Goal: Task Accomplishment & Management: Manage account settings

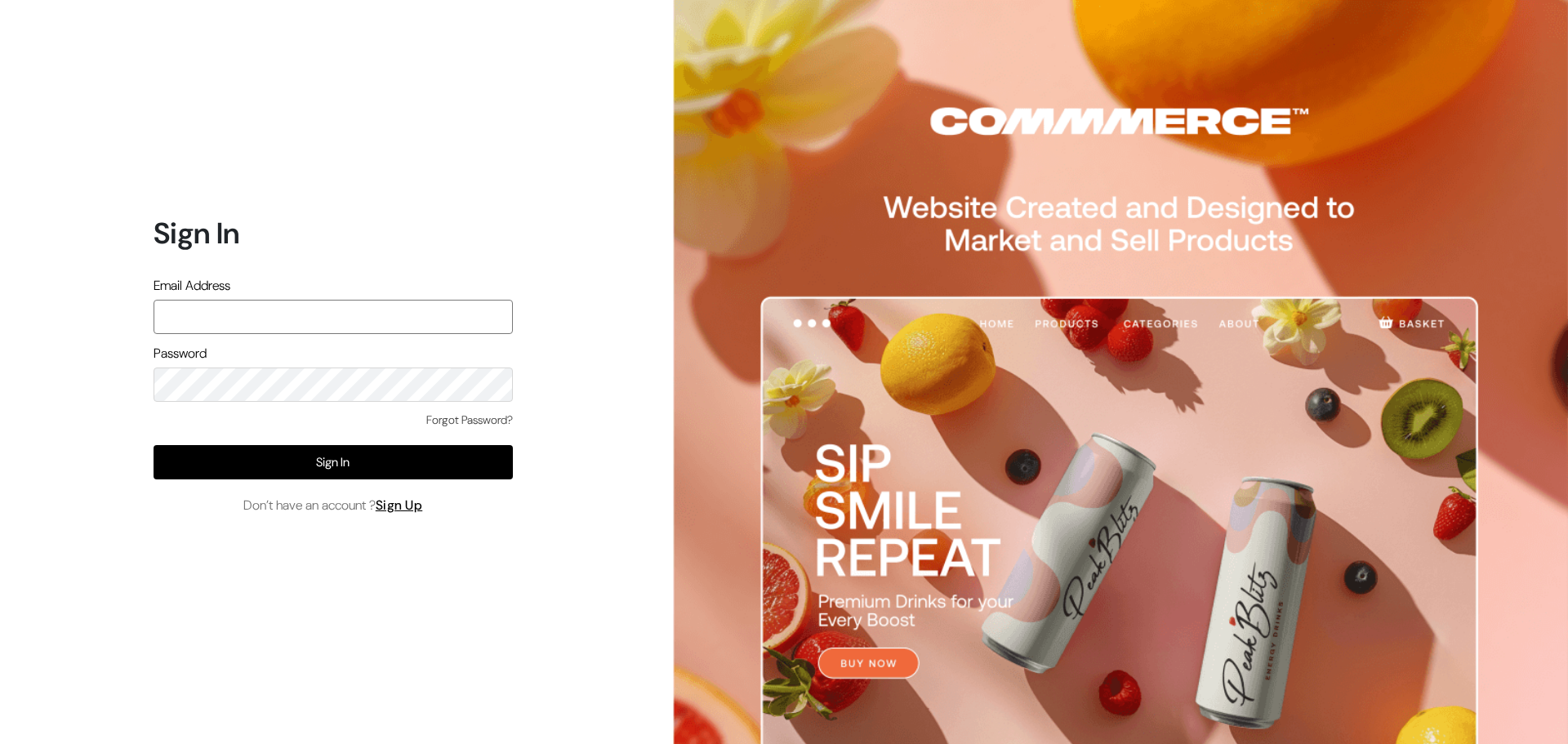
type input "[EMAIL_ADDRESS][DOMAIN_NAME]"
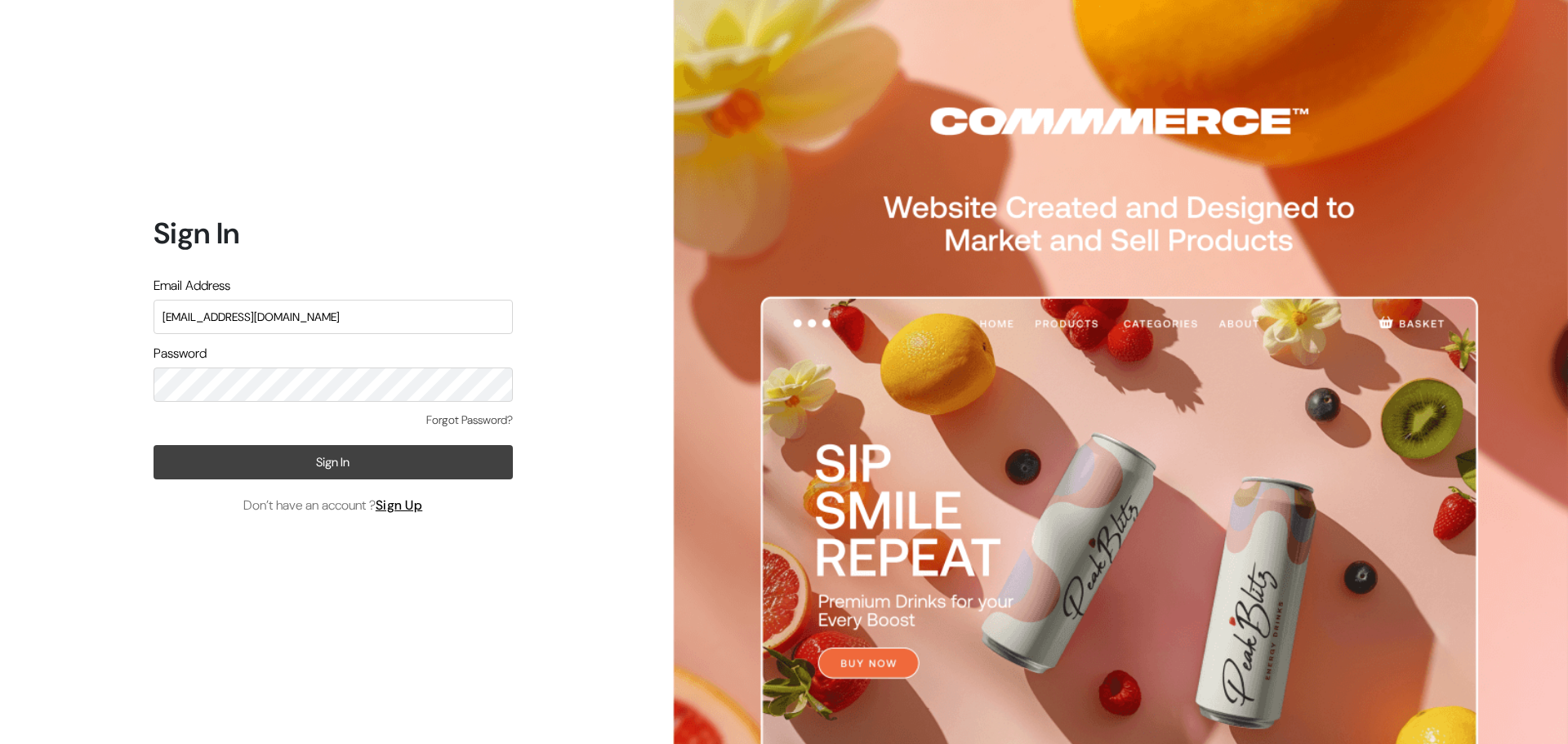
click at [284, 469] on button "Sign In" at bounding box center [333, 462] width 360 height 34
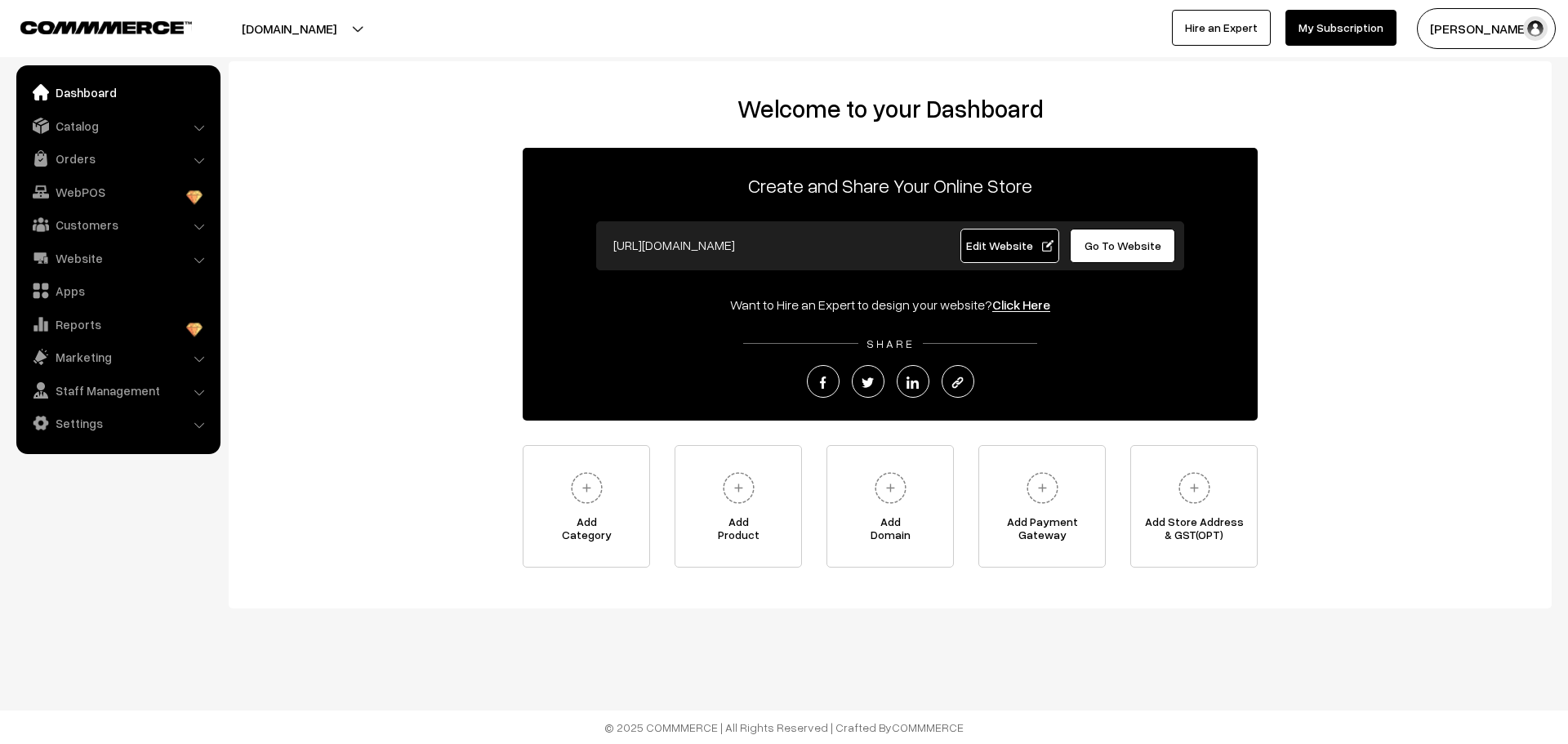
click at [991, 240] on span "Edit Website" at bounding box center [1009, 245] width 87 height 14
click at [1459, 33] on button "[PERSON_NAME] …" at bounding box center [1487, 28] width 139 height 41
click at [1433, 92] on link "My Profile" at bounding box center [1492, 79] width 139 height 36
click at [839, 242] on input "https://westurns.com" at bounding box center [767, 245] width 323 height 32
click at [754, 244] on input "https://westurns.com" at bounding box center [767, 245] width 323 height 32
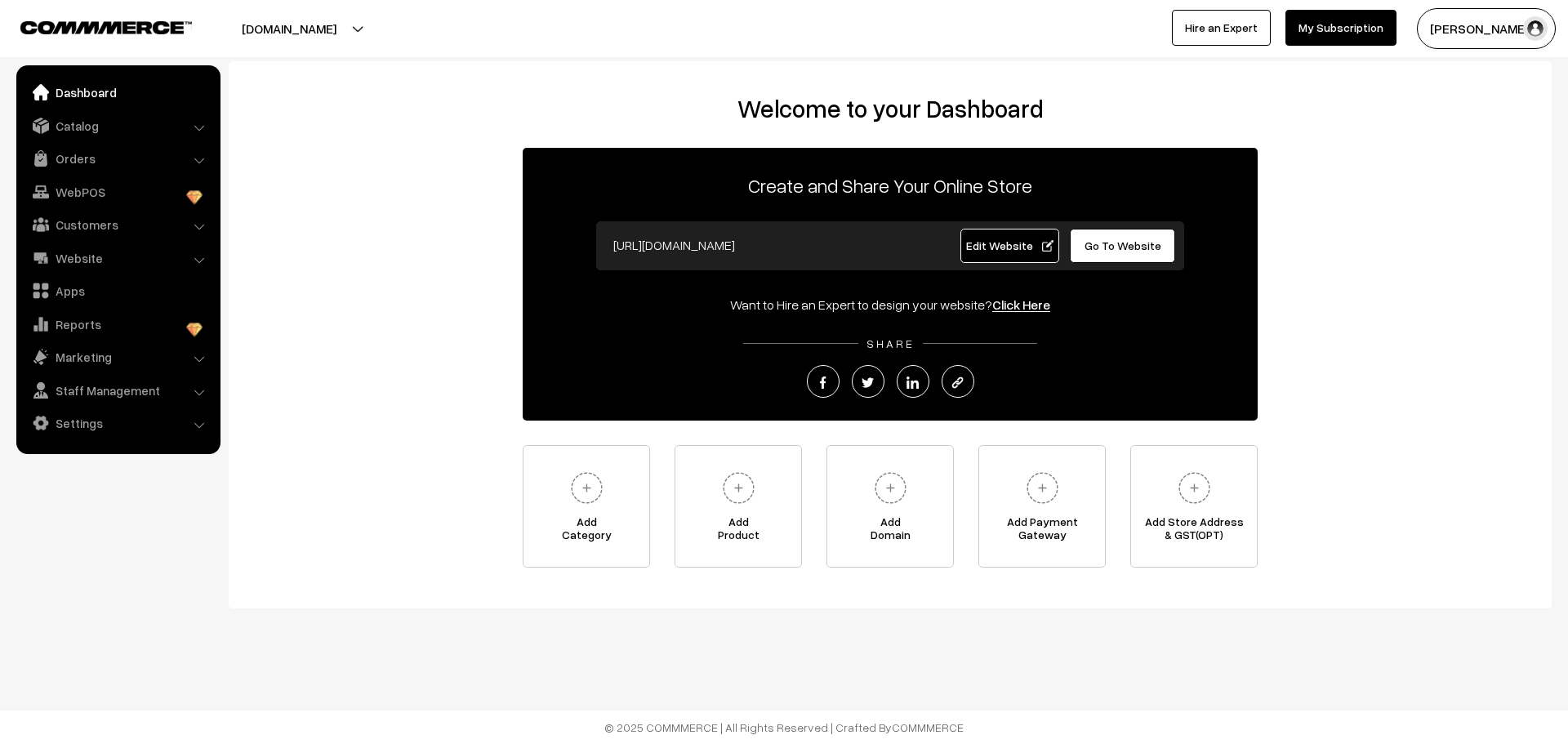
drag, startPoint x: 754, startPoint y: 244, endPoint x: 504, endPoint y: 241, distance: 250.0
click at [504, 241] on div "Welcome to your Dashboard Create and Share Your Online Store https://westurns.c…" at bounding box center [890, 331] width 1290 height 474
click at [66, 421] on link "Settings" at bounding box center [118, 422] width 195 height 30
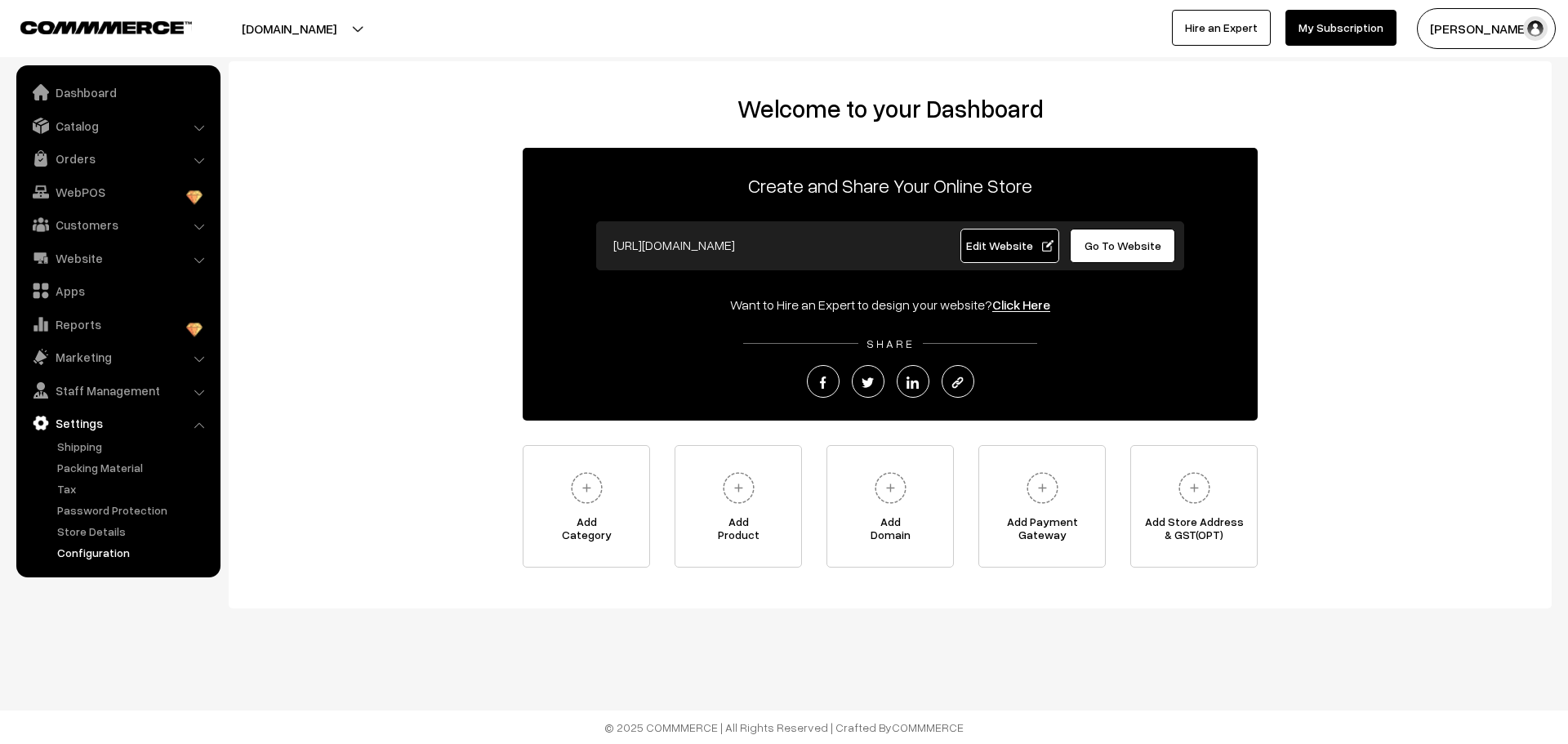
click at [103, 555] on link "Configuration" at bounding box center [133, 552] width 161 height 17
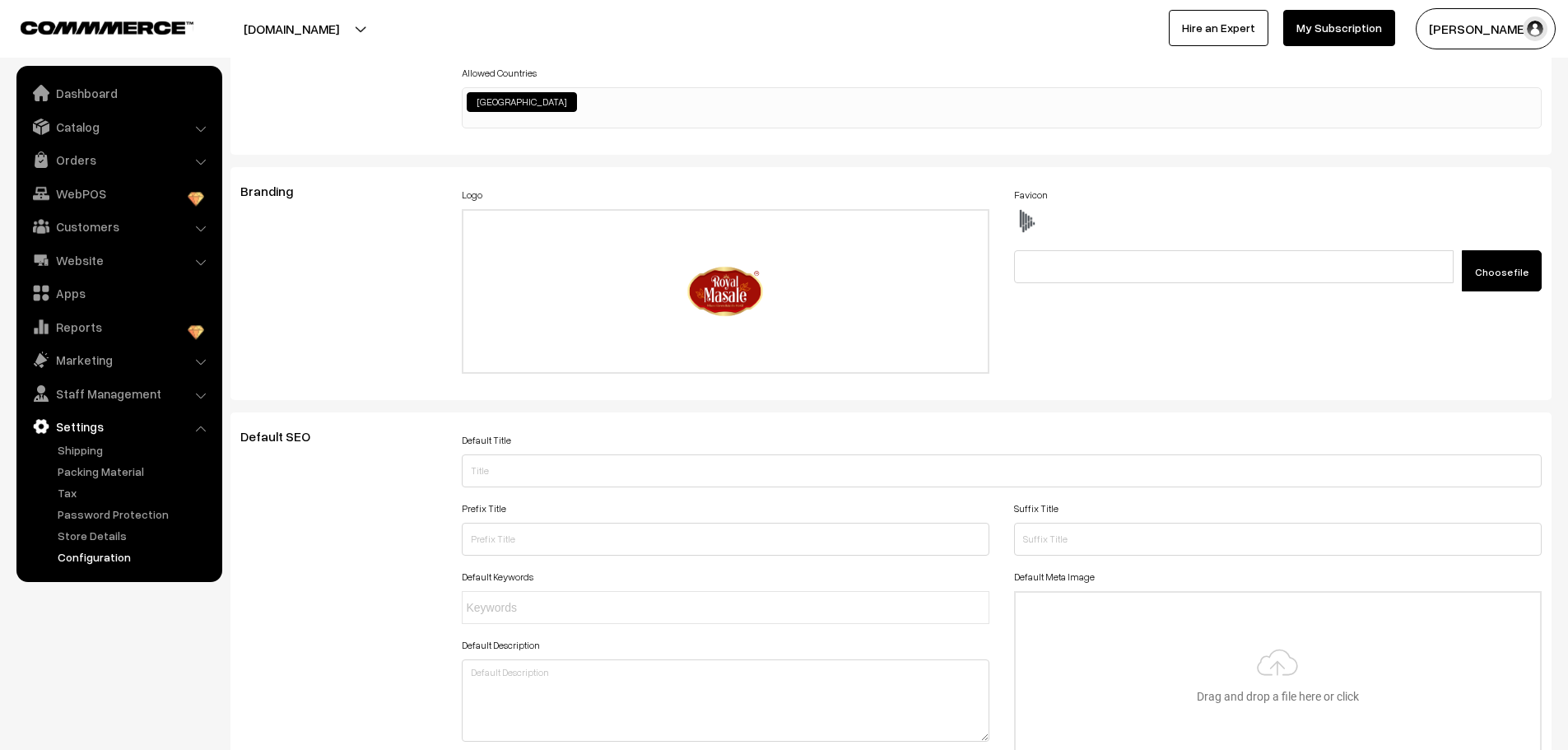
scroll to position [1325, 0]
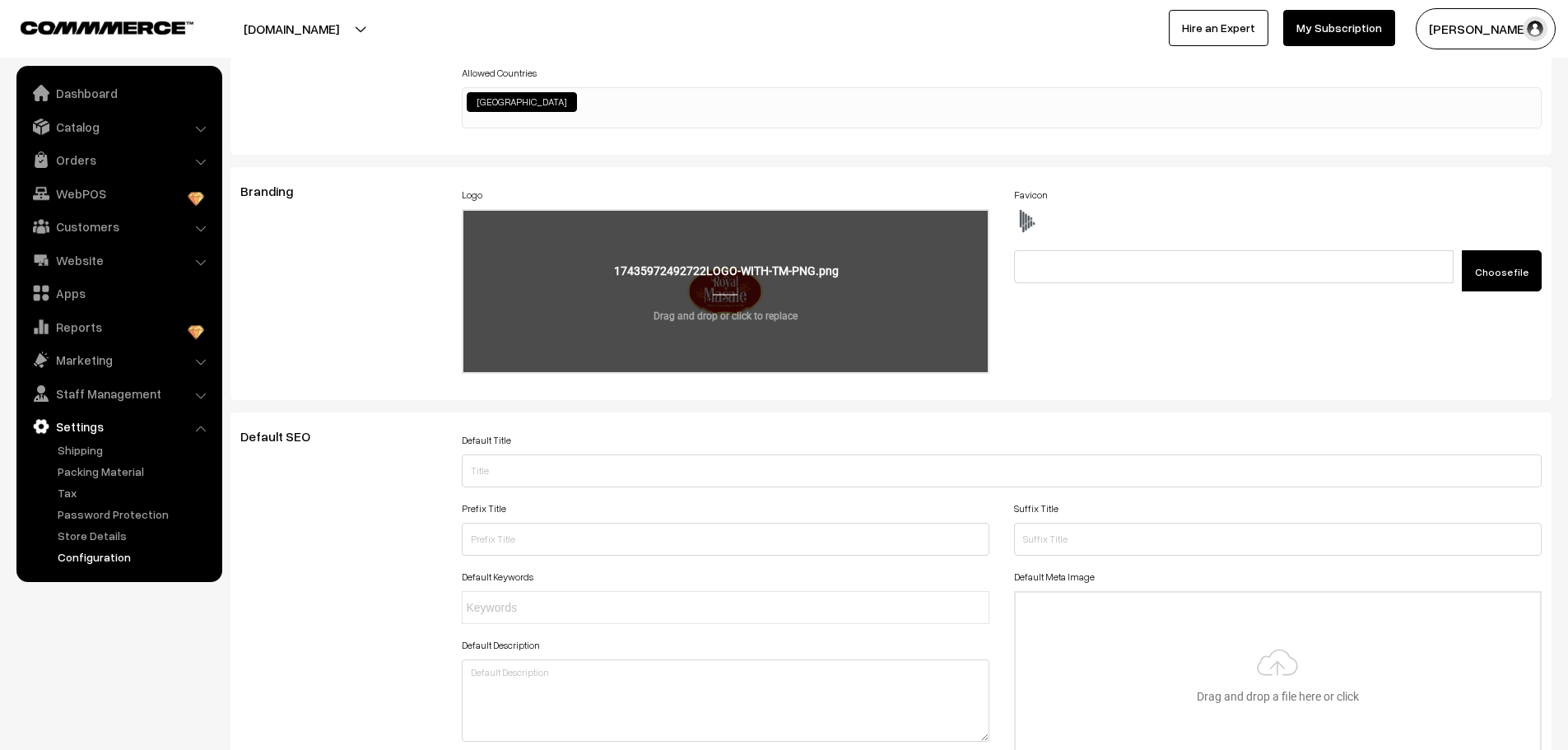
click at [735, 286] on input "file" at bounding box center [725, 291] width 524 height 162
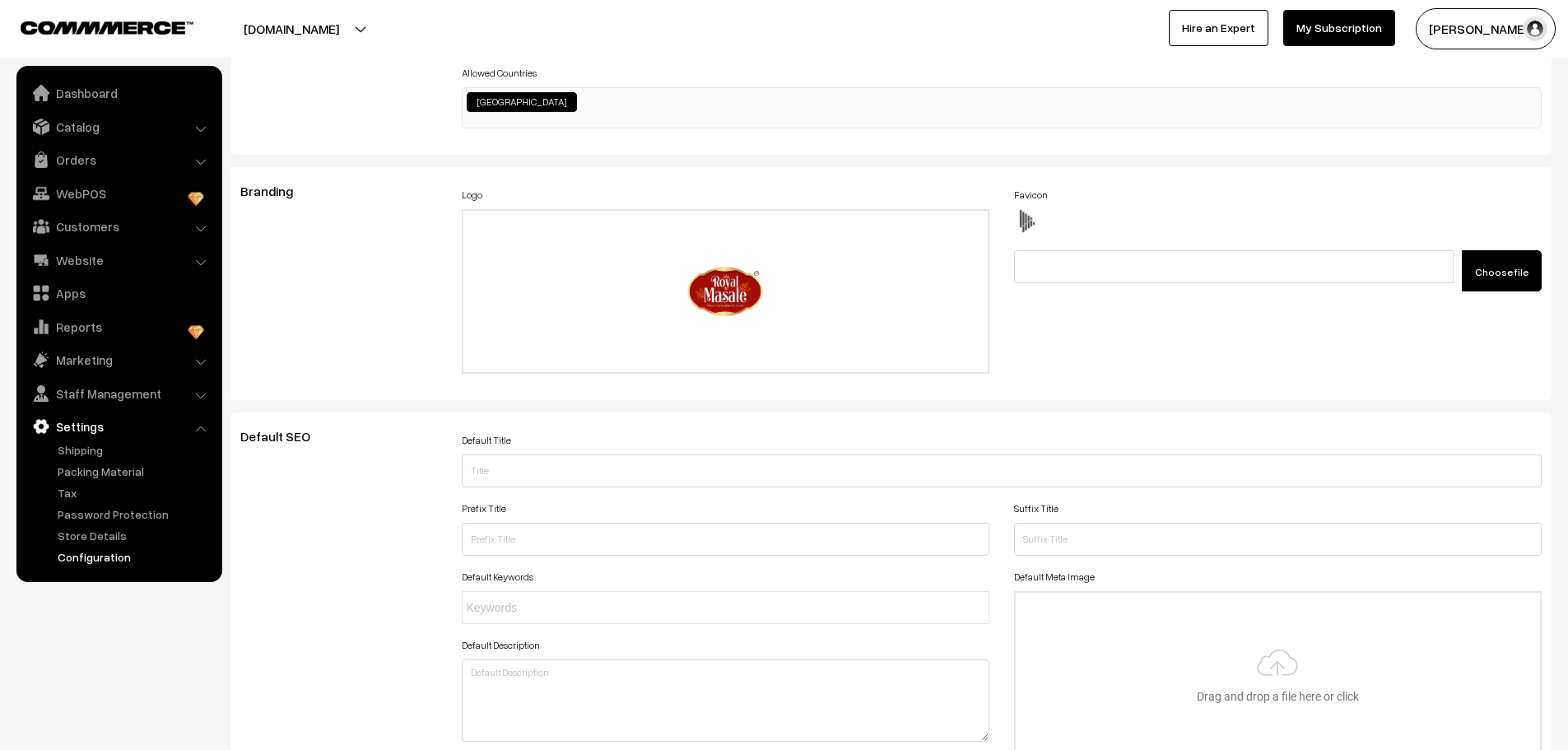
click at [1494, 269] on span "Choose file" at bounding box center [1501, 272] width 54 height 13
click at [1266, 269] on input "Choose file" at bounding box center [1139, 262] width 251 height 25
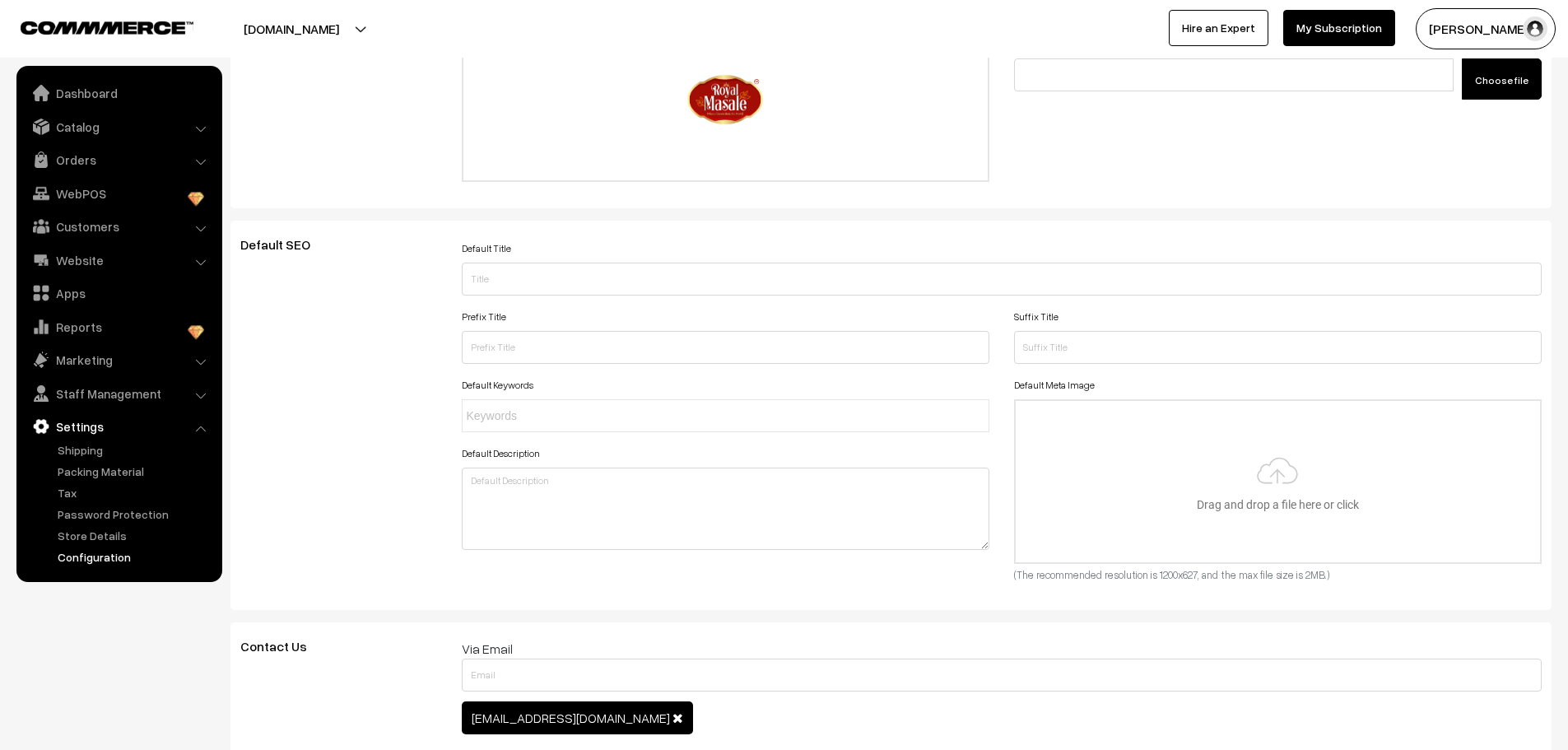
scroll to position [339, 0]
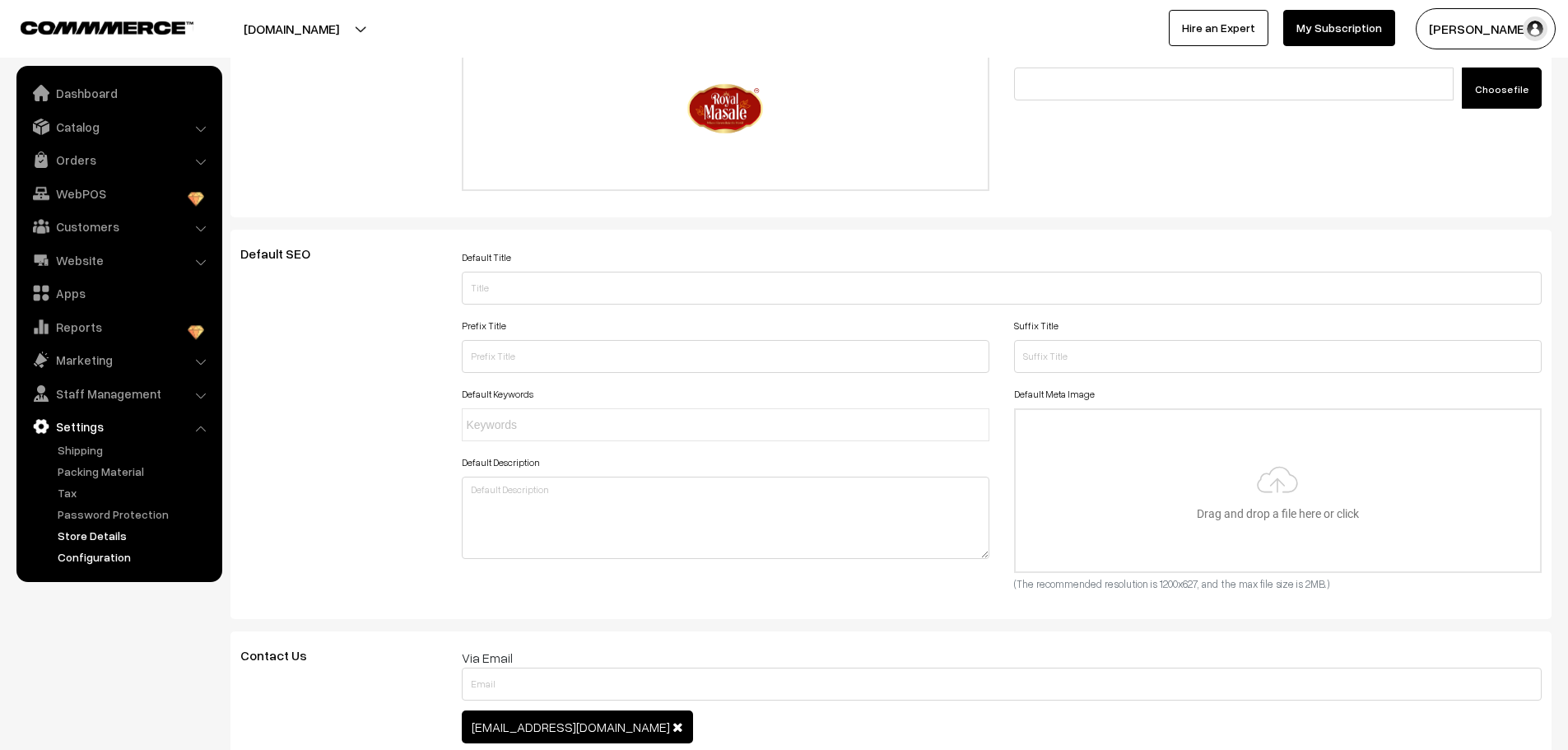
click at [113, 535] on link "Store Details" at bounding box center [134, 535] width 163 height 17
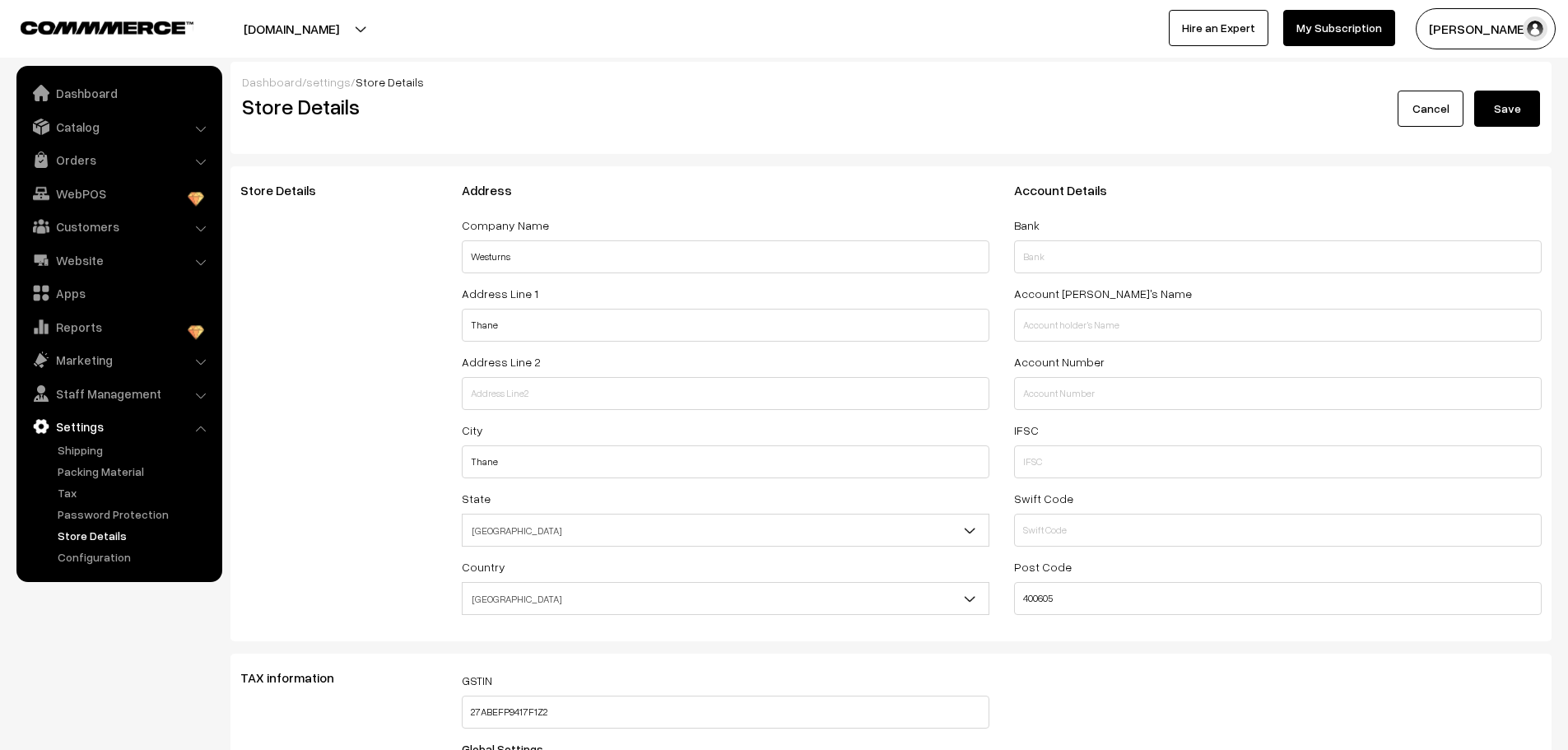
select select "99"
drag, startPoint x: 515, startPoint y: 256, endPoint x: 312, endPoint y: 234, distance: 204.2
click at [312, 234] on div "Store Details Address Company Name Westurns Address Line 1 Thane Address Line 2…" at bounding box center [891, 403] width 1326 height 442
paste input "tiedandtagged.com"
drag, startPoint x: 533, startPoint y: 251, endPoint x: 587, endPoint y: 252, distance: 54.0
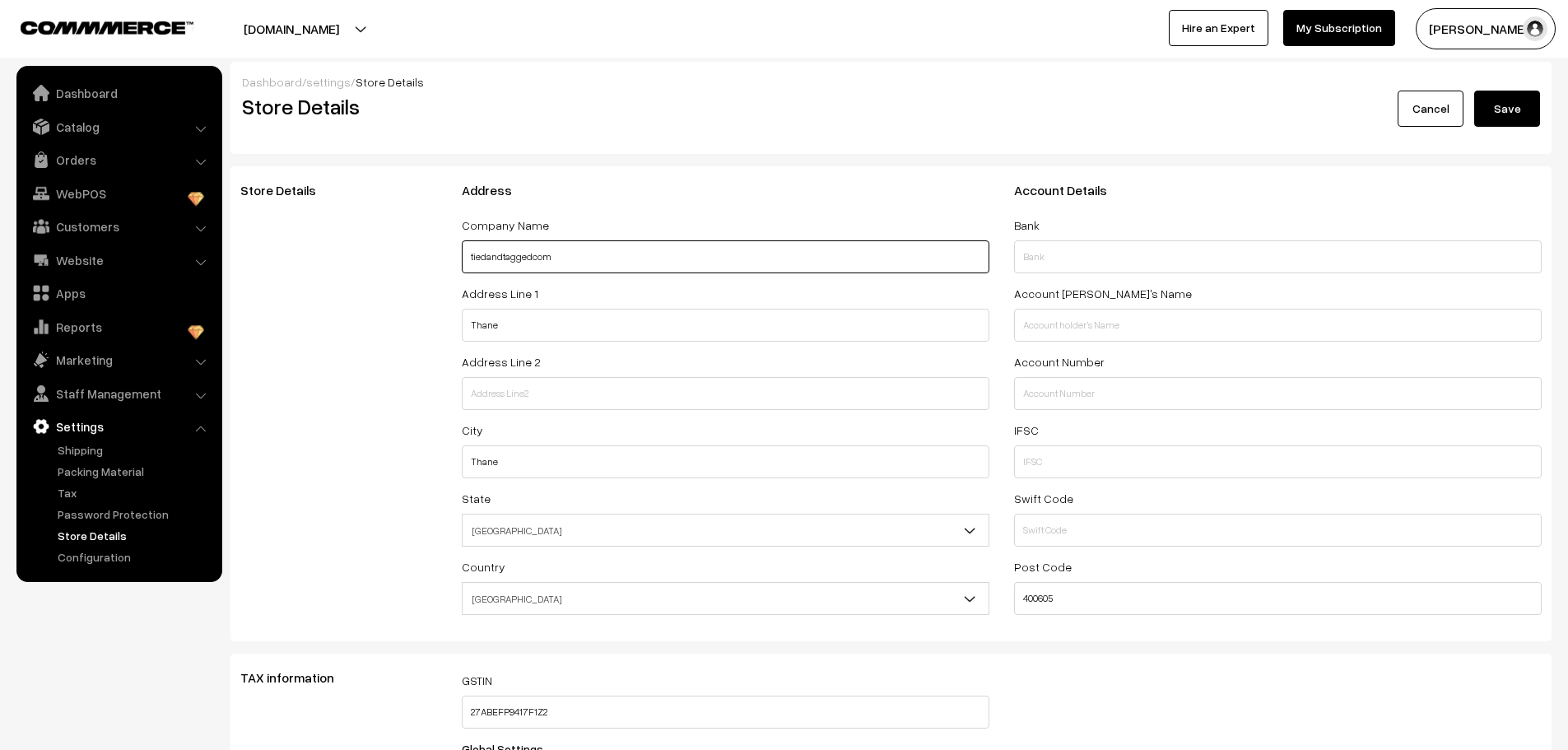
click at [587, 252] on input "tiedandtaggedcom" at bounding box center [725, 257] width 528 height 33
click at [485, 255] on input "tiedandtagged" at bounding box center [725, 257] width 528 height 33
click at [504, 255] on input "tied andtagged" at bounding box center [725, 257] width 528 height 33
type input "tied and tagged"
click at [1518, 101] on button "Save" at bounding box center [1506, 109] width 66 height 36
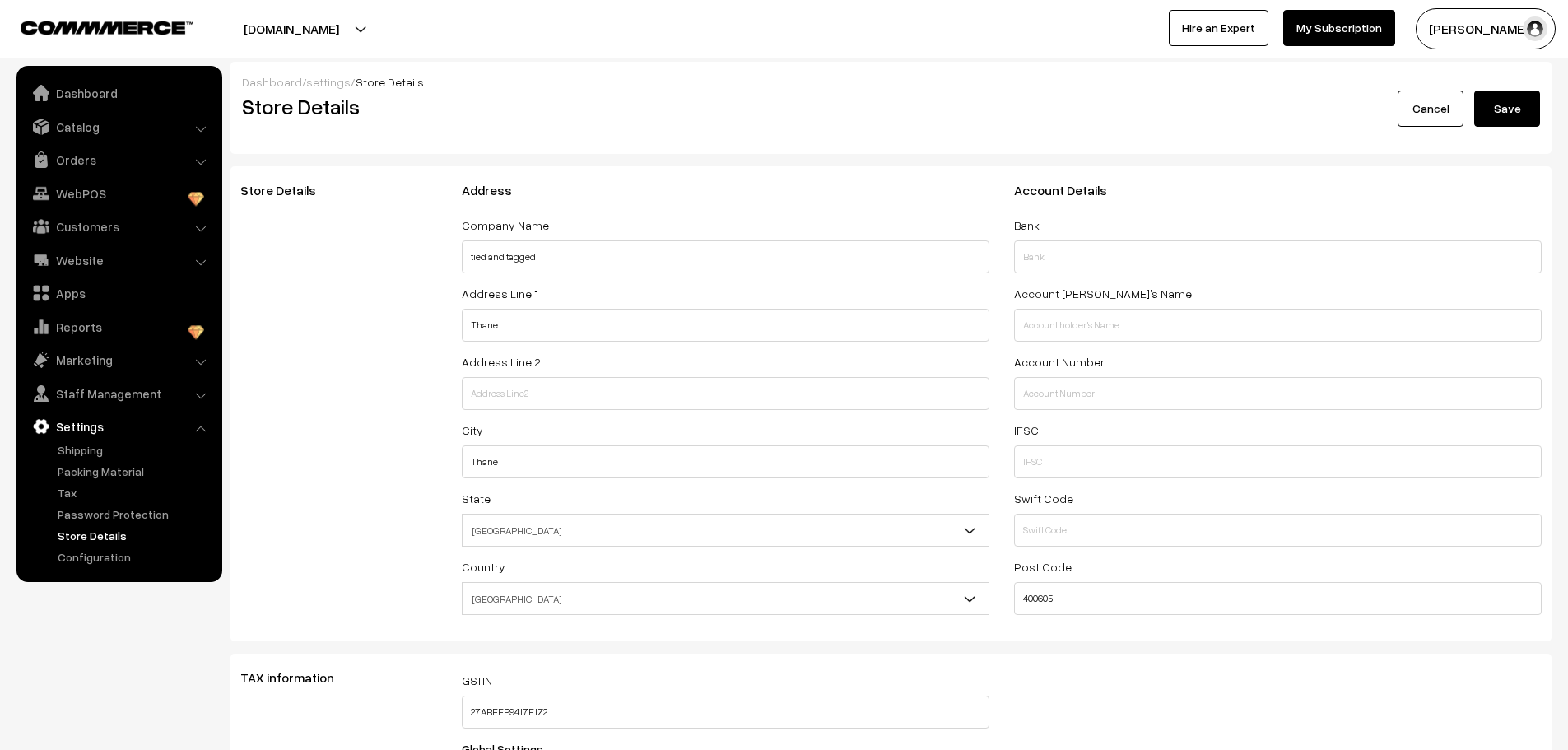
select select "99"
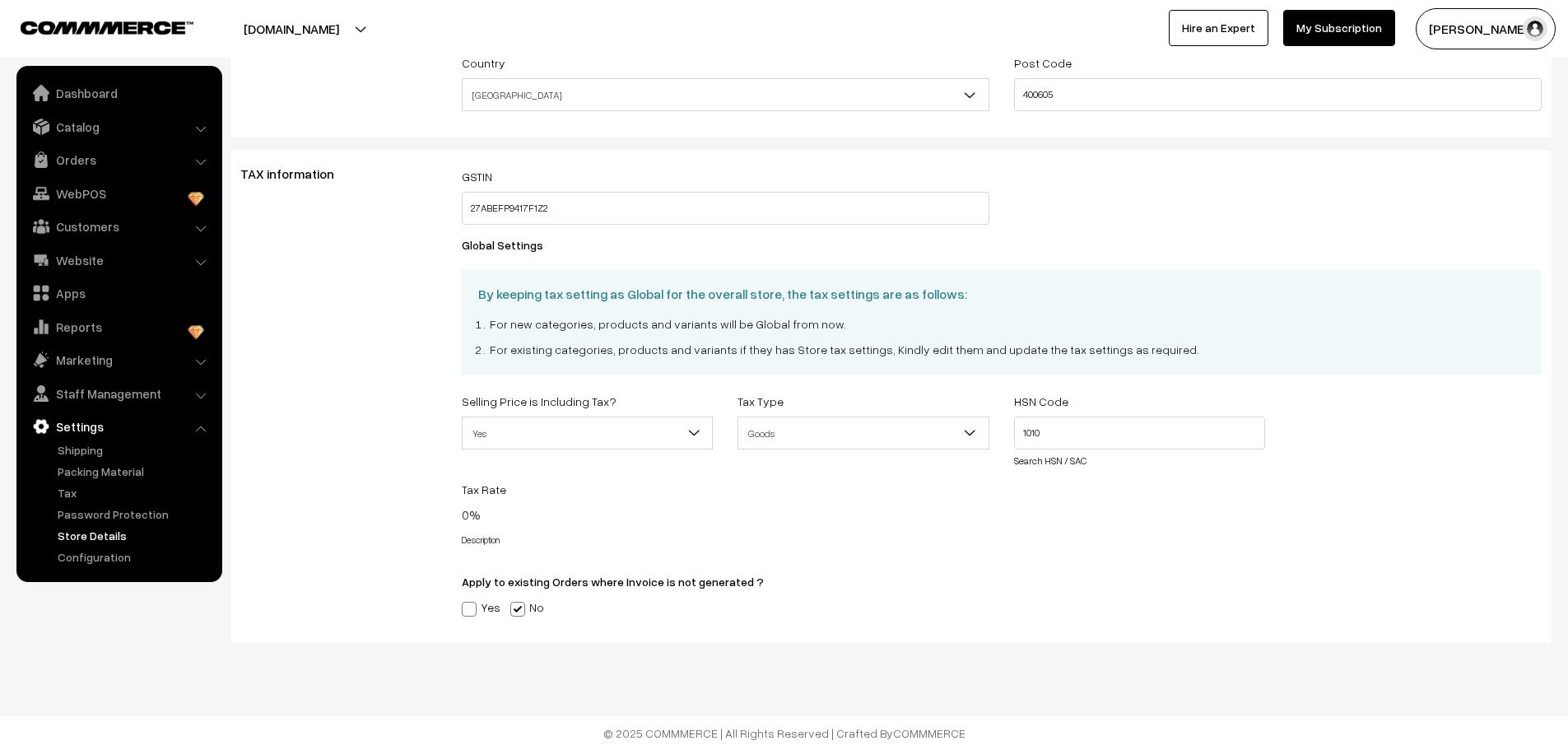
click at [1464, 40] on button "[PERSON_NAME] …" at bounding box center [1485, 28] width 140 height 41
click at [1454, 84] on link "My Profile" at bounding box center [1491, 80] width 140 height 36
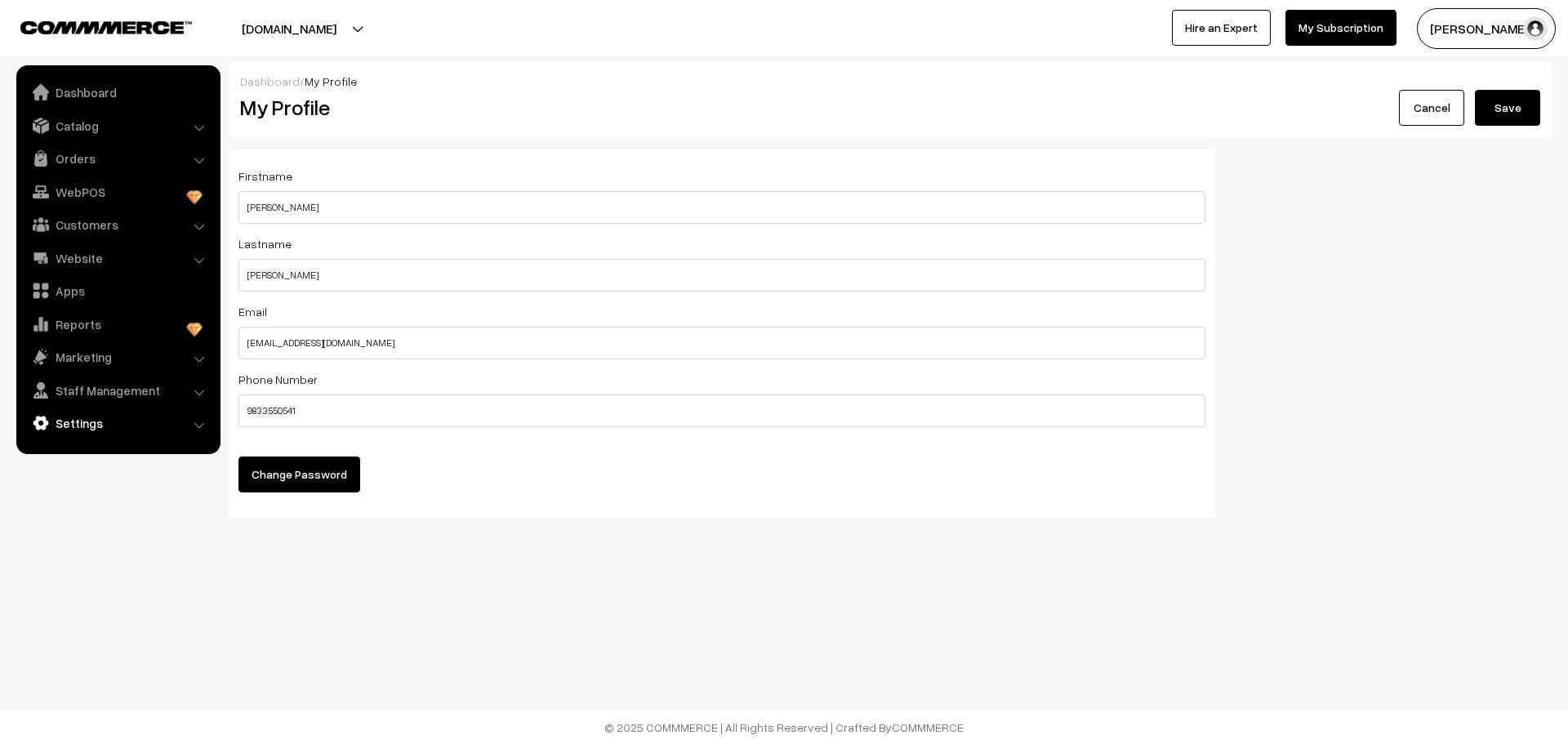
click at [91, 417] on link "Settings" at bounding box center [118, 422] width 195 height 30
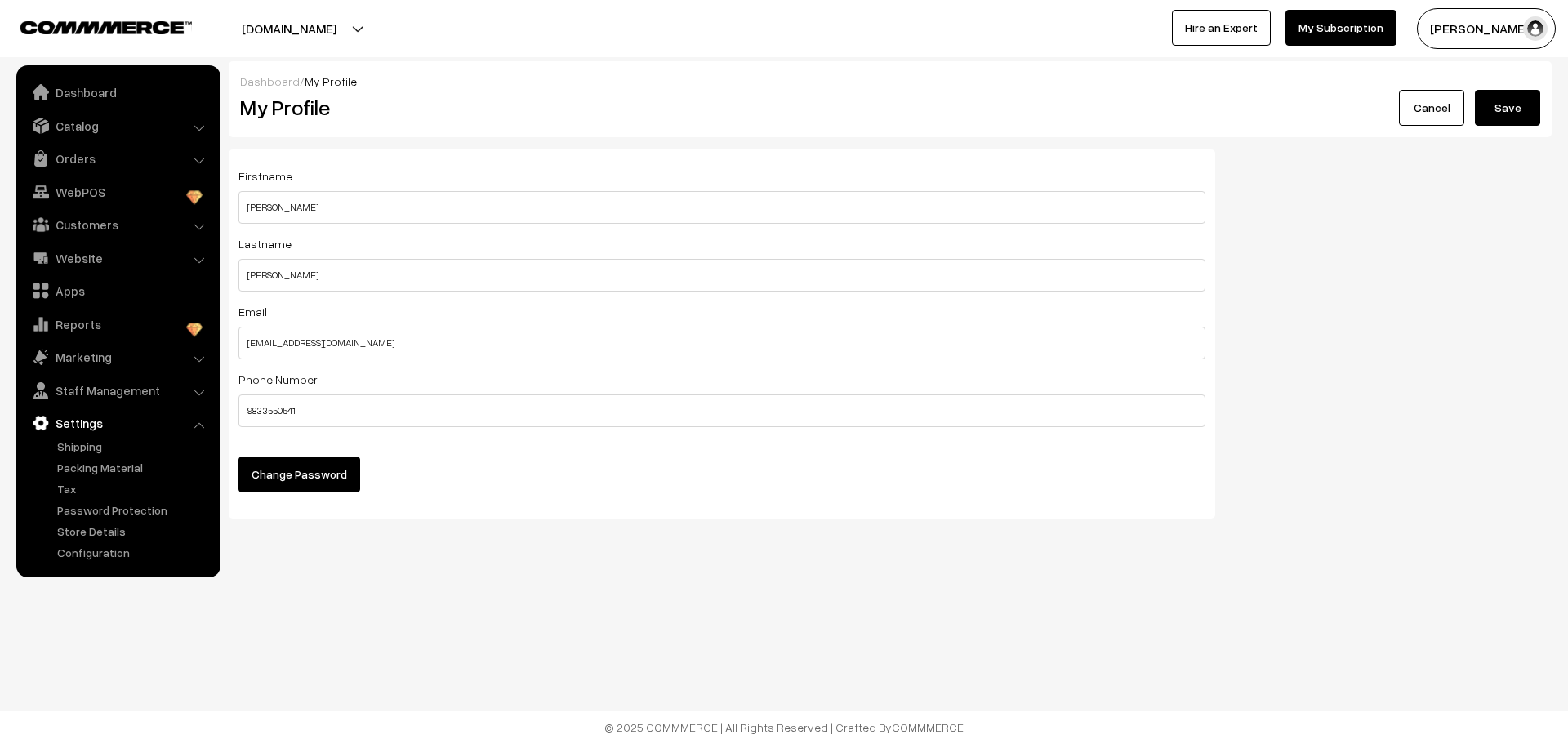
click at [342, 30] on button "[DOMAIN_NAME]" at bounding box center [289, 28] width 209 height 41
click at [290, 81] on link "Go to Website" at bounding box center [303, 79] width 131 height 36
click at [343, 23] on button "westurns.com" at bounding box center [289, 28] width 209 height 41
click at [295, 111] on link "Create New Store" at bounding box center [303, 115] width 131 height 36
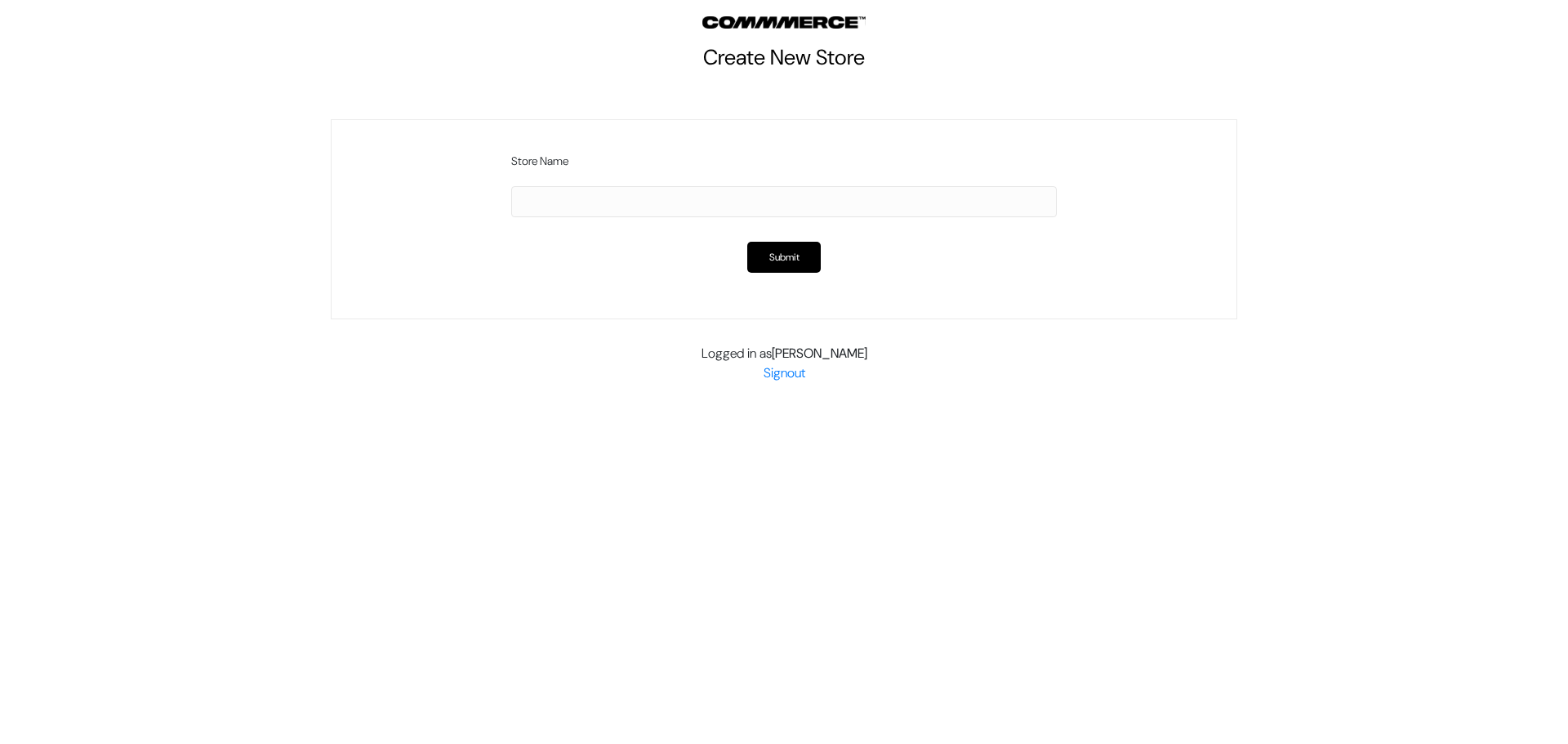
click at [530, 205] on input "text" at bounding box center [784, 202] width 546 height 31
drag, startPoint x: 615, startPoint y: 203, endPoint x: 740, endPoint y: 195, distance: 125.3
click at [740, 195] on input "tiedandtaggedcom" at bounding box center [784, 202] width 546 height 31
click at [546, 200] on input "tiedandtagged" at bounding box center [784, 202] width 546 height 31
click at [573, 204] on input "tied andtagged" at bounding box center [784, 202] width 546 height 31
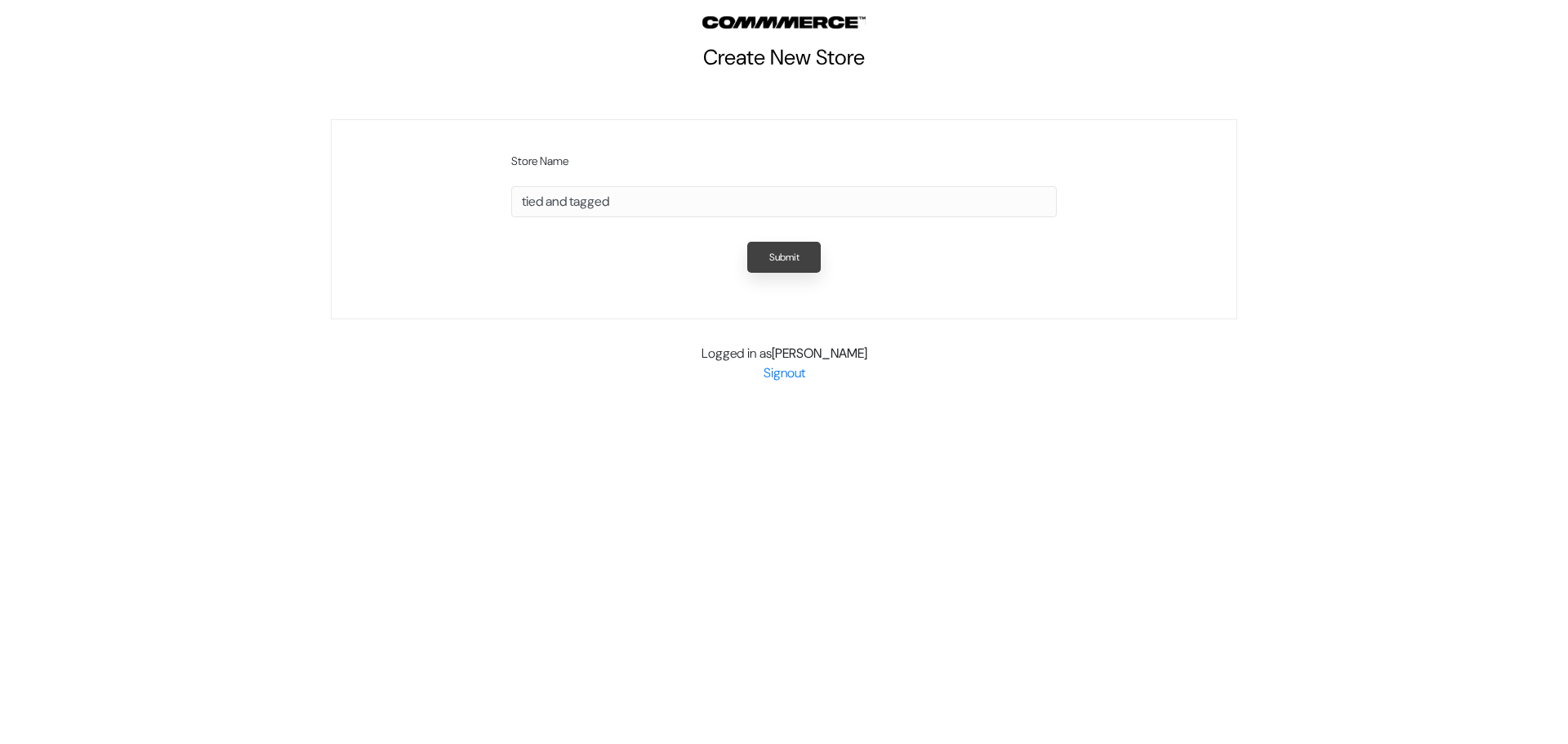
type input "tied and tagged"
click at [793, 250] on button "Submit" at bounding box center [784, 257] width 74 height 31
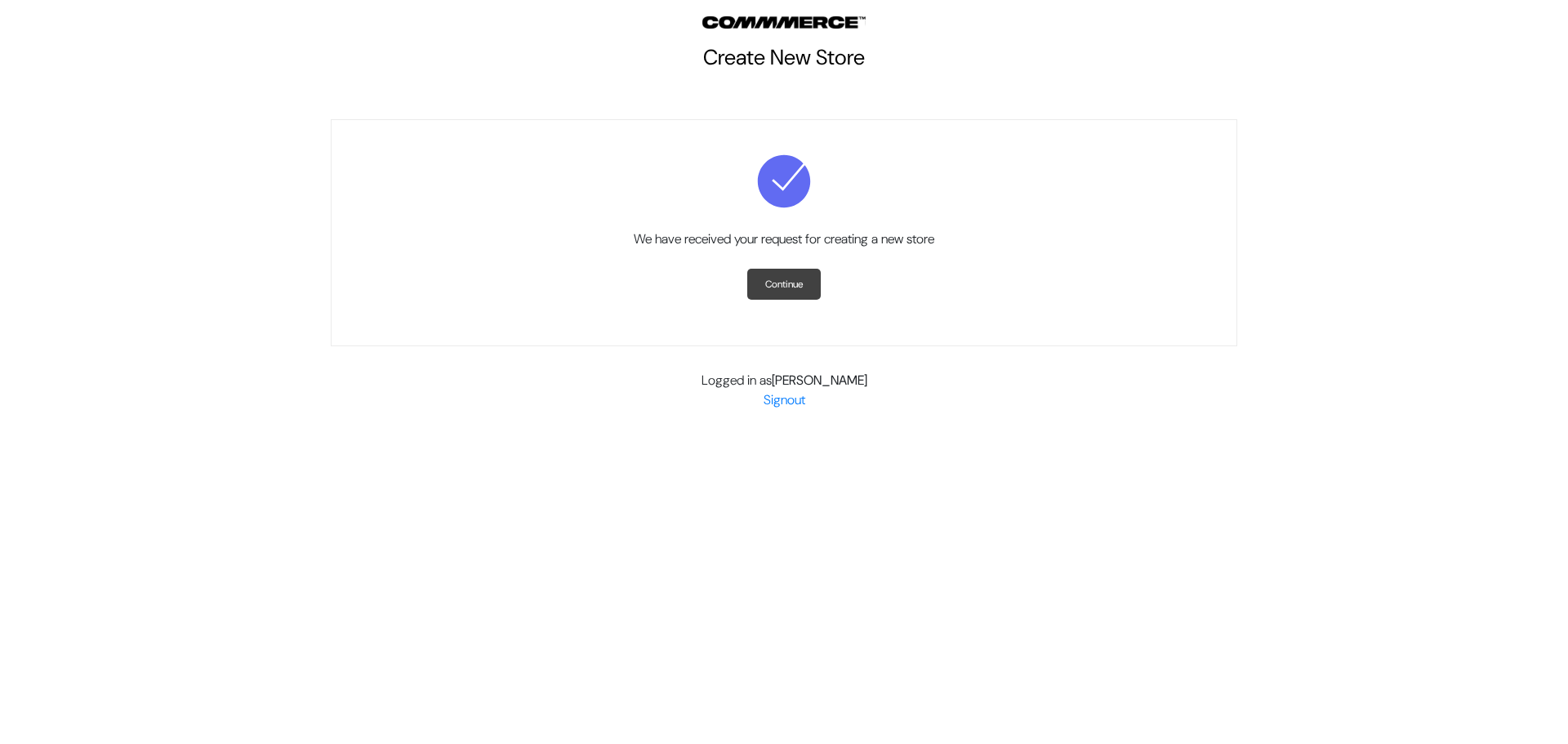
click at [786, 275] on link "Continue" at bounding box center [784, 284] width 74 height 31
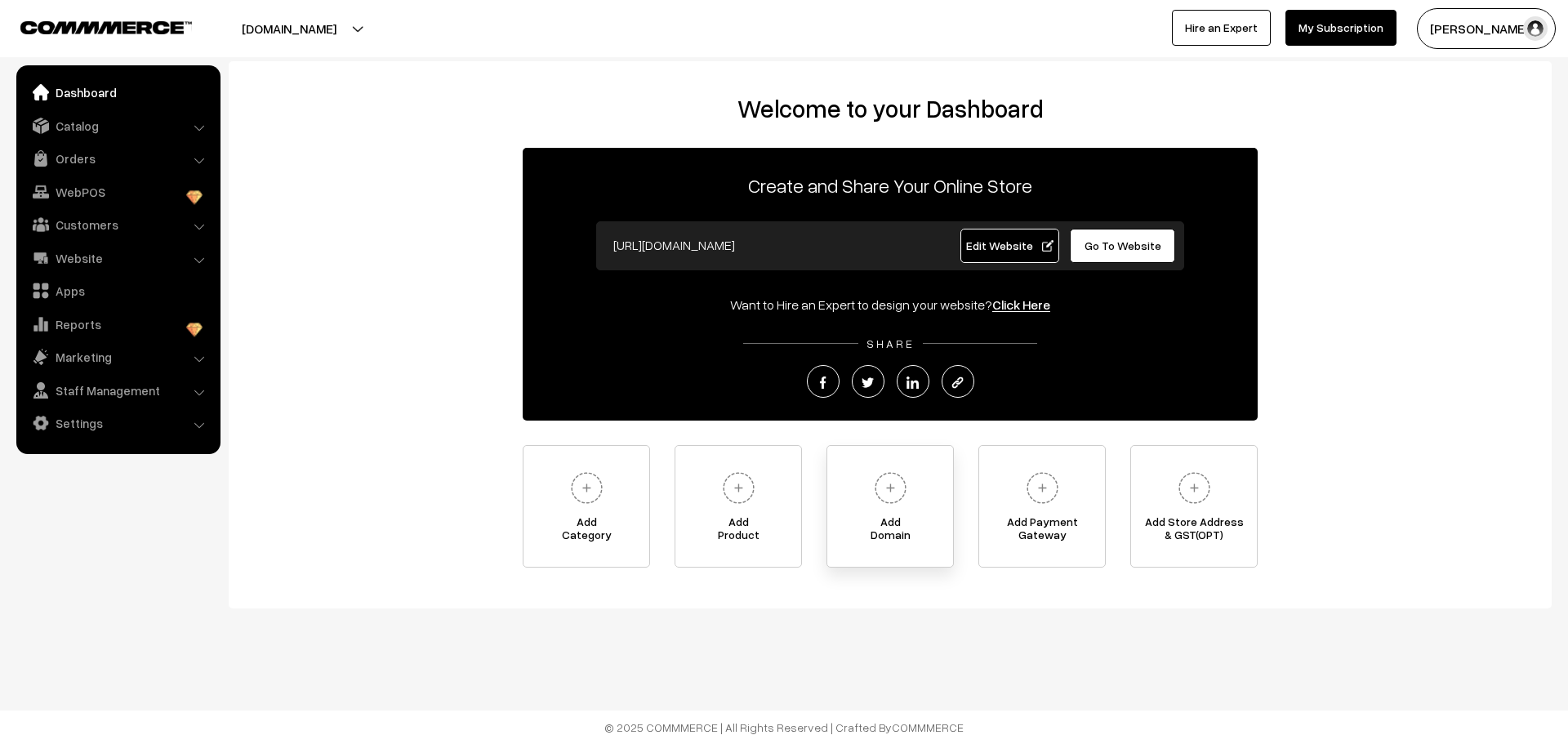
click at [891, 491] on img at bounding box center [891, 488] width 45 height 45
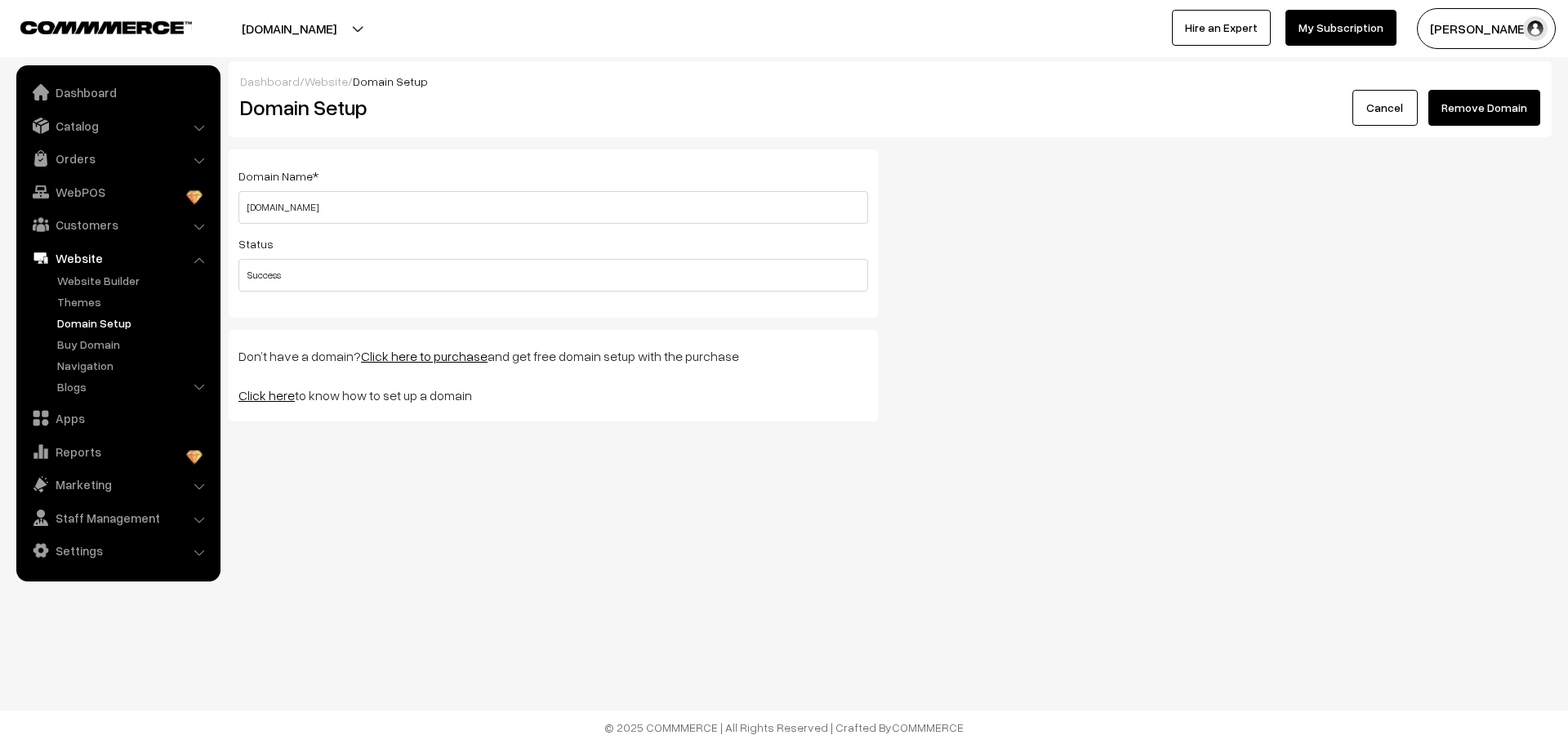
click at [96, 317] on link "Domain Setup" at bounding box center [133, 322] width 161 height 17
click at [1482, 110] on button "Remove Domain" at bounding box center [1484, 108] width 112 height 36
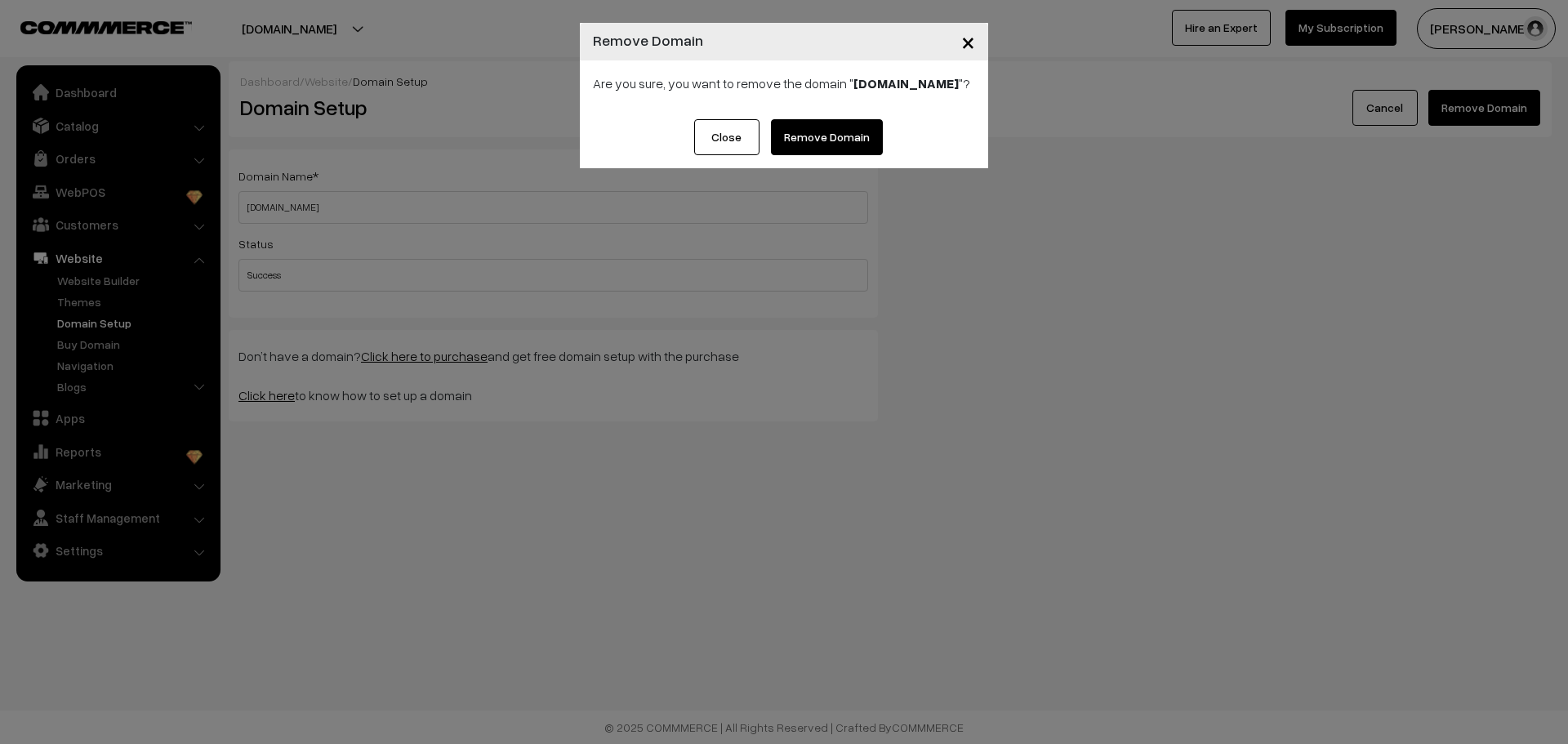
click at [805, 147] on link "Remove Domain" at bounding box center [827, 137] width 112 height 36
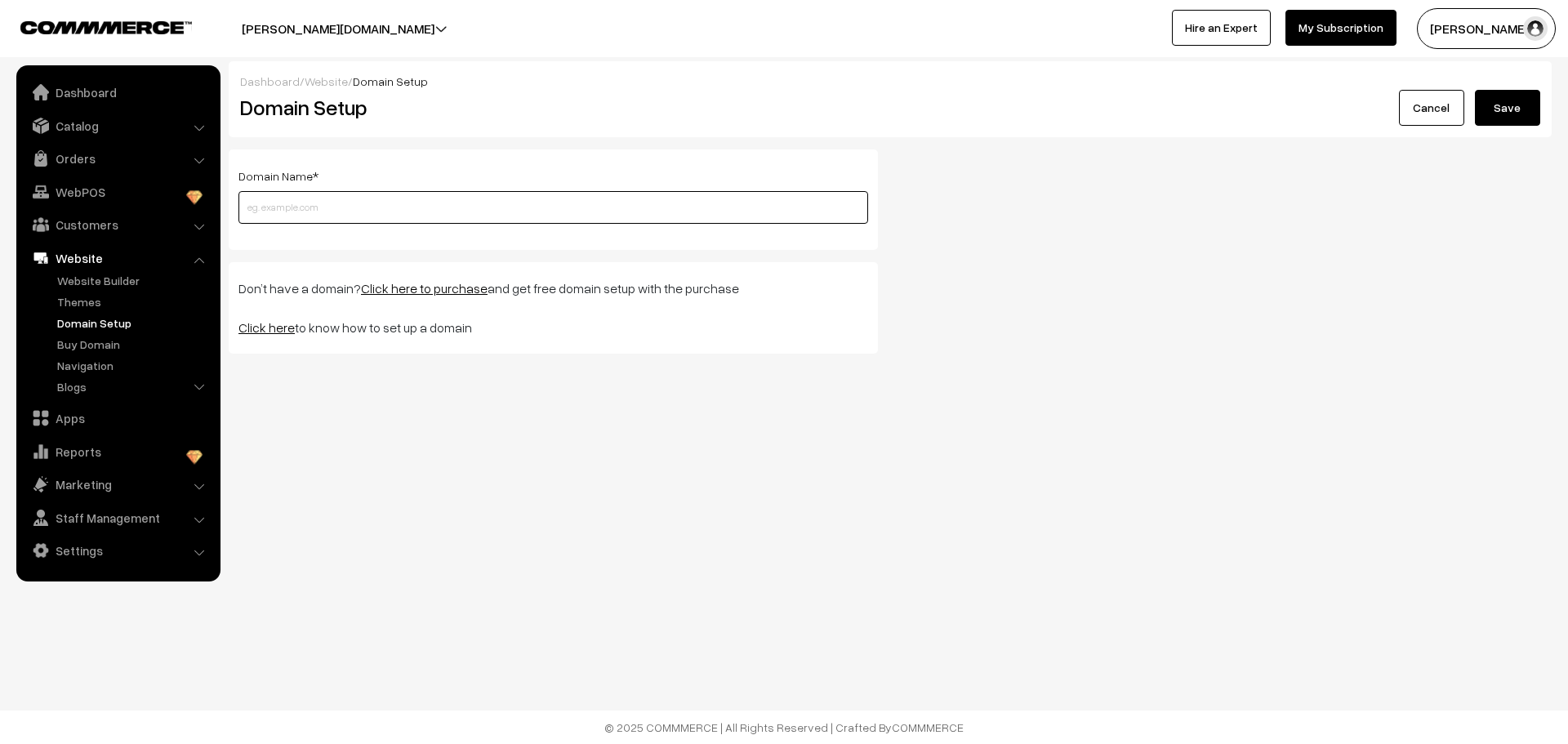
click at [281, 200] on input "text" at bounding box center [553, 207] width 630 height 32
paste input "[DOMAIN_NAME]"
type input "[DOMAIN_NAME]"
click at [1509, 98] on button "Save" at bounding box center [1508, 108] width 66 height 36
click at [260, 330] on link "Click here" at bounding box center [267, 327] width 57 height 16
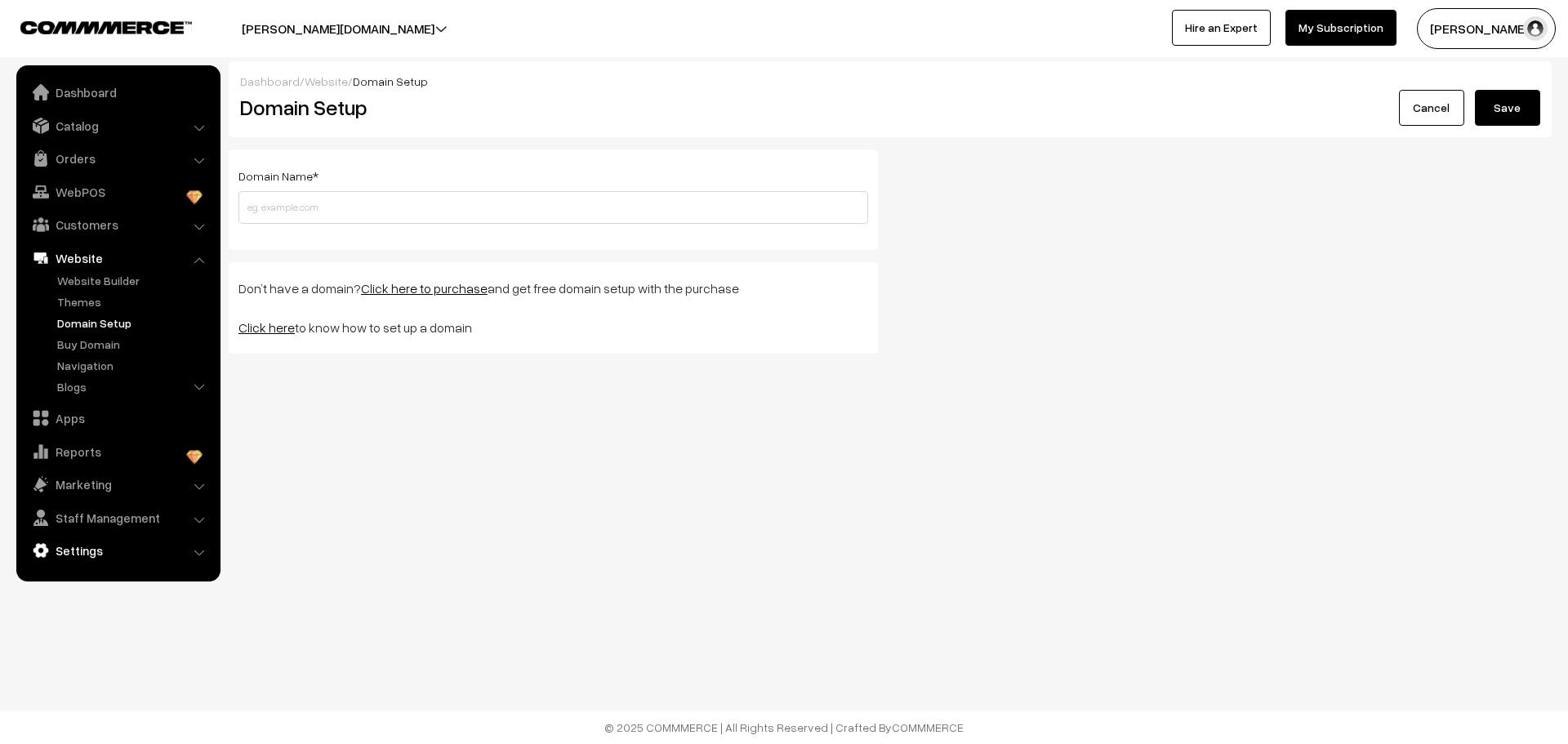
click at [84, 553] on link "Settings" at bounding box center [118, 550] width 195 height 30
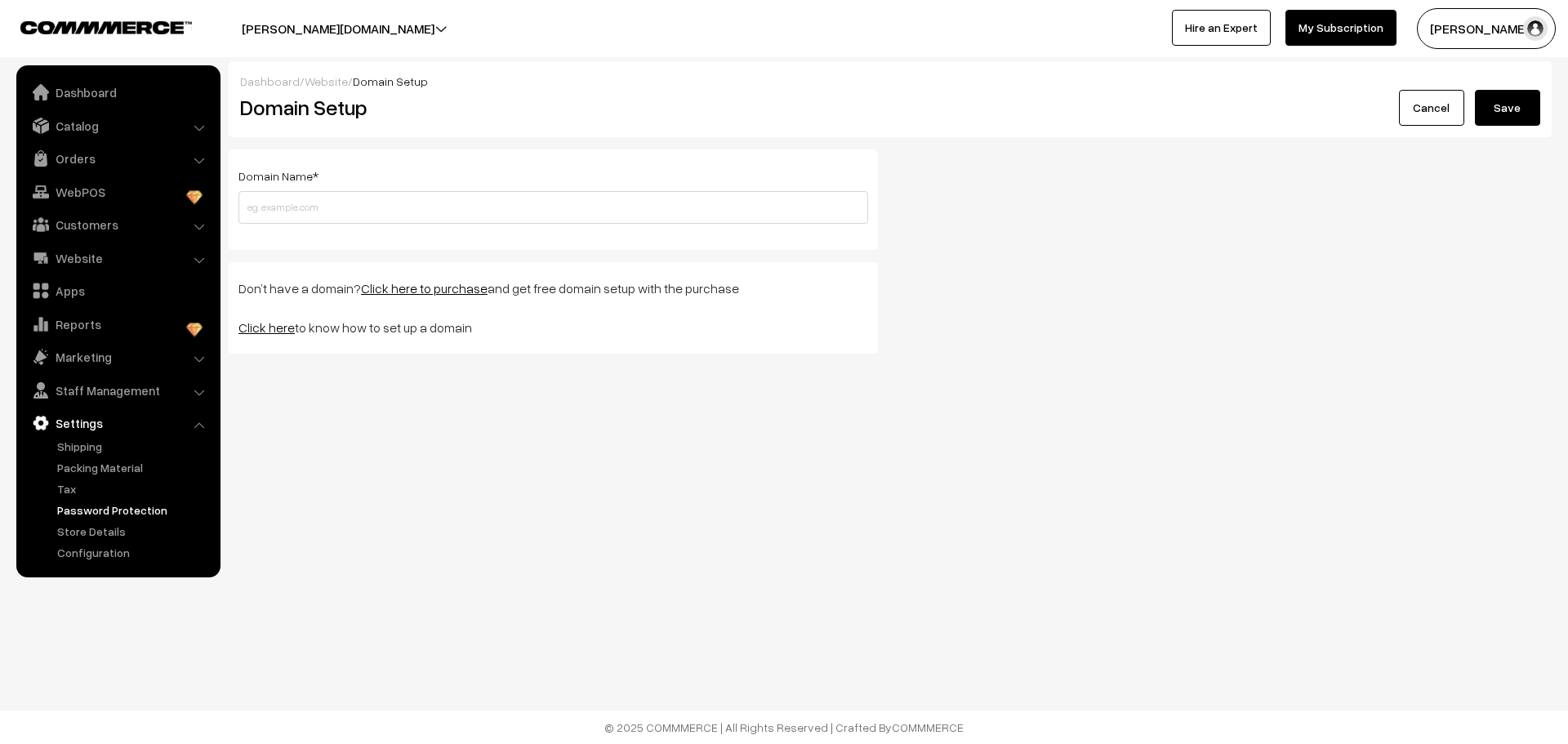
click at [87, 513] on link "Password Protection" at bounding box center [133, 510] width 161 height 17
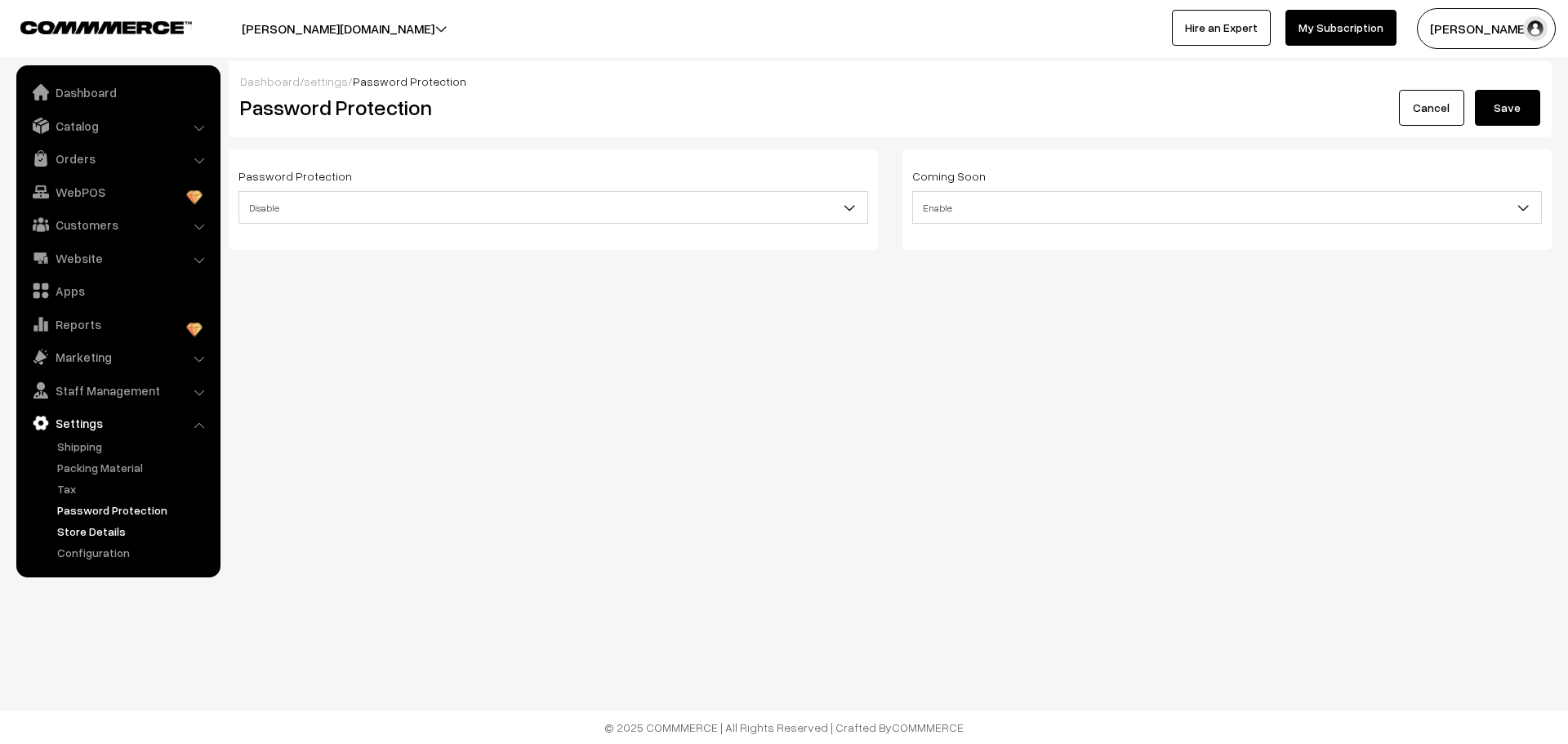
click at [83, 535] on link "Store Details" at bounding box center [133, 531] width 161 height 17
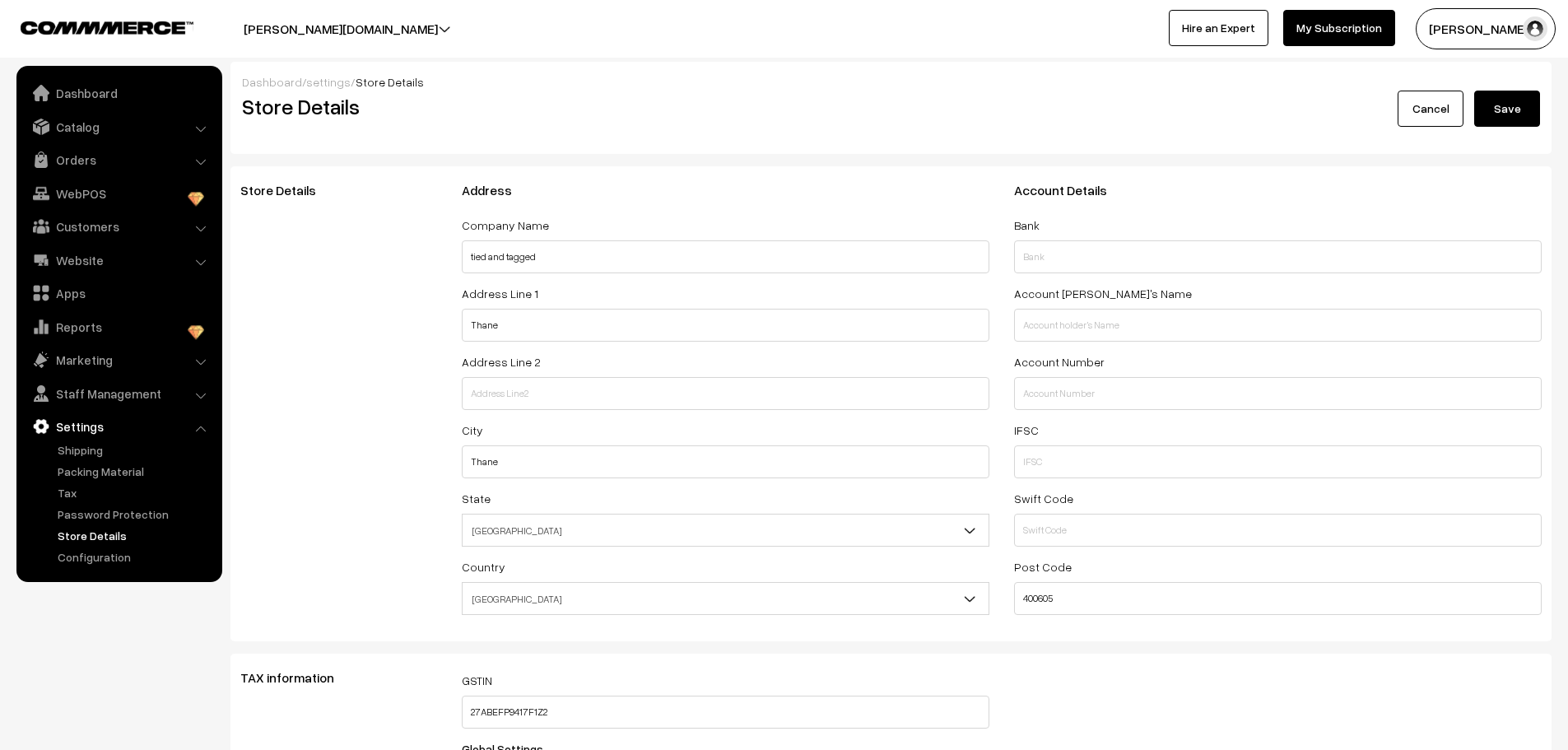
select select "99"
click at [84, 560] on link "Configuration" at bounding box center [134, 557] width 163 height 17
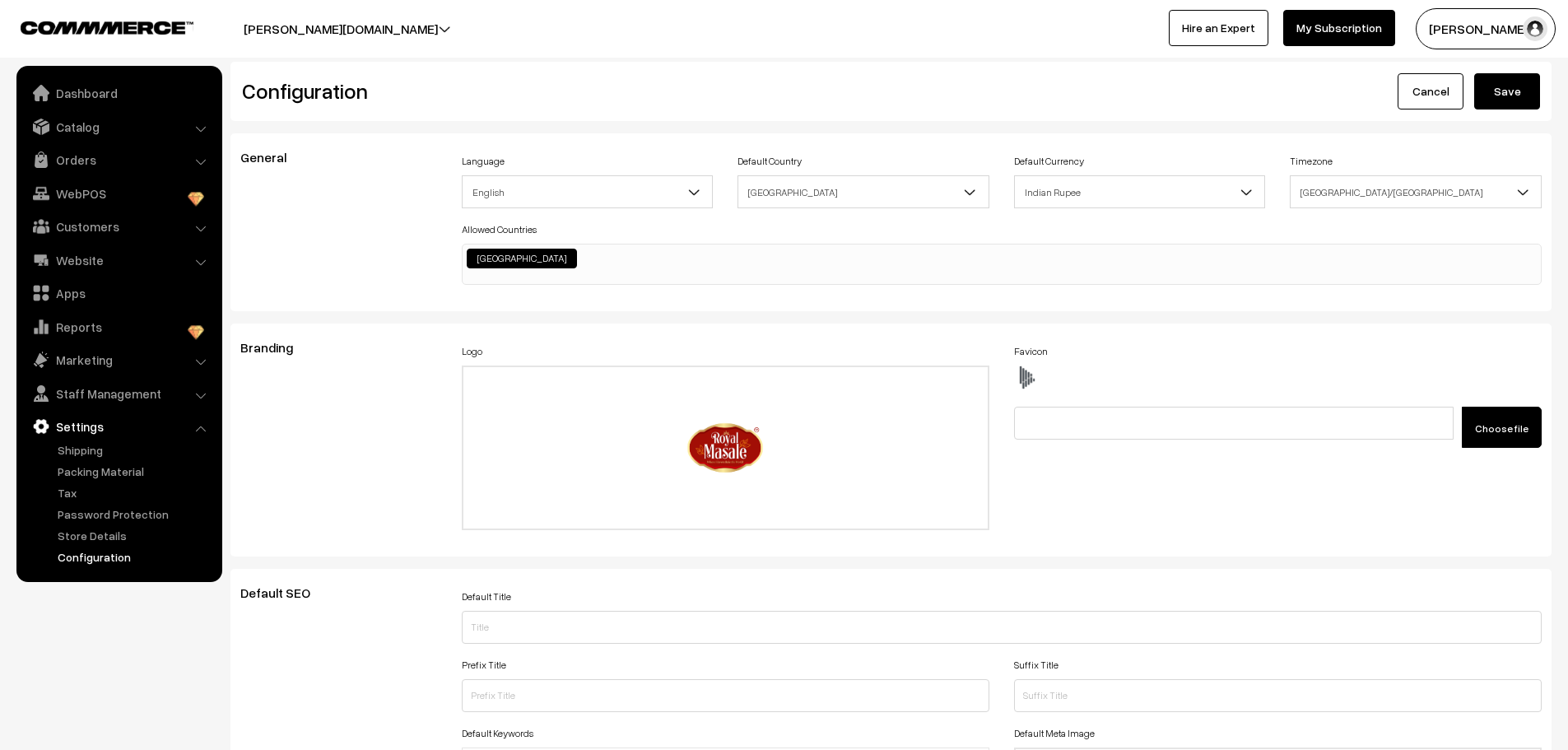
click at [429, 31] on button "[PERSON_NAME][DOMAIN_NAME]" at bounding box center [340, 28] width 310 height 41
click at [402, 82] on link "Go to Website" at bounding box center [396, 80] width 132 height 36
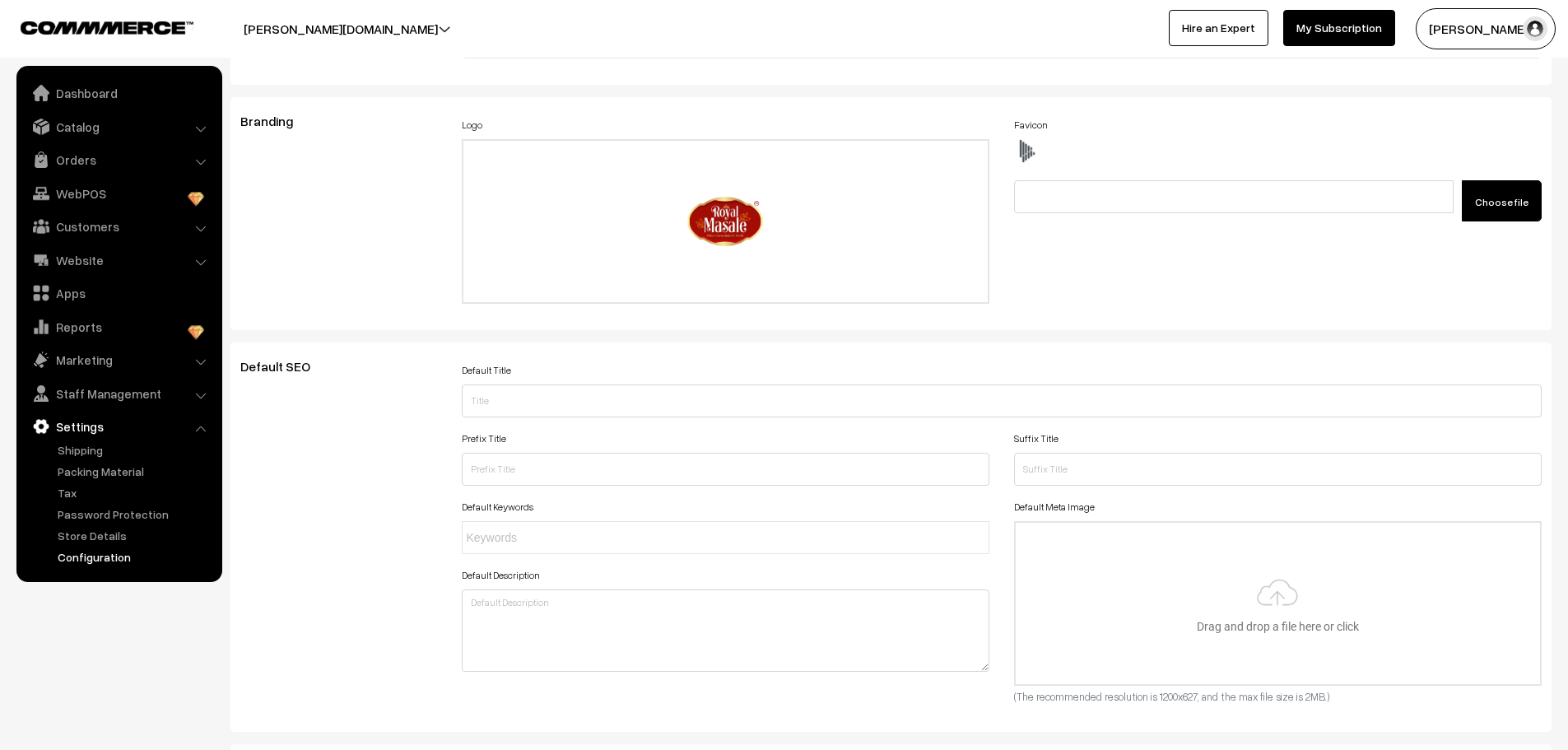
scroll to position [227, 0]
click at [164, 126] on link "Catalog" at bounding box center [119, 126] width 196 height 30
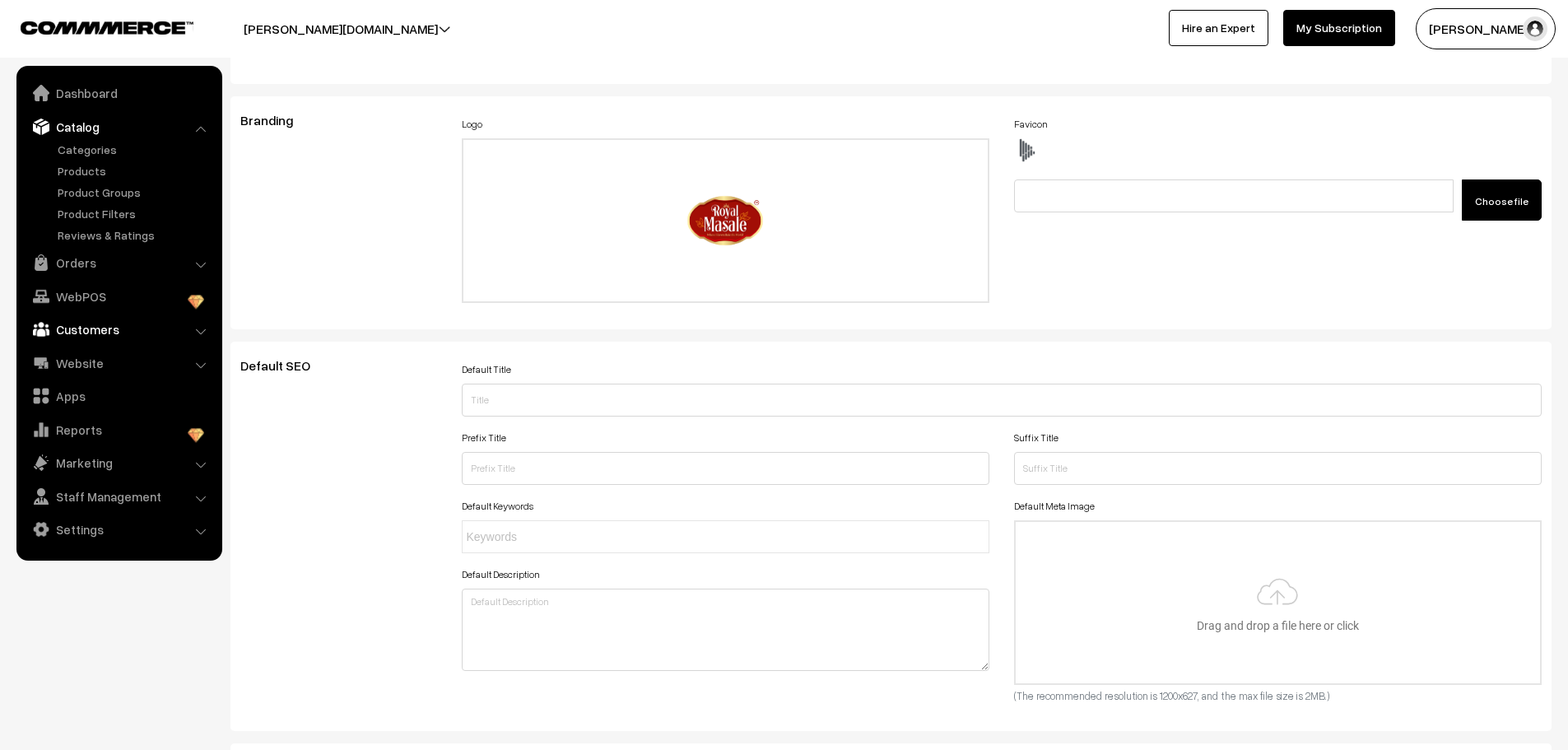
click at [123, 332] on link "Customers" at bounding box center [119, 329] width 196 height 30
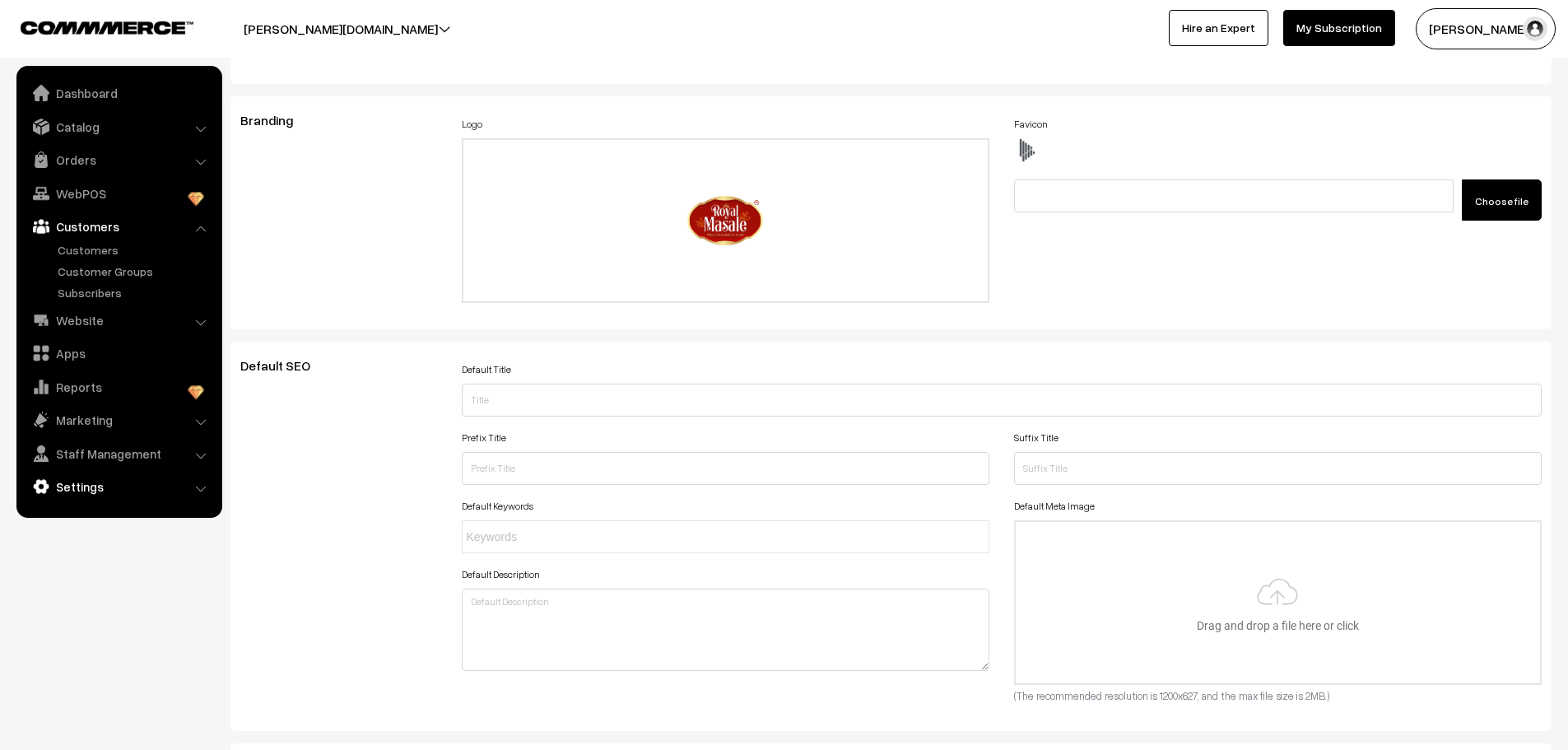
click at [123, 477] on link "Settings" at bounding box center [119, 486] width 196 height 30
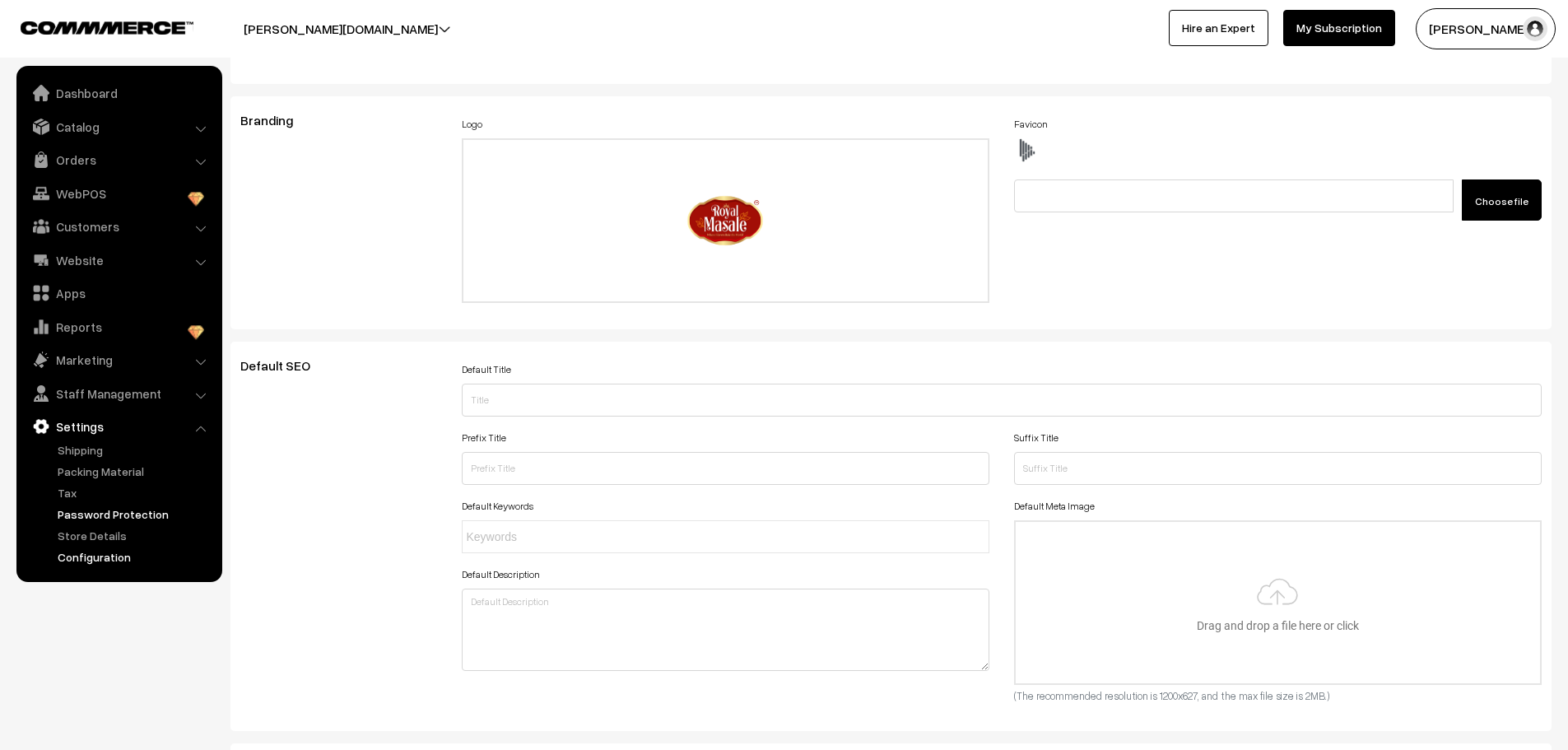
click at [84, 513] on link "Password Protection" at bounding box center [134, 514] width 163 height 17
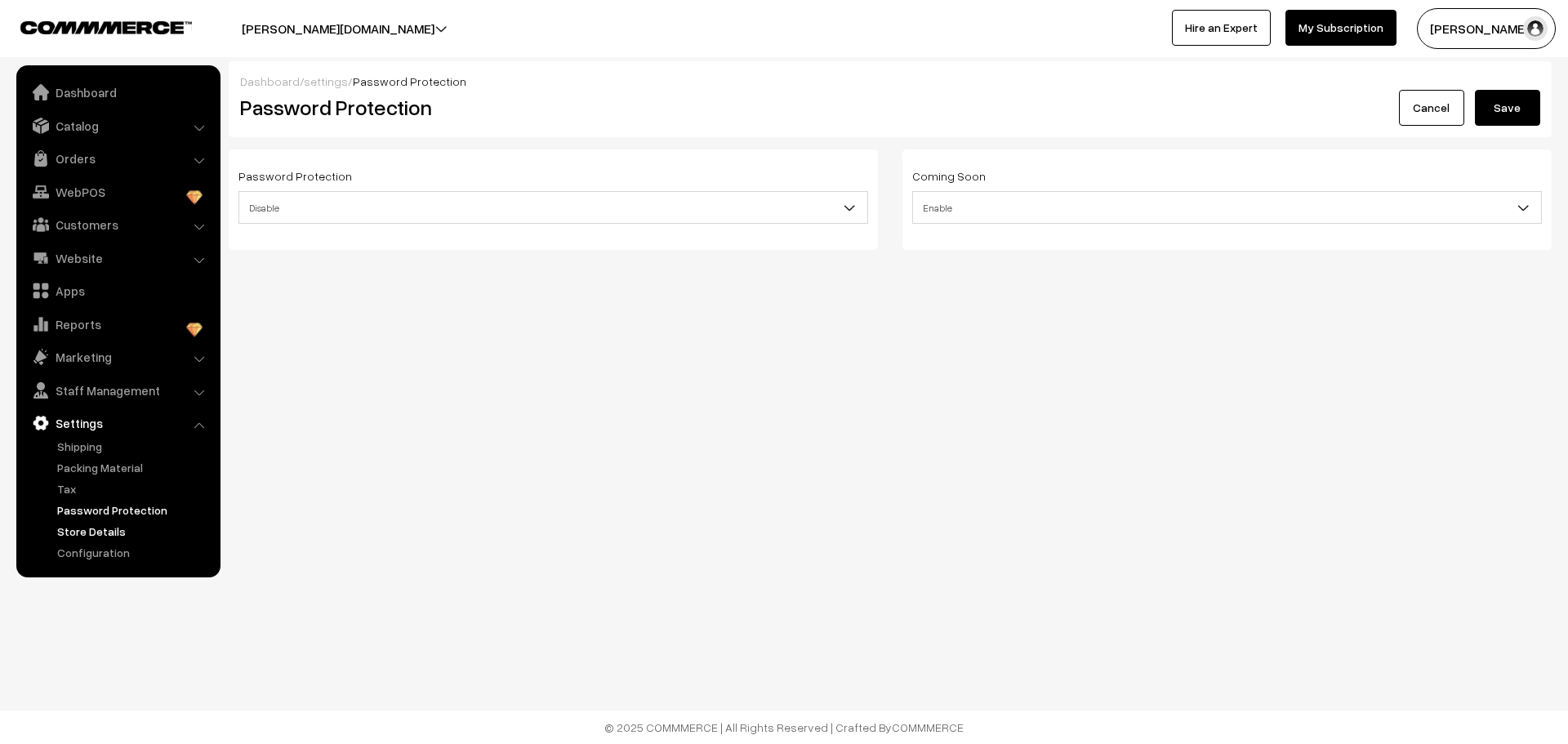
click at [96, 528] on link "Store Details" at bounding box center [133, 531] width 161 height 17
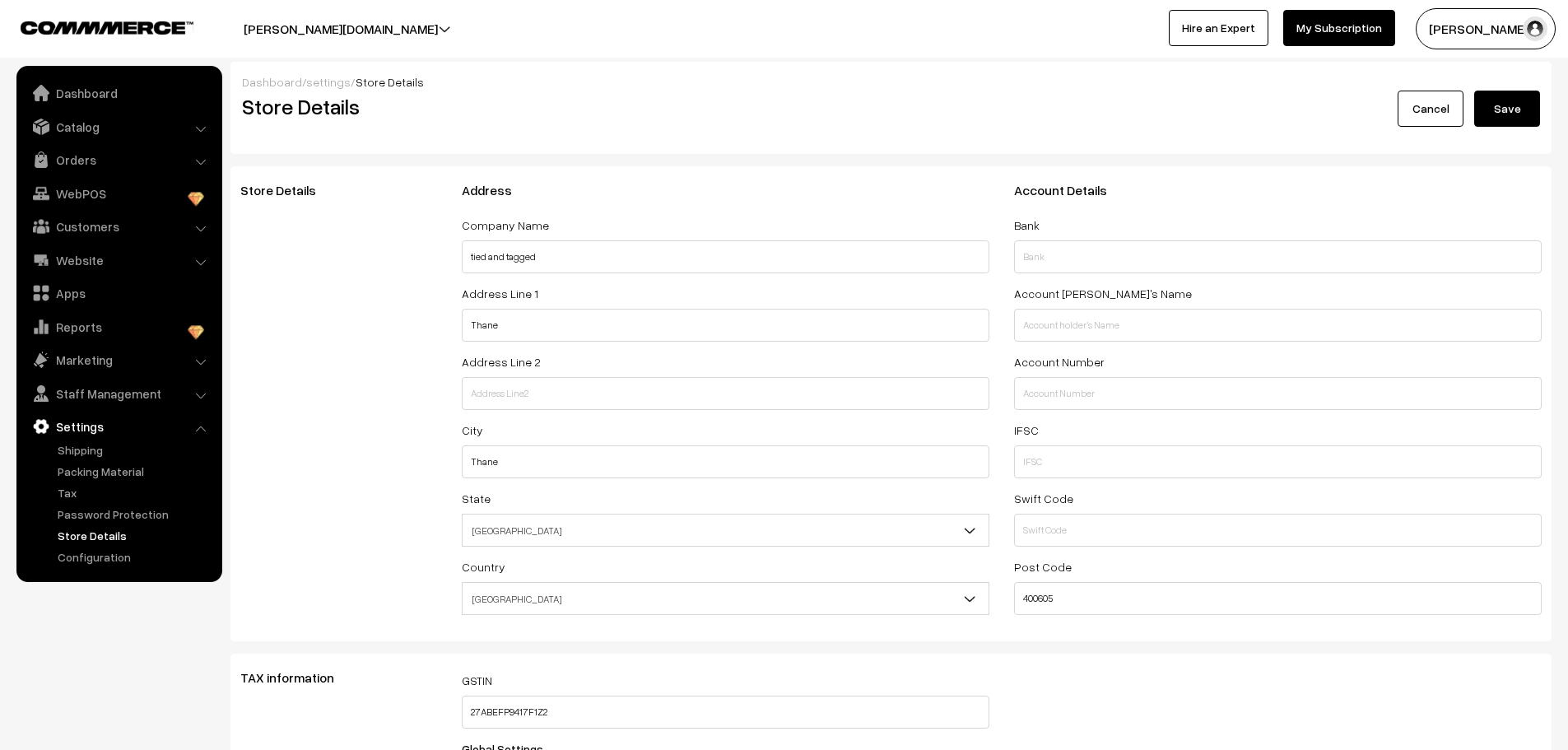
select select "99"
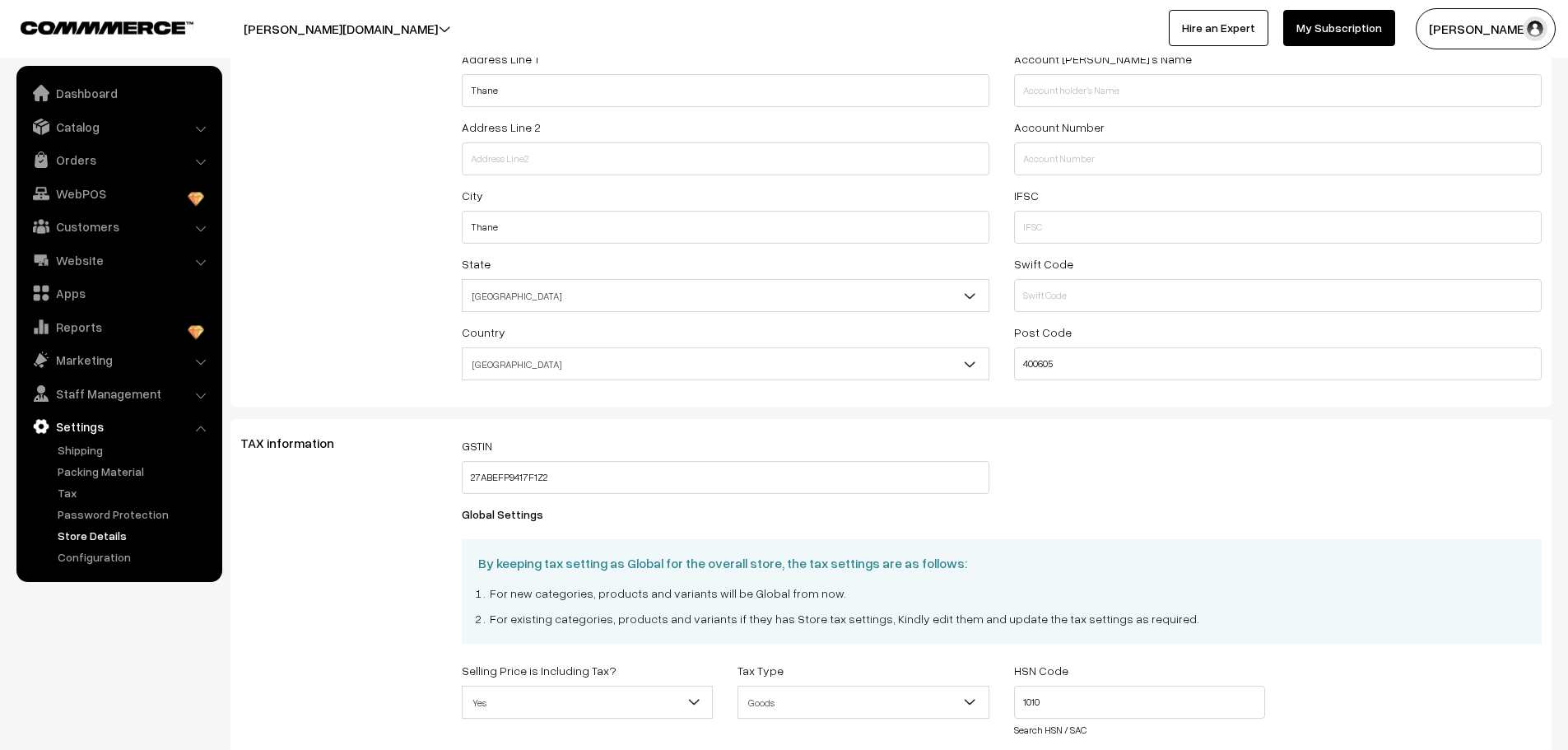
scroll to position [504, 0]
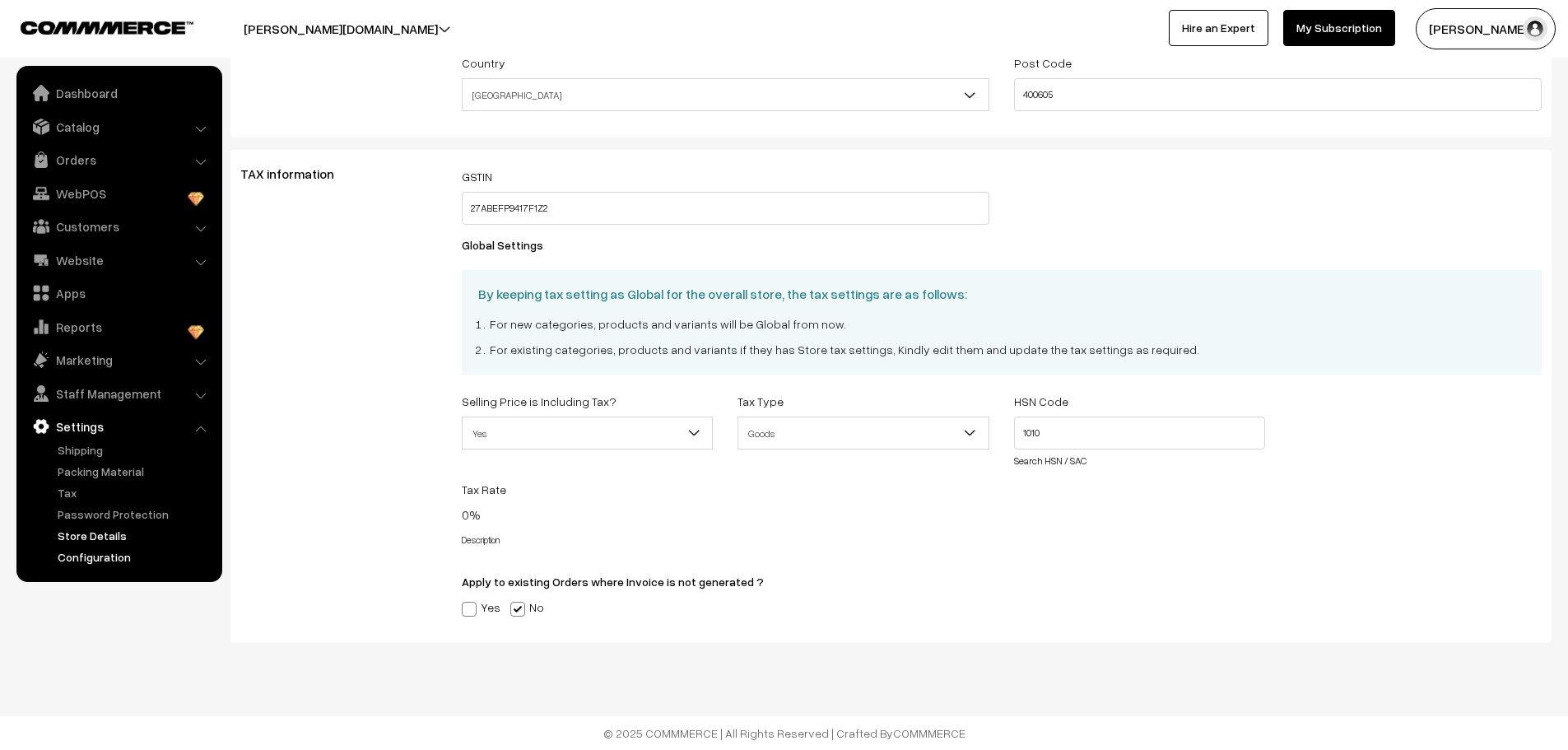
click at [84, 553] on link "Configuration" at bounding box center [134, 557] width 163 height 17
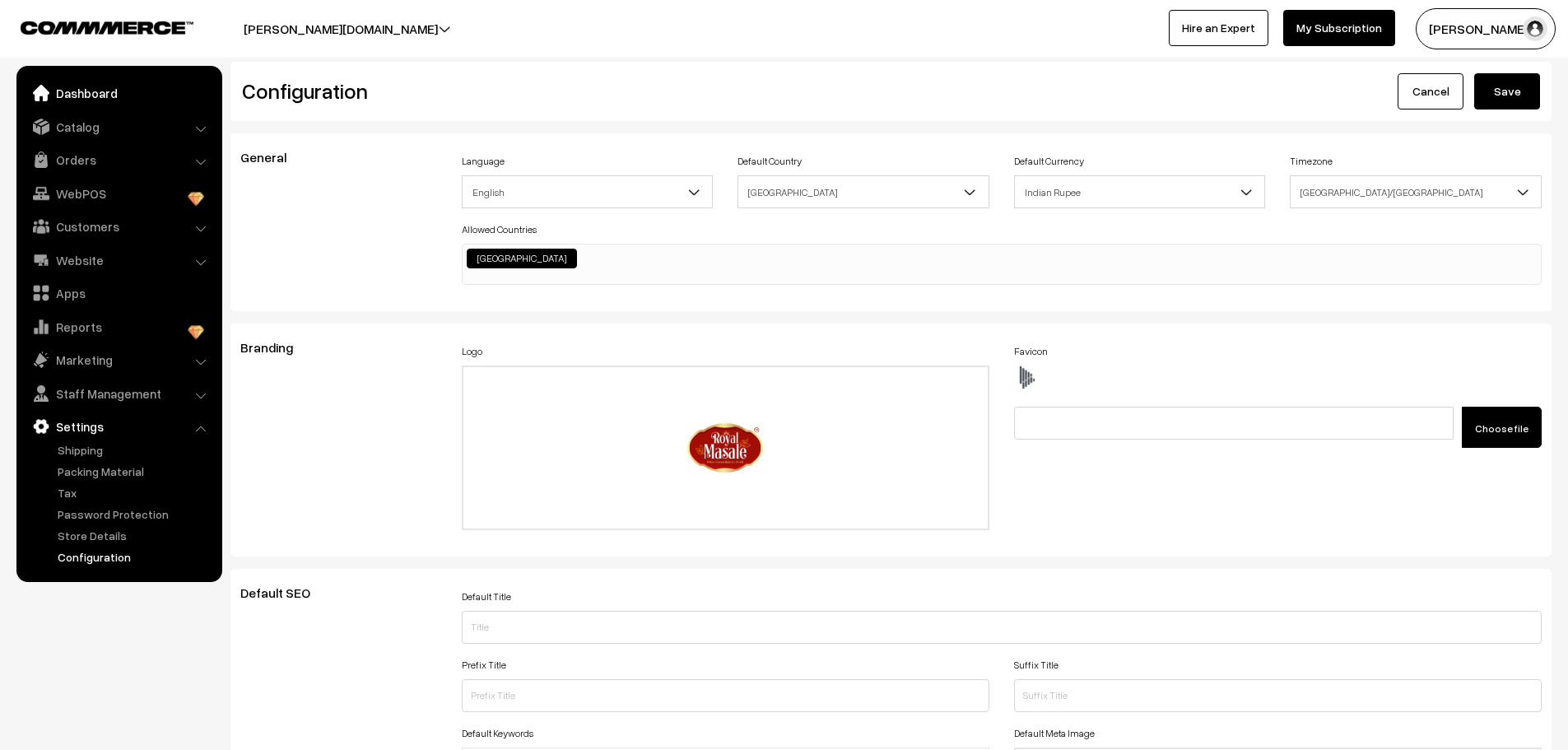
click at [119, 102] on link "Dashboard" at bounding box center [119, 93] width 196 height 30
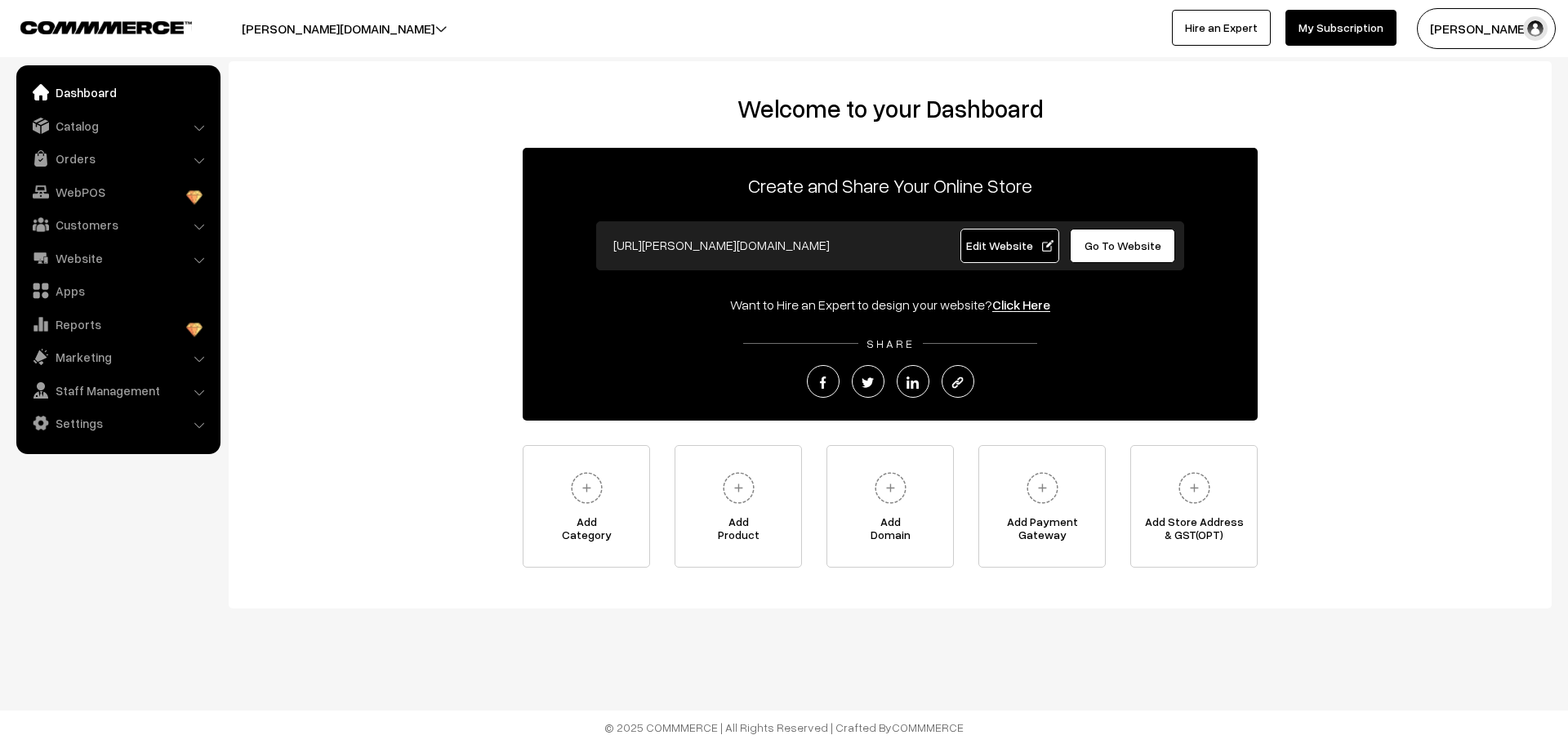
drag, startPoint x: 842, startPoint y: 257, endPoint x: 488, endPoint y: 227, distance: 355.3
click at [488, 227] on div "Welcome to your Dashboard Create and Share Your Online Store [URL][PERSON_NAME]…" at bounding box center [890, 331] width 1290 height 474
click at [898, 485] on img at bounding box center [891, 488] width 45 height 45
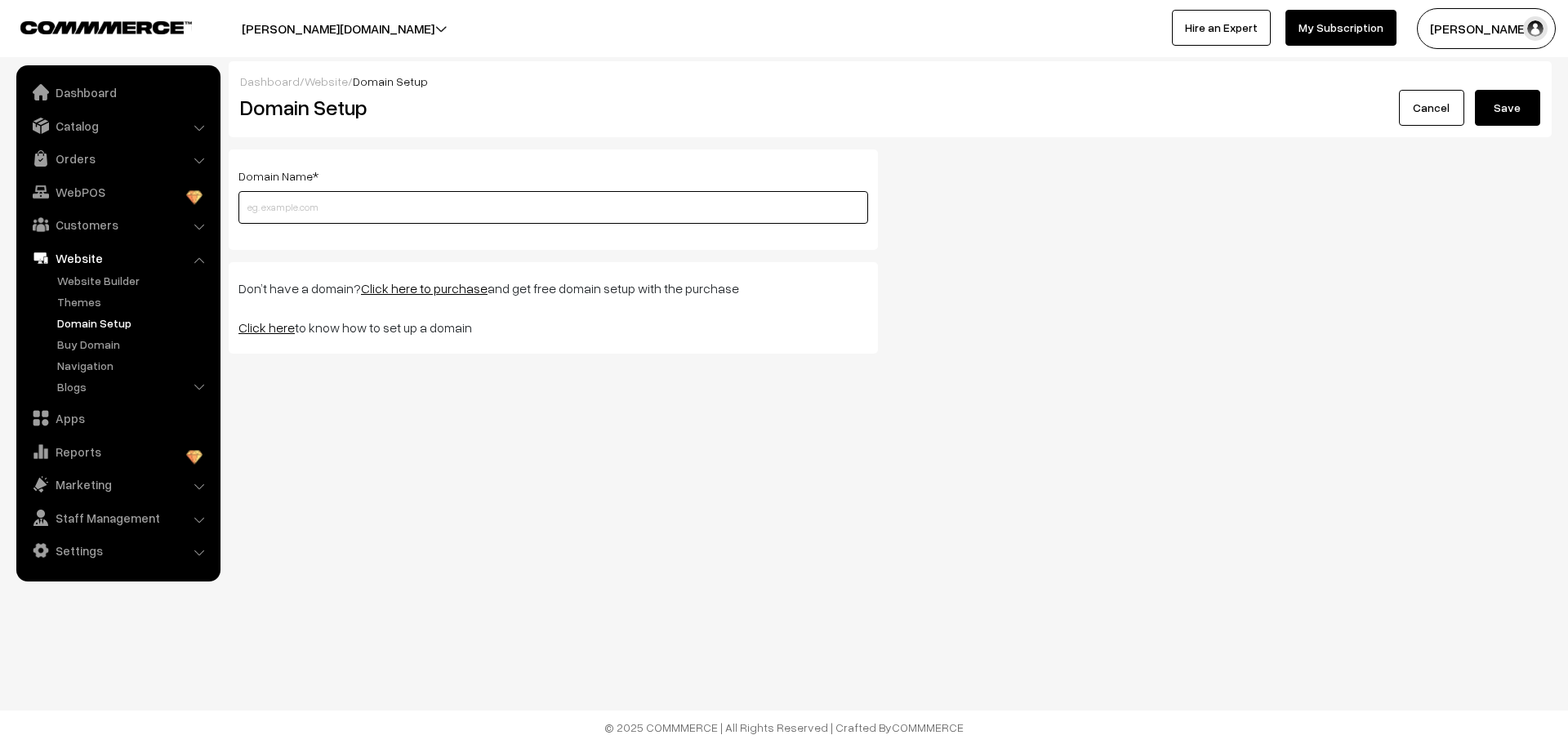
click at [428, 211] on input "text" at bounding box center [553, 207] width 630 height 32
type input "[DOMAIN_NAME]"
click at [1475, 90] on button "Save" at bounding box center [1508, 108] width 66 height 36
click at [256, 329] on link "Click here" at bounding box center [267, 327] width 57 height 16
click at [1476, 36] on button "[PERSON_NAME] …" at bounding box center [1487, 28] width 139 height 41
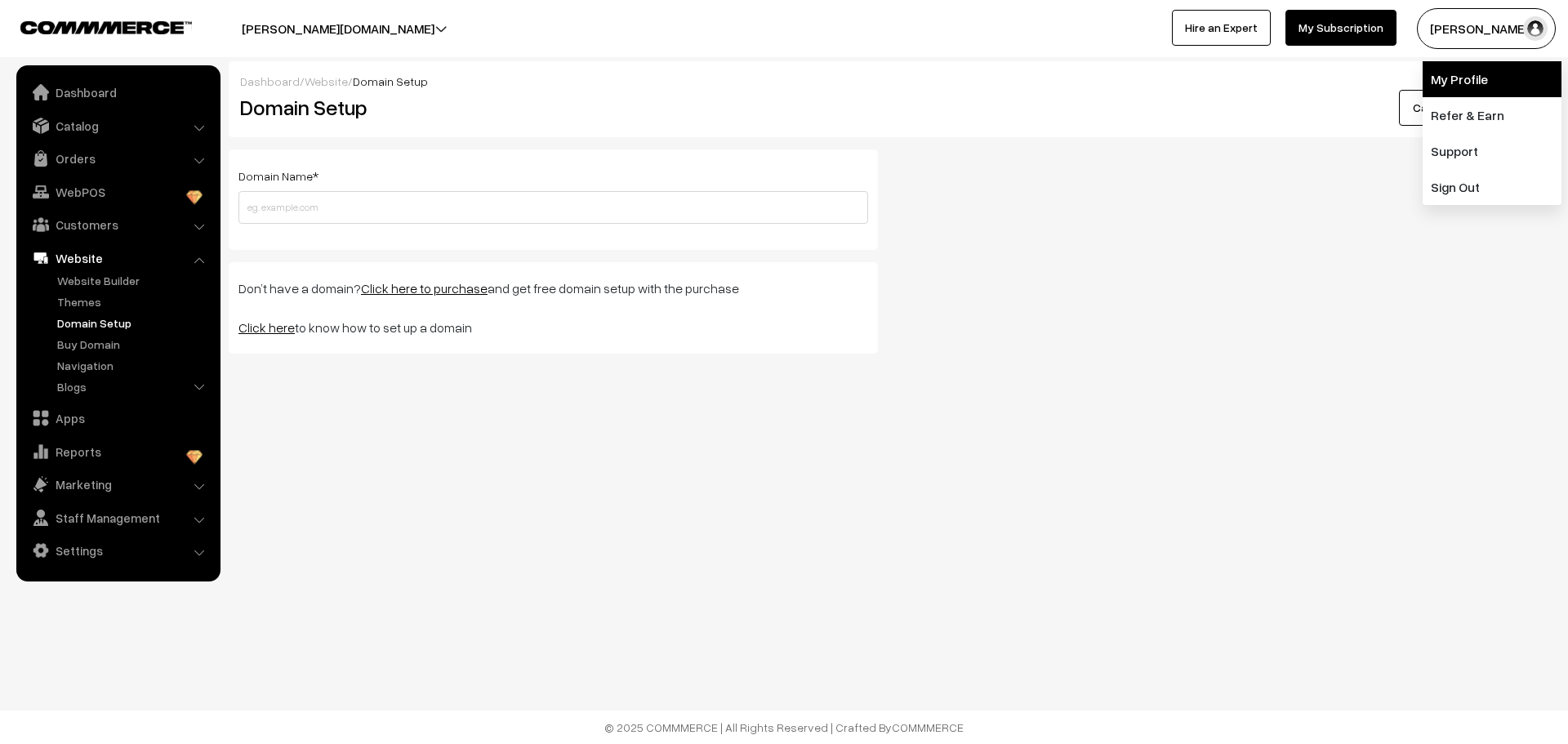
click at [1457, 91] on link "My Profile" at bounding box center [1492, 79] width 139 height 36
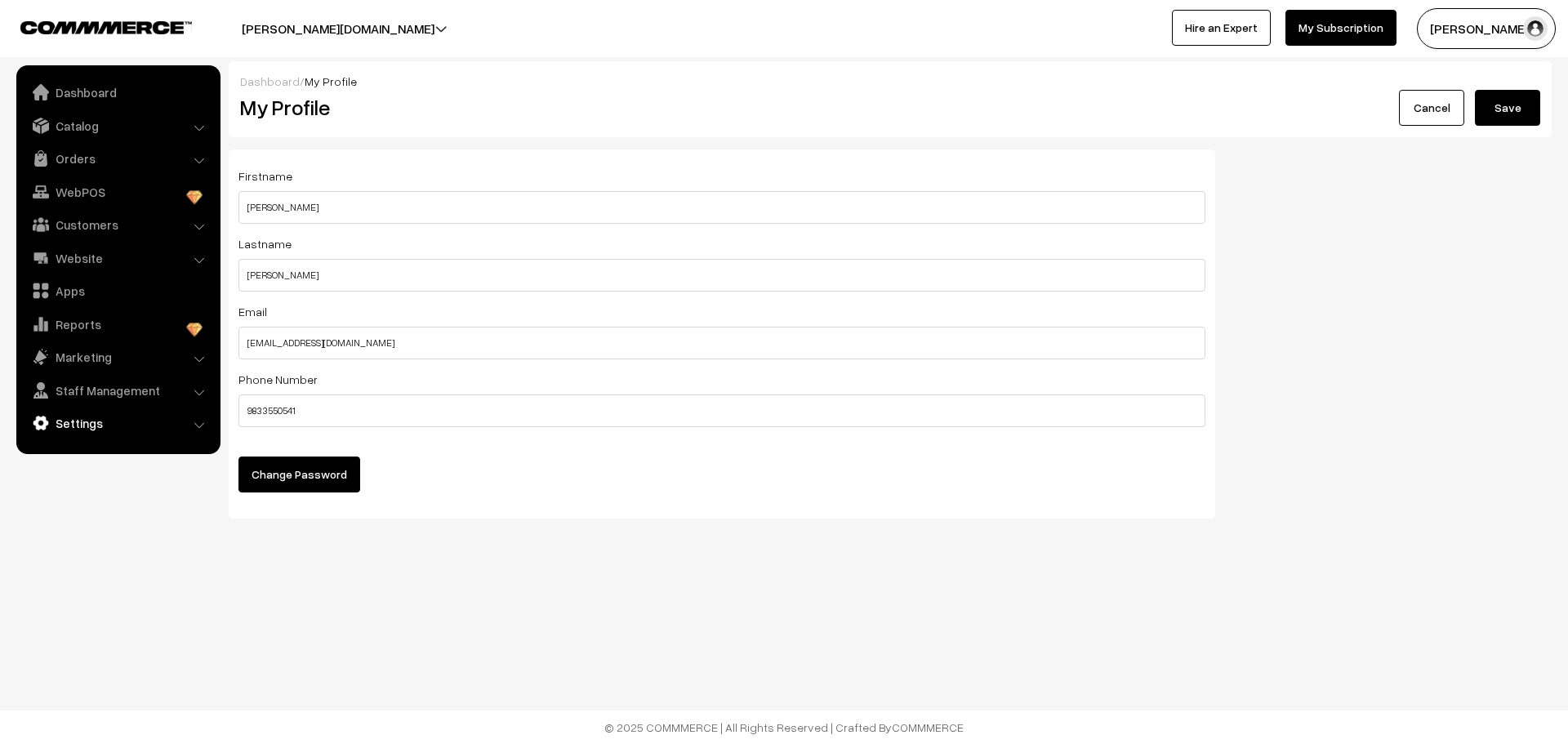
click at [110, 414] on link "Settings" at bounding box center [118, 422] width 195 height 30
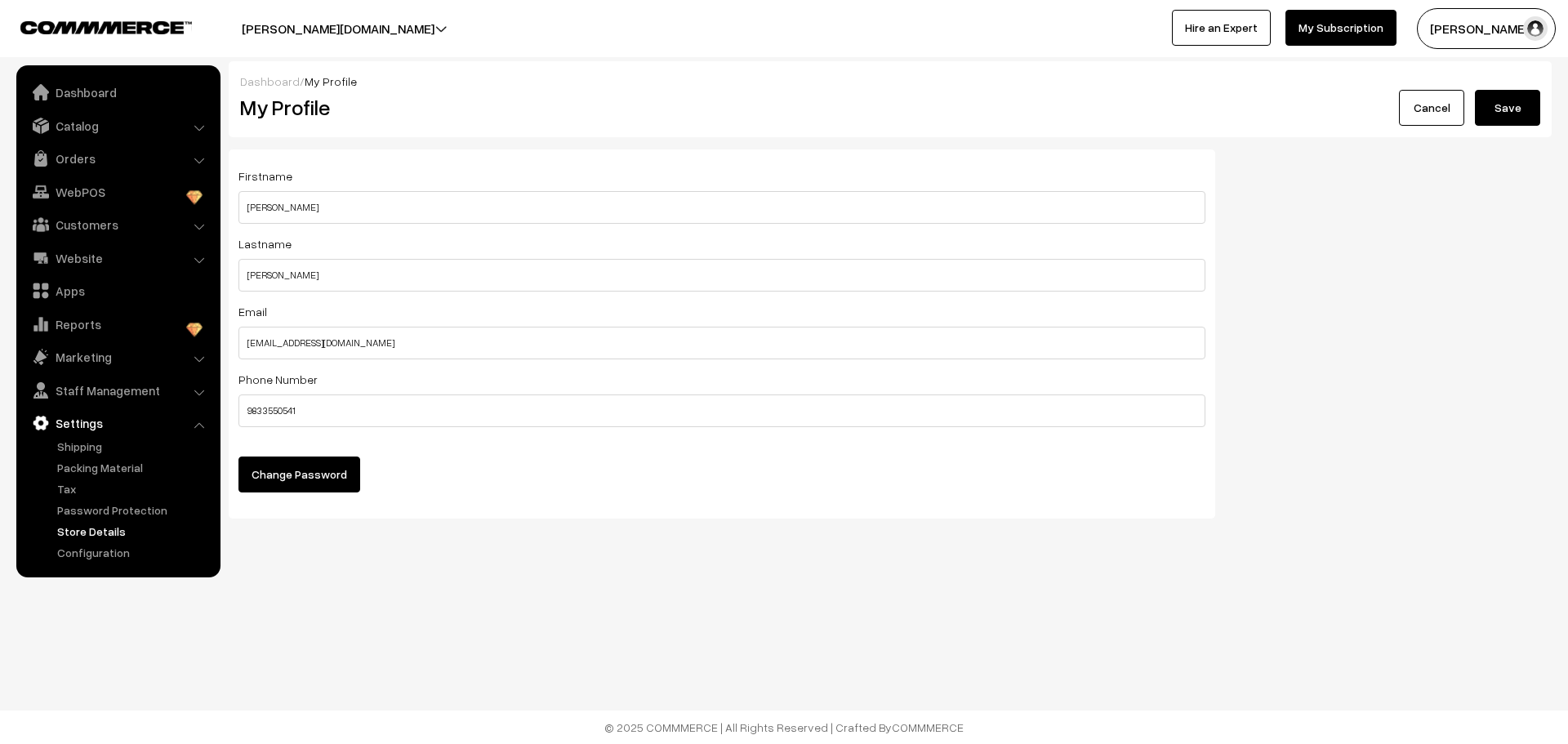
click at [101, 533] on link "Store Details" at bounding box center [133, 531] width 161 height 17
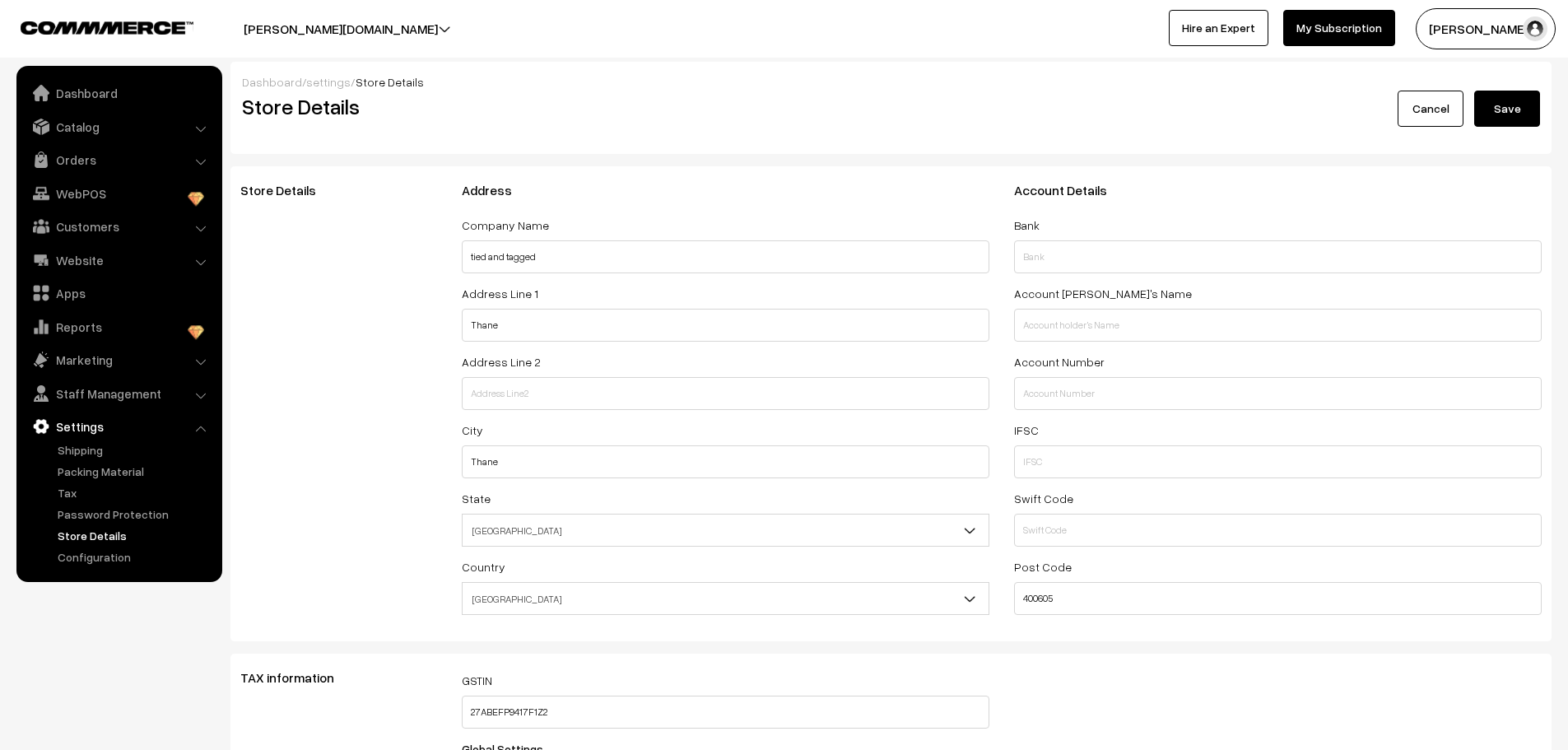
select select "99"
click at [102, 553] on link "Configuration" at bounding box center [134, 557] width 163 height 17
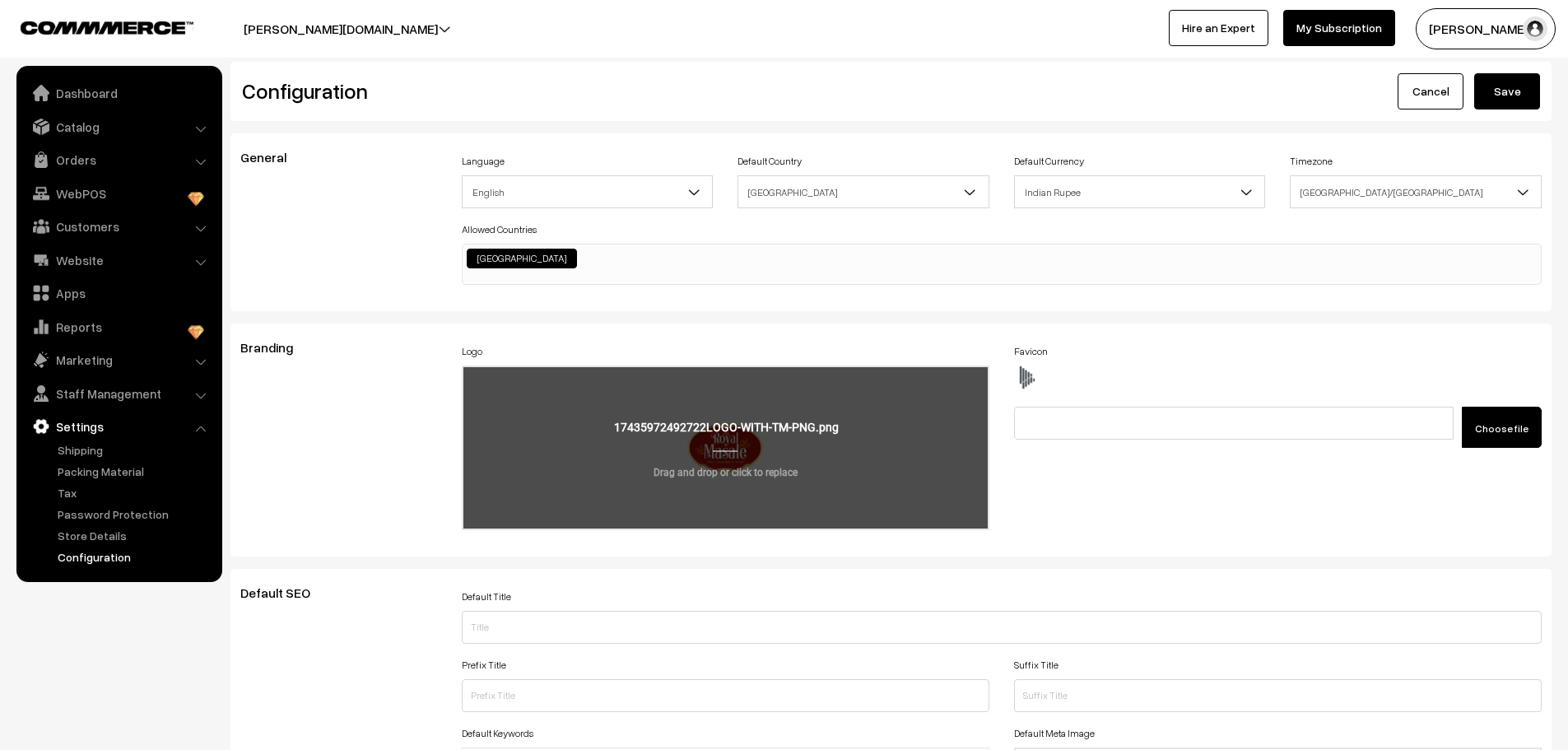
scroll to position [1325, 0]
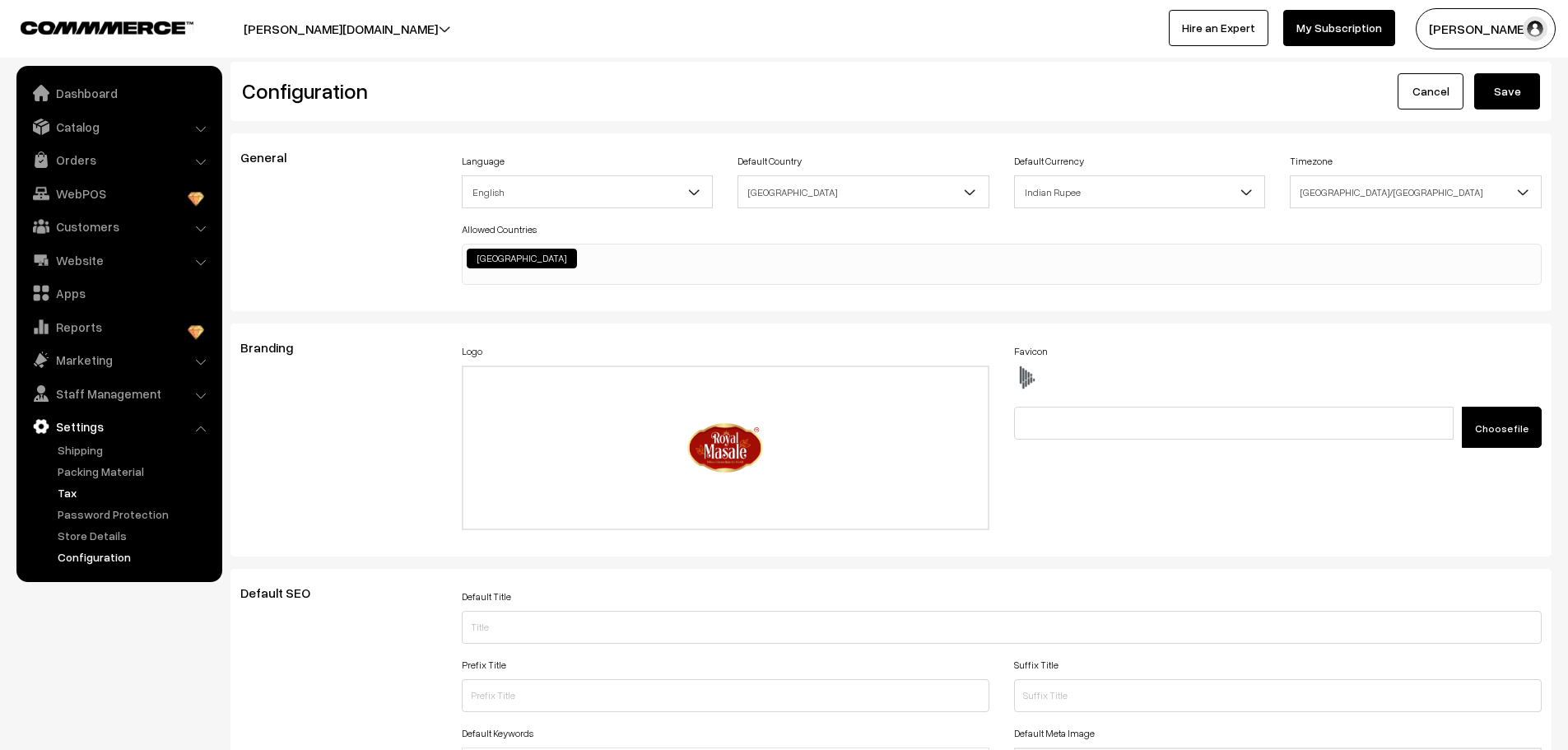
click at [80, 492] on link "Tax" at bounding box center [134, 492] width 163 height 17
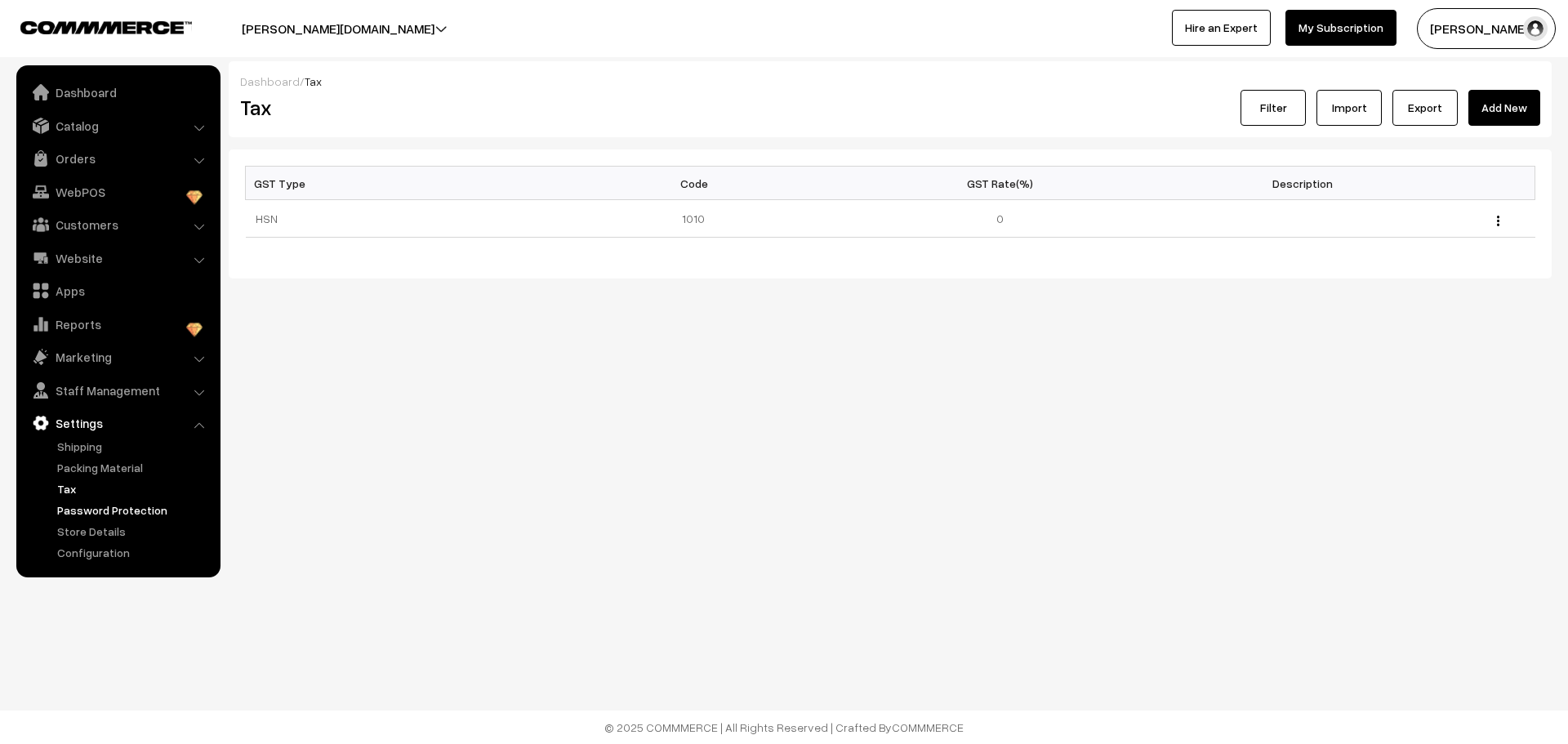
click at [119, 518] on link "Password Protection" at bounding box center [133, 510] width 161 height 17
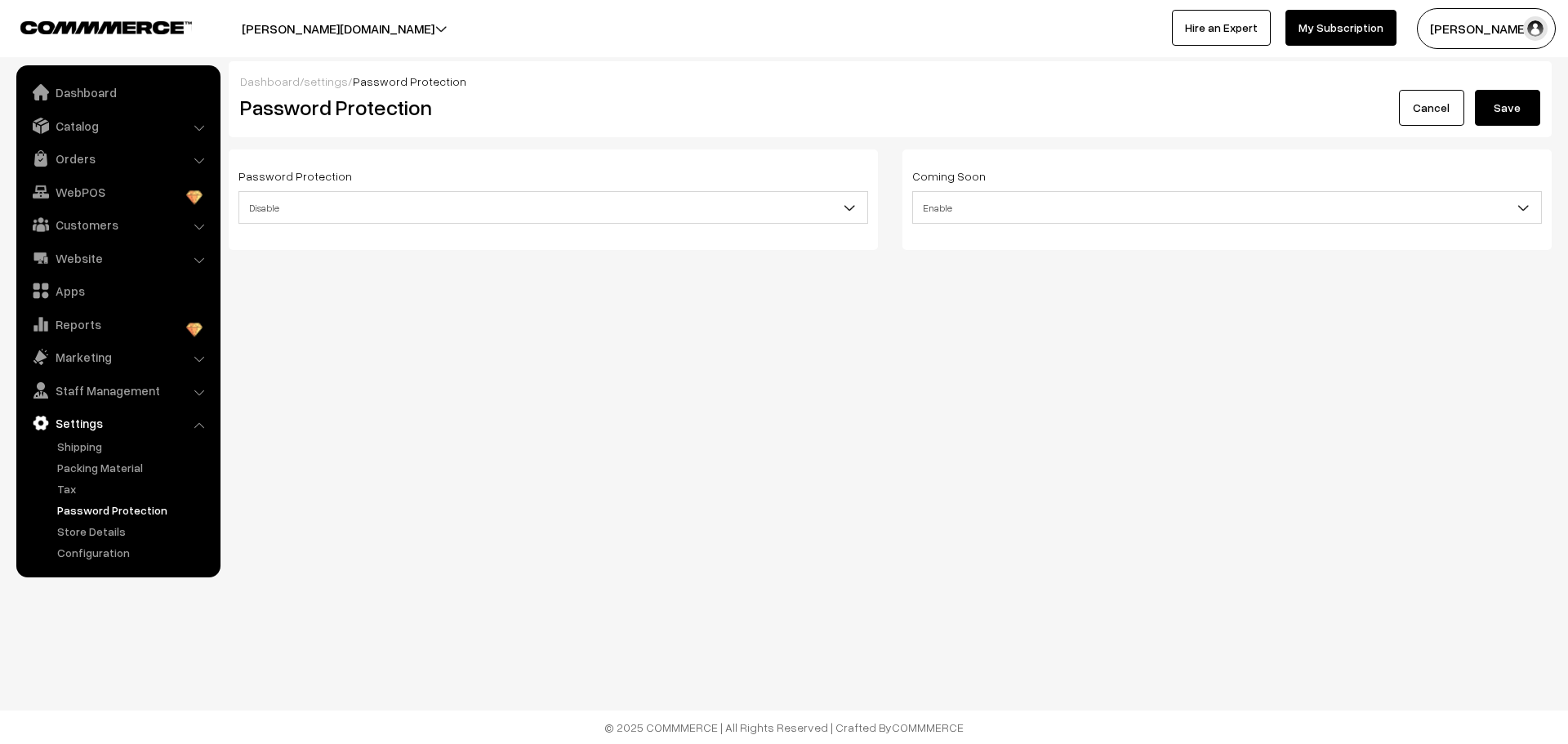
click at [1484, 31] on button "[PERSON_NAME] …" at bounding box center [1487, 28] width 139 height 41
click at [80, 98] on link "Dashboard" at bounding box center [118, 92] width 195 height 30
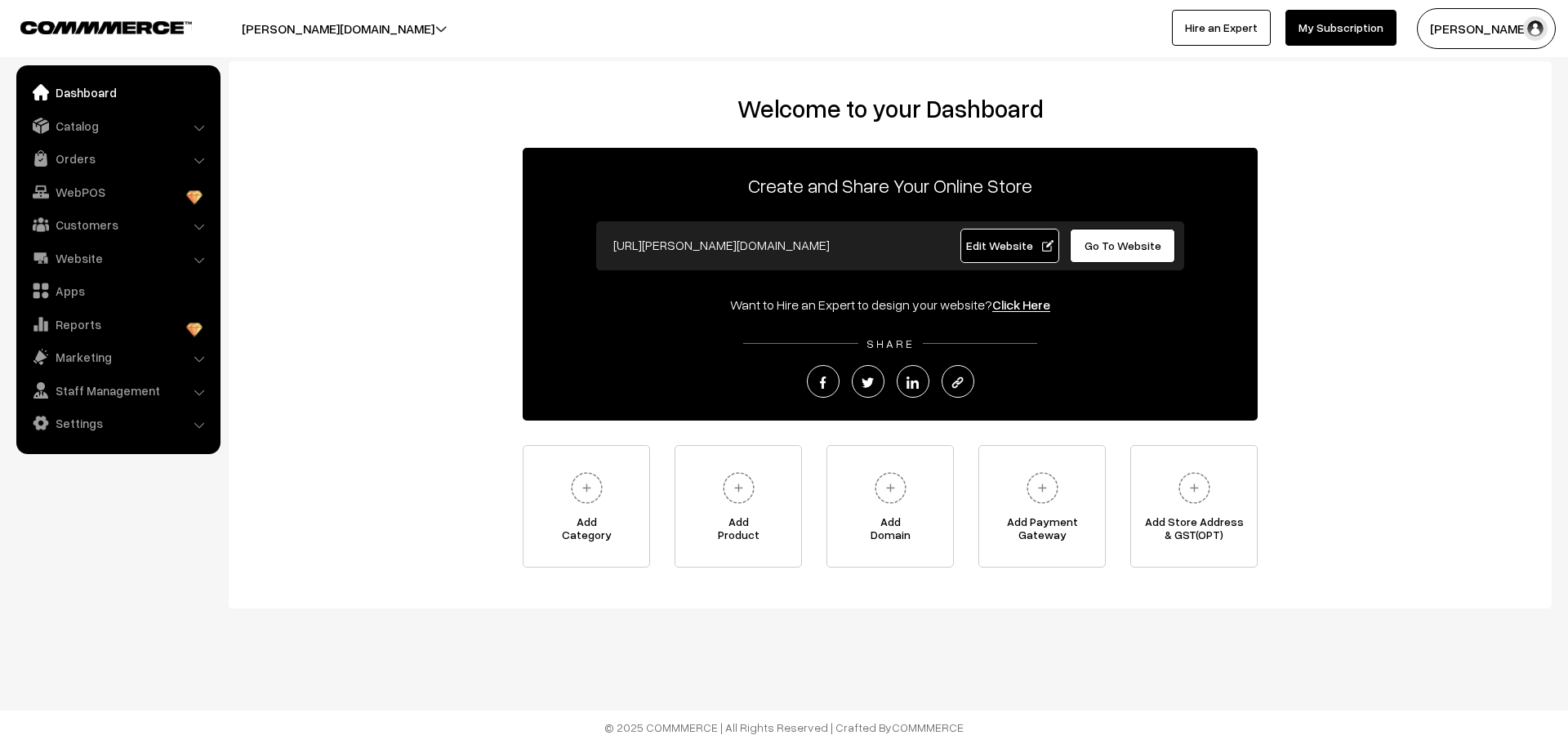
drag, startPoint x: 853, startPoint y: 244, endPoint x: 549, endPoint y: 252, distance: 304.1
click at [549, 252] on div "Create and Share Your Online Store https://noor-petkar.commmerce.com Edit Websi…" at bounding box center [890, 284] width 735 height 273
click at [881, 511] on link "Add Domain" at bounding box center [889, 506] width 127 height 122
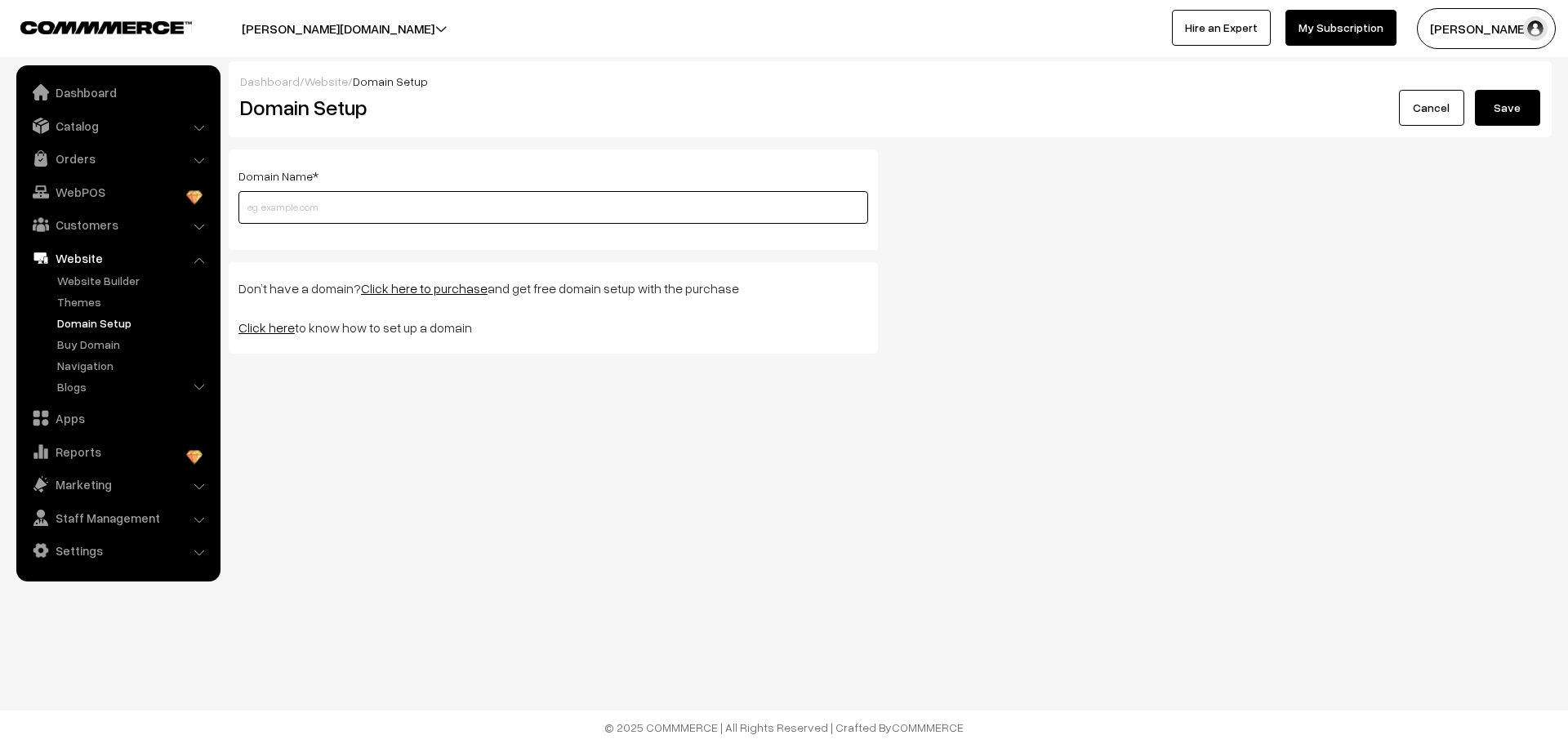
click at [350, 205] on input "text" at bounding box center [553, 207] width 630 height 32
click at [313, 411] on div "Dashboard / Website / Domain Setup Domain Setup Cancel Save Domain Name * Pleas…" at bounding box center [784, 230] width 1568 height 459
click at [388, 290] on link "Click here to purchase" at bounding box center [424, 288] width 127 height 16
click at [333, 200] on input "text" at bounding box center [553, 207] width 630 height 32
type input "tiedandtagged.com"
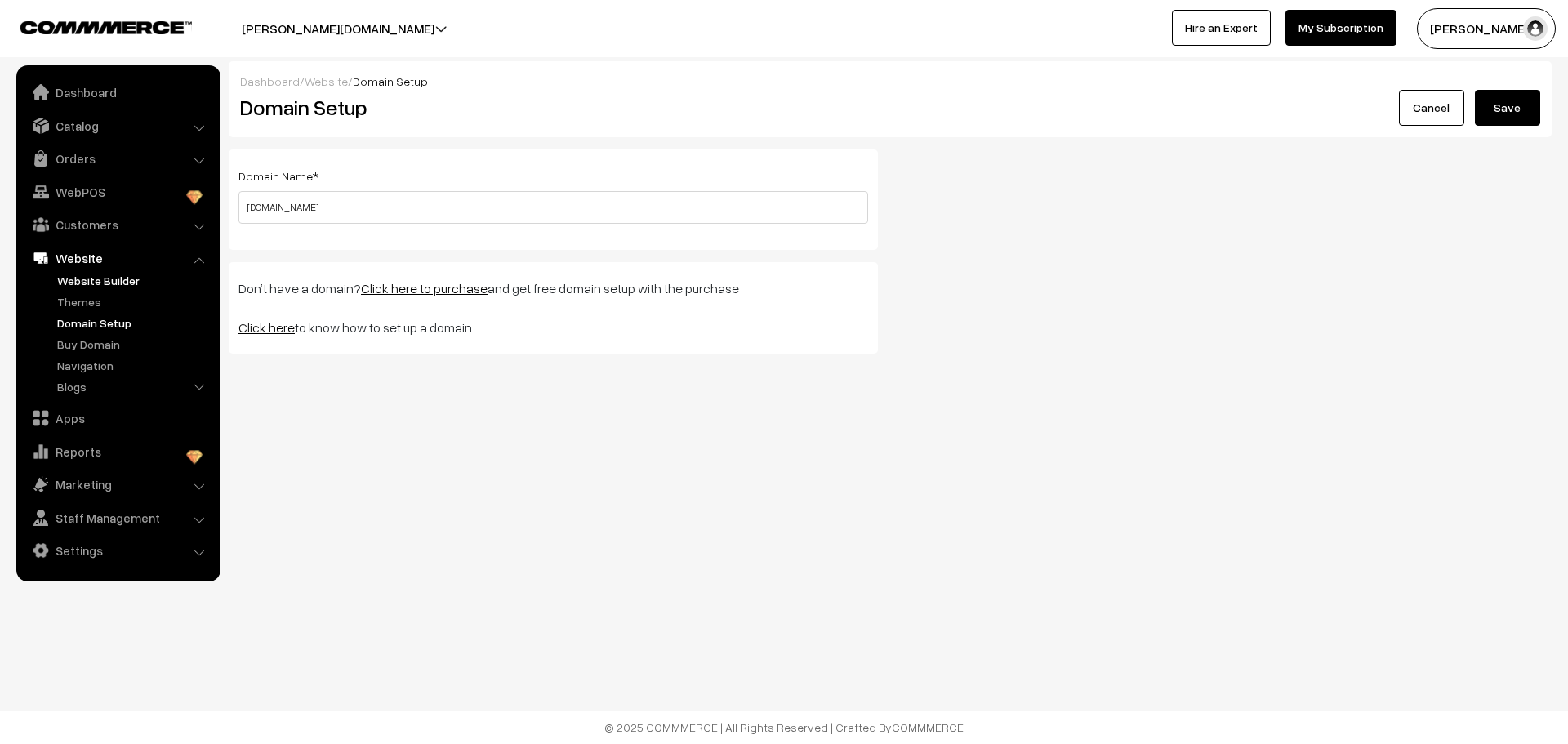
click at [84, 281] on link "Website Builder" at bounding box center [133, 280] width 161 height 17
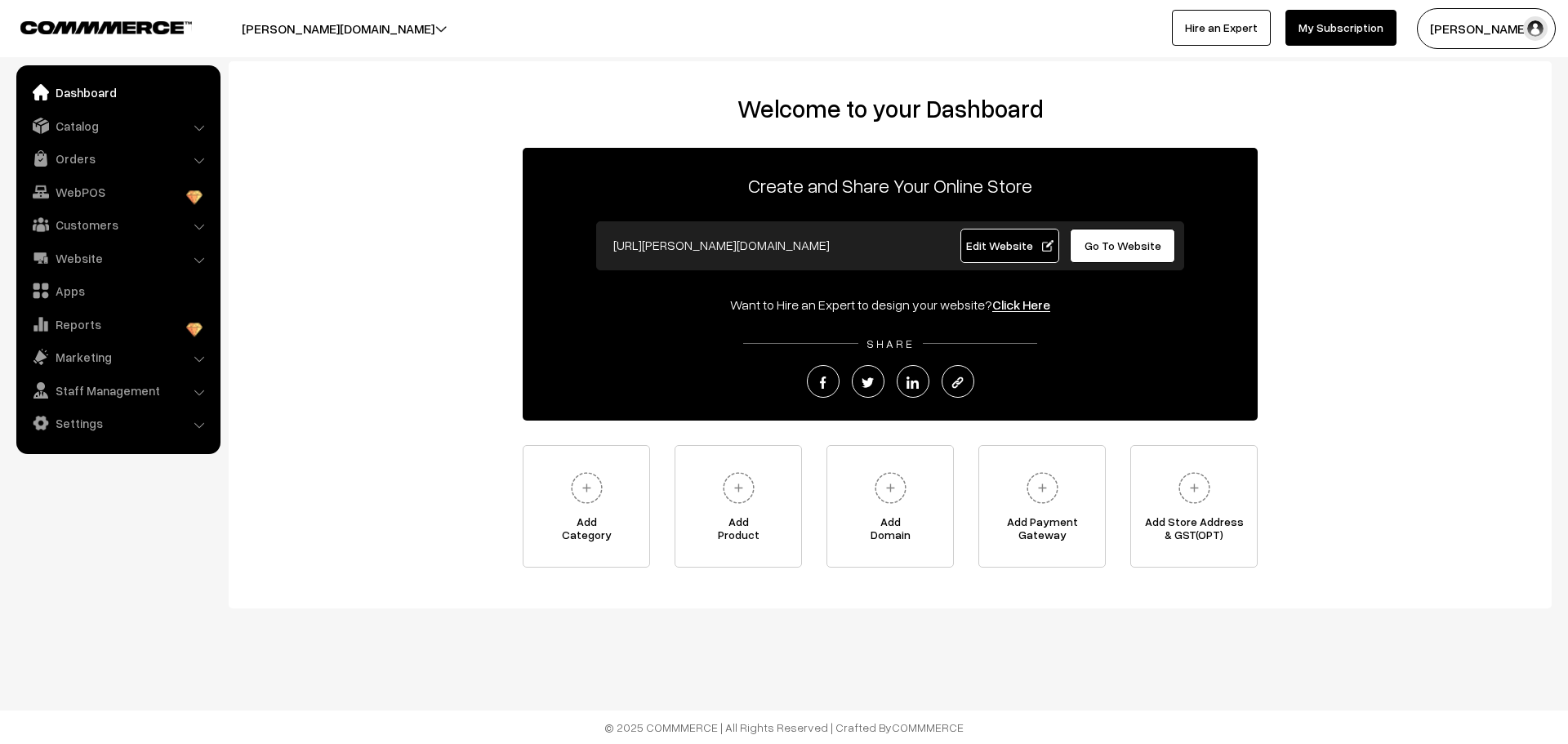
click at [1004, 244] on span "Edit Website" at bounding box center [1009, 245] width 87 height 14
click at [1066, 48] on div "[PERSON_NAME] … My Profile Refer & Earn Support Sign Out Hire an Expert My Subs…" at bounding box center [1180, 28] width 792 height 41
click at [891, 498] on img at bounding box center [891, 488] width 45 height 45
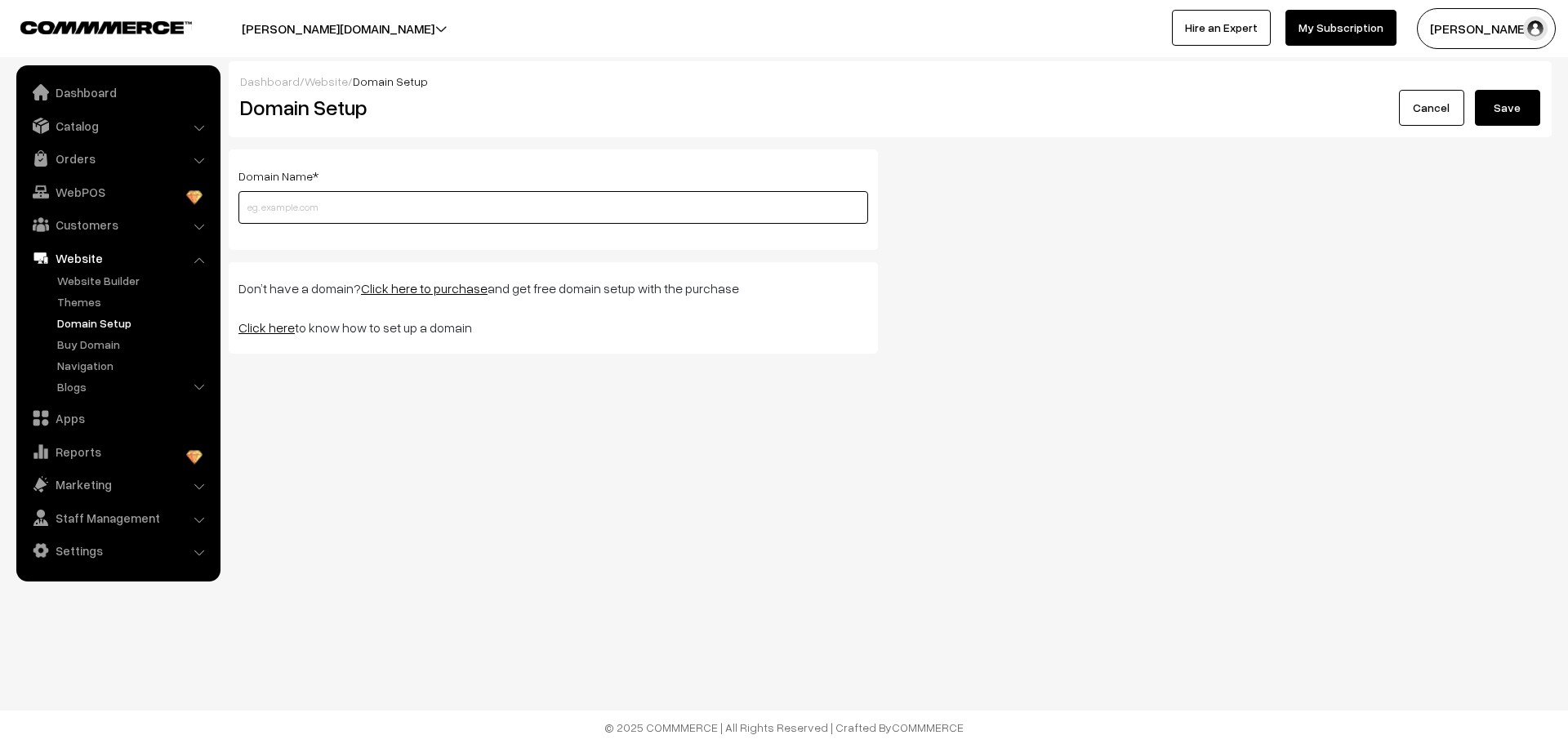
click at [312, 208] on input "text" at bounding box center [553, 207] width 630 height 32
paste input "tiedandtagged.com"
type input "tiedandtagged.com"
click at [1475, 90] on button "Save" at bounding box center [1508, 108] width 66 height 36
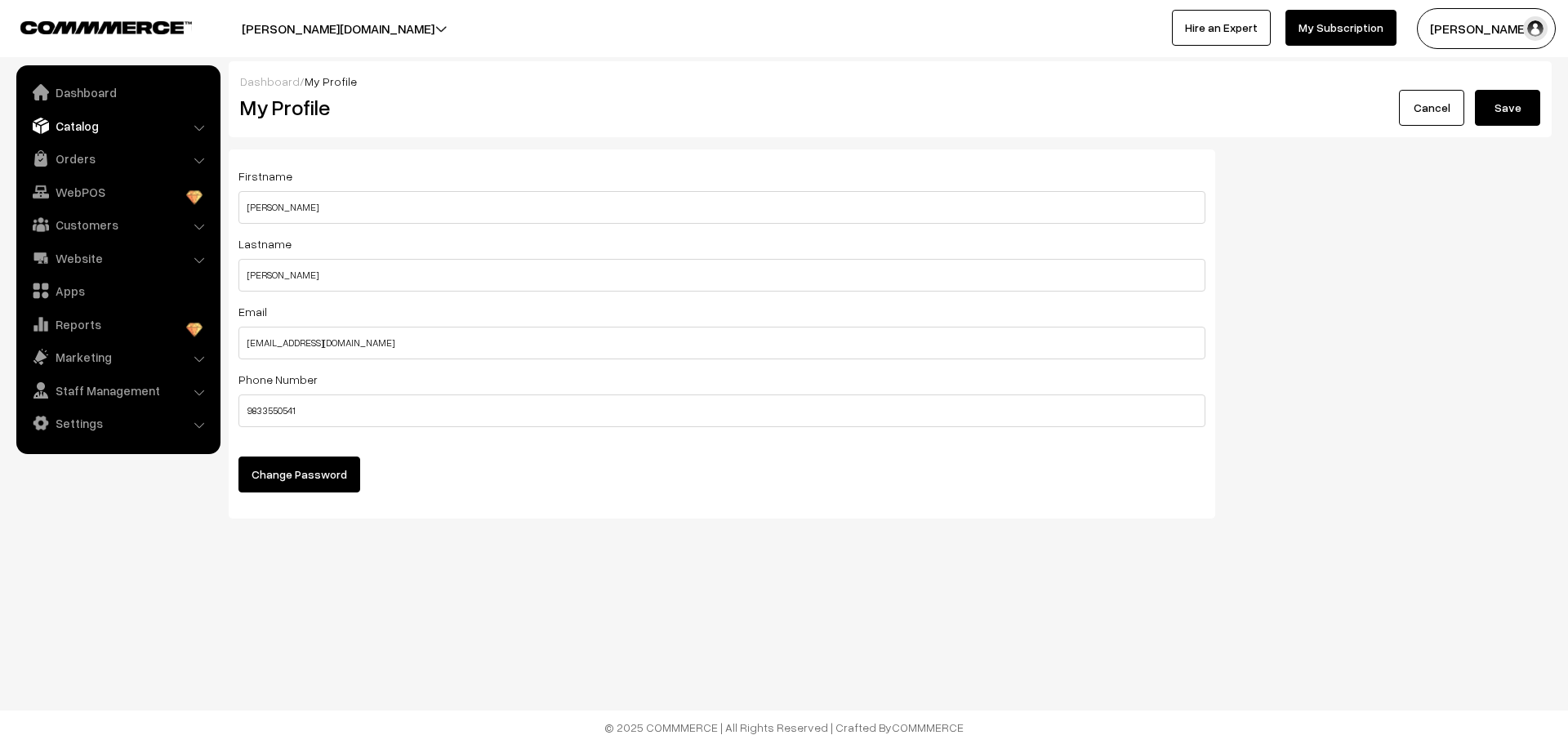
click at [99, 126] on link "Catalog" at bounding box center [118, 125] width 195 height 30
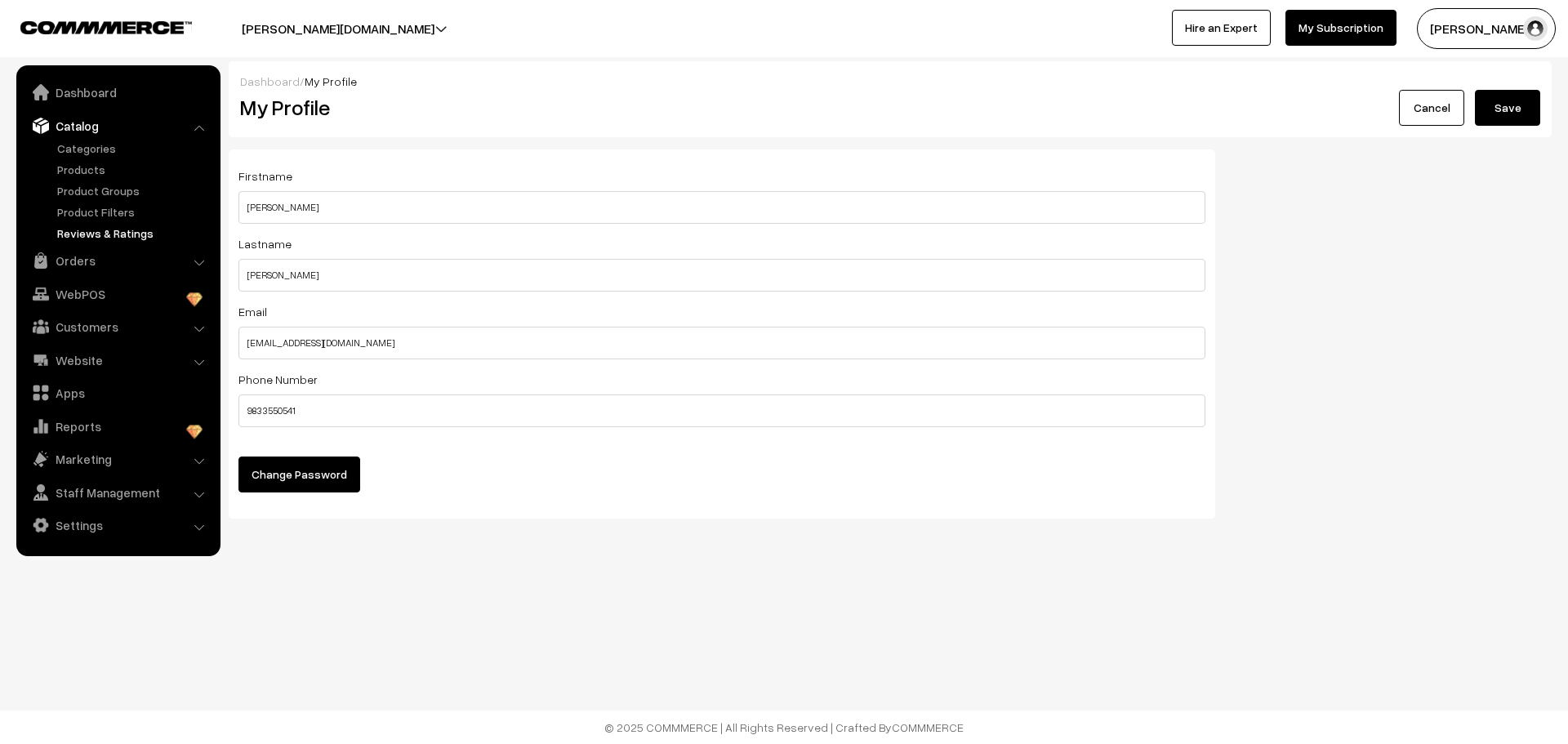
click at [73, 225] on link "Reviews & Ratings" at bounding box center [133, 232] width 161 height 17
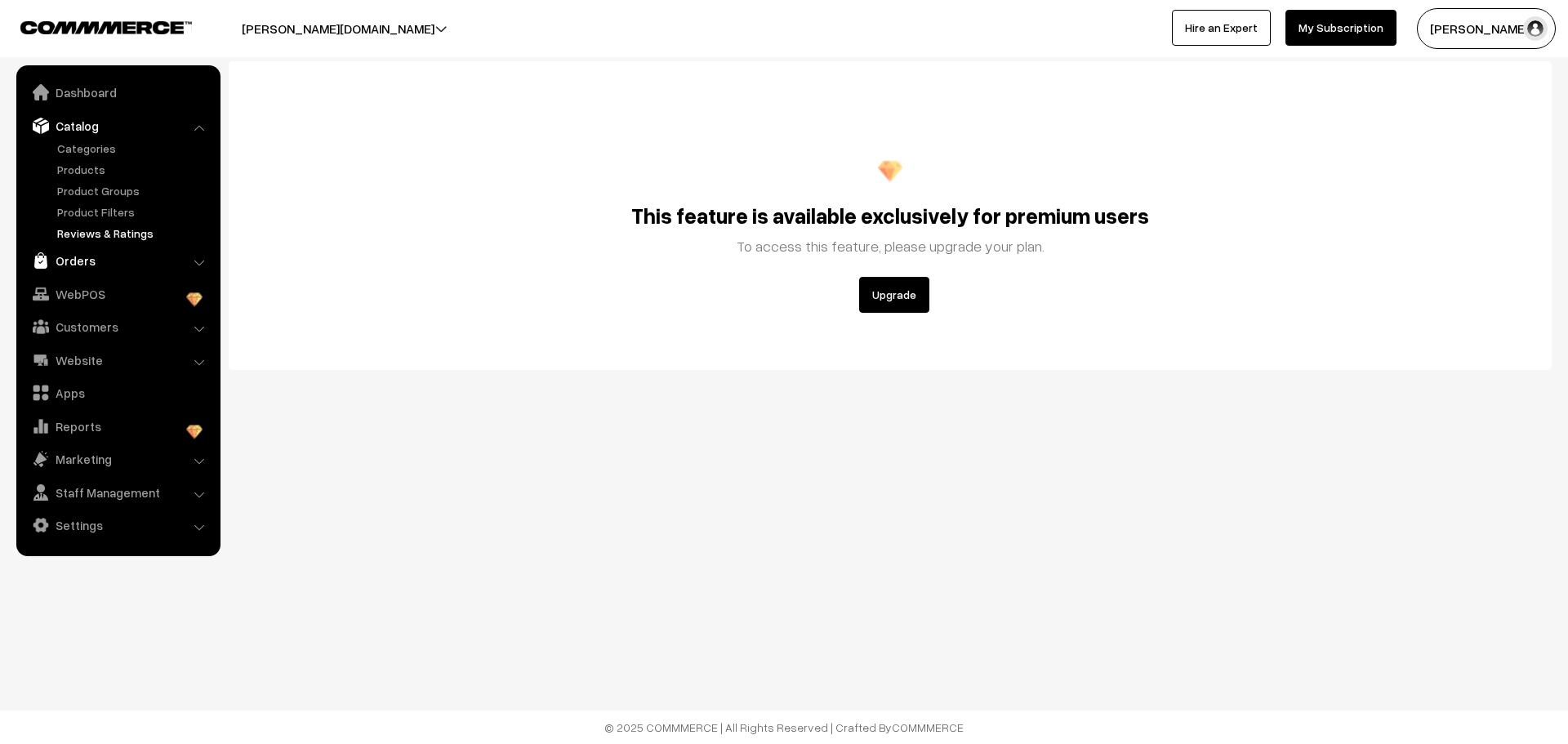
click at [103, 250] on link "Orders" at bounding box center [118, 260] width 195 height 30
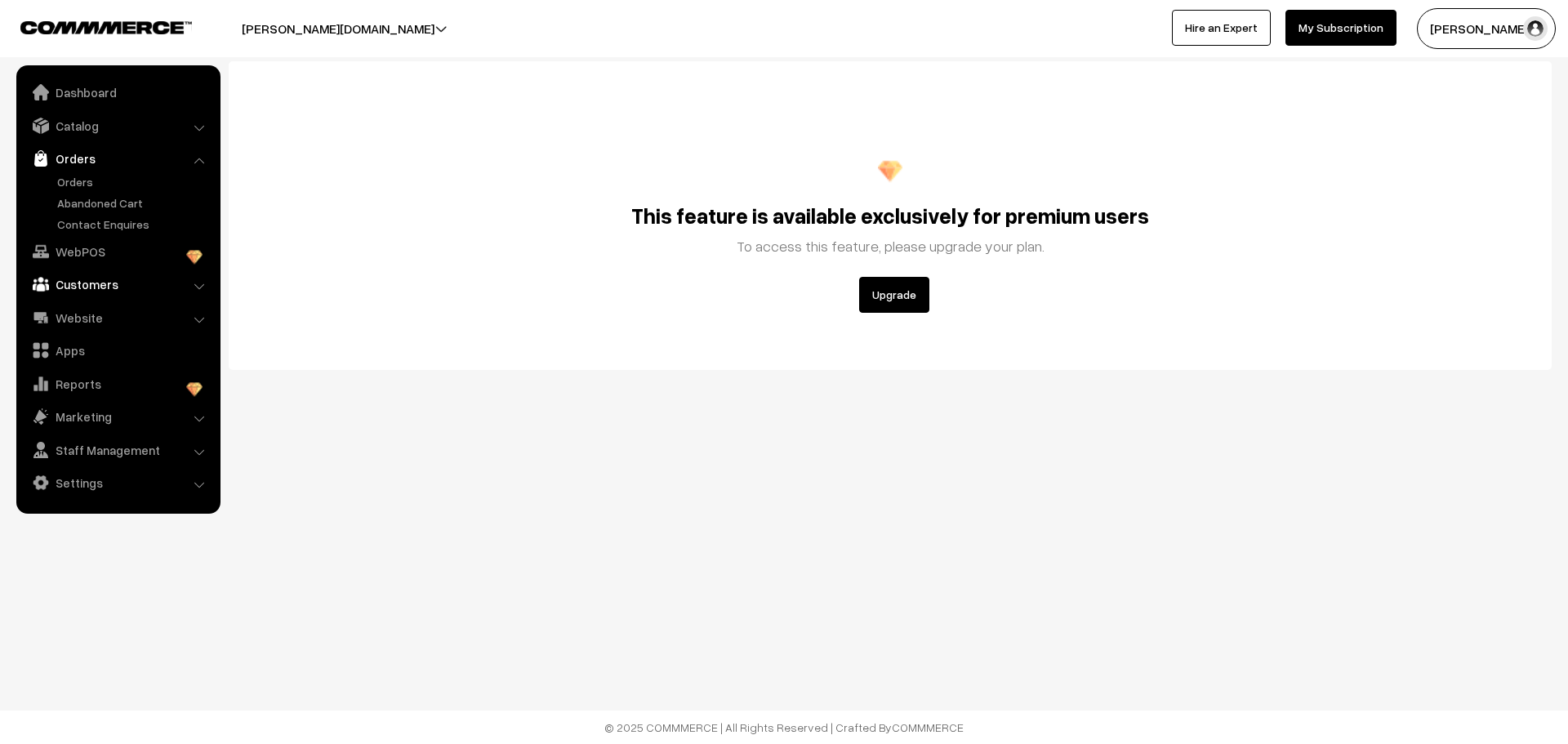
click at [118, 280] on link "Customers" at bounding box center [118, 284] width 195 height 30
click at [92, 319] on link "Website" at bounding box center [118, 317] width 195 height 30
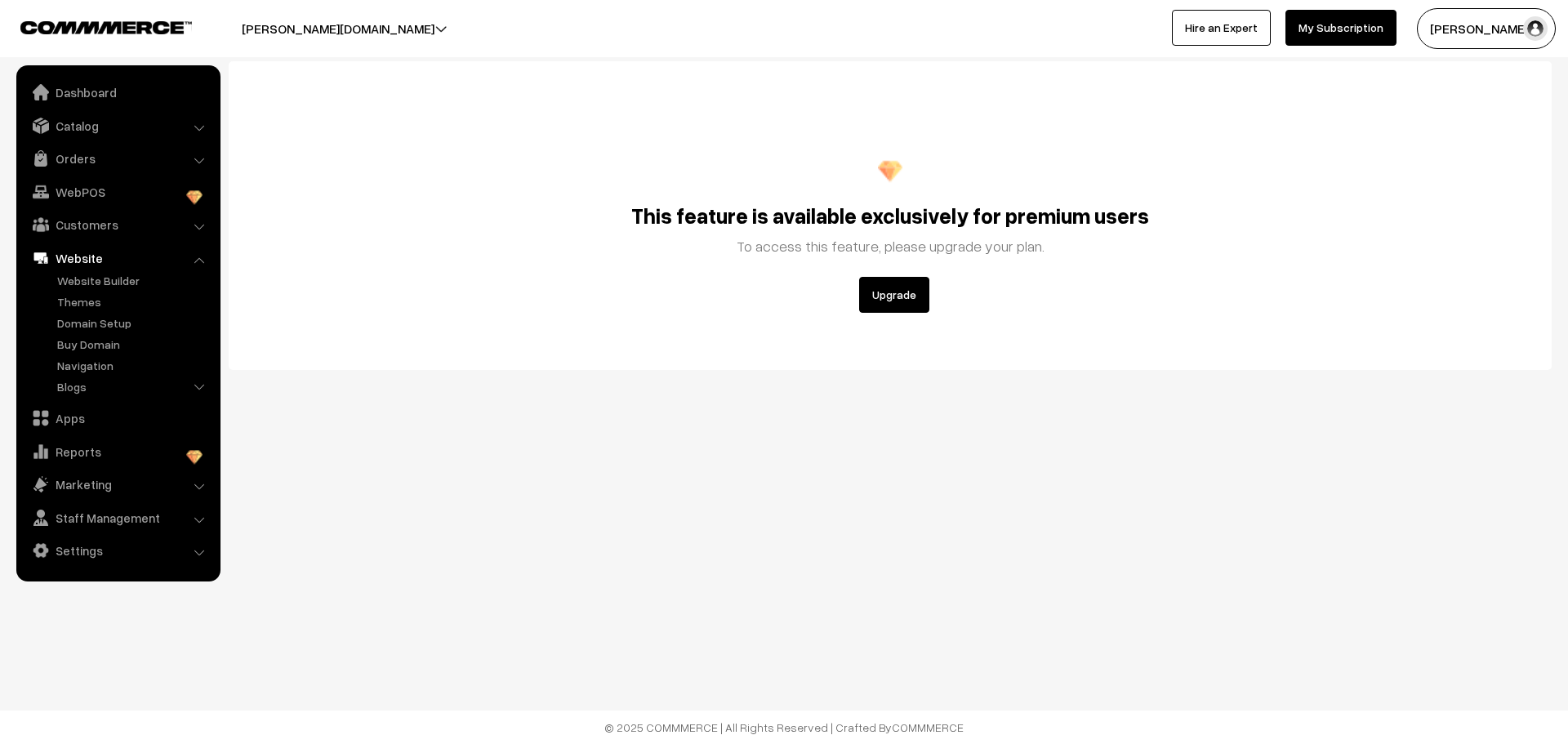
click at [92, 319] on link "Domain Setup" at bounding box center [133, 322] width 161 height 17
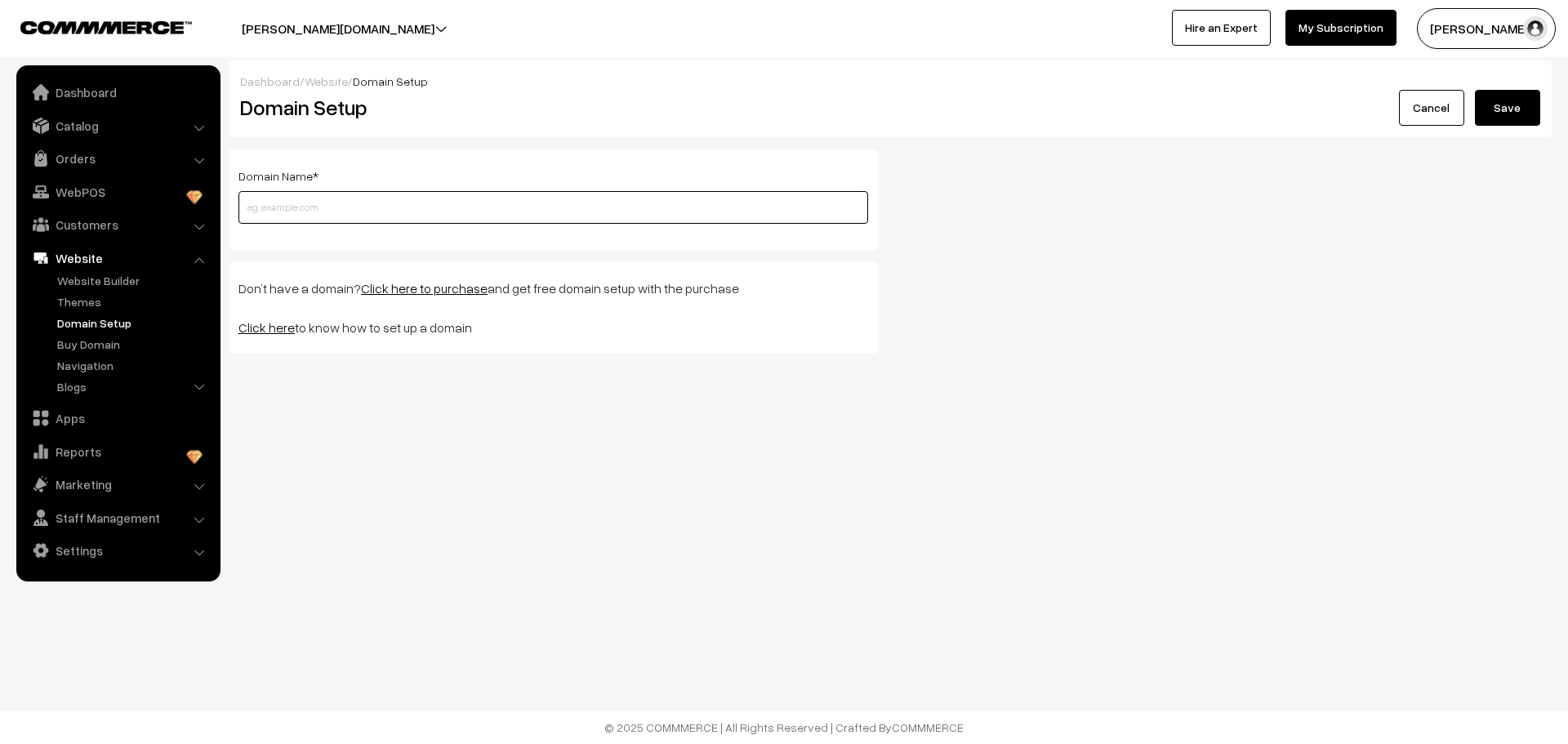
click at [253, 215] on input "text" at bounding box center [553, 207] width 630 height 32
type input "tiedandtagged.com"
click at [1515, 108] on button "Save" at bounding box center [1508, 108] width 66 height 36
click at [267, 326] on link "Click here" at bounding box center [267, 327] width 57 height 16
click at [83, 344] on link "Buy Domain" at bounding box center [133, 344] width 161 height 17
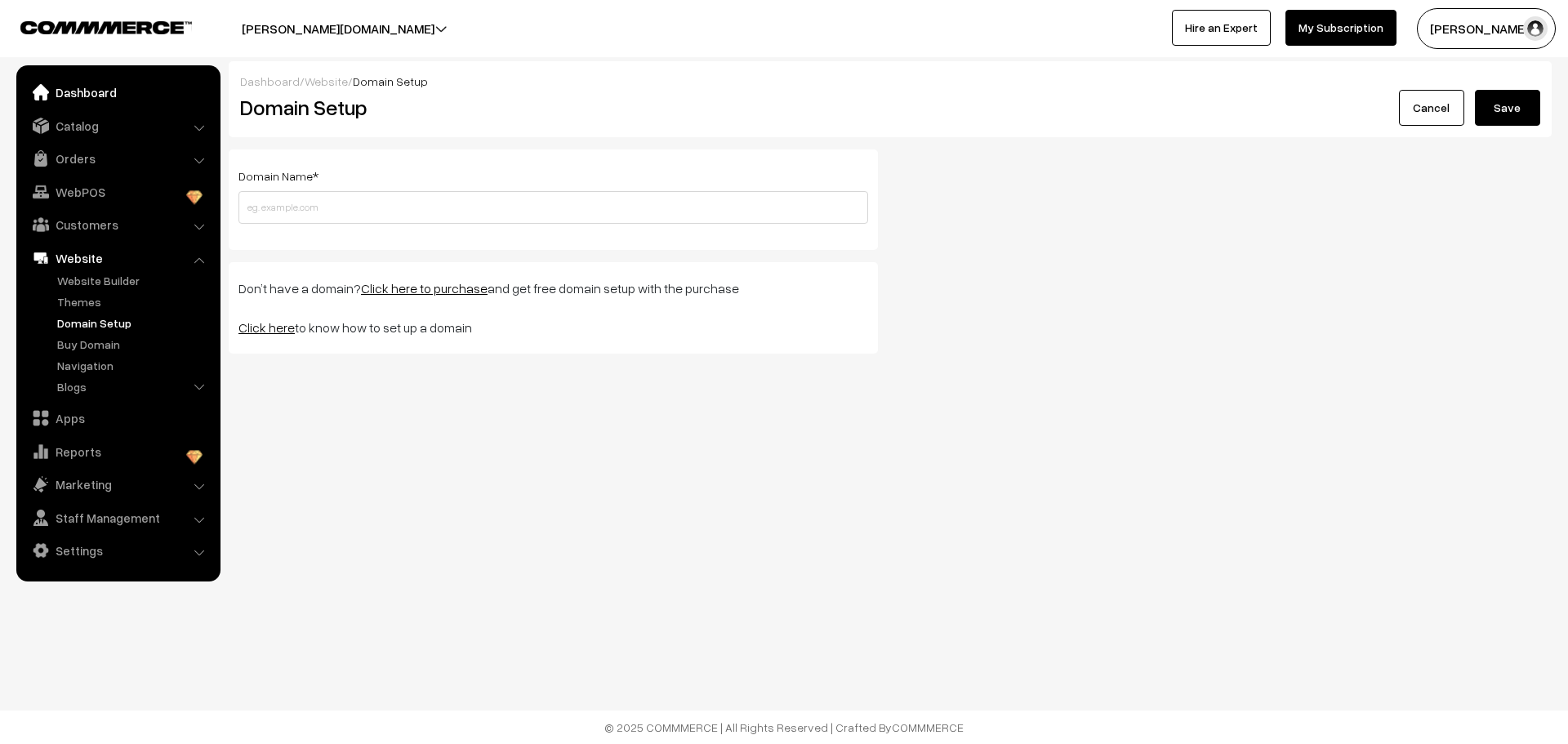
click at [78, 98] on link "Dashboard" at bounding box center [118, 92] width 195 height 30
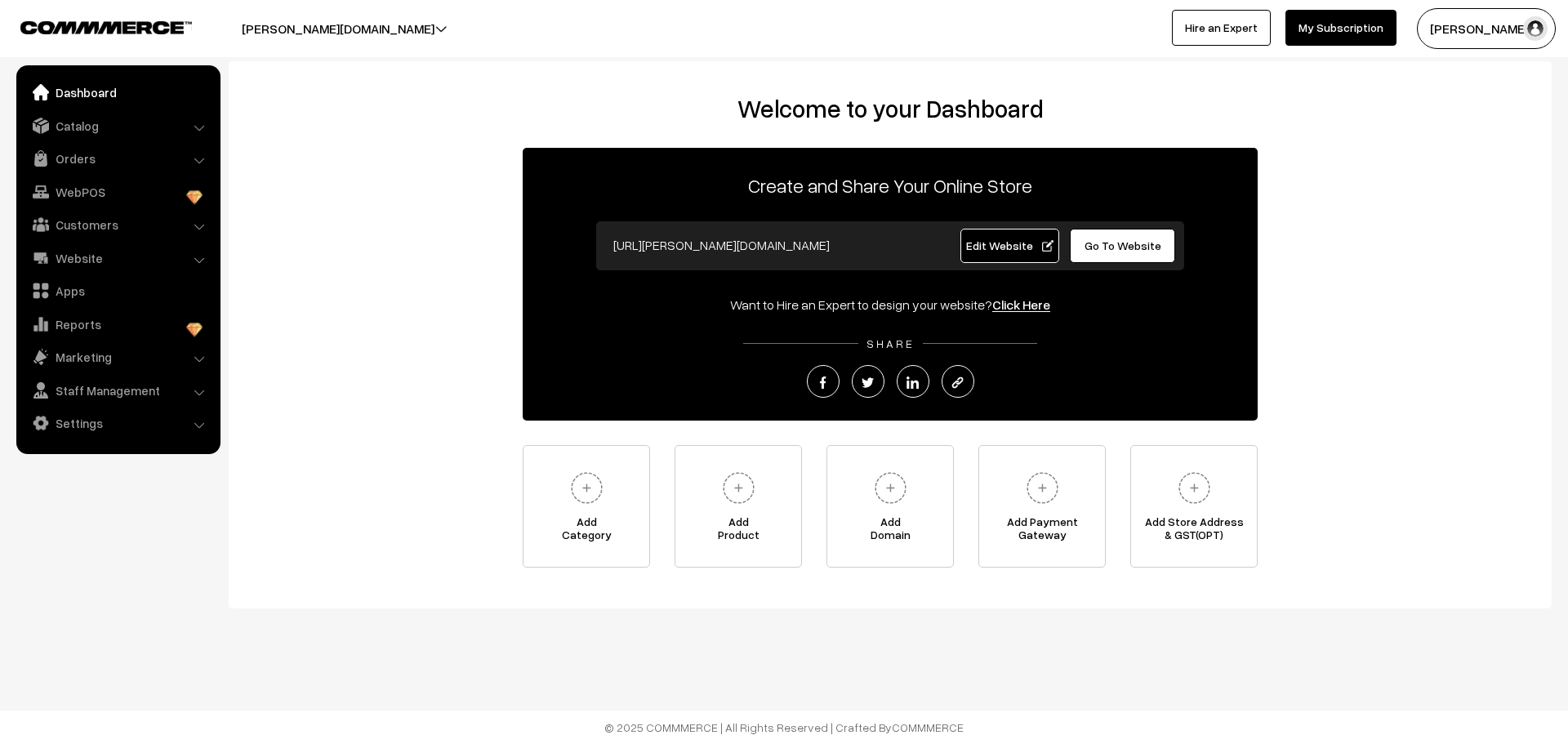
click at [982, 247] on span "Edit Website" at bounding box center [1009, 245] width 87 height 14
click at [993, 238] on link "Edit Website" at bounding box center [1010, 246] width 100 height 34
click at [882, 516] on span "Add Domain" at bounding box center [890, 531] width 126 height 32
click at [82, 419] on link "Settings" at bounding box center [118, 422] width 195 height 30
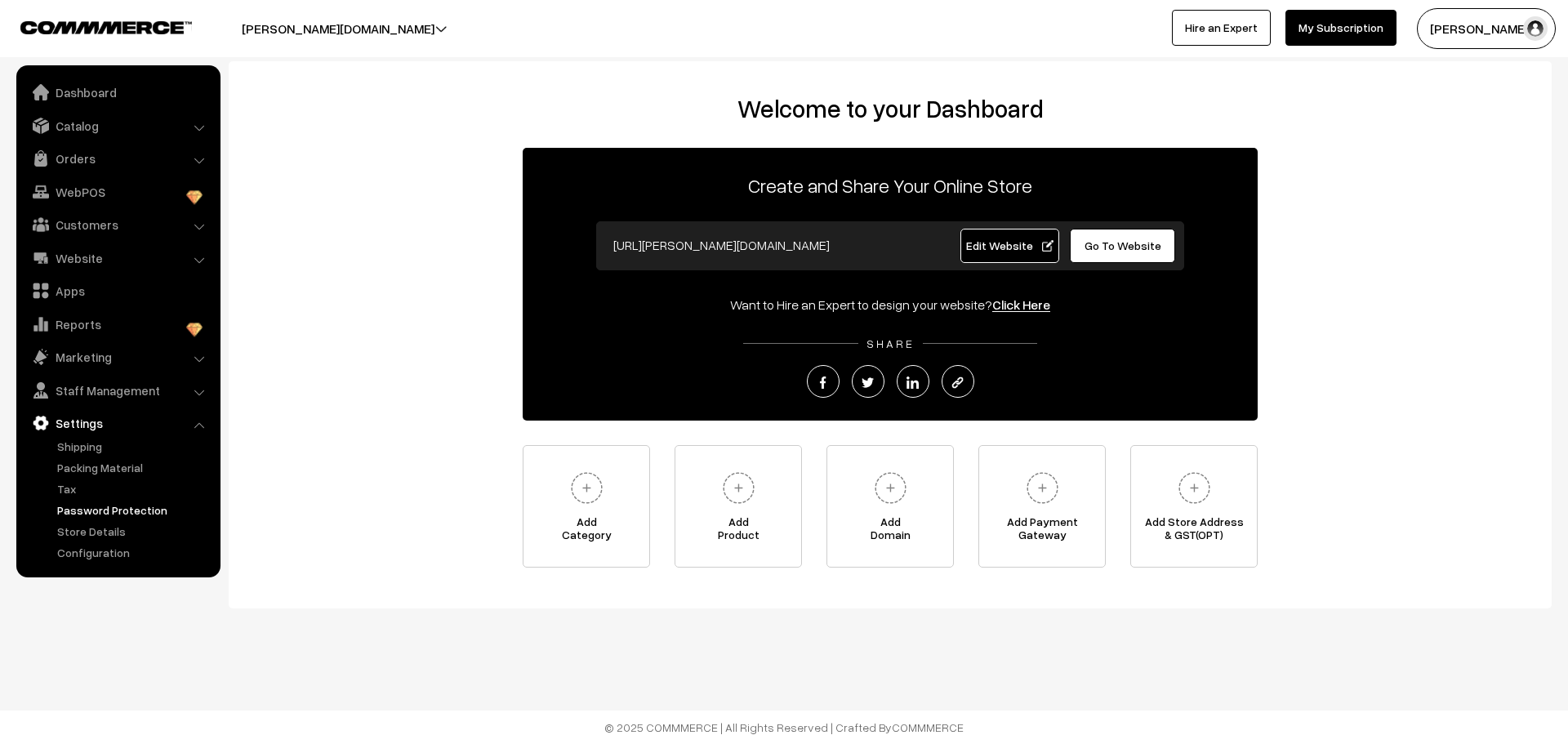
click at [87, 511] on link "Password Protection" at bounding box center [133, 510] width 161 height 17
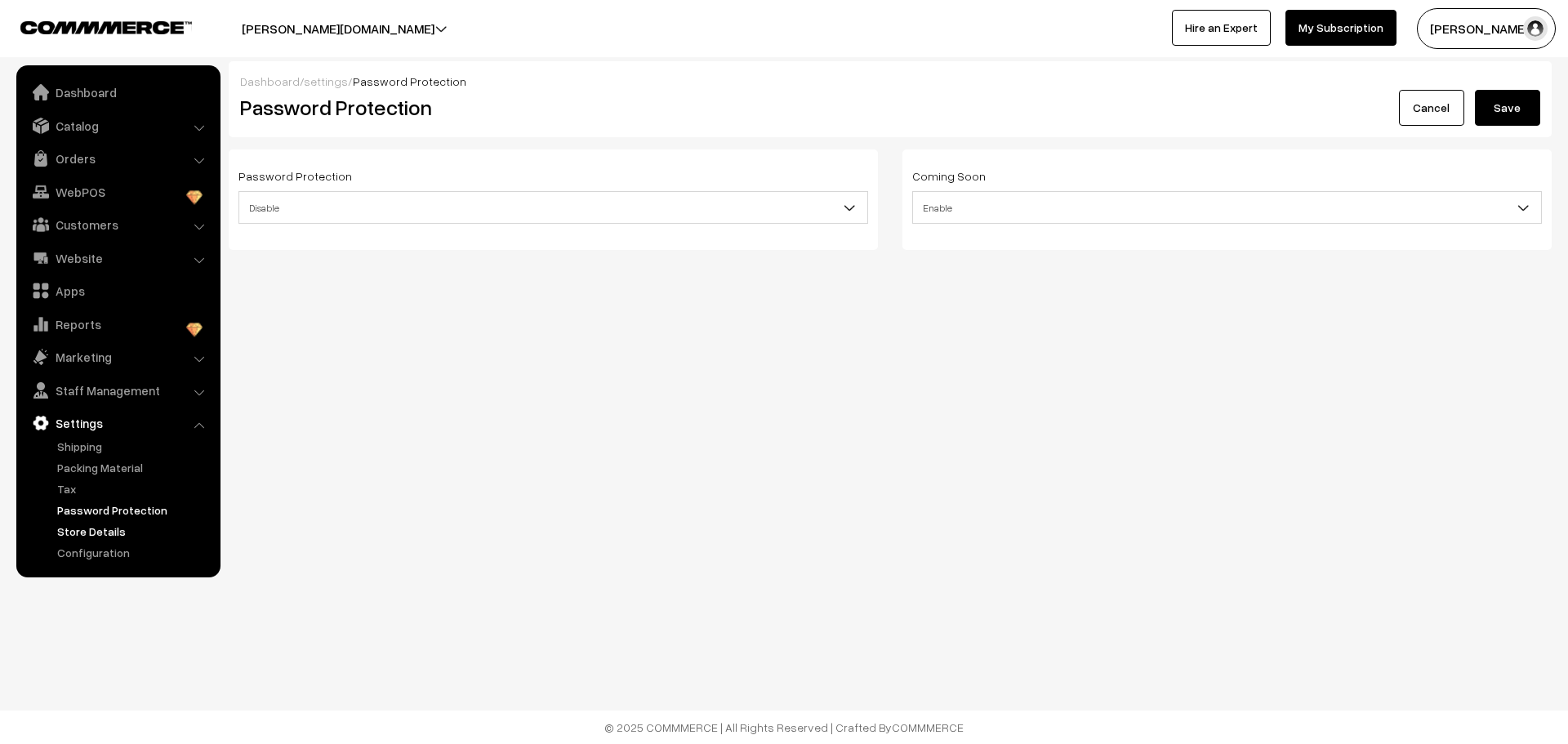
click at [74, 535] on link "Store Details" at bounding box center [133, 531] width 161 height 17
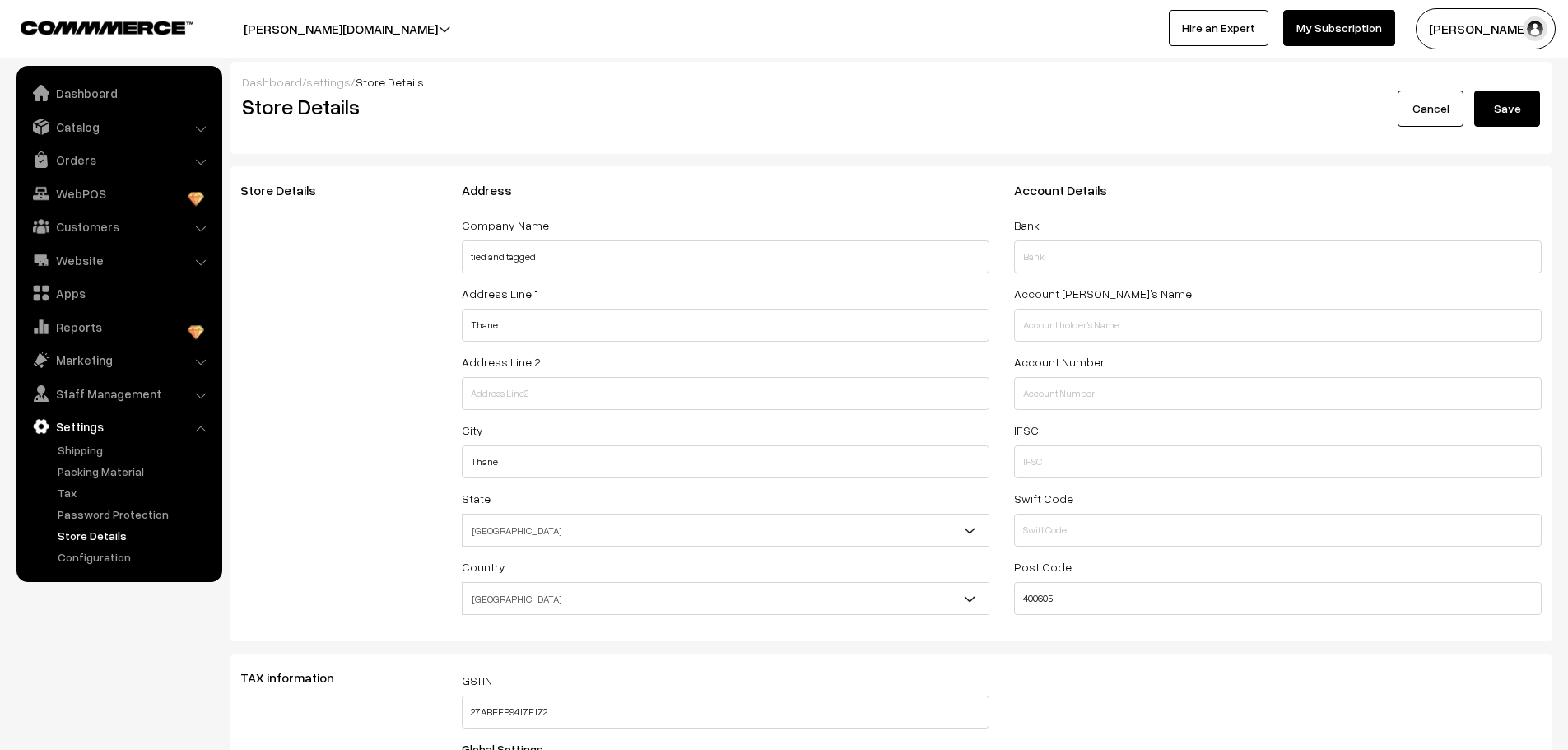
select select "99"
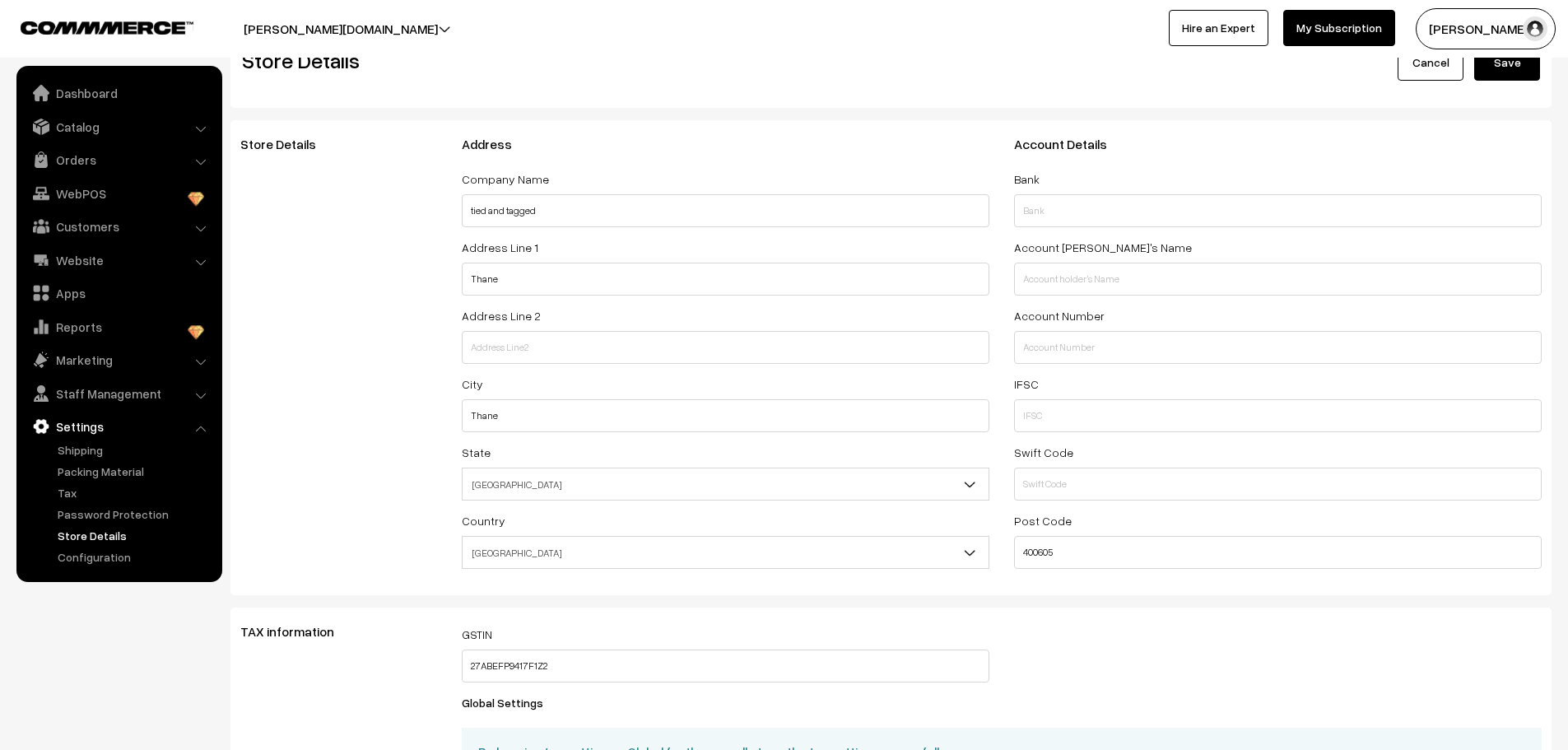
scroll to position [45, 0]
click at [104, 558] on link "Configuration" at bounding box center [134, 557] width 163 height 17
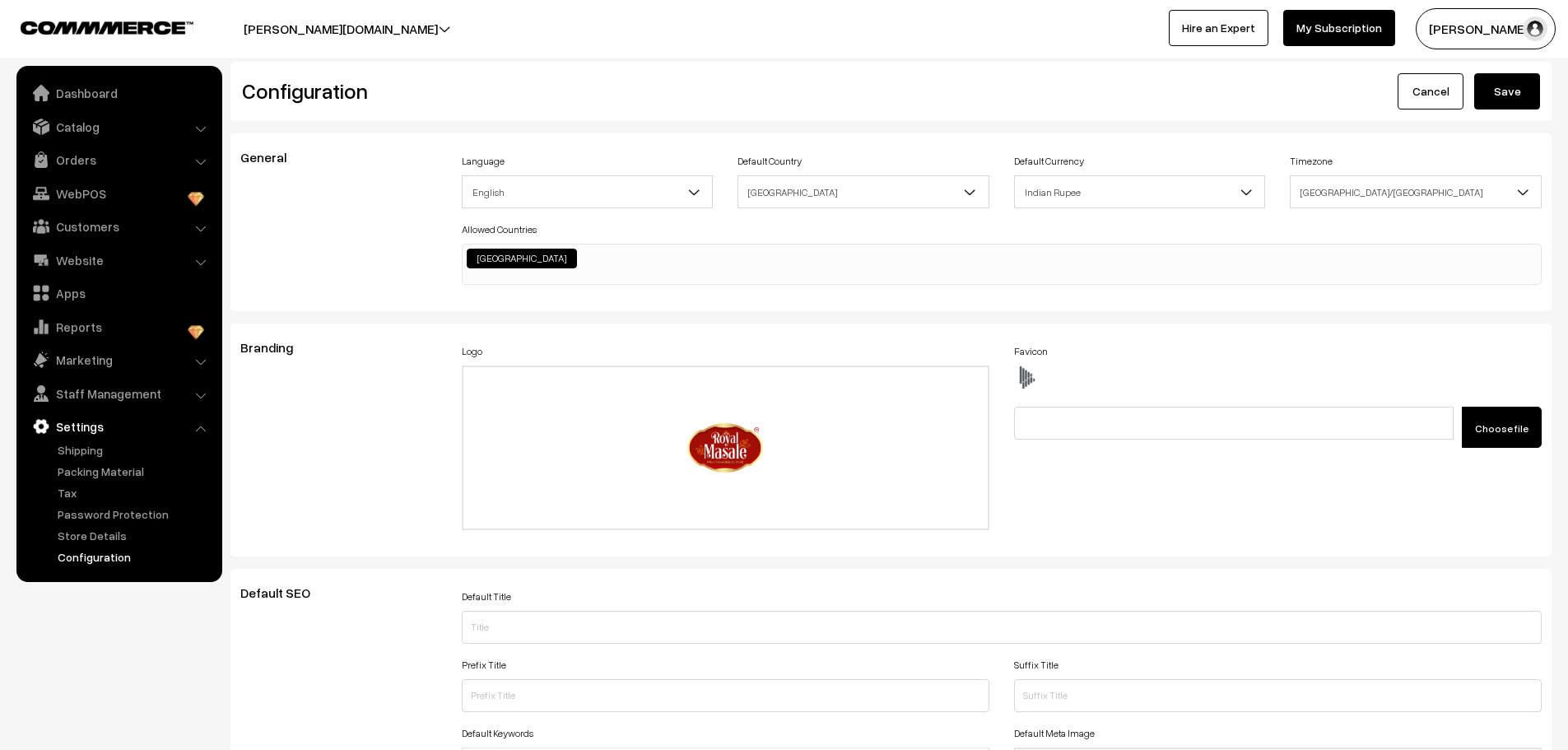
scroll to position [1325, 0]
click at [1508, 417] on label "Choose file" at bounding box center [1502, 427] width 80 height 41
click at [1266, 417] on input "Choose file" at bounding box center [1139, 419] width 251 height 25
type input "C:\fakepath\louis-vuitton-ombre-nomade--LP0096_PM1_Cropped view.avif"
type input "louis-vuitton-ombre-nomade--LP0096_PM1_Cropped view.avif"
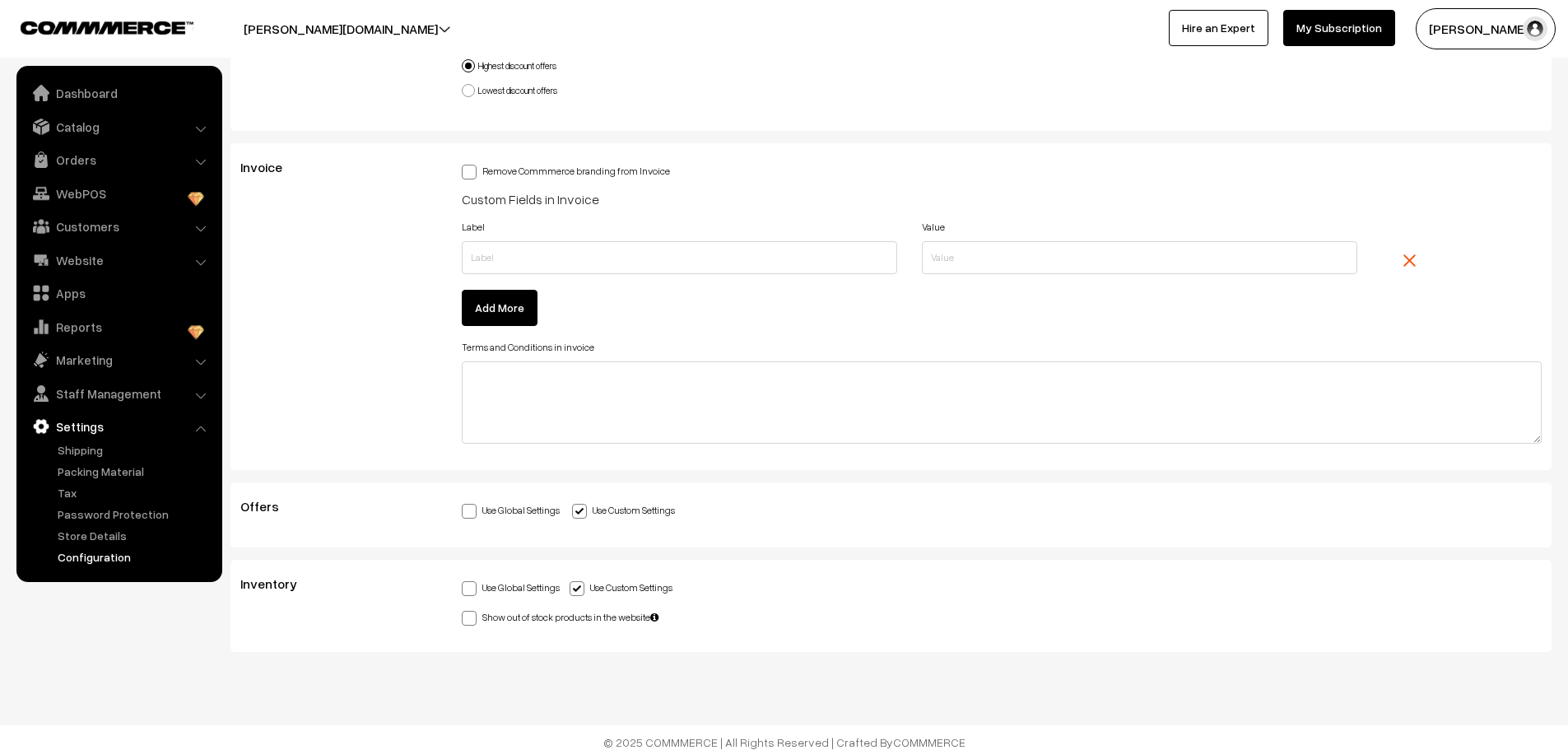
scroll to position [4818, 0]
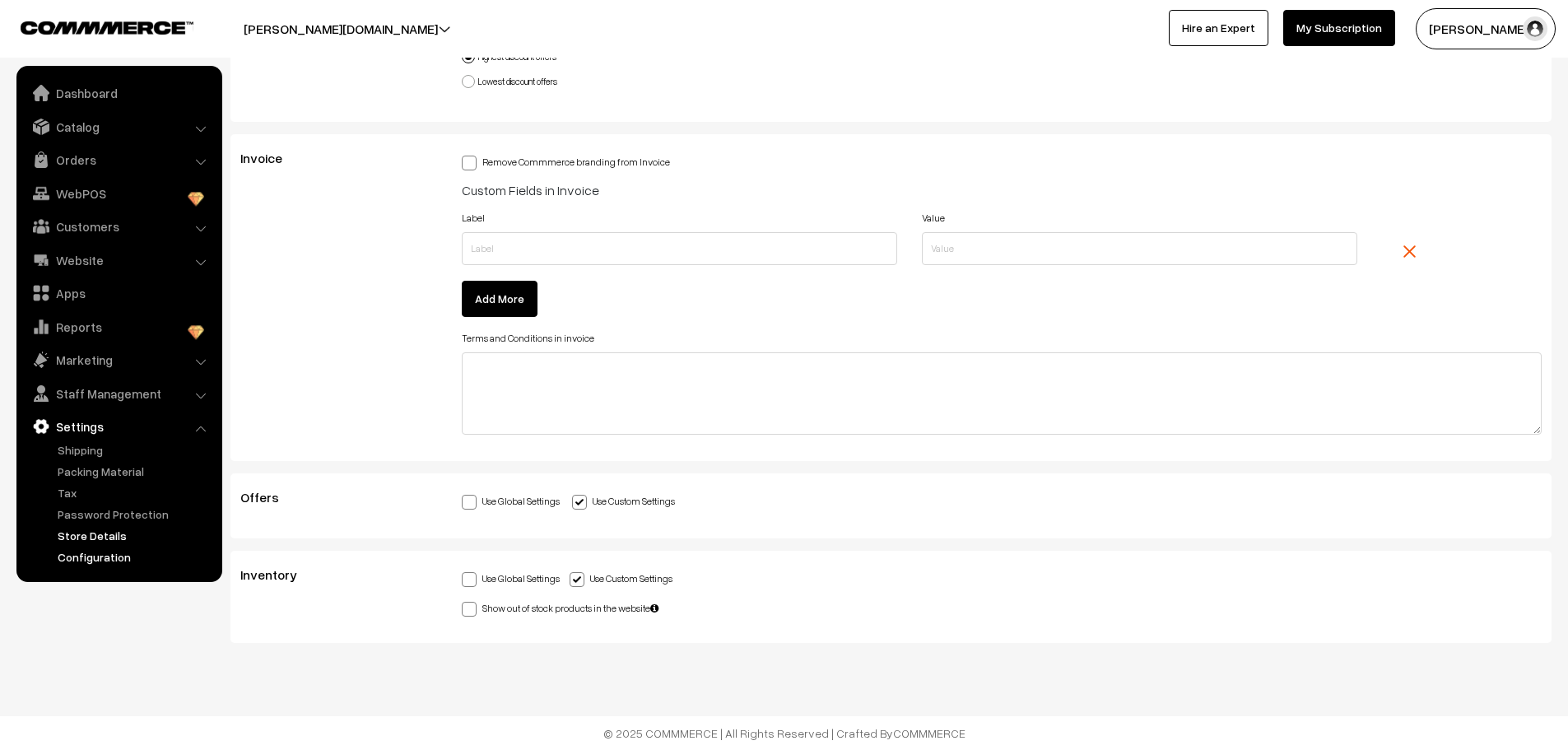
click at [93, 531] on link "Store Details" at bounding box center [134, 535] width 163 height 17
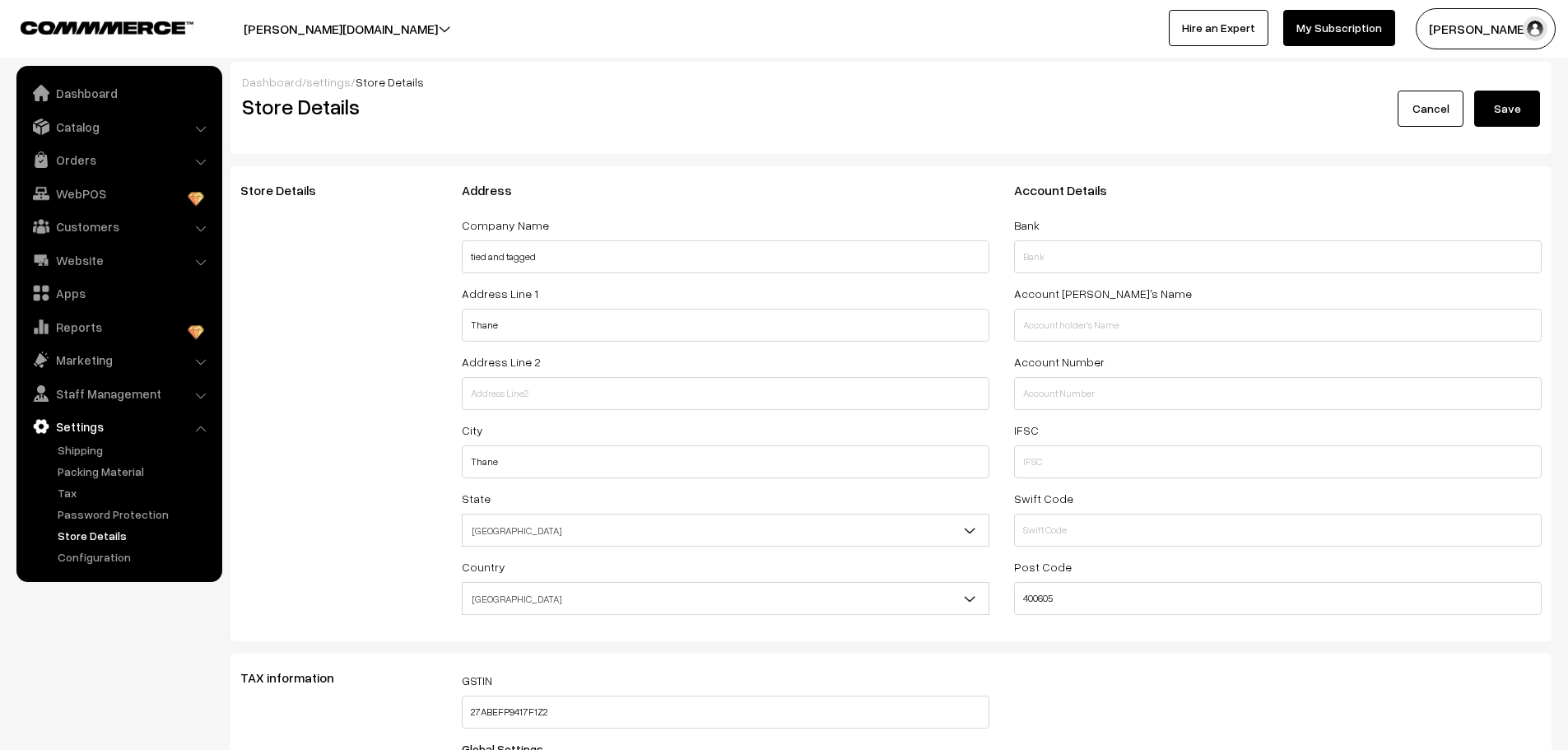
select select "99"
click at [424, 31] on button "[PERSON_NAME][DOMAIN_NAME]" at bounding box center [340, 28] width 310 height 41
click at [136, 132] on link "Catalog" at bounding box center [119, 126] width 196 height 30
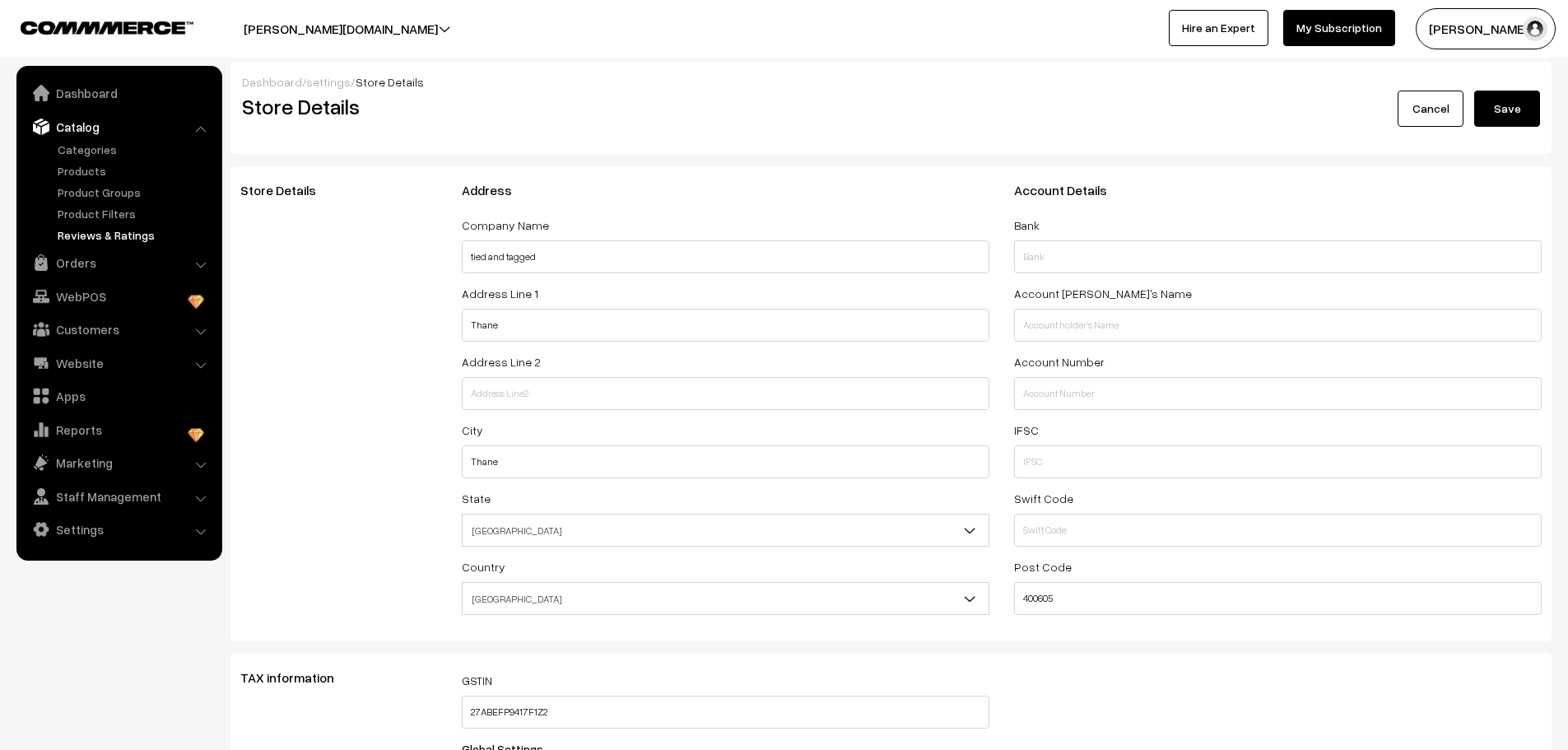
click at [105, 228] on link "Reviews & Ratings" at bounding box center [134, 234] width 163 height 17
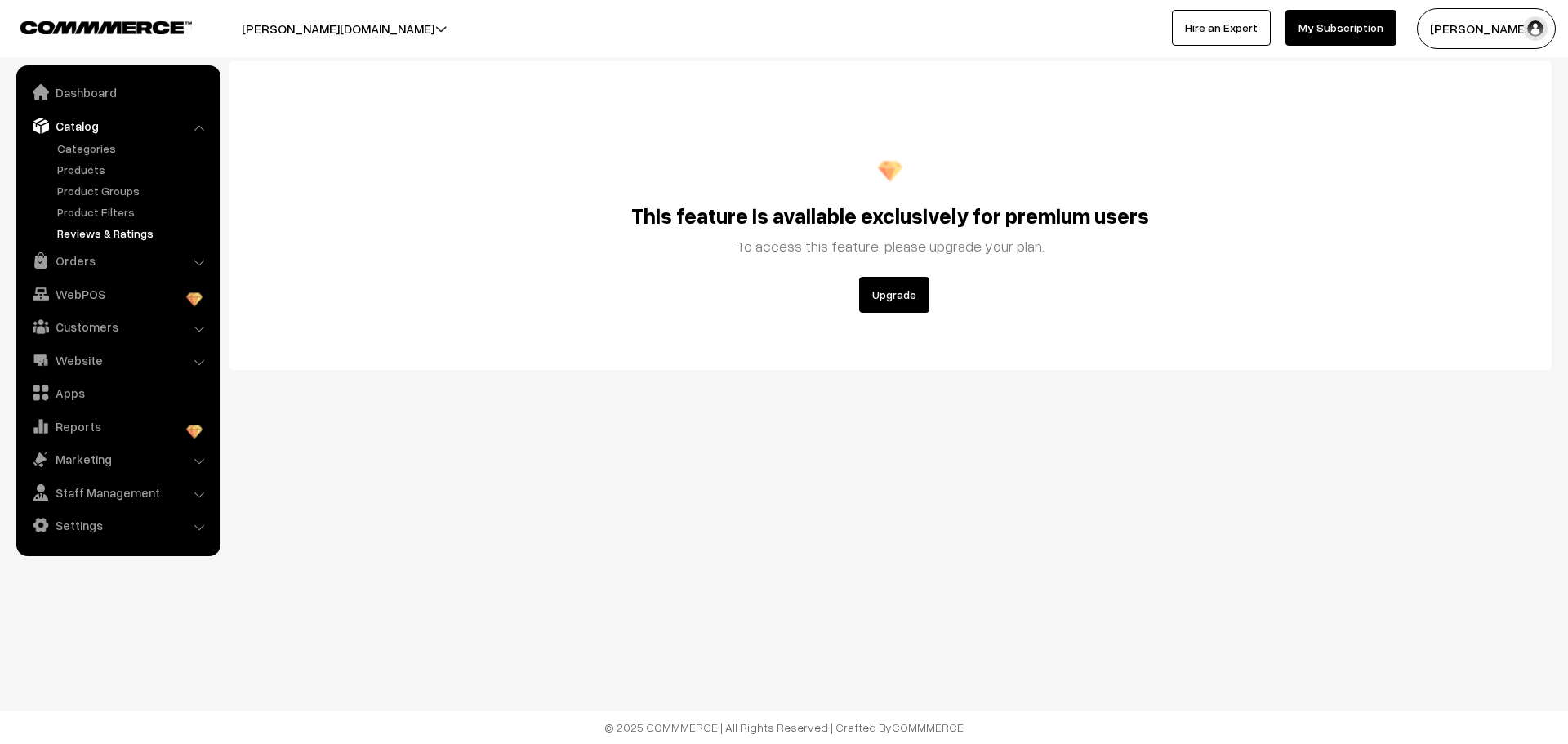
click at [1503, 22] on button "[PERSON_NAME] …" at bounding box center [1487, 28] width 139 height 41
click at [1450, 80] on link "My Profile" at bounding box center [1492, 79] width 139 height 36
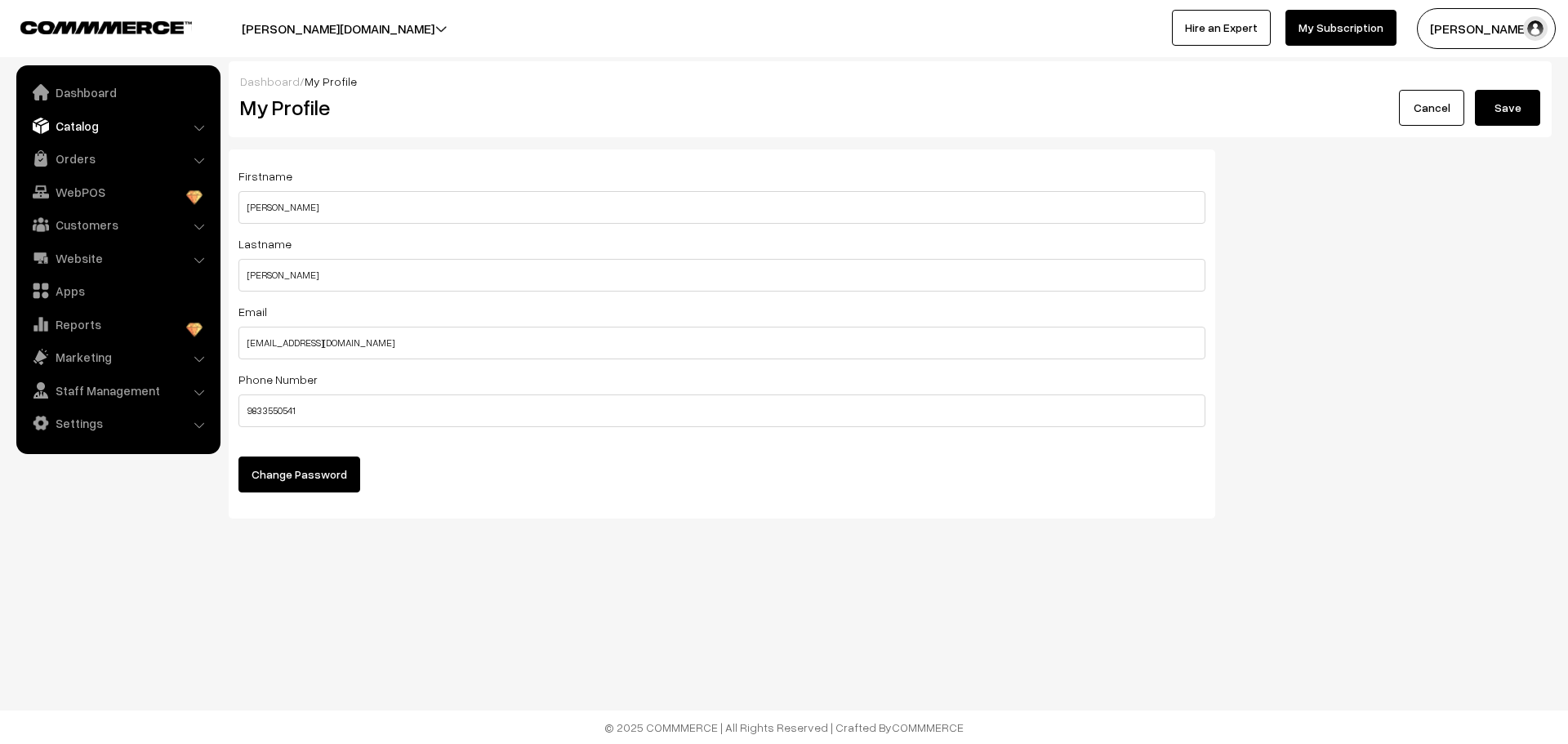
click at [115, 132] on link "Catalog" at bounding box center [118, 125] width 195 height 30
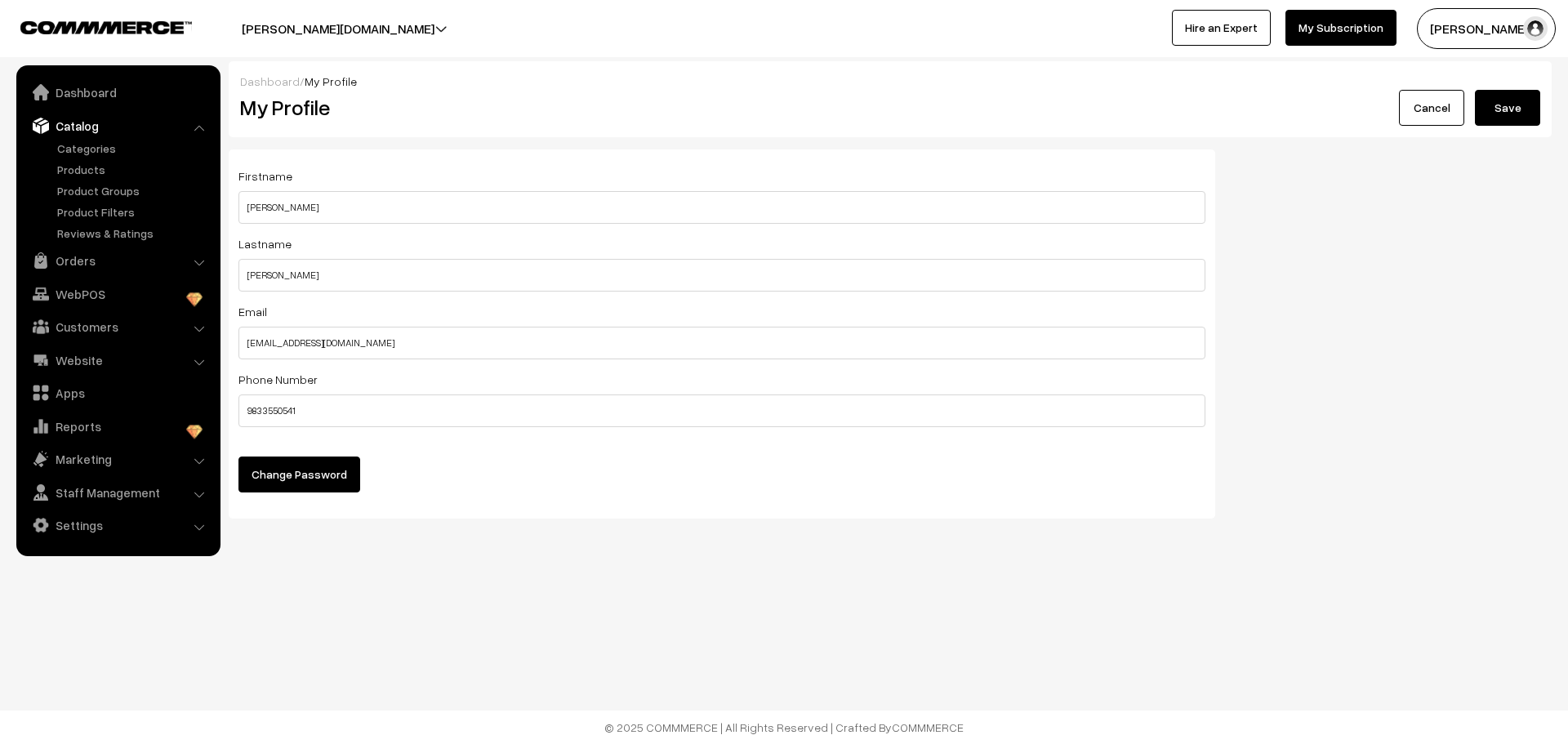
click at [115, 130] on link "Catalog" at bounding box center [118, 125] width 195 height 30
click at [87, 169] on link "Products" at bounding box center [133, 169] width 161 height 17
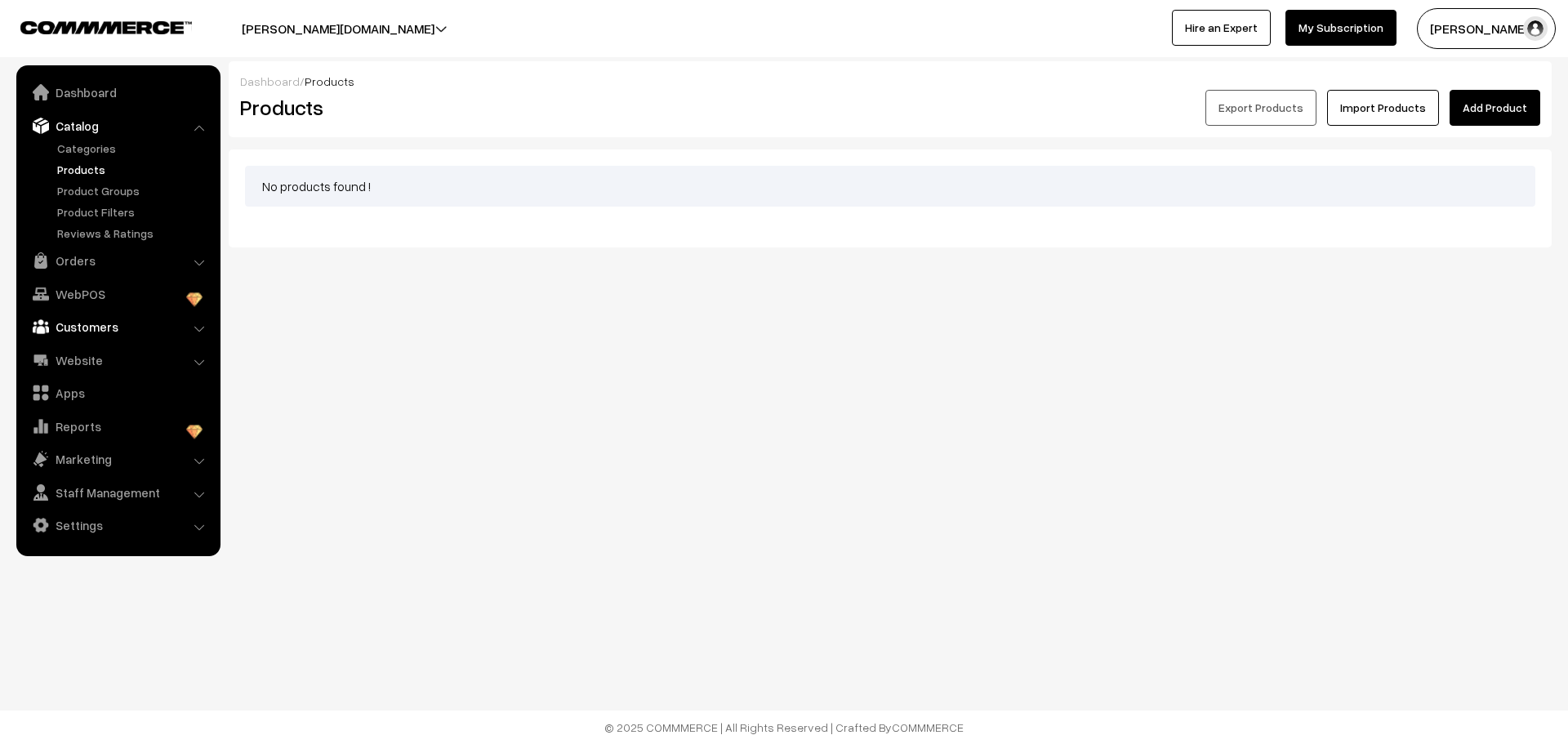
click at [107, 330] on link "Customers" at bounding box center [118, 326] width 195 height 30
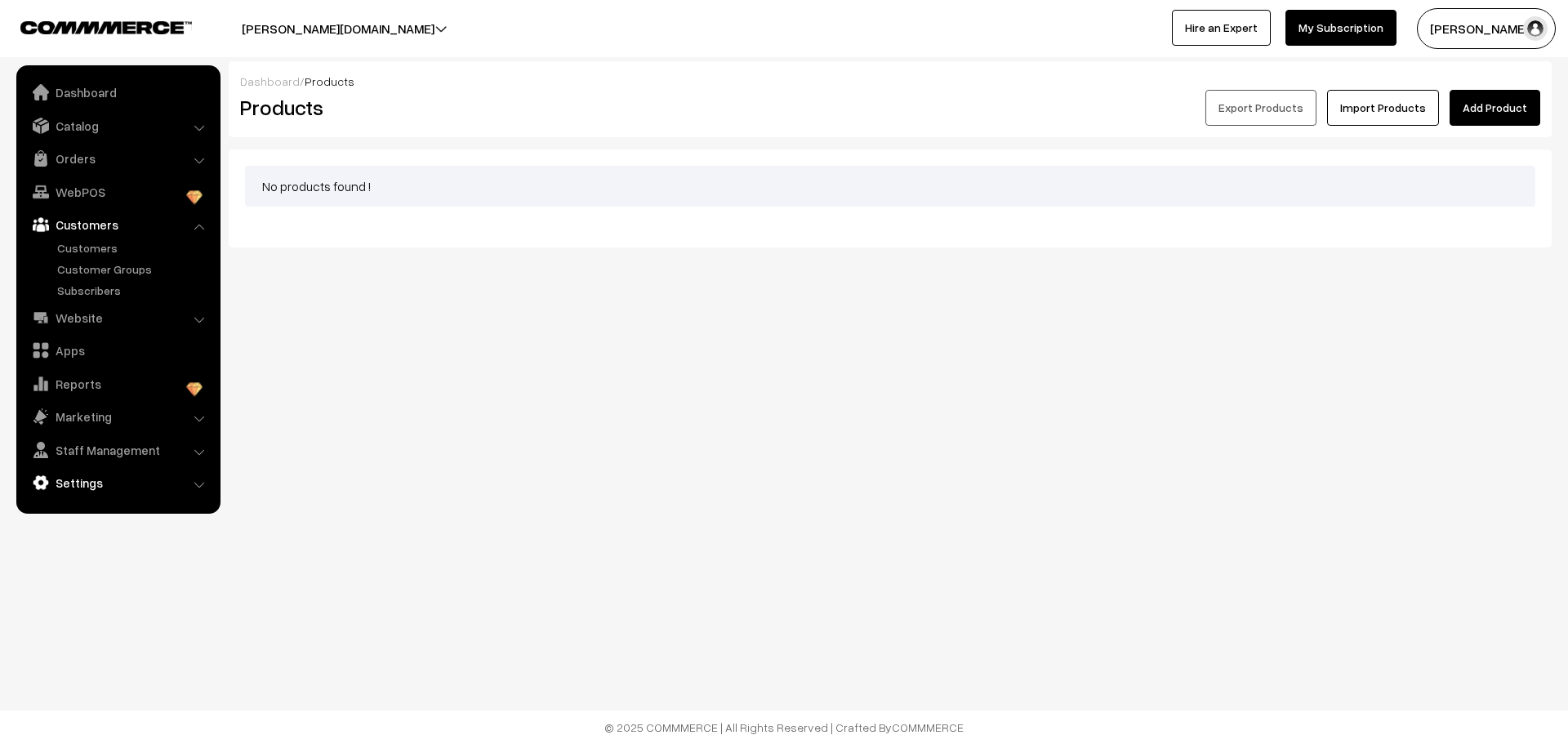
click at [80, 482] on link "Settings" at bounding box center [118, 482] width 195 height 30
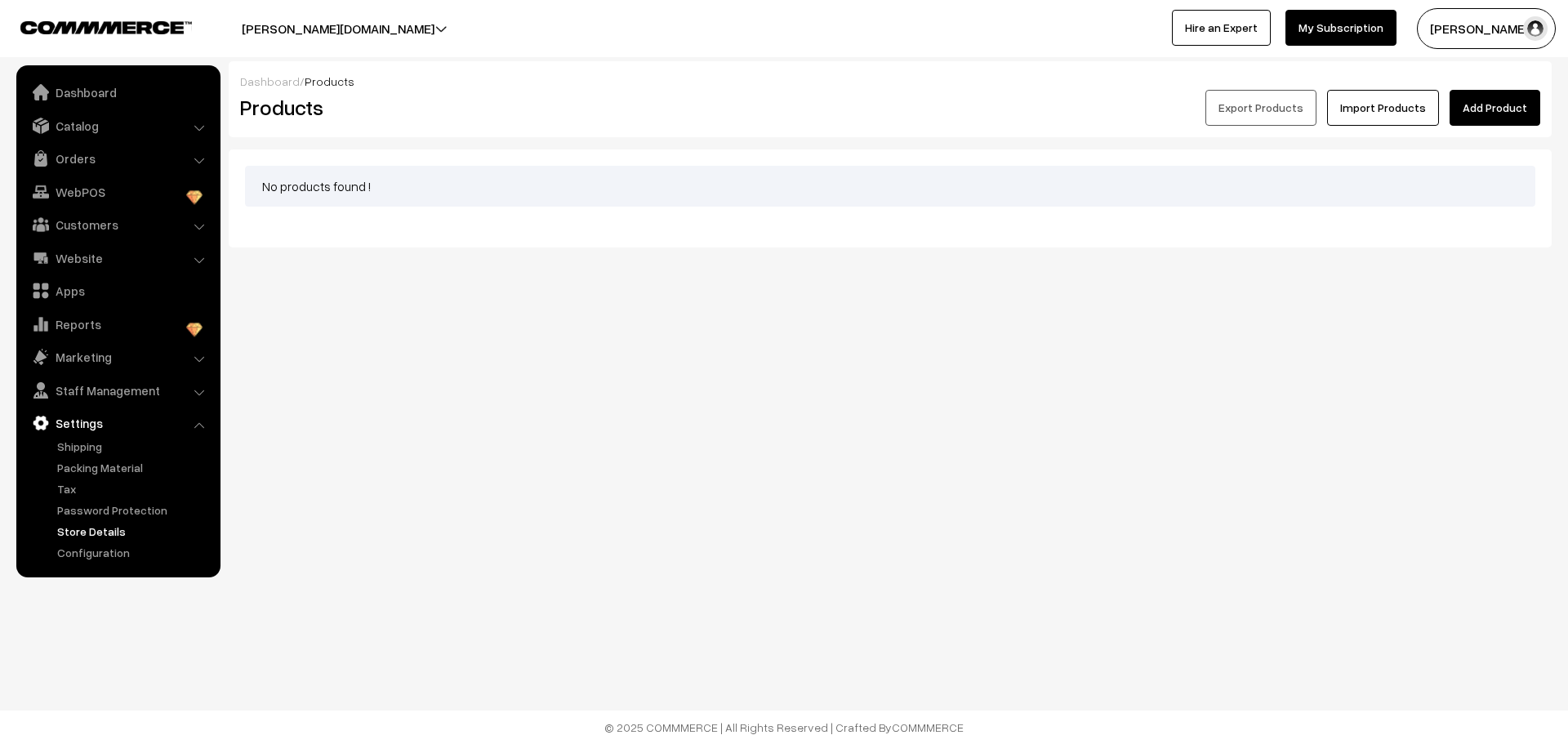
click at [84, 529] on link "Store Details" at bounding box center [133, 531] width 161 height 17
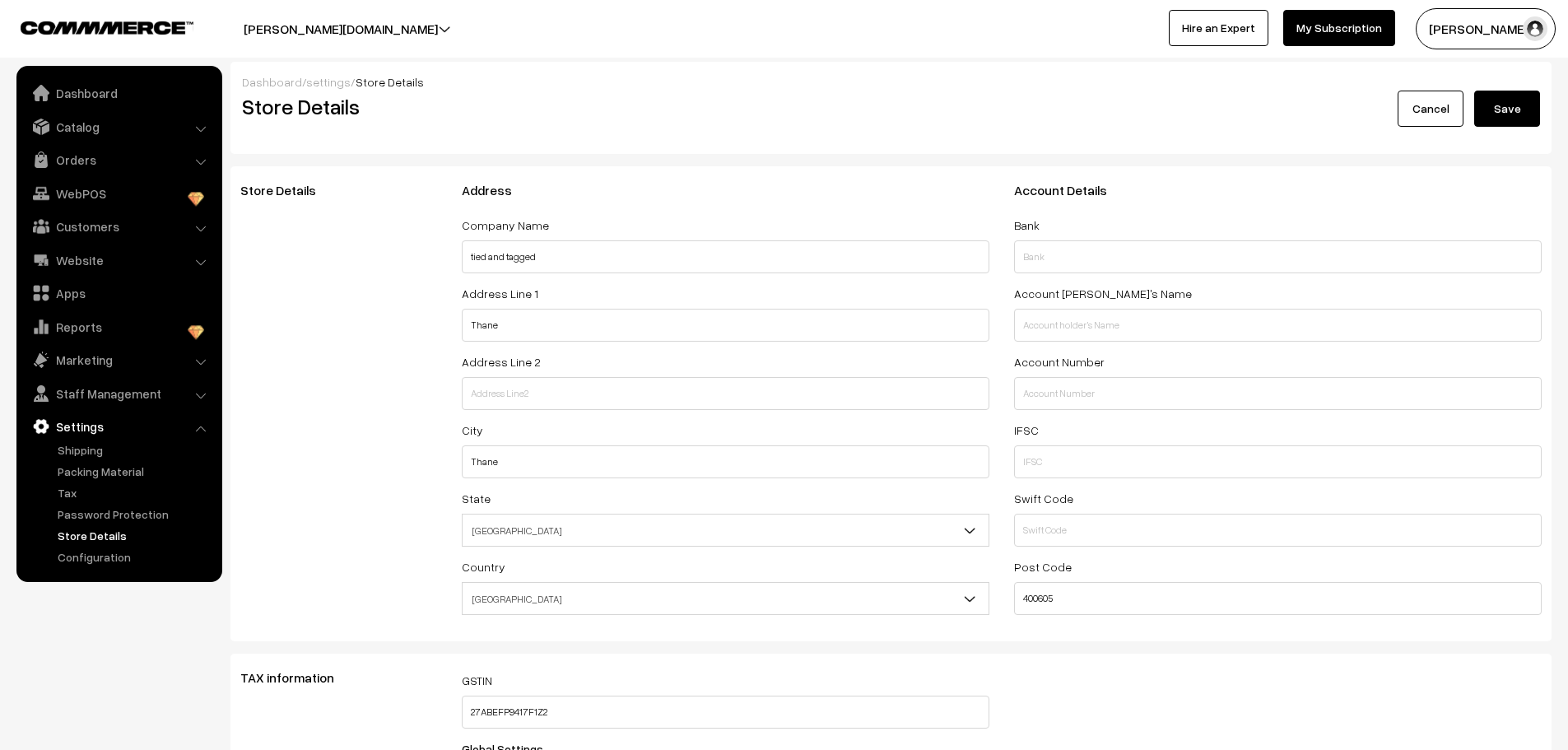
select select "99"
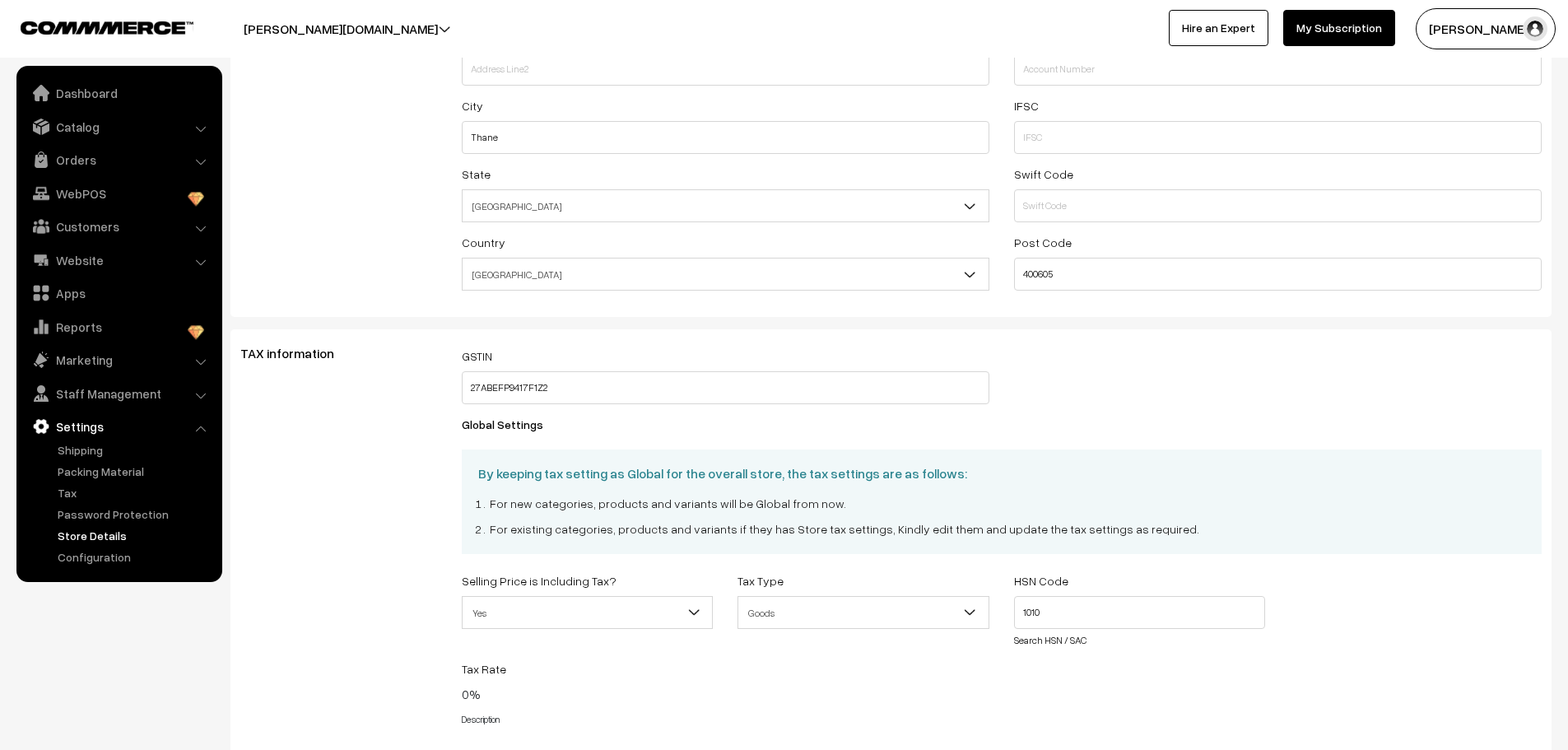
scroll to position [504, 0]
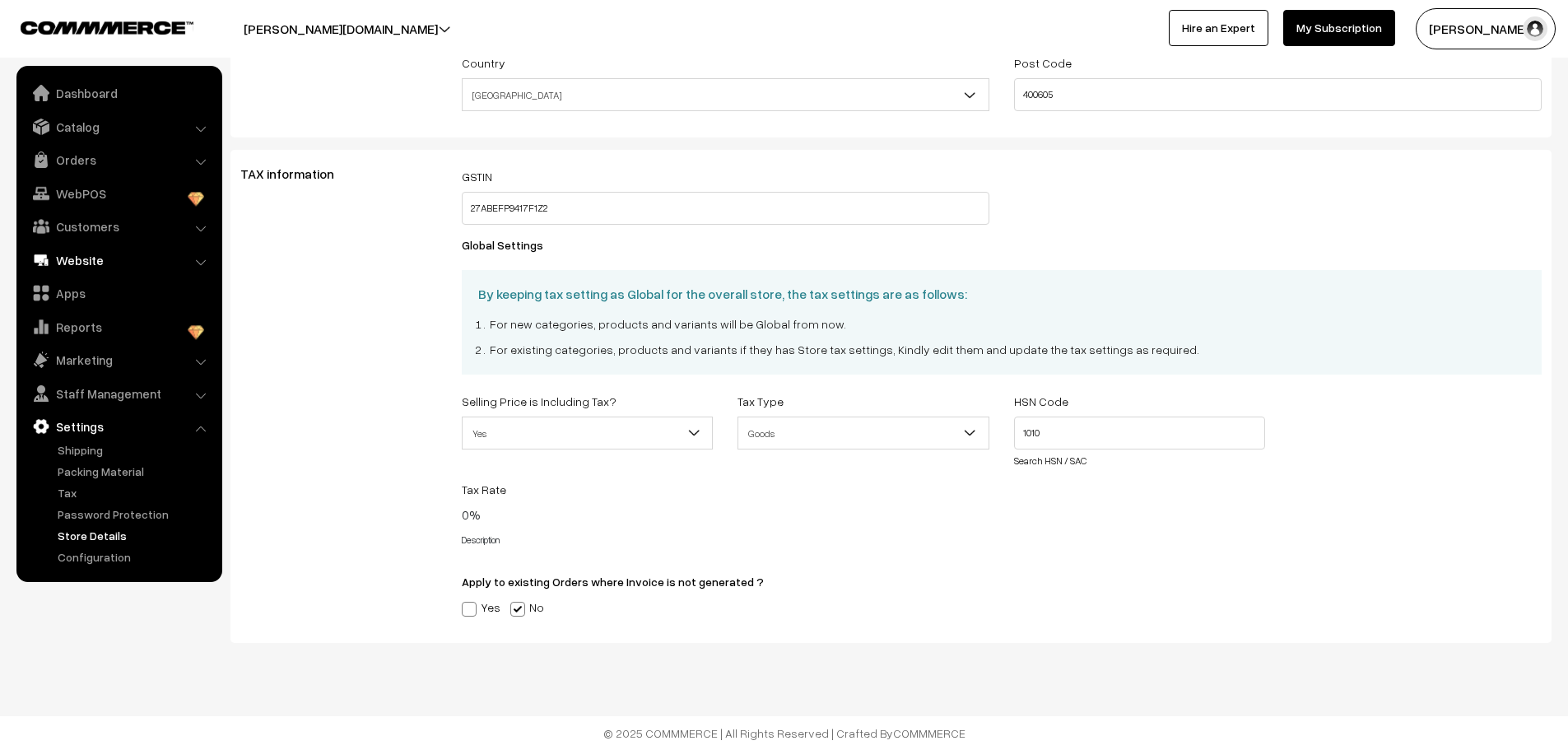
click at [110, 265] on link "Website" at bounding box center [119, 260] width 196 height 30
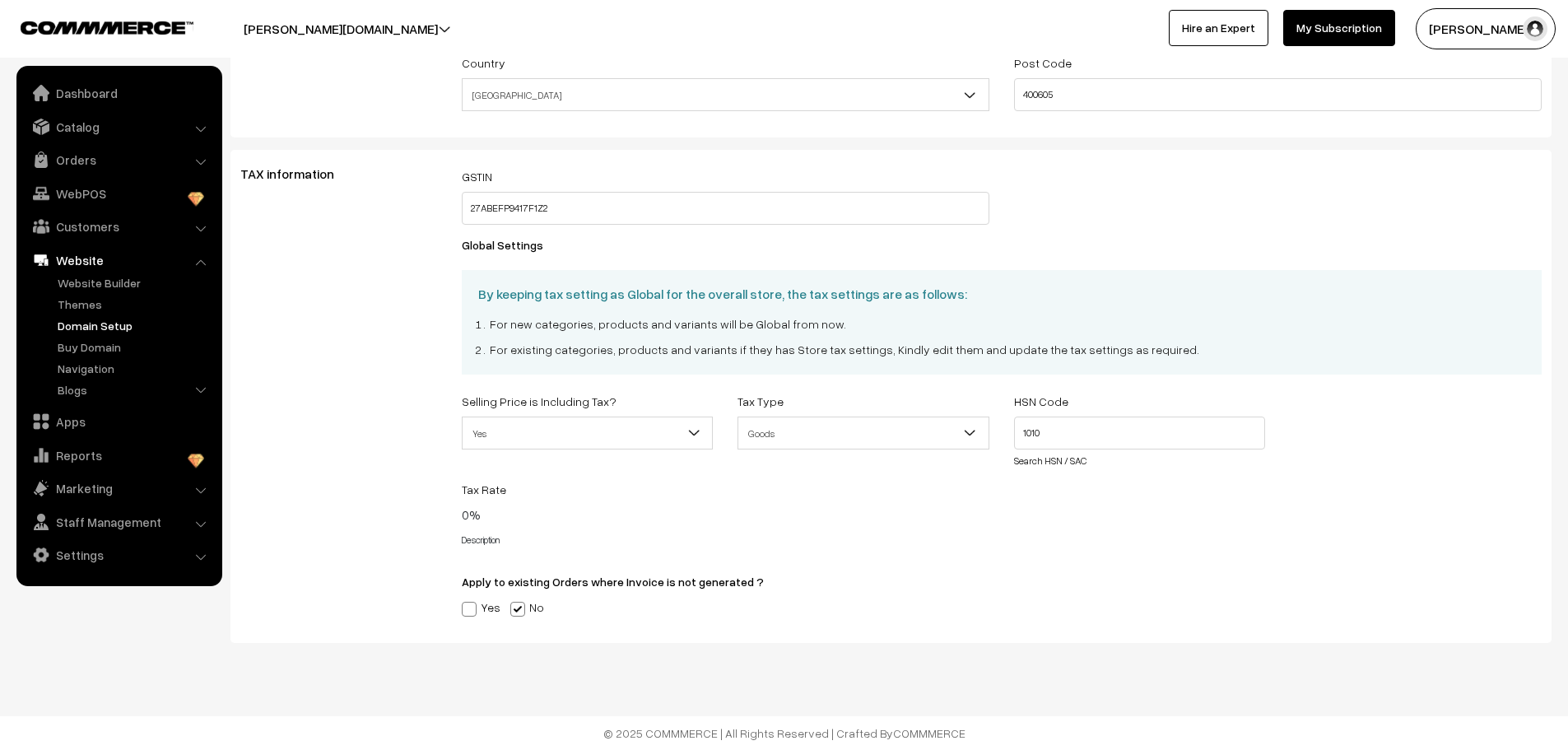
click at [104, 330] on link "Domain Setup" at bounding box center [134, 325] width 163 height 17
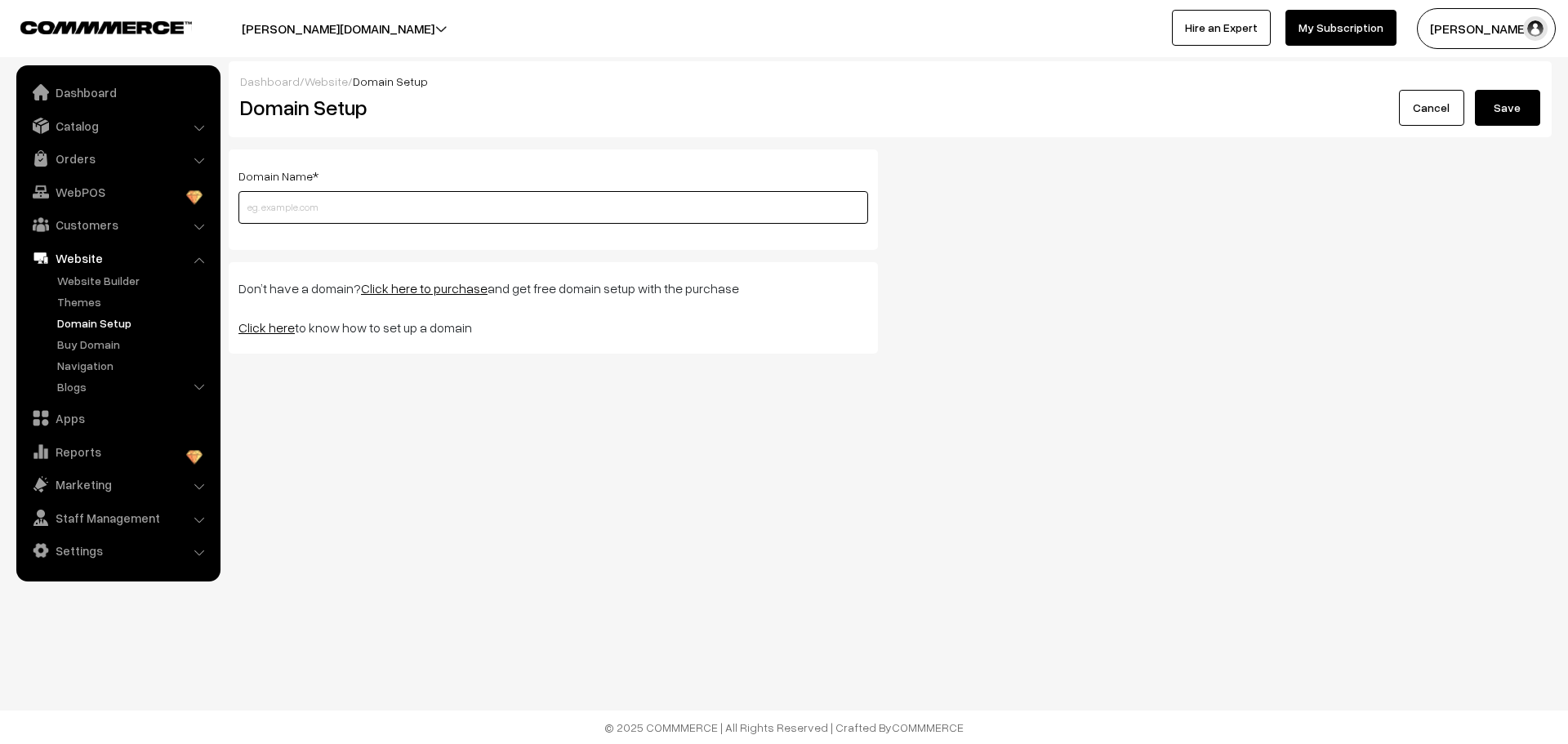
click at [275, 196] on input "text" at bounding box center [553, 207] width 630 height 32
type input "tiedandtagged.com"
click at [268, 330] on link "Click here" at bounding box center [267, 327] width 57 height 16
click at [102, 420] on link "Apps" at bounding box center [118, 418] width 195 height 30
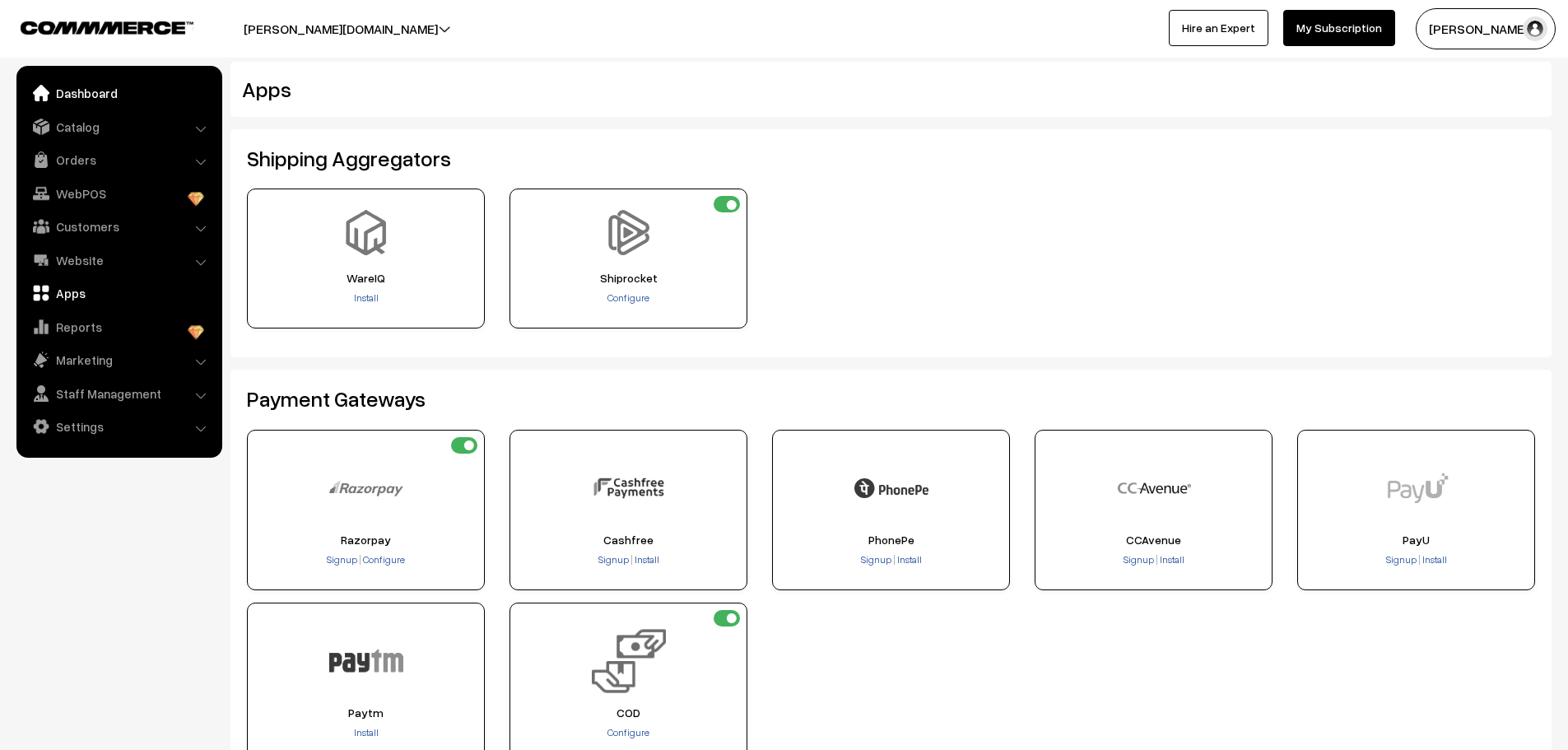
click at [140, 84] on link "Dashboard" at bounding box center [119, 93] width 196 height 30
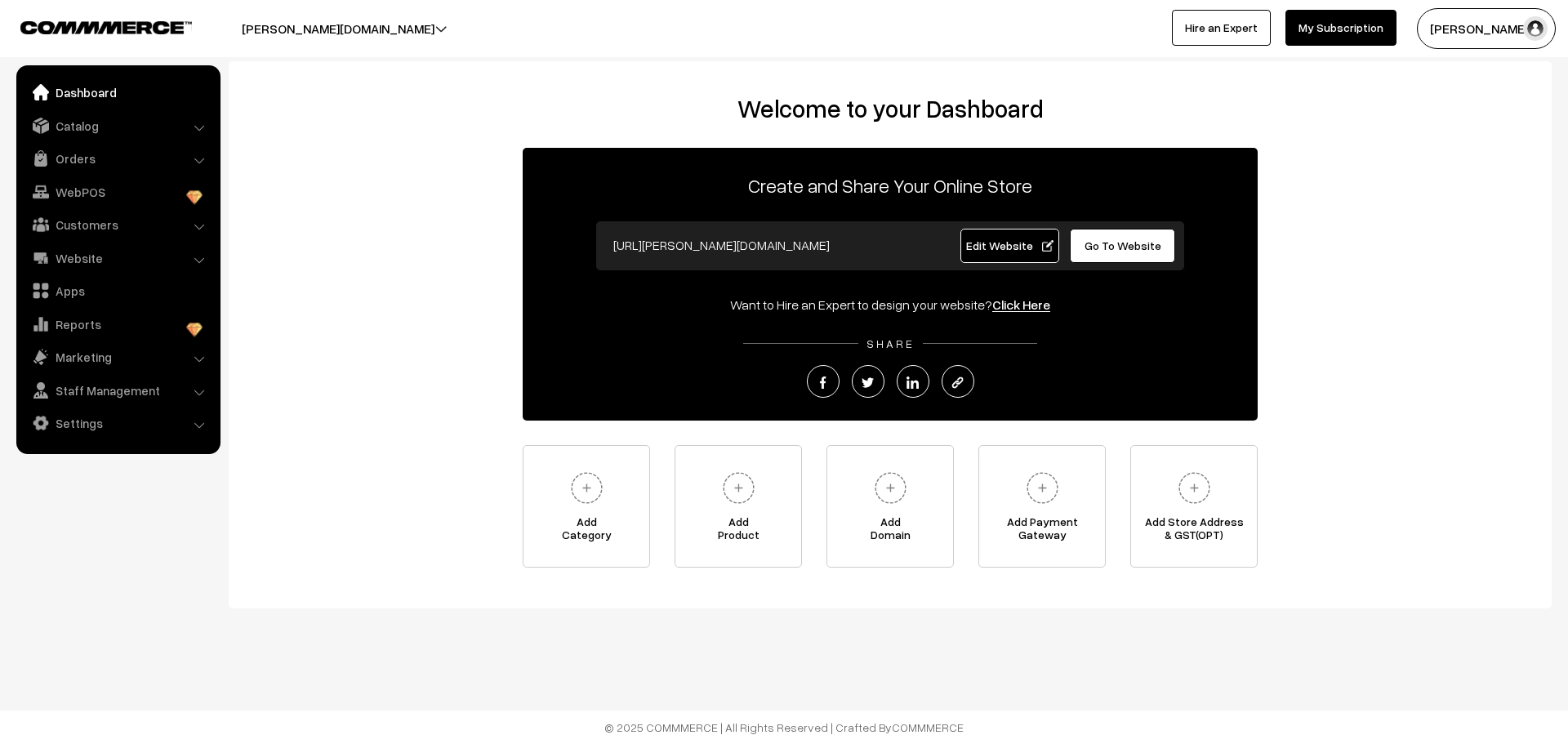
click at [409, 32] on button "noor-petkar.commmerce.com" at bounding box center [338, 28] width 307 height 41
click at [378, 111] on link "Create New Store" at bounding box center [393, 115] width 131 height 36
click at [66, 423] on link "Settings" at bounding box center [118, 422] width 195 height 30
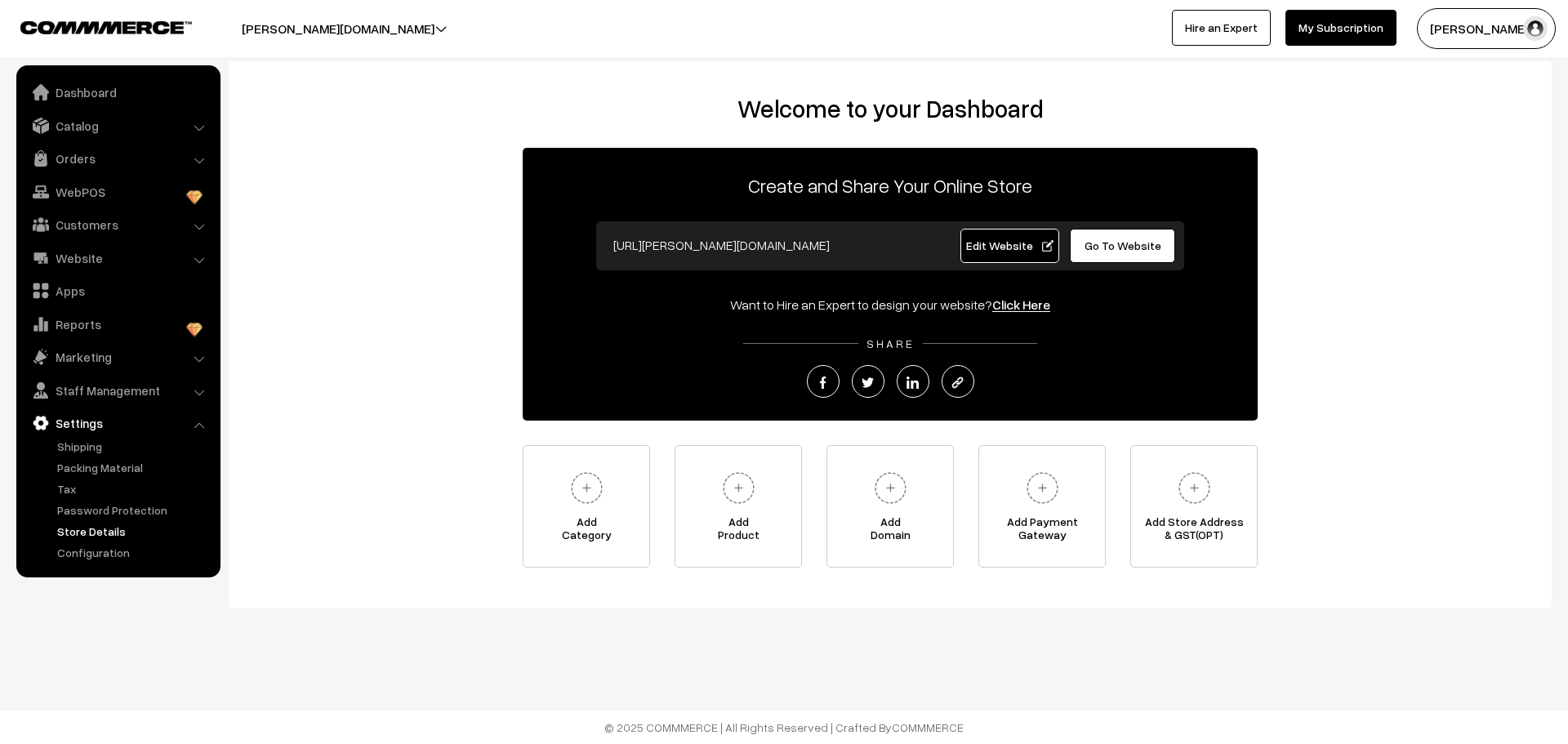
click at [83, 527] on link "Store Details" at bounding box center [133, 531] width 161 height 17
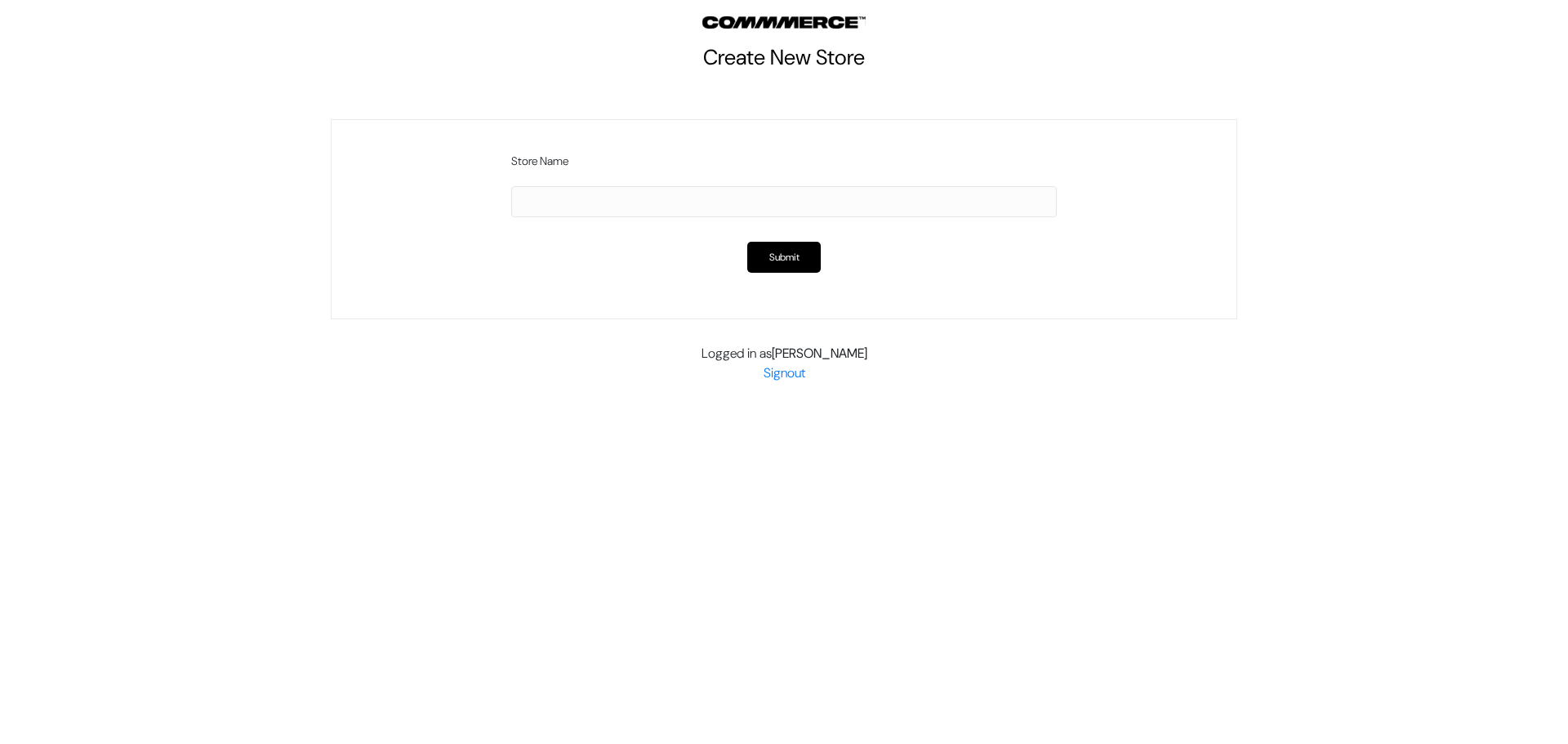
click at [570, 196] on input "text" at bounding box center [784, 202] width 546 height 31
type input "tied and tagged"
click at [787, 265] on button "Submit" at bounding box center [784, 257] width 74 height 31
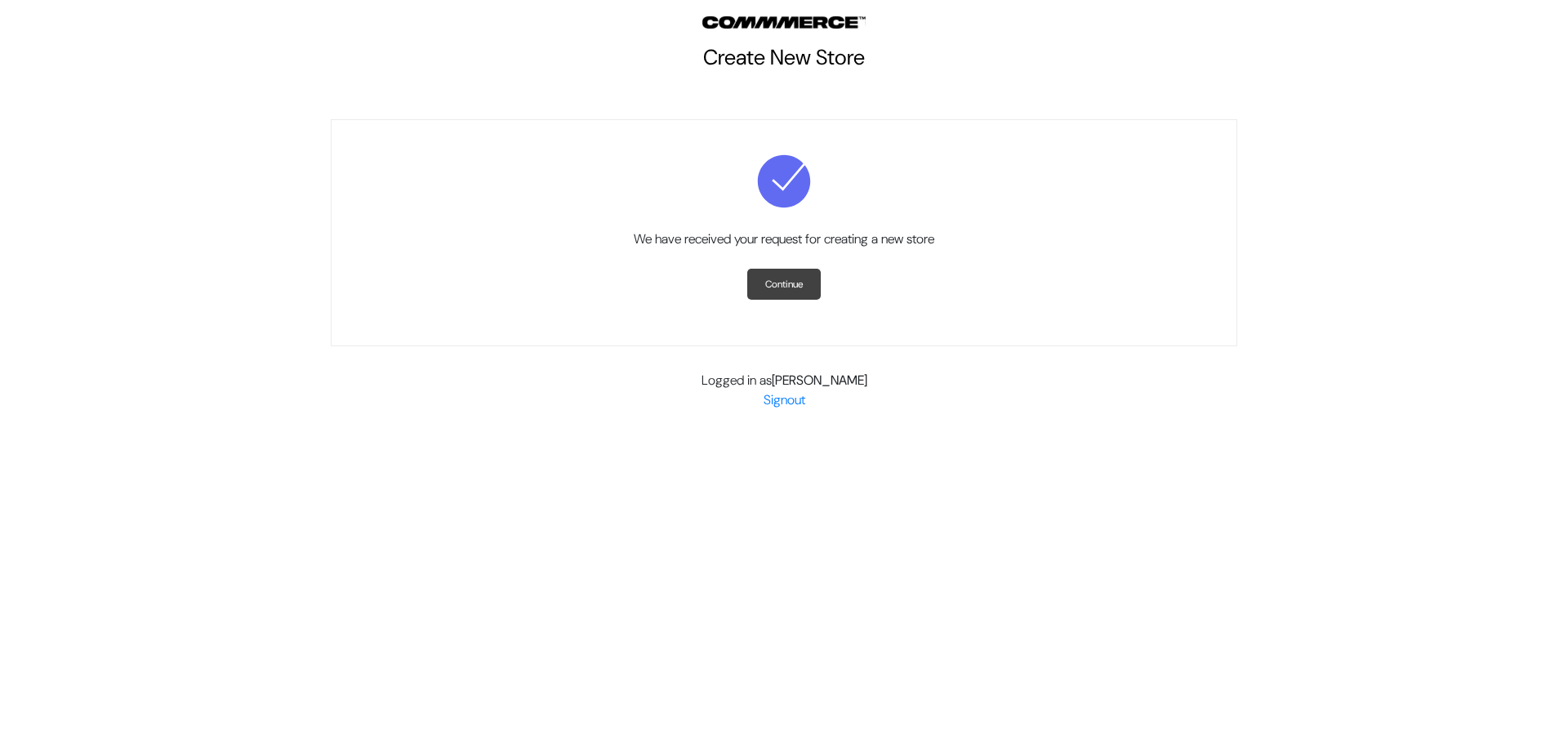
click at [781, 290] on link "Continue" at bounding box center [784, 284] width 74 height 31
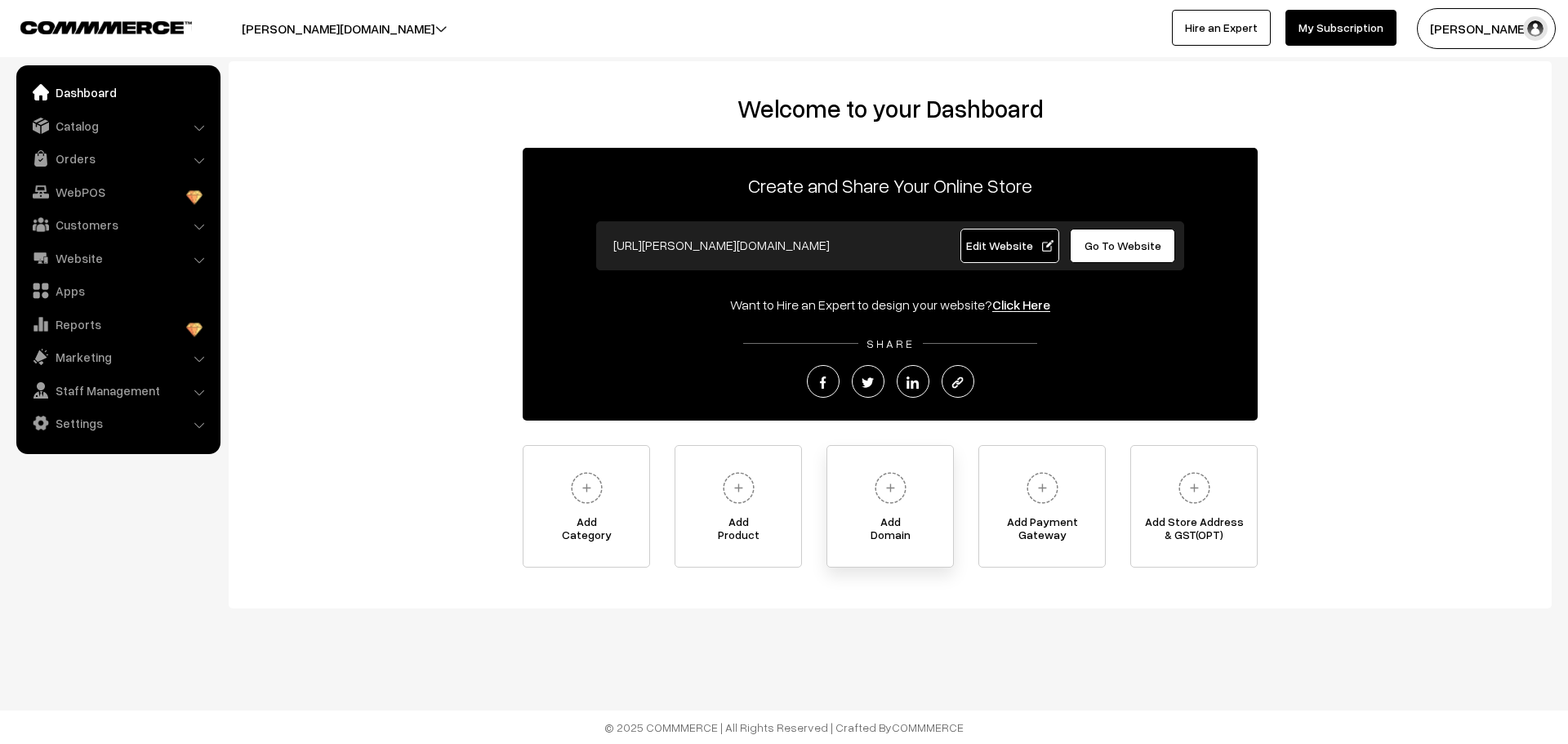
click at [885, 502] on img at bounding box center [891, 488] width 45 height 45
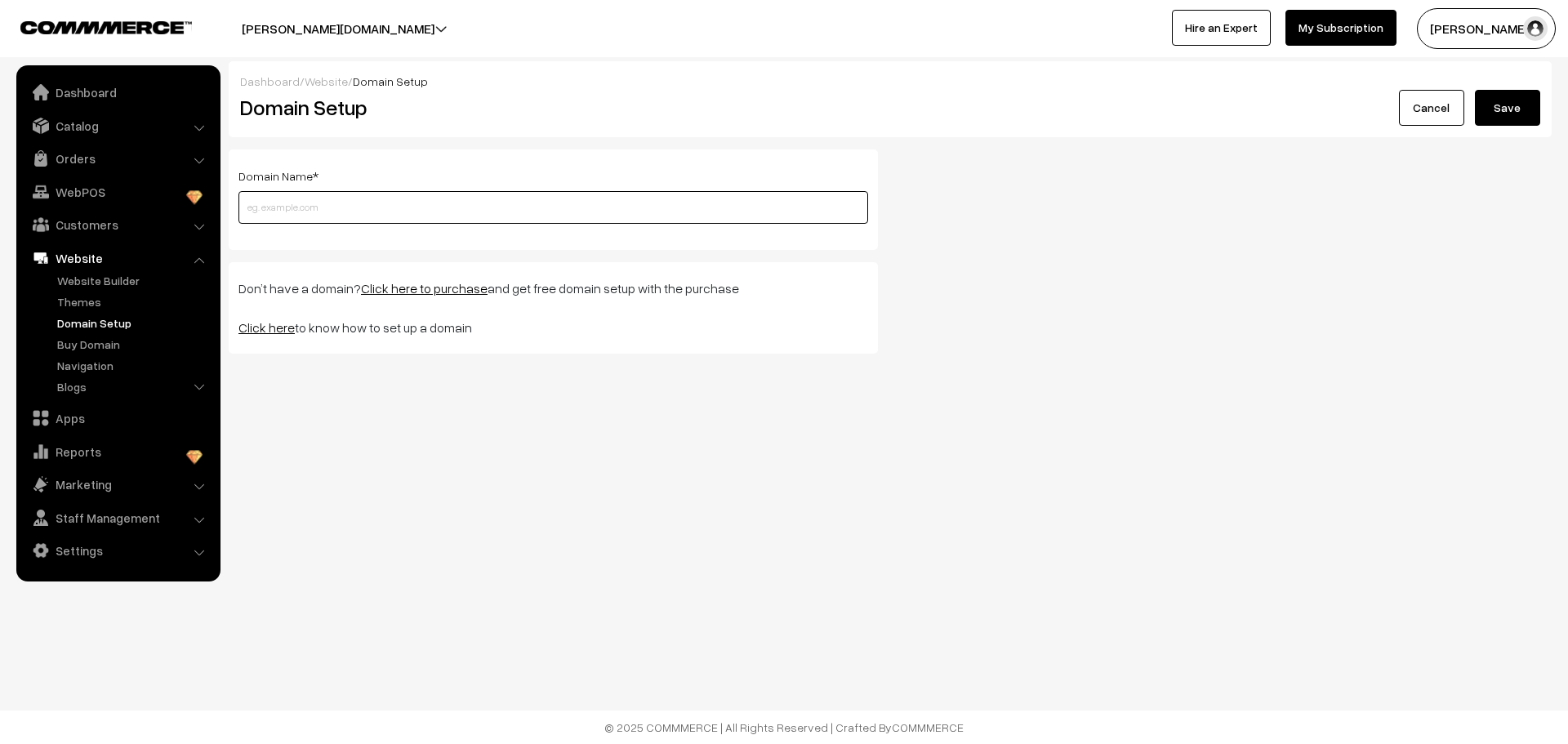
click at [351, 205] on input "text" at bounding box center [553, 207] width 630 height 32
type input "tiedandtagged.com"
click at [1507, 104] on button "Save" at bounding box center [1508, 108] width 66 height 36
click at [363, 205] on input "text" at bounding box center [553, 207] width 630 height 32
type input "tiedandtagged.com"
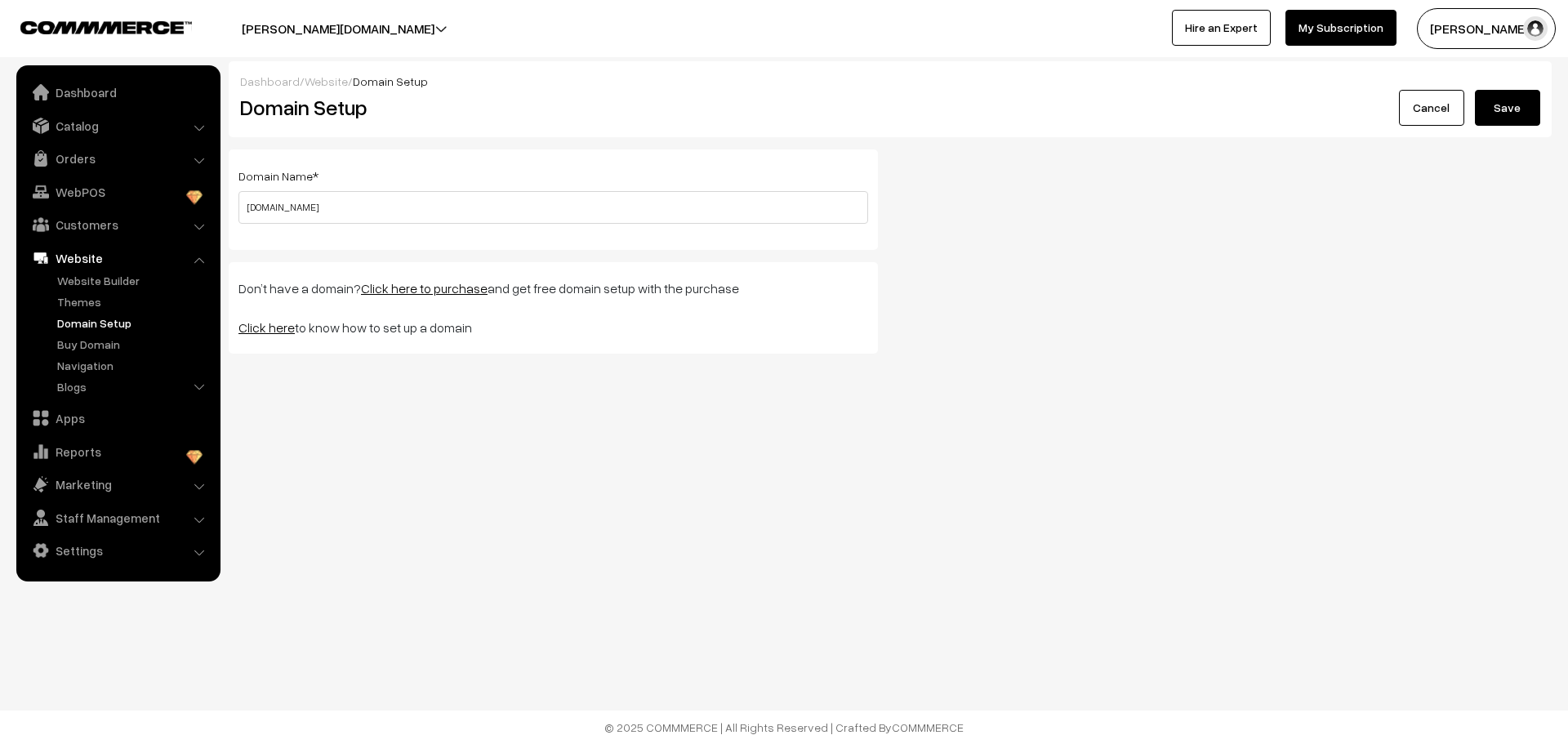
click at [1495, 117] on button "Save" at bounding box center [1508, 108] width 66 height 36
click at [269, 327] on link "Click here" at bounding box center [267, 327] width 57 height 16
click at [107, 300] on link "Themes" at bounding box center [133, 301] width 161 height 17
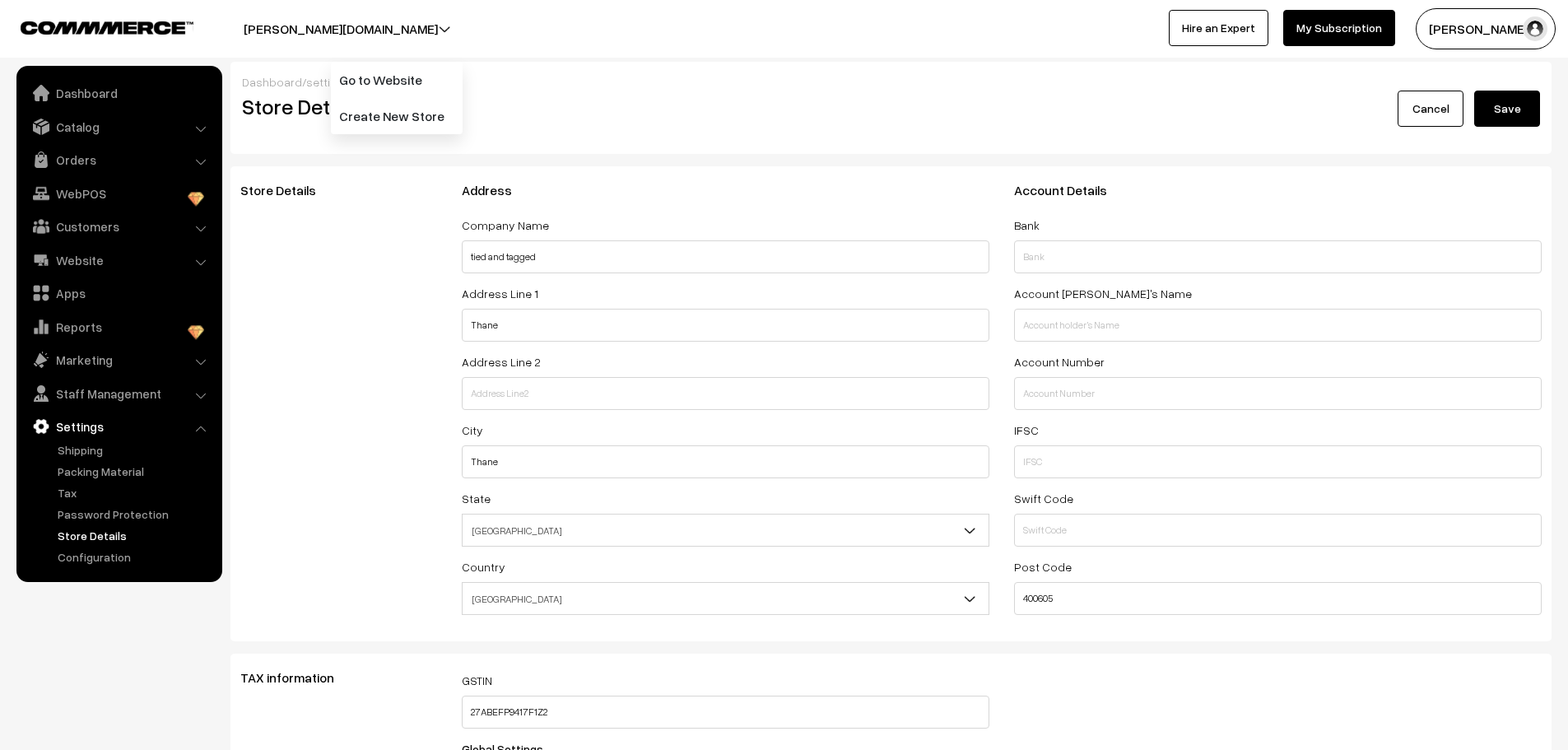
select select "99"
click at [398, 73] on link "Go to Website" at bounding box center [396, 80] width 132 height 36
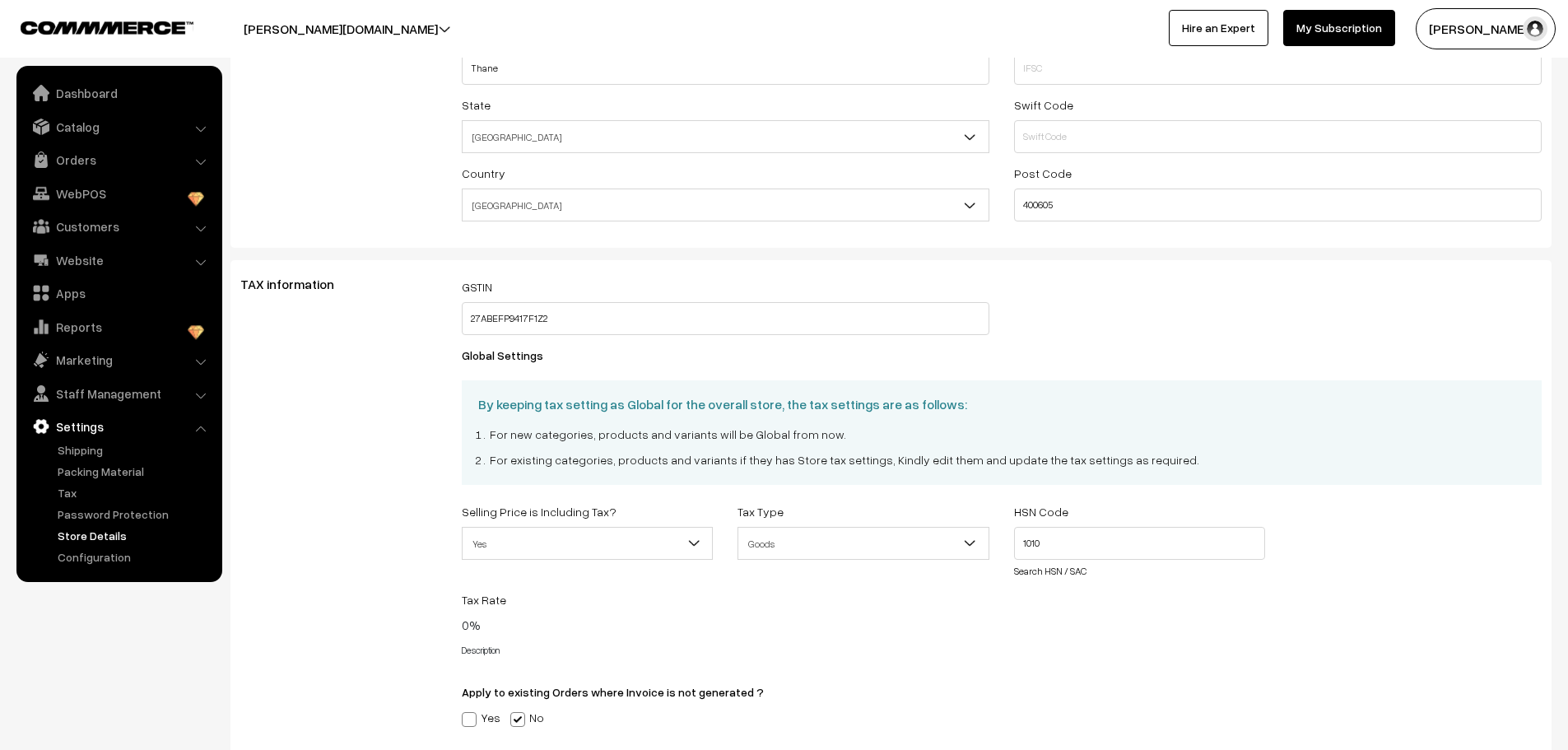
scroll to position [504, 0]
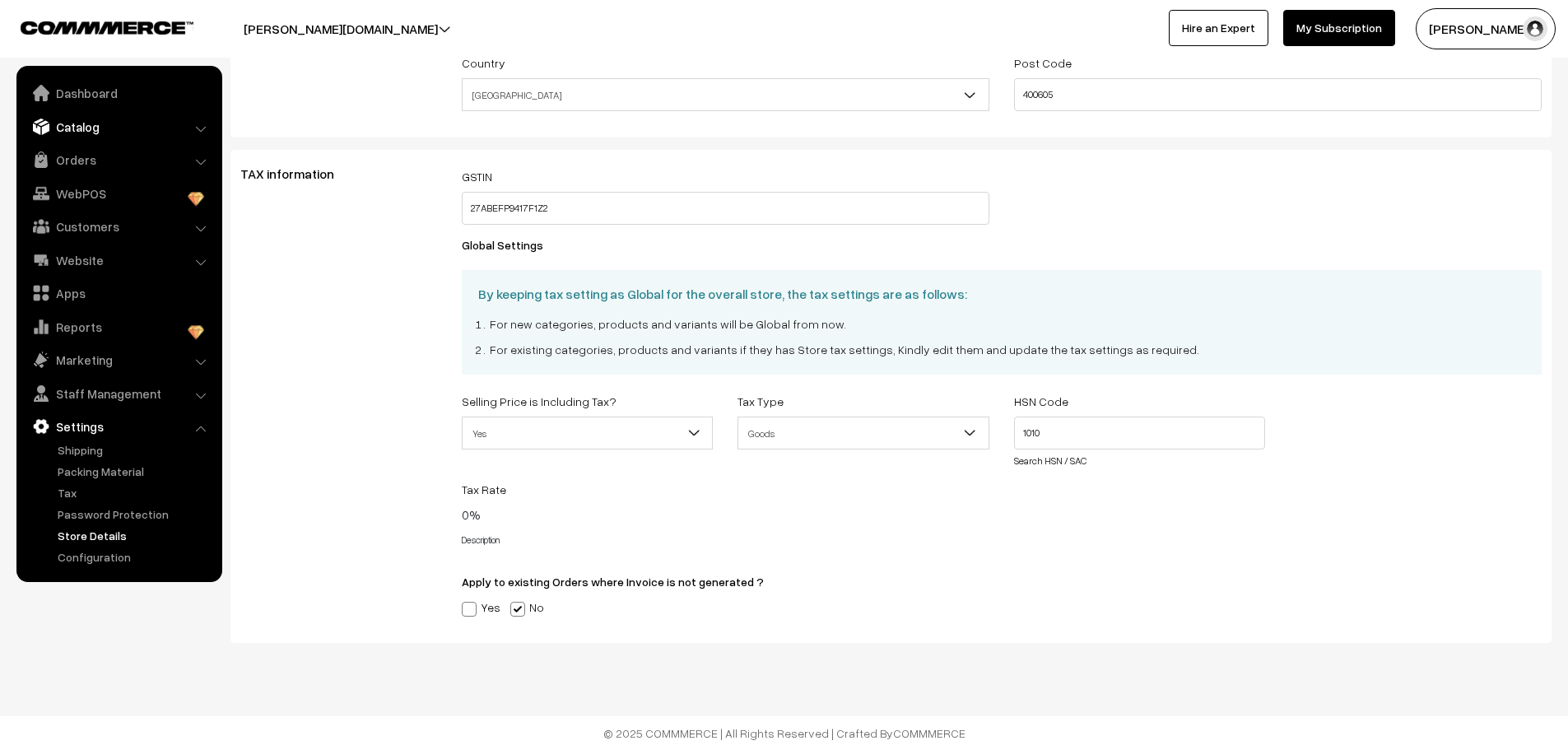
click at [84, 136] on link "Catalog" at bounding box center [119, 126] width 196 height 30
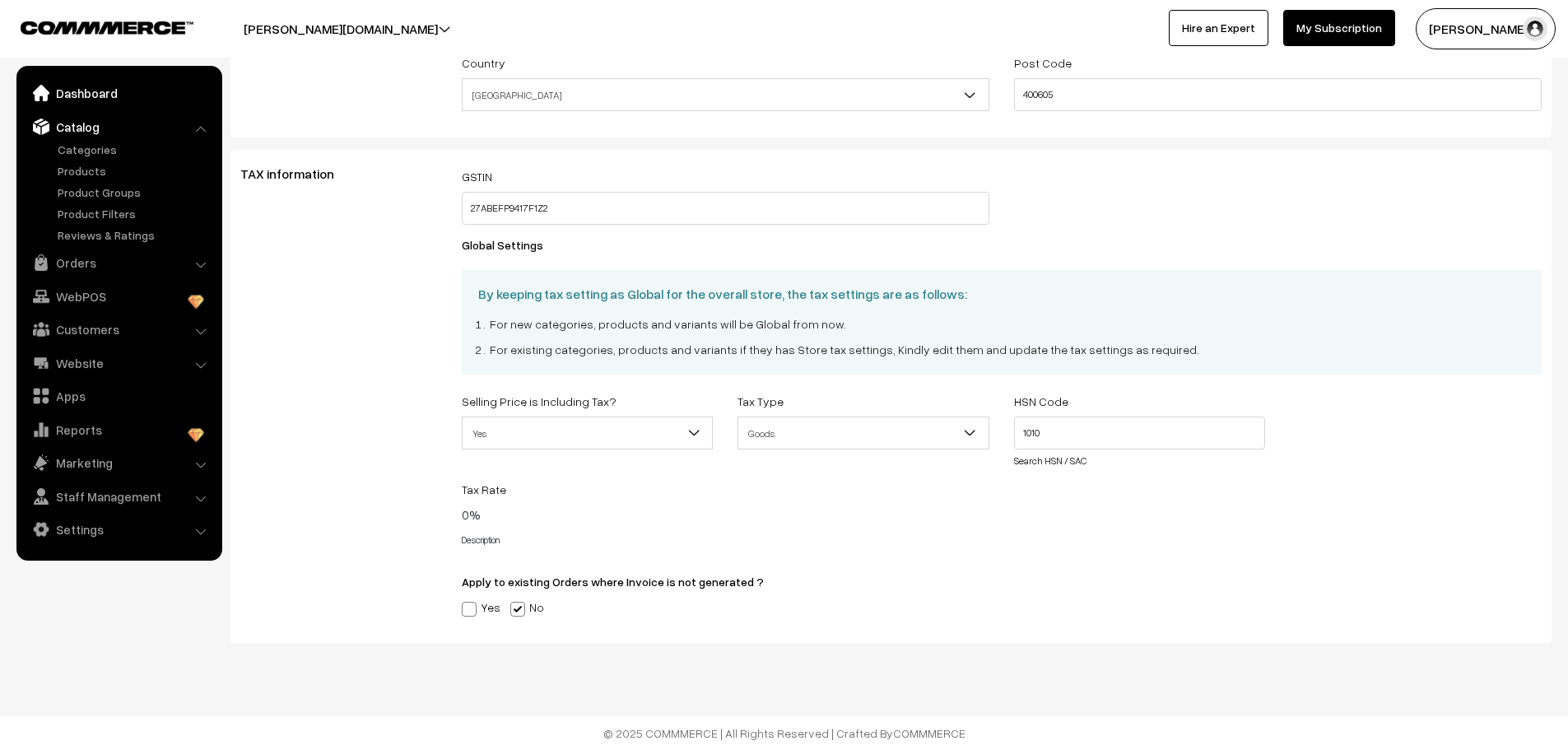
click at [96, 101] on link "Dashboard" at bounding box center [119, 93] width 196 height 30
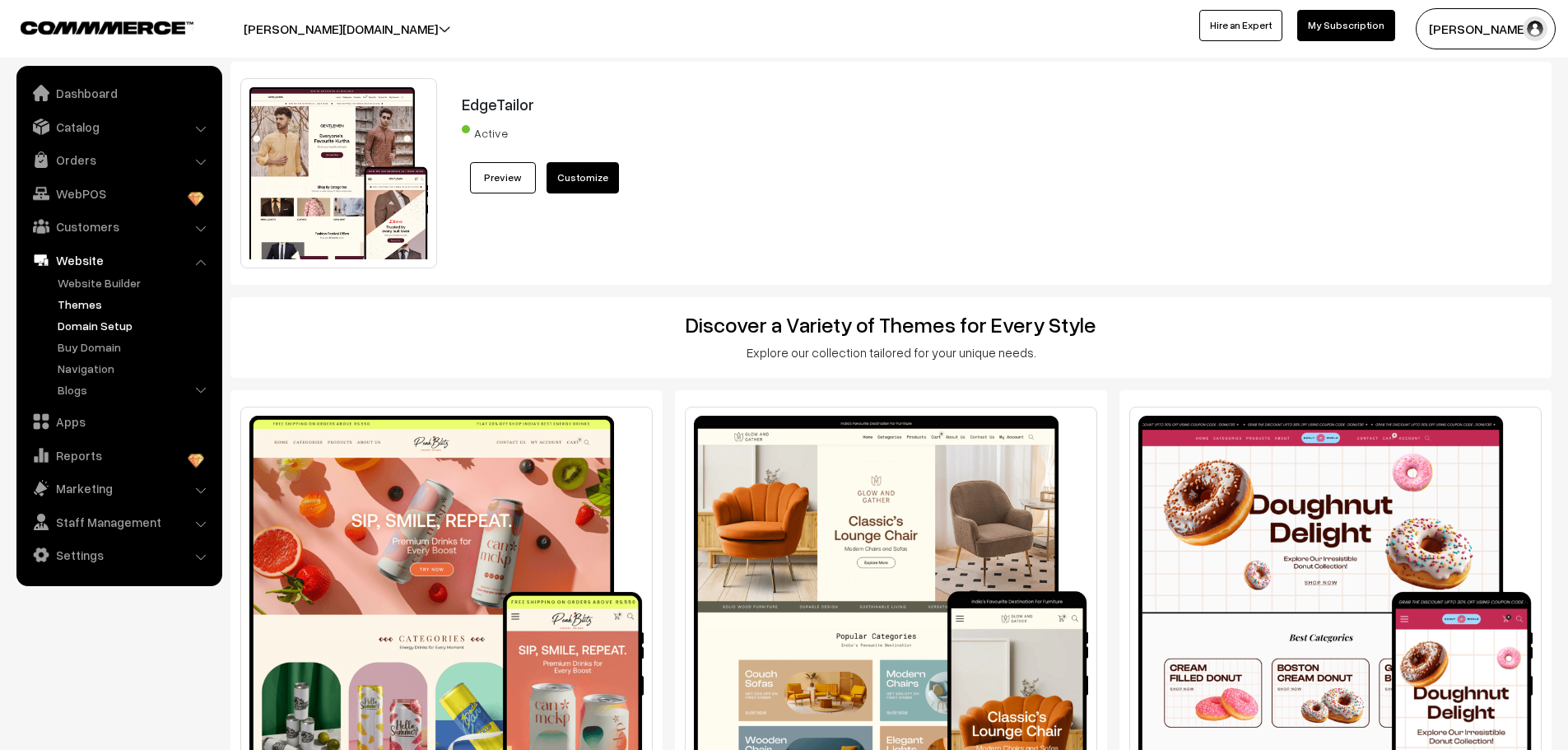
click at [96, 322] on link "Domain Setup" at bounding box center [134, 325] width 163 height 17
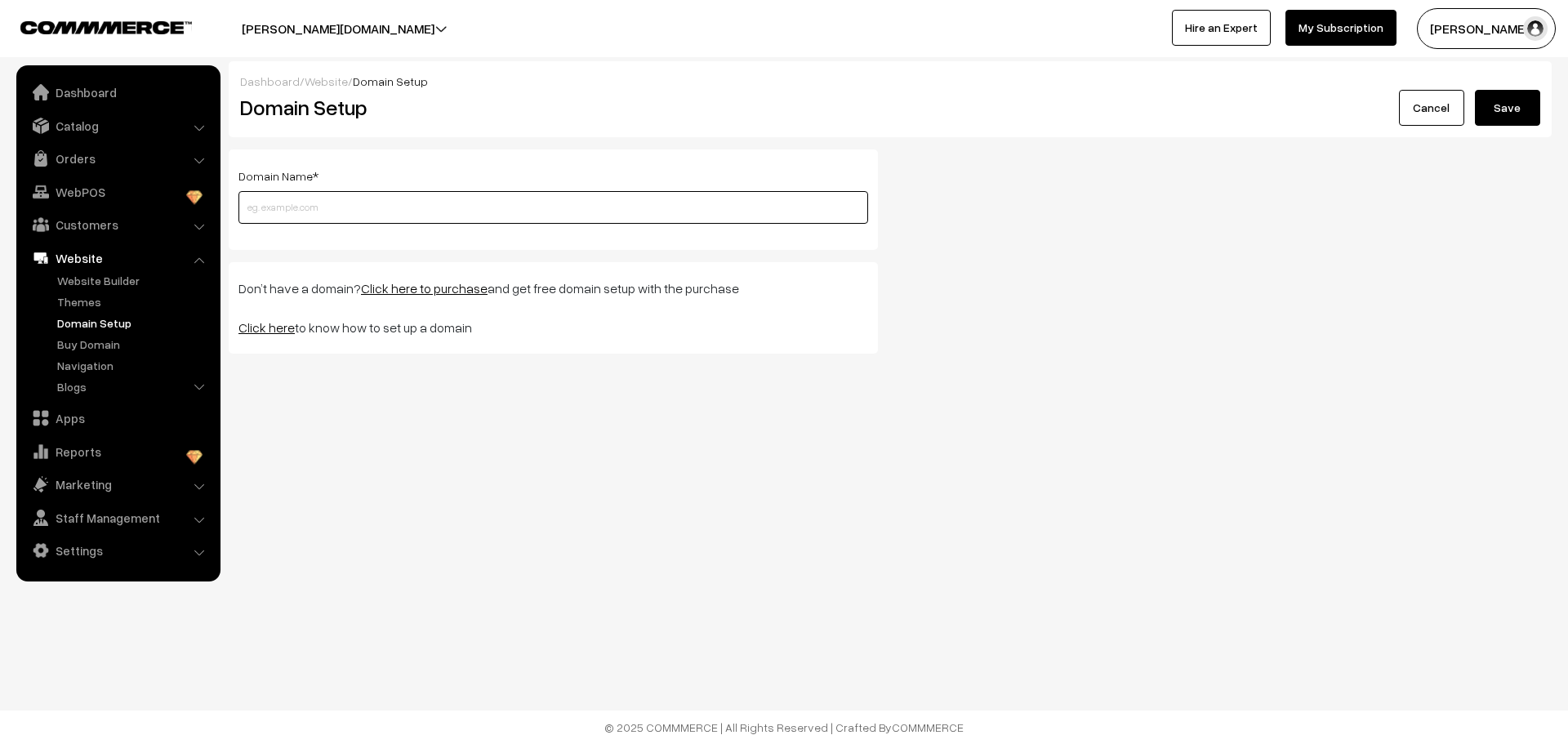
click at [271, 213] on input "text" at bounding box center [553, 207] width 630 height 32
click at [242, 208] on input "tiedandtagged.com" at bounding box center [553, 207] width 630 height 32
type input "tiedandtagged.com"
click at [1475, 90] on button "Save" at bounding box center [1508, 108] width 66 height 36
click at [274, 213] on input "text" at bounding box center [553, 207] width 630 height 32
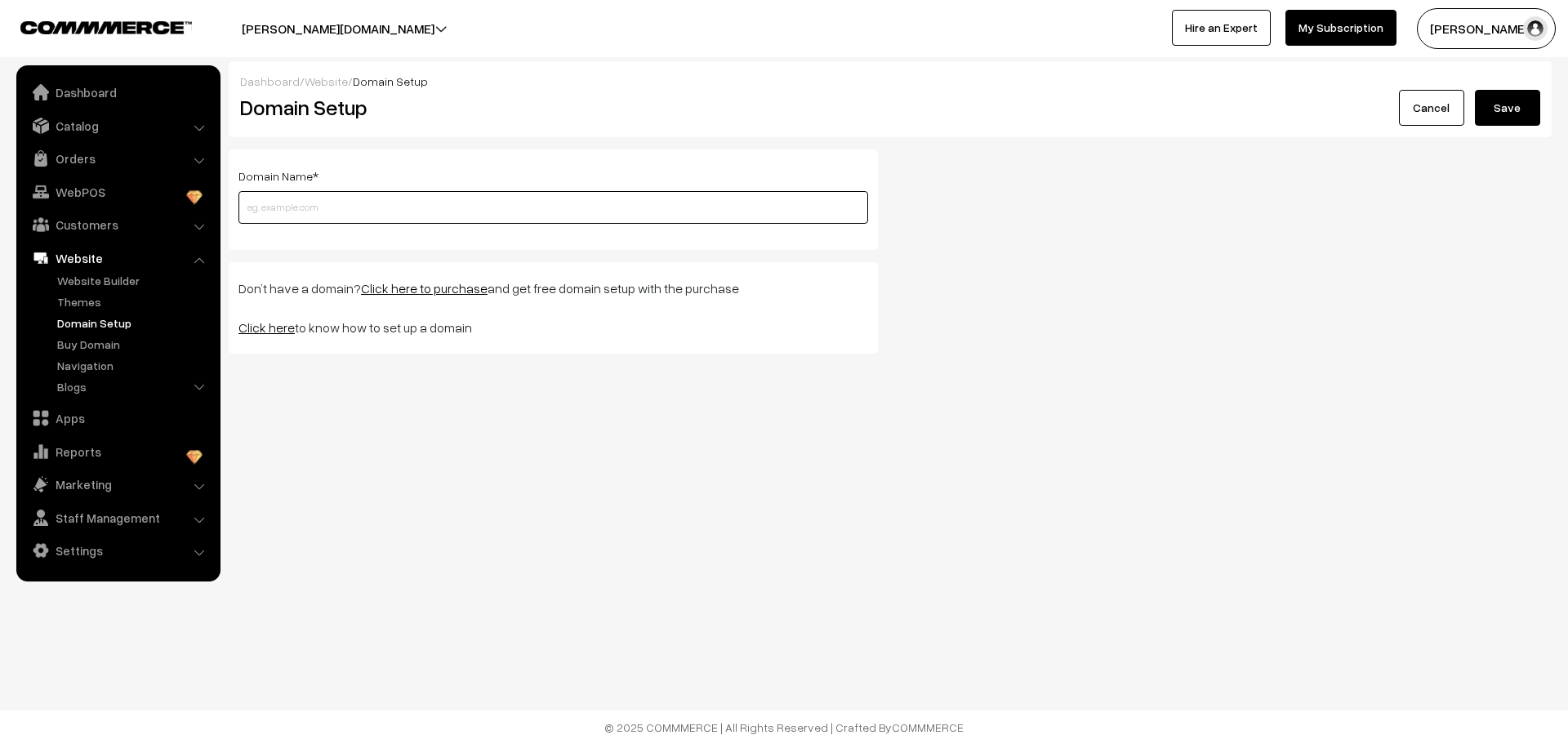
type input "tiedandtagged.com"
click at [1505, 112] on button "Save" at bounding box center [1508, 108] width 66 height 36
click at [154, 192] on link "WebPOS" at bounding box center [118, 192] width 195 height 30
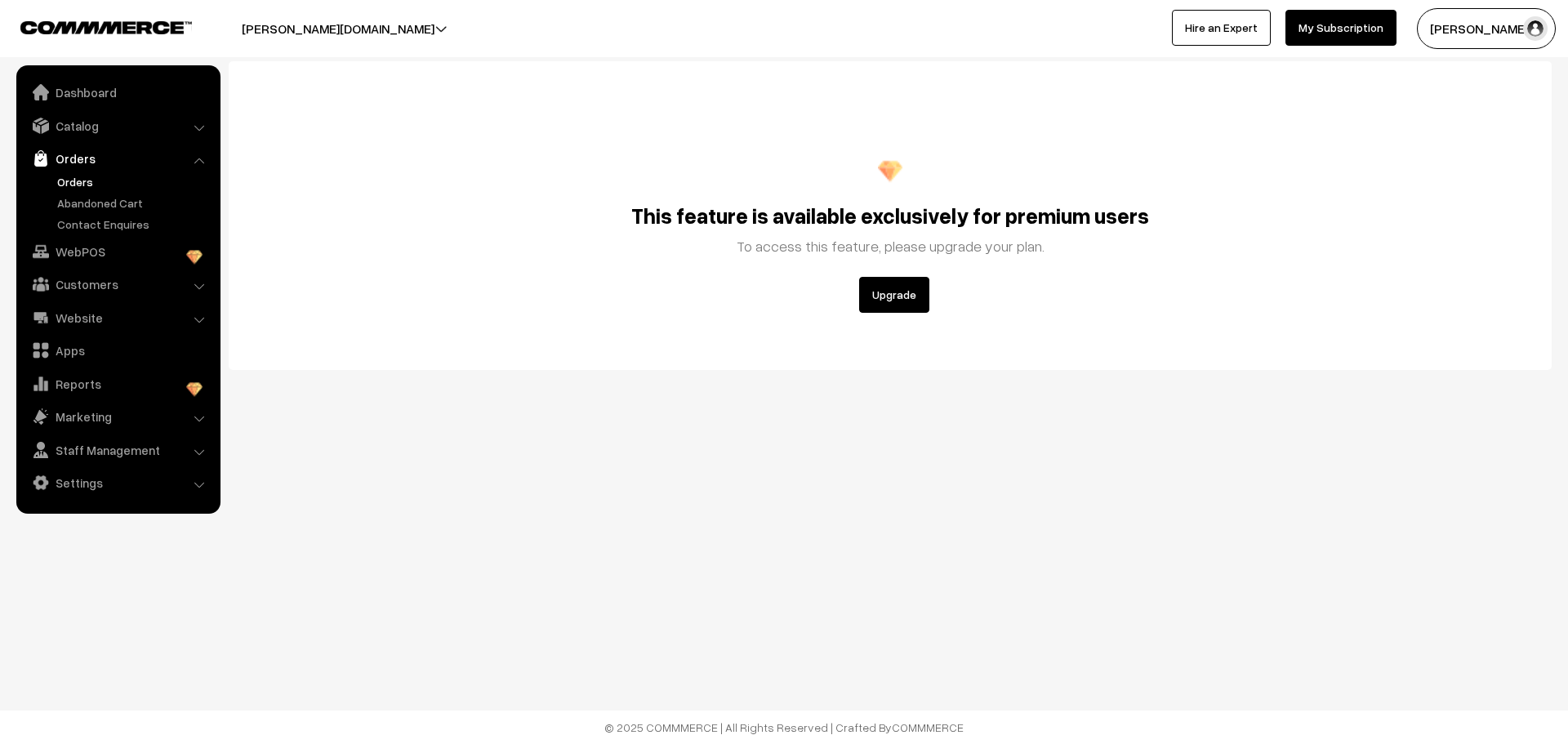
click at [1322, 21] on link "My Subscription" at bounding box center [1341, 28] width 111 height 36
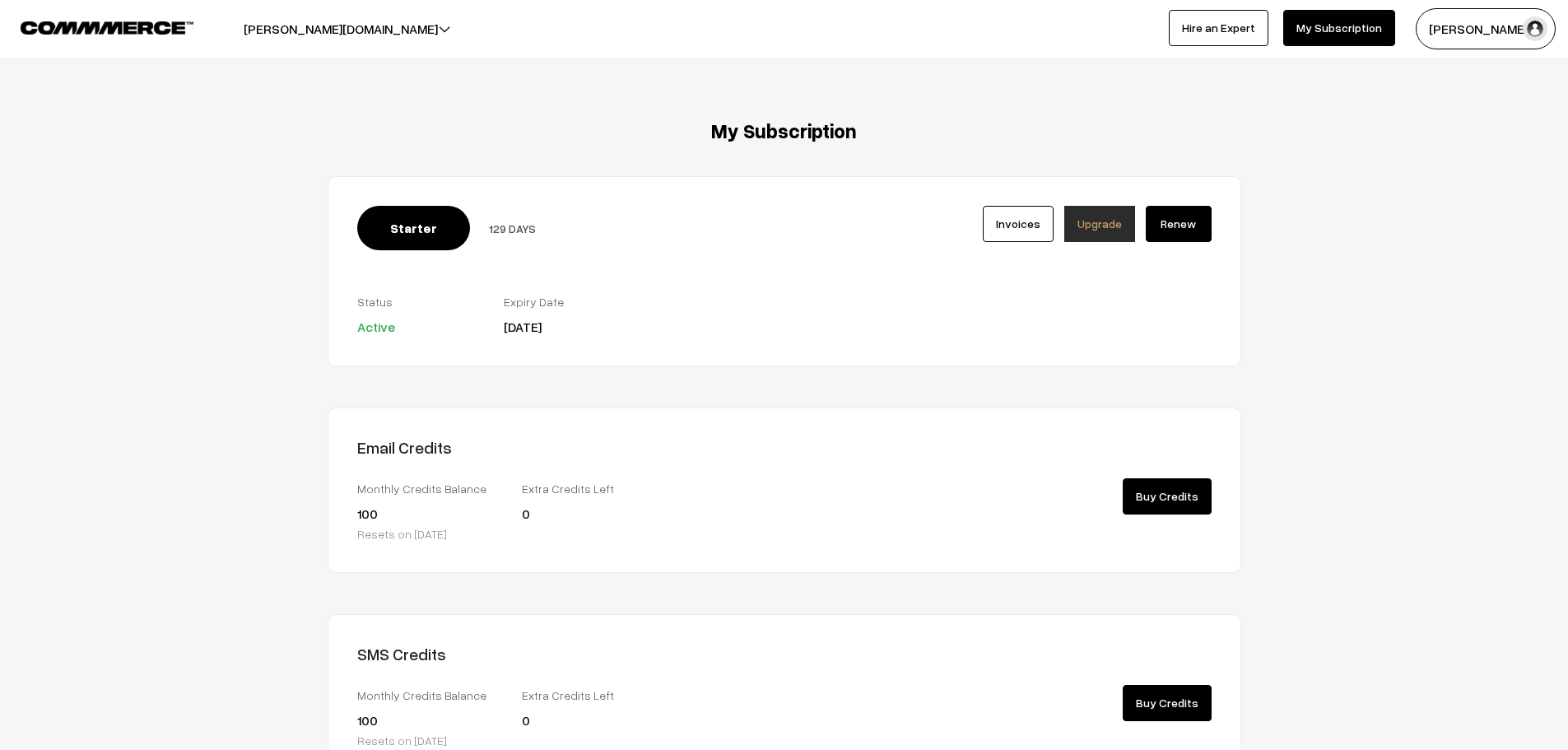
click at [414, 31] on button "[PERSON_NAME][DOMAIN_NAME]" at bounding box center [340, 28] width 310 height 41
click at [377, 113] on link "Create New Store" at bounding box center [396, 116] width 132 height 36
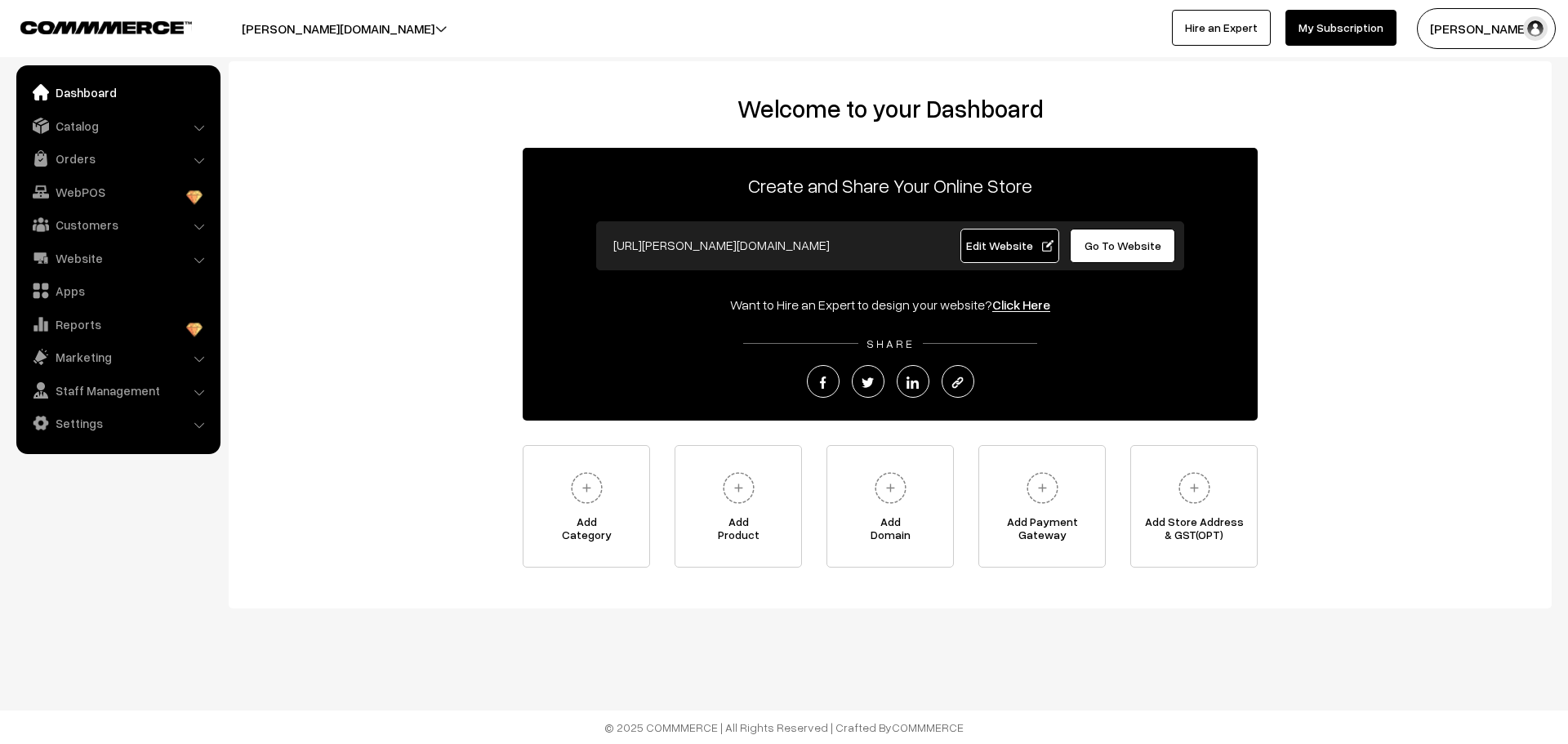
click at [1114, 245] on span "Go To Website" at bounding box center [1123, 245] width 77 height 14
click at [397, 37] on button "[PERSON_NAME][DOMAIN_NAME]" at bounding box center [338, 28] width 307 height 41
click at [1492, 26] on button "[PERSON_NAME] …" at bounding box center [1487, 28] width 139 height 41
click at [1457, 78] on link "My Profile" at bounding box center [1492, 79] width 139 height 36
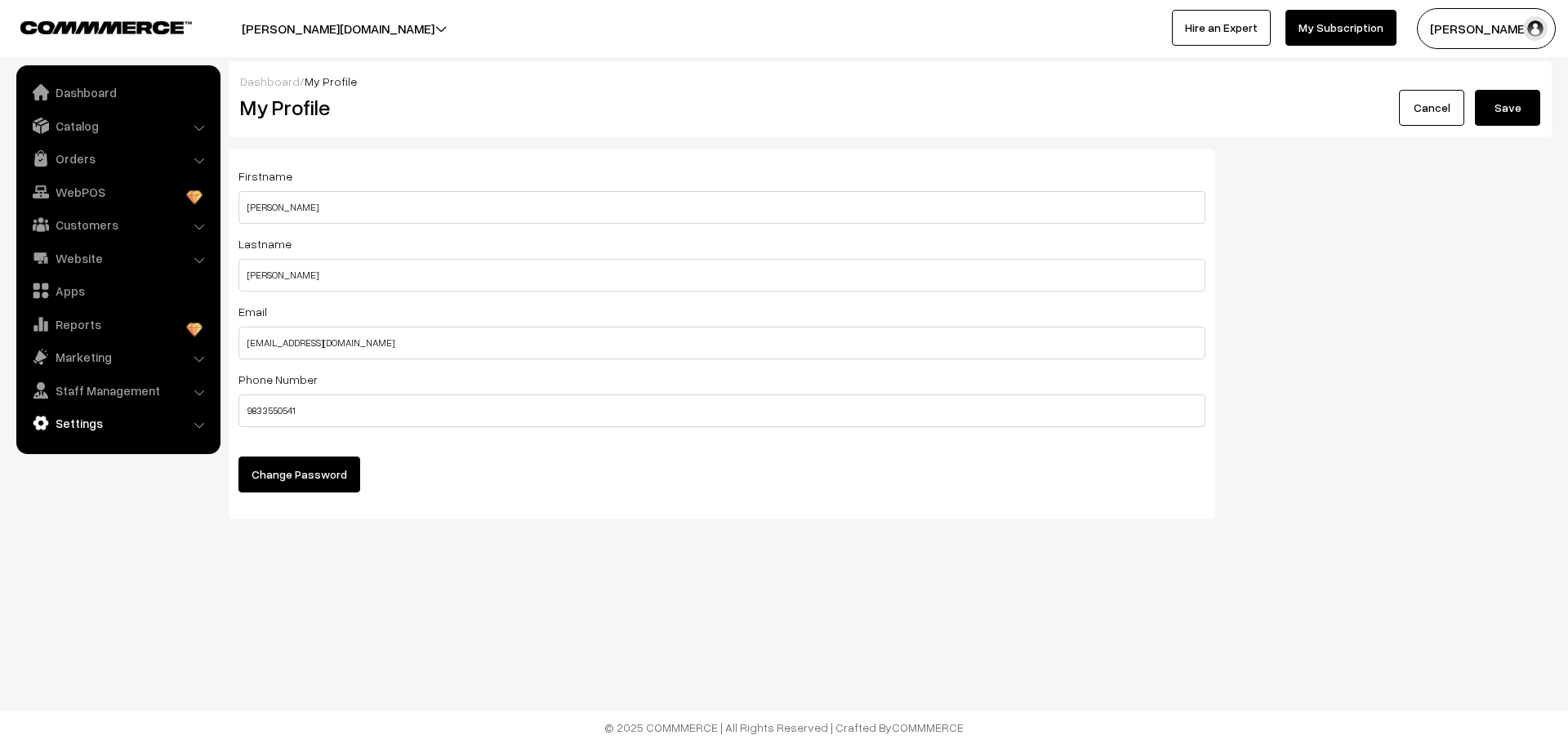
click at [94, 429] on link "Settings" at bounding box center [118, 422] width 195 height 30
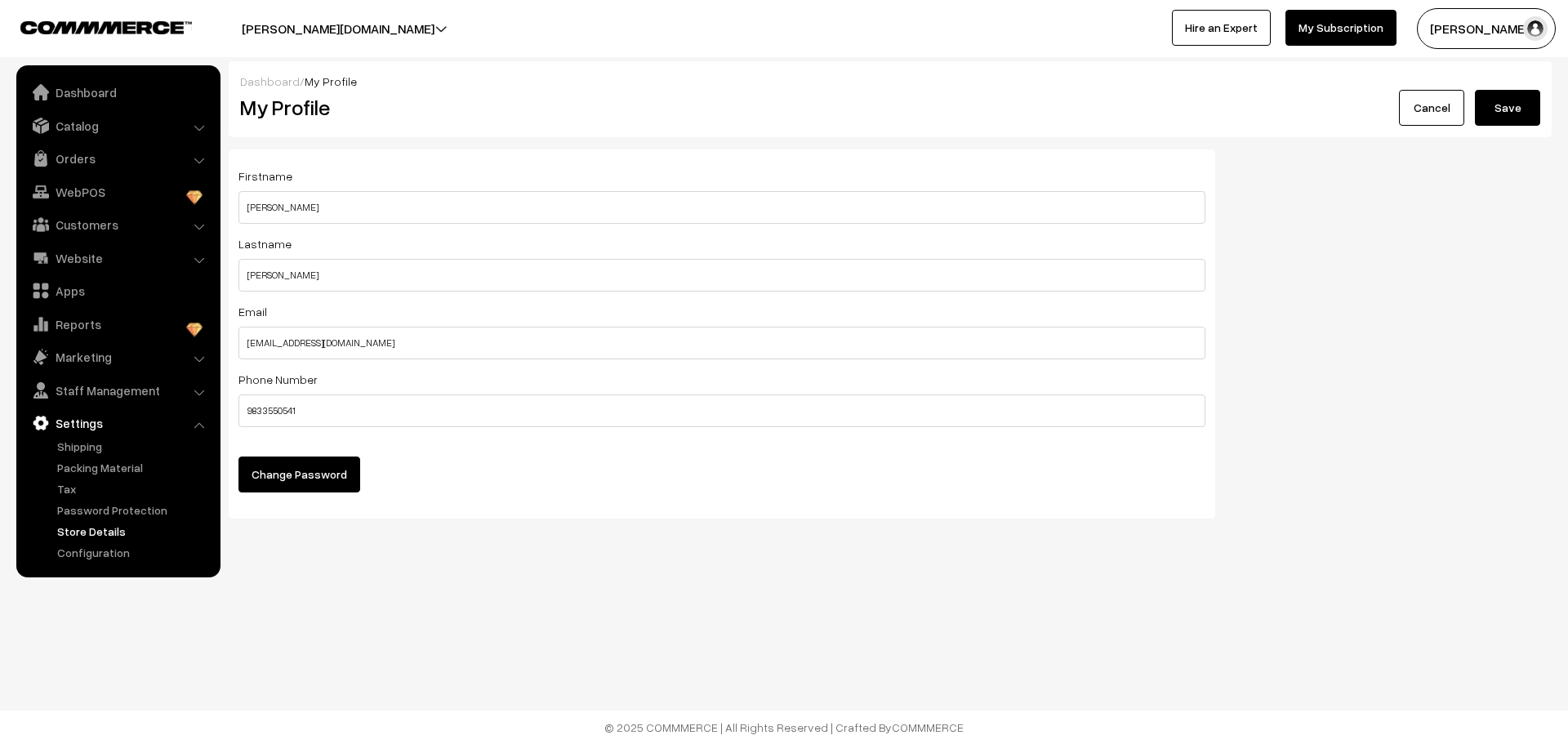
click at [85, 527] on link "Store Details" at bounding box center [133, 531] width 161 height 17
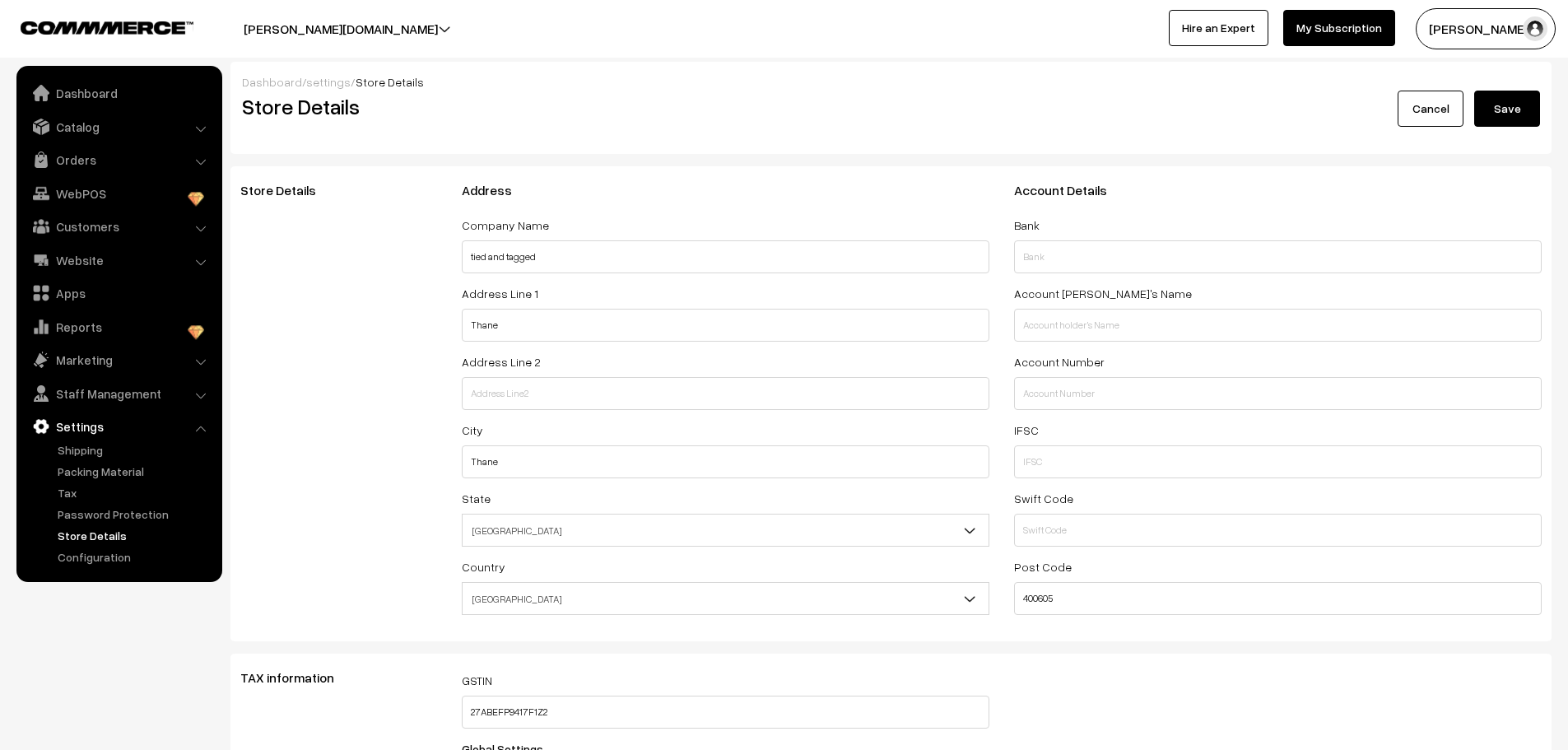
select select "99"
click at [85, 449] on link "Shipping" at bounding box center [134, 449] width 163 height 17
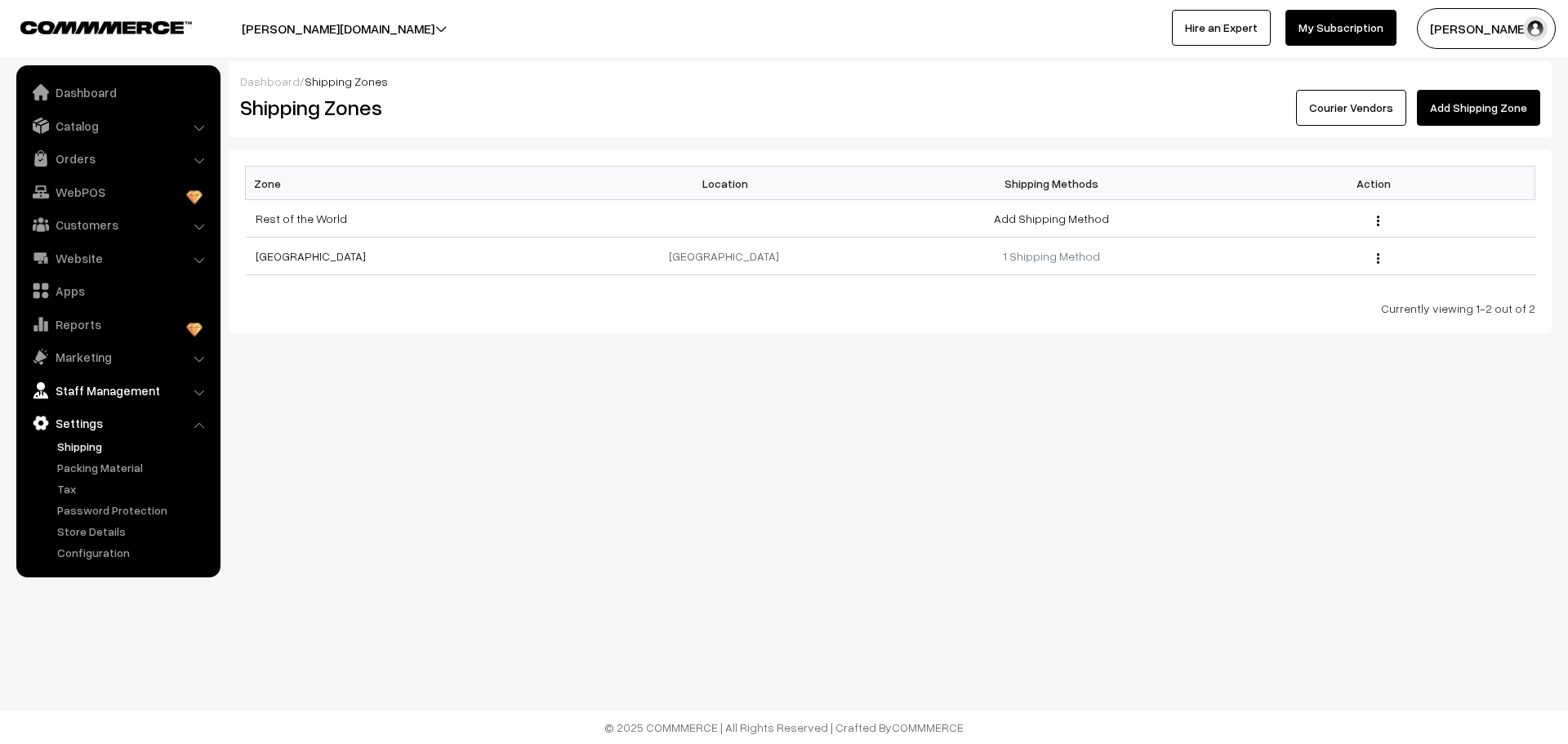
click at [163, 387] on link "Staff Management" at bounding box center [118, 390] width 195 height 30
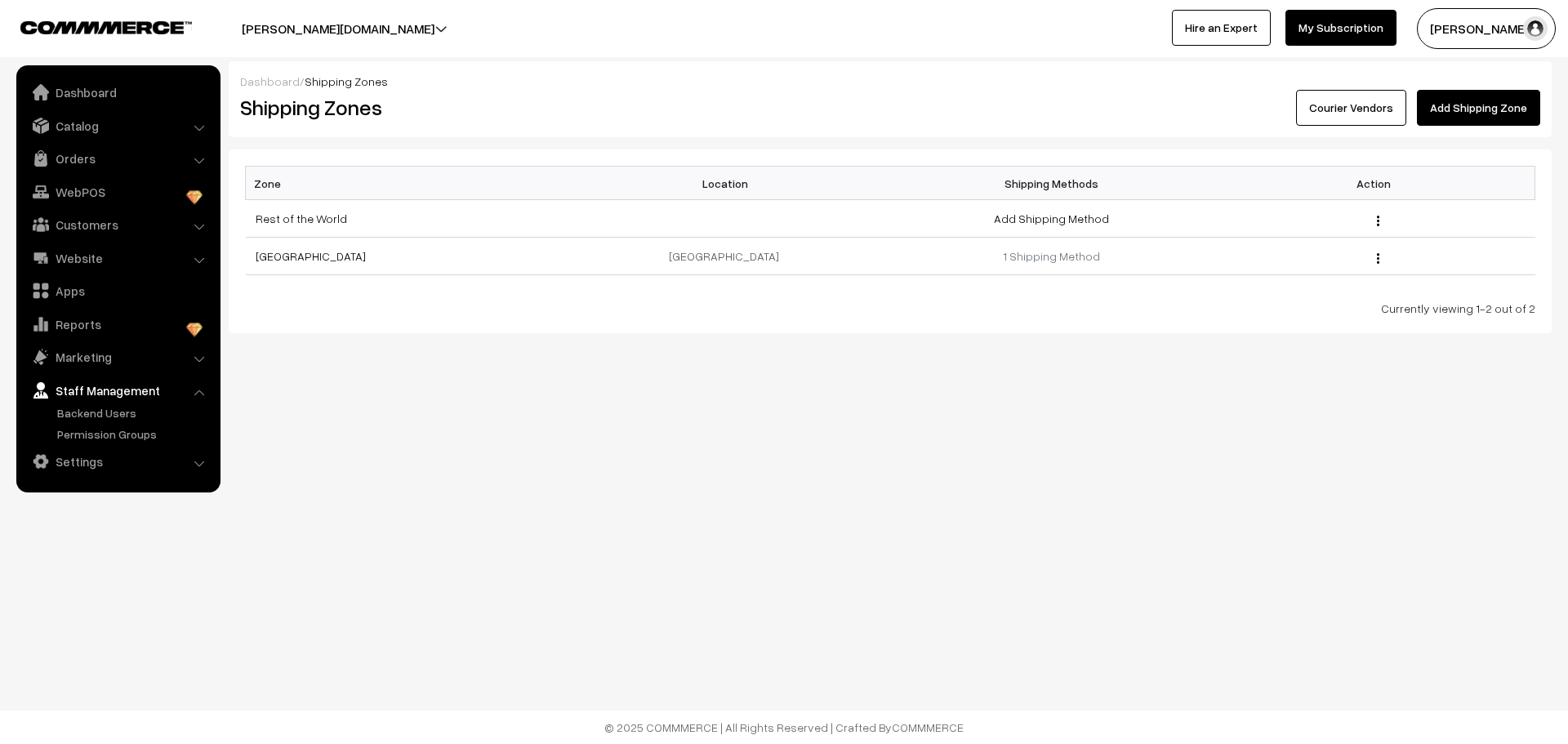
click at [1461, 18] on button "[PERSON_NAME] …" at bounding box center [1487, 28] width 139 height 41
click at [380, 30] on button "[PERSON_NAME][DOMAIN_NAME]" at bounding box center [338, 28] width 307 height 41
click at [84, 96] on link "Dashboard" at bounding box center [118, 92] width 195 height 30
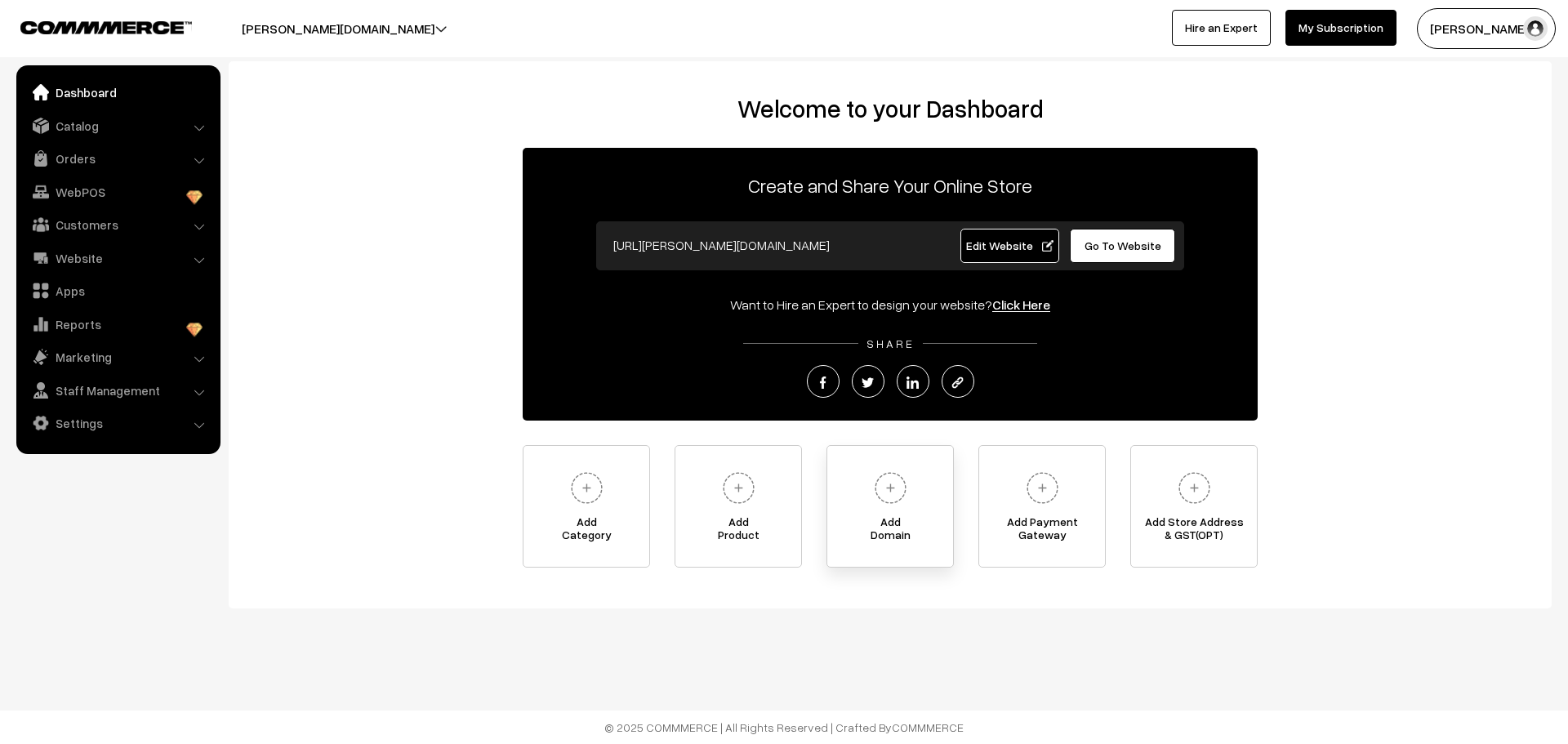
click at [887, 485] on img at bounding box center [891, 488] width 45 height 45
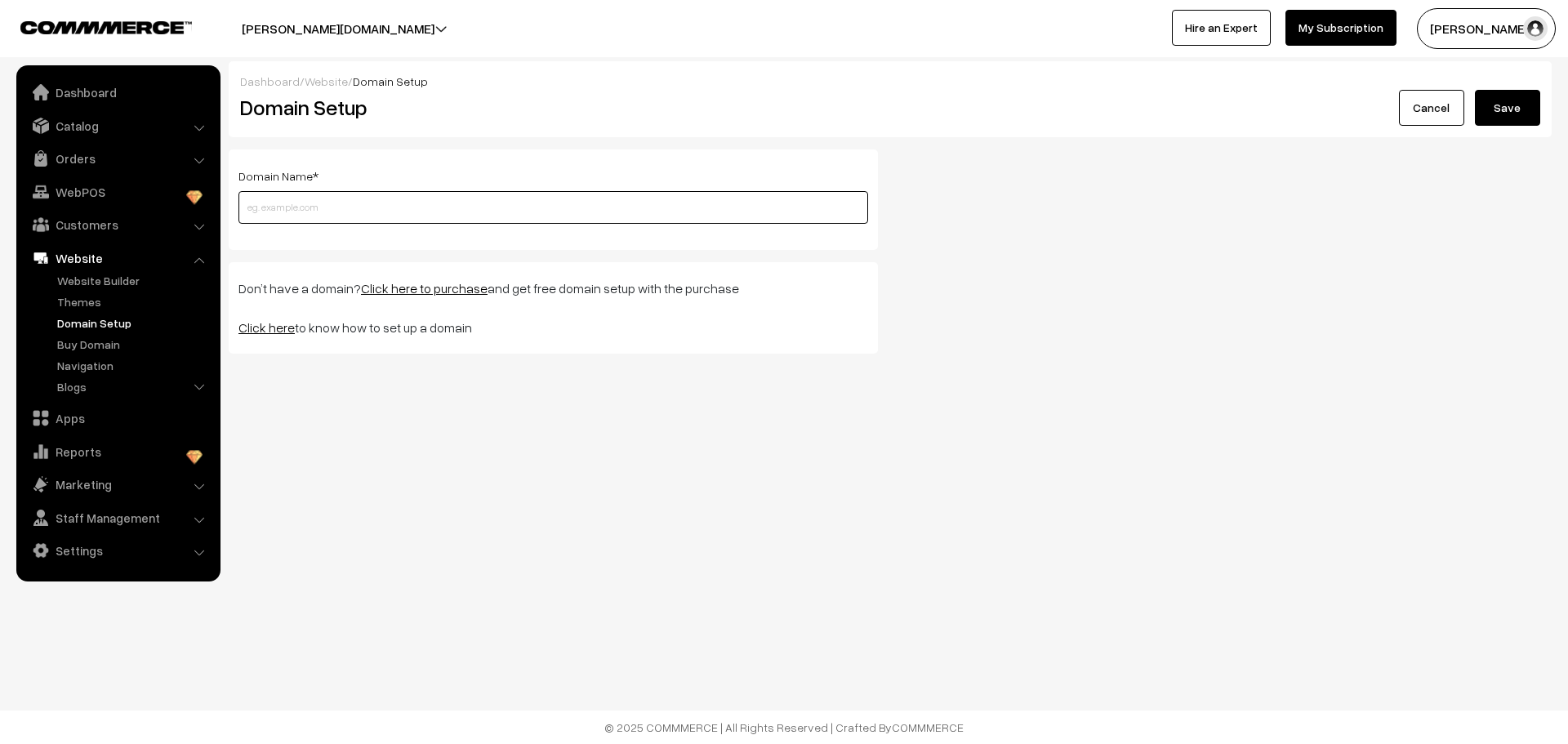
click at [298, 203] on input "text" at bounding box center [553, 207] width 630 height 32
type input "bstmasala.com"
click at [324, 213] on input "bstmasala.com" at bounding box center [553, 207] width 630 height 32
drag, startPoint x: 324, startPoint y: 213, endPoint x: 160, endPoint y: 196, distance: 164.9
click at [160, 196] on body "Thank you for showing interest. Our team will call you shortly. Close noor-petk…" at bounding box center [784, 372] width 1568 height 744
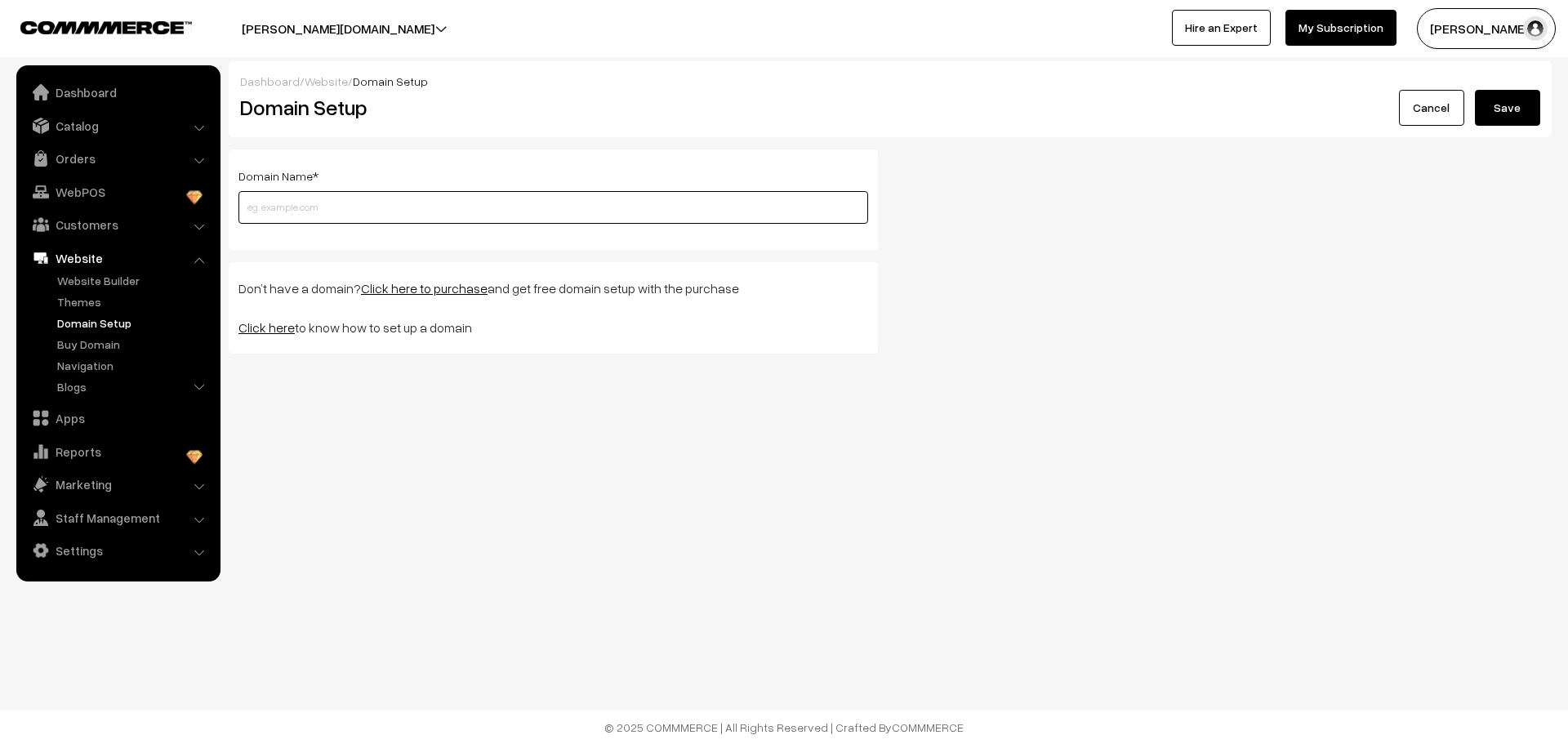
click at [270, 204] on input "text" at bounding box center [553, 207] width 630 height 32
type input "tiedandtagged.com"
click at [1502, 96] on button "Save" at bounding box center [1508, 108] width 66 height 36
click at [415, 31] on button "[PERSON_NAME][DOMAIN_NAME]" at bounding box center [338, 28] width 307 height 41
click at [376, 123] on link "Create New Store" at bounding box center [393, 115] width 131 height 36
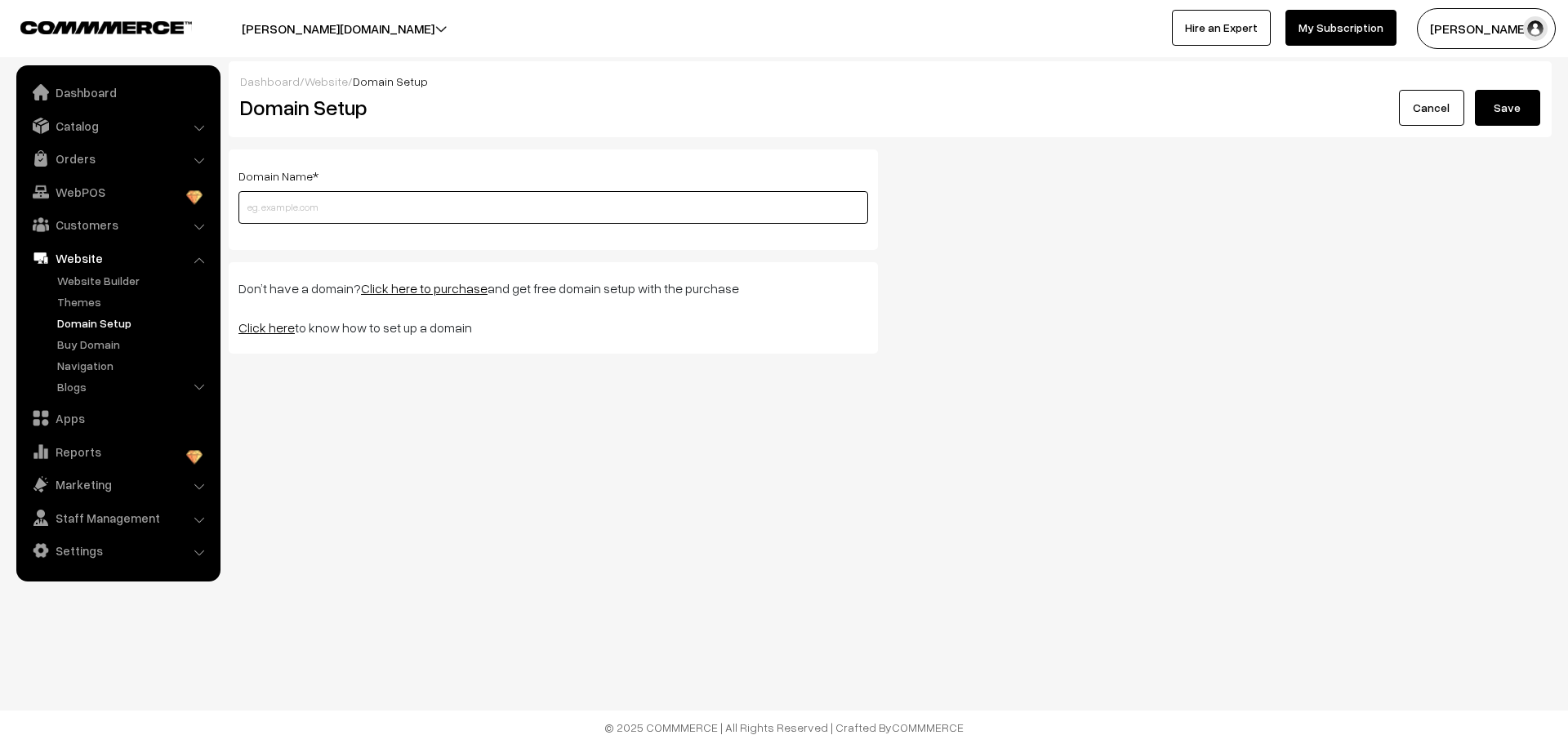
click at [316, 203] on input "text" at bounding box center [553, 207] width 630 height 32
type input "tiedandtagged.com"
click at [1520, 104] on button "Save" at bounding box center [1508, 108] width 66 height 36
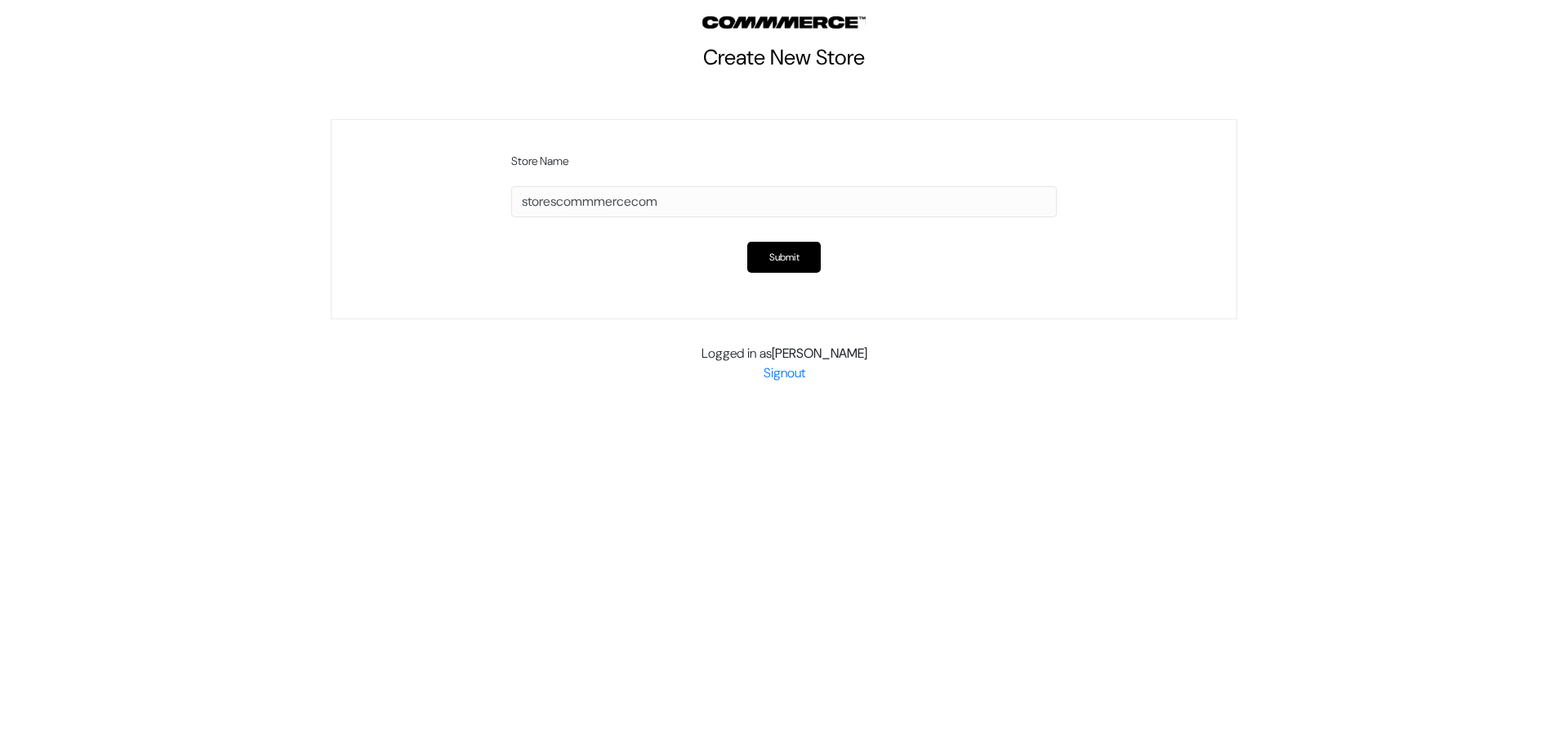
drag, startPoint x: 697, startPoint y: 211, endPoint x: 282, endPoint y: 211, distance: 415.0
click at [282, 211] on div "Store Name storescommmercecom Please enter your store name ! Submit Logged in a…" at bounding box center [784, 250] width 1568 height 264
type input "storescommmercecom"
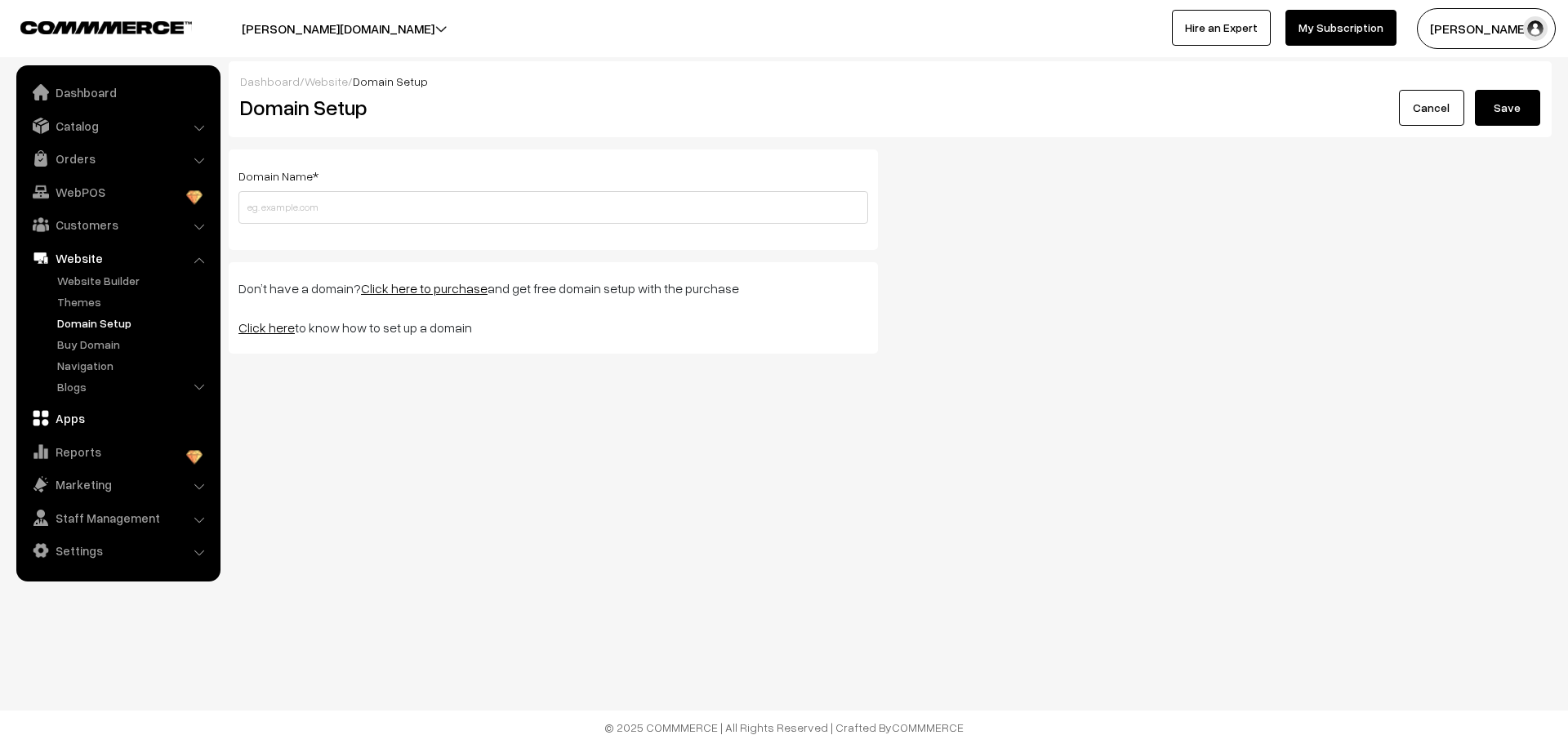
click at [77, 408] on link "Apps" at bounding box center [118, 418] width 195 height 30
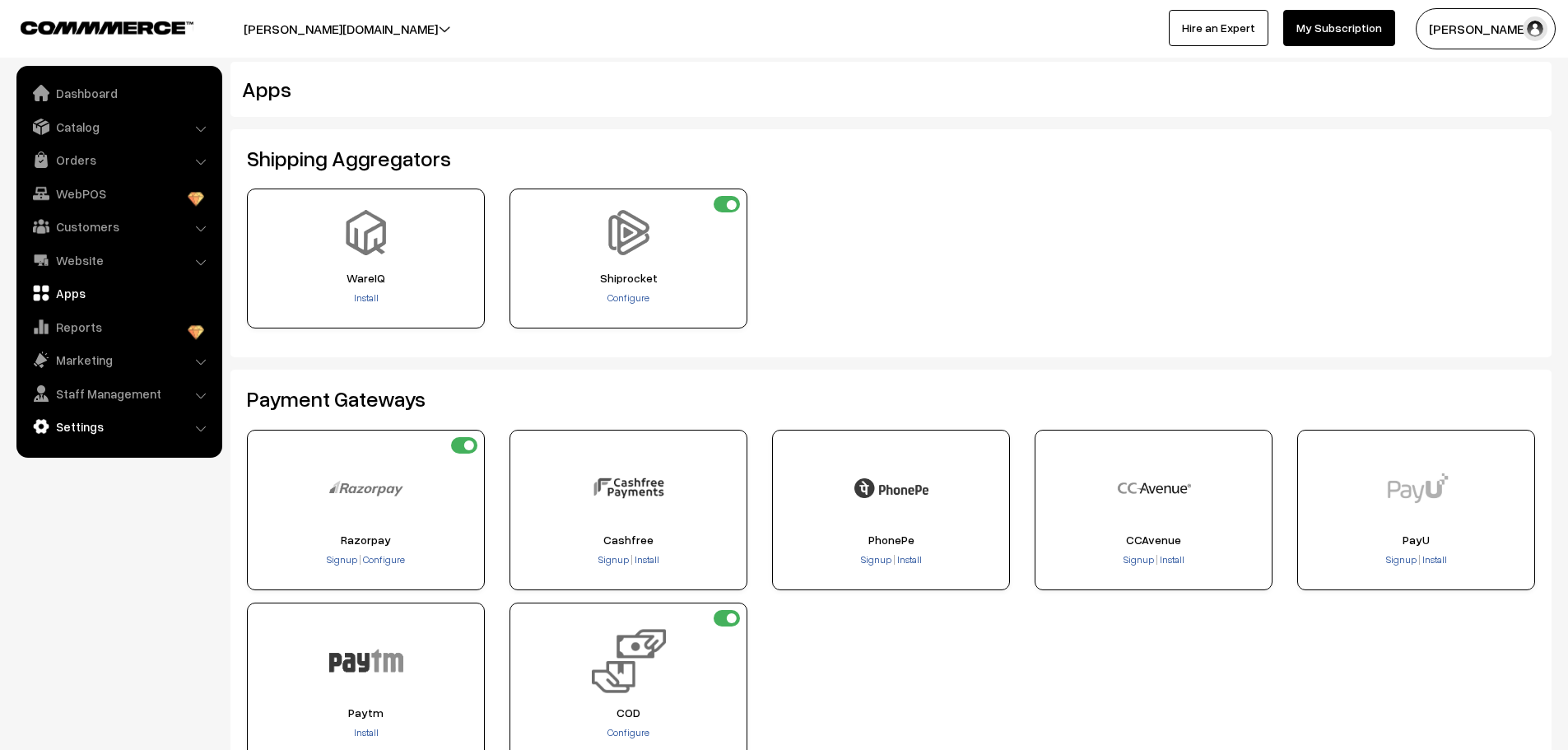
click at [84, 421] on link "Settings" at bounding box center [119, 426] width 196 height 30
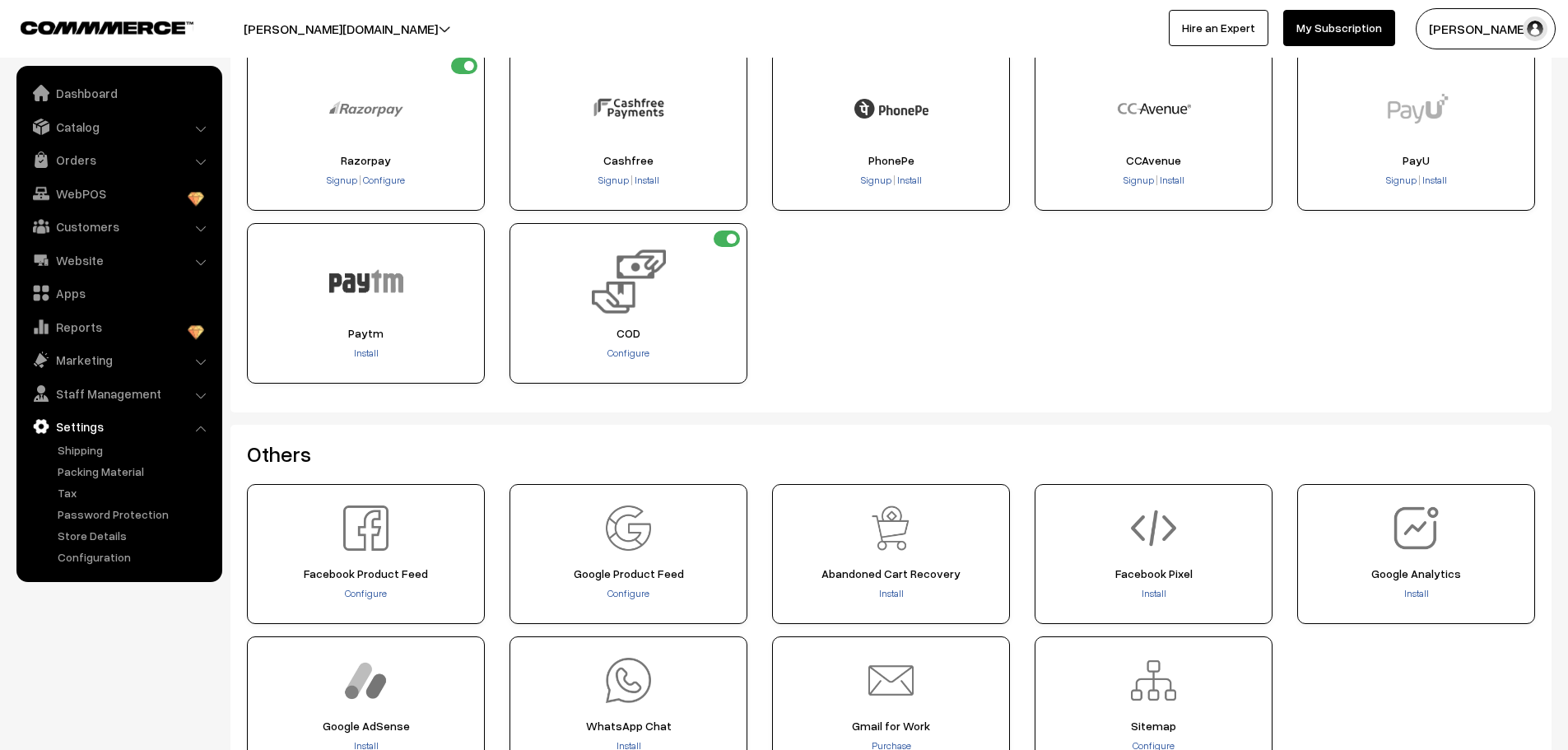
scroll to position [541, 0]
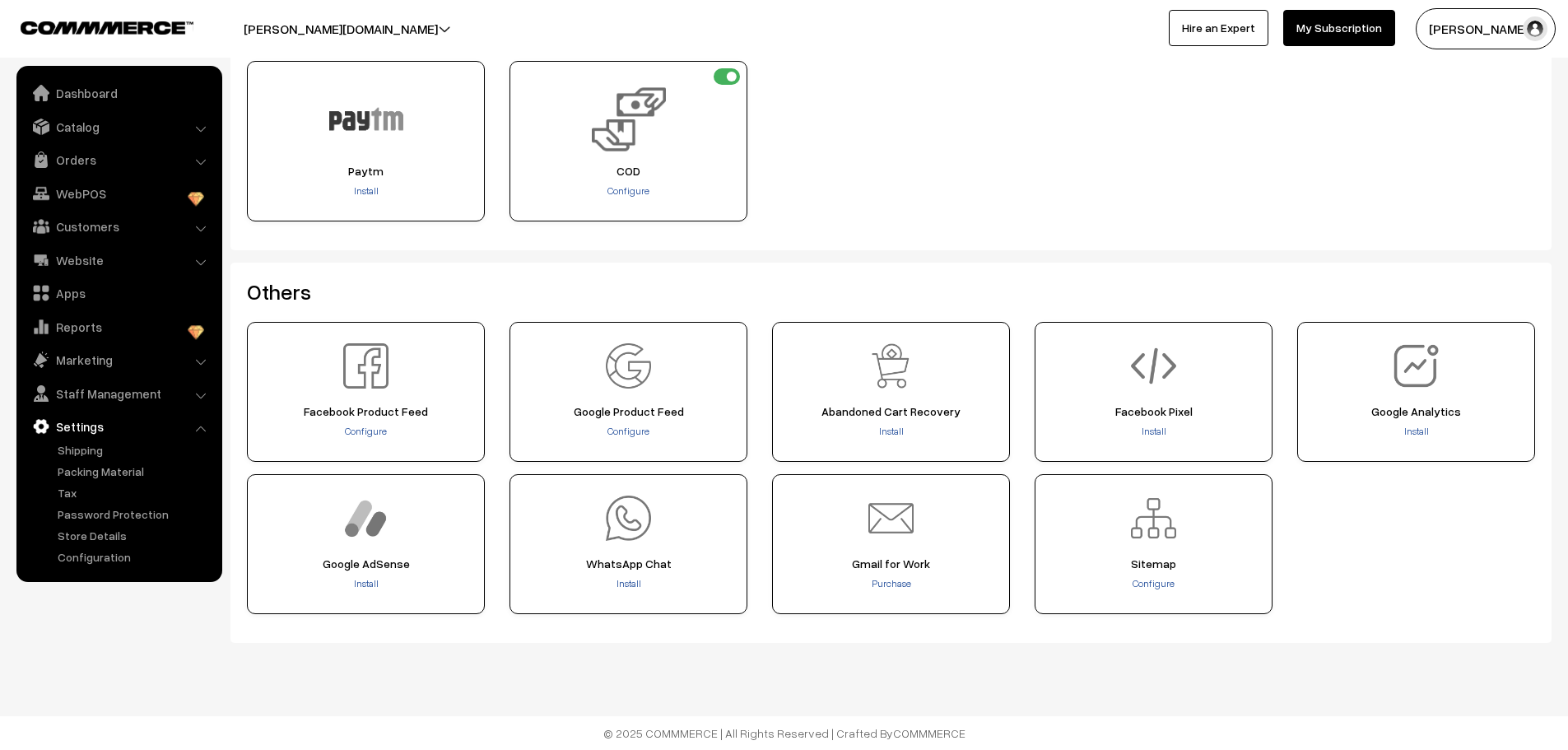
click at [438, 29] on button "noor-petkar.commmerce.com" at bounding box center [340, 28] width 310 height 41
click at [384, 116] on link "Create New Store" at bounding box center [396, 116] width 132 height 36
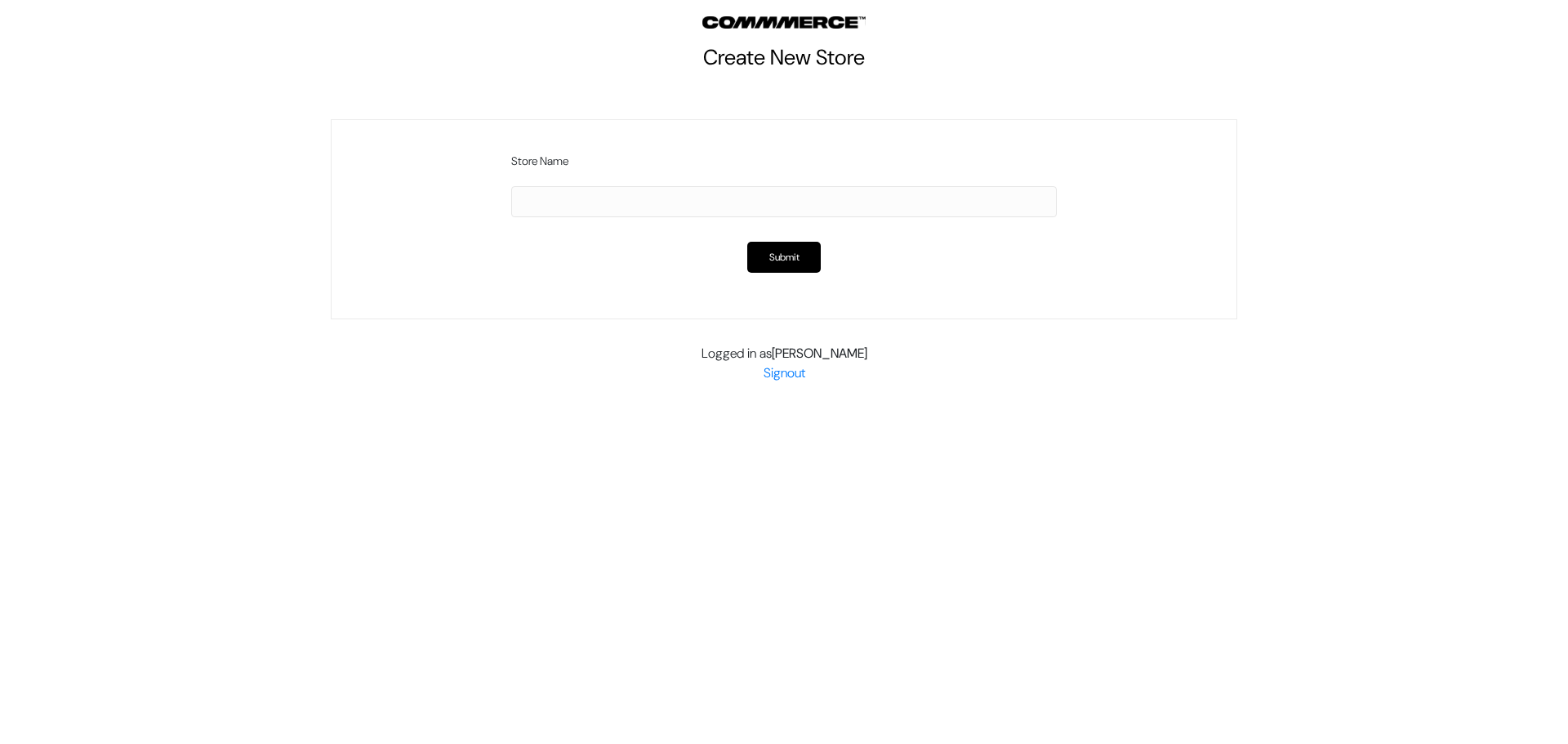
click at [599, 202] on input "text" at bounding box center [784, 202] width 546 height 31
type input "tied and tagged"
click at [787, 259] on button "Submit" at bounding box center [784, 257] width 74 height 31
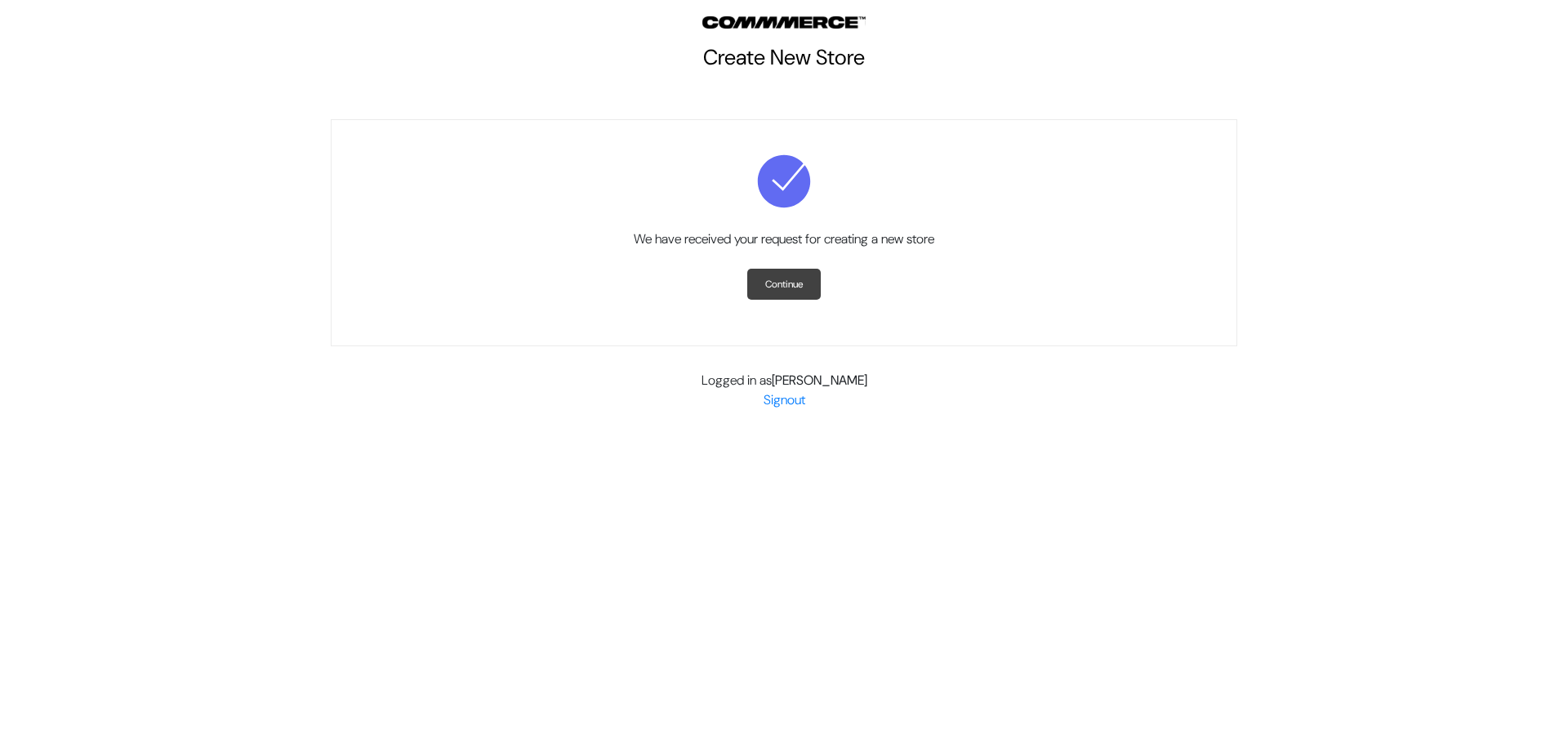
click at [782, 283] on link "Continue" at bounding box center [784, 284] width 74 height 31
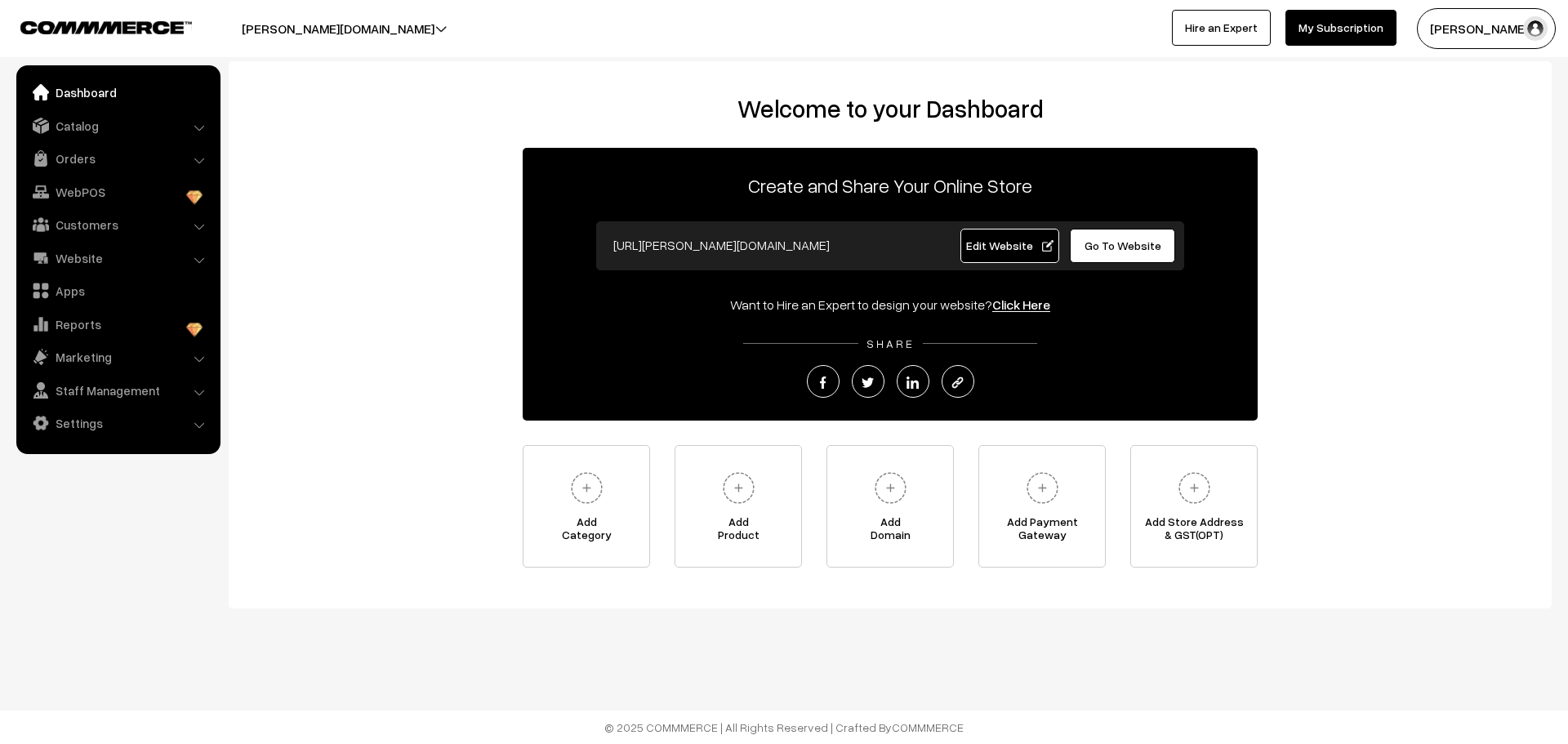
drag, startPoint x: 826, startPoint y: 249, endPoint x: 581, endPoint y: 243, distance: 245.1
click at [581, 243] on div "Create and Share Your Online Store https://noor-petkar.commmerce.com Edit Websi…" at bounding box center [890, 284] width 735 height 273
click at [382, 32] on button "noor-petkar.commmerce.com" at bounding box center [338, 28] width 307 height 41
click at [982, 242] on span "Edit Website" at bounding box center [1009, 245] width 87 height 14
click at [87, 422] on link "Settings" at bounding box center [118, 422] width 195 height 30
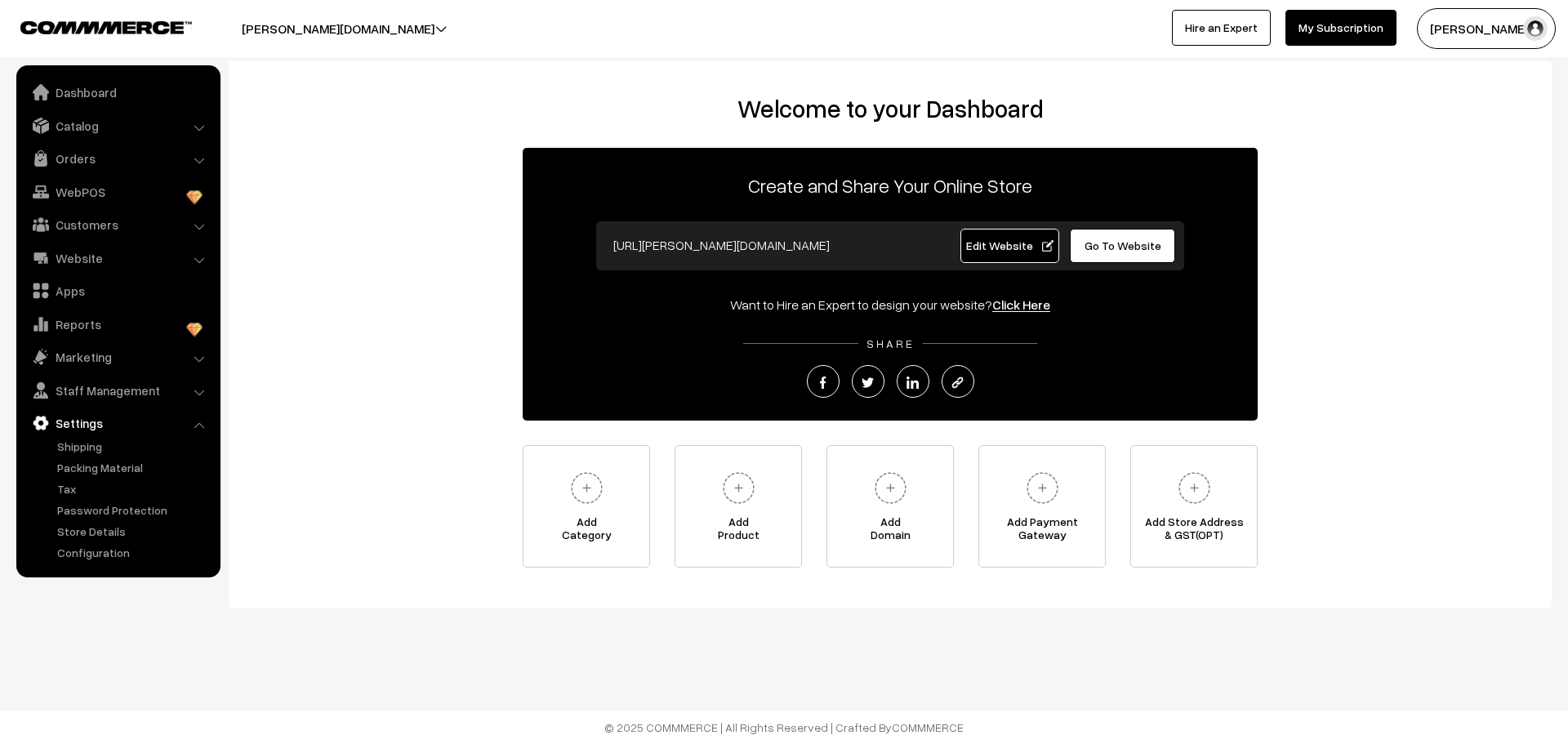
click at [68, 428] on link "Settings" at bounding box center [118, 422] width 195 height 30
click at [886, 484] on img at bounding box center [891, 488] width 45 height 45
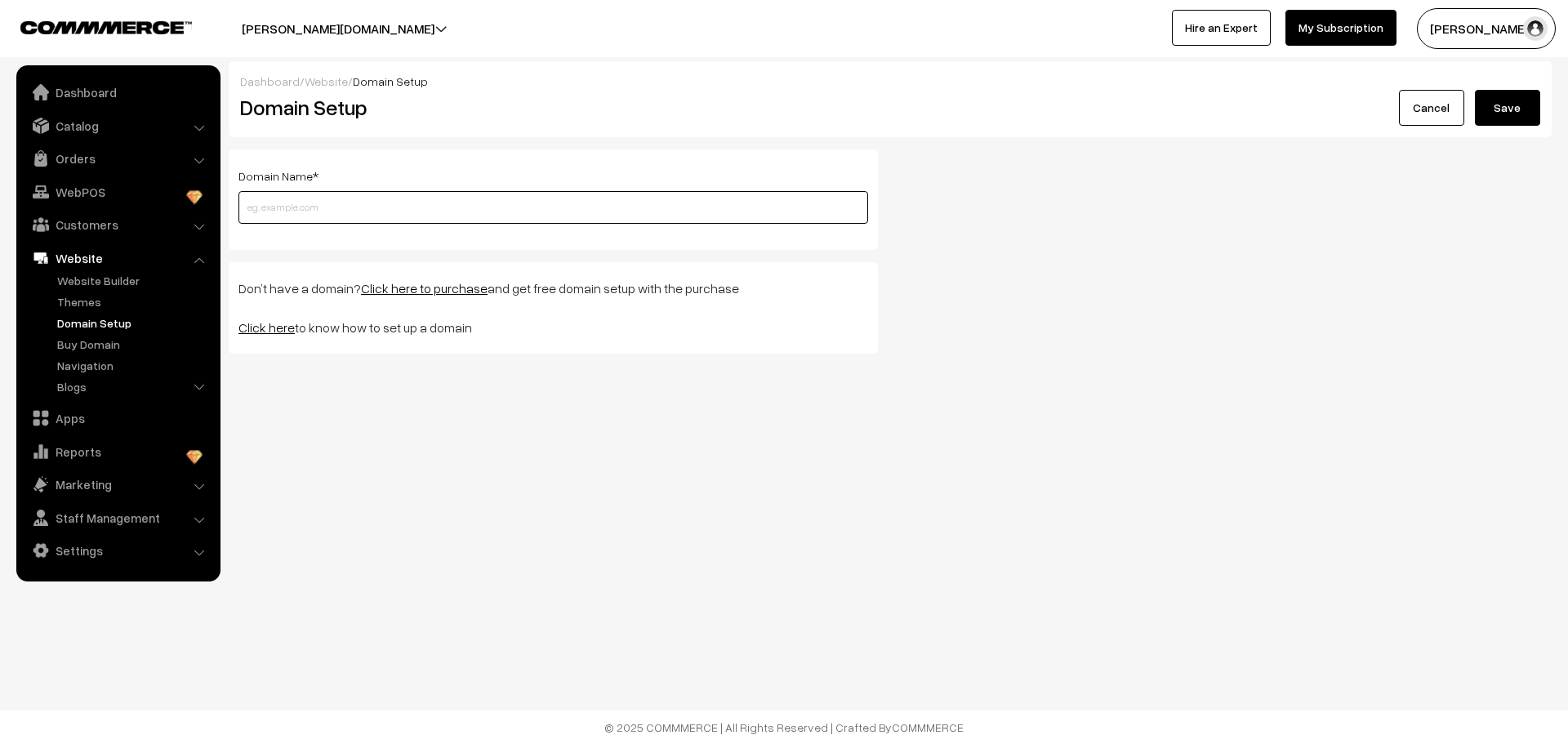
click at [277, 205] on input "text" at bounding box center [553, 207] width 630 height 32
type input "[DOMAIN_NAME]"
click at [1511, 108] on button "Save" at bounding box center [1508, 108] width 66 height 36
click at [1515, 107] on button "Save" at bounding box center [1508, 108] width 66 height 36
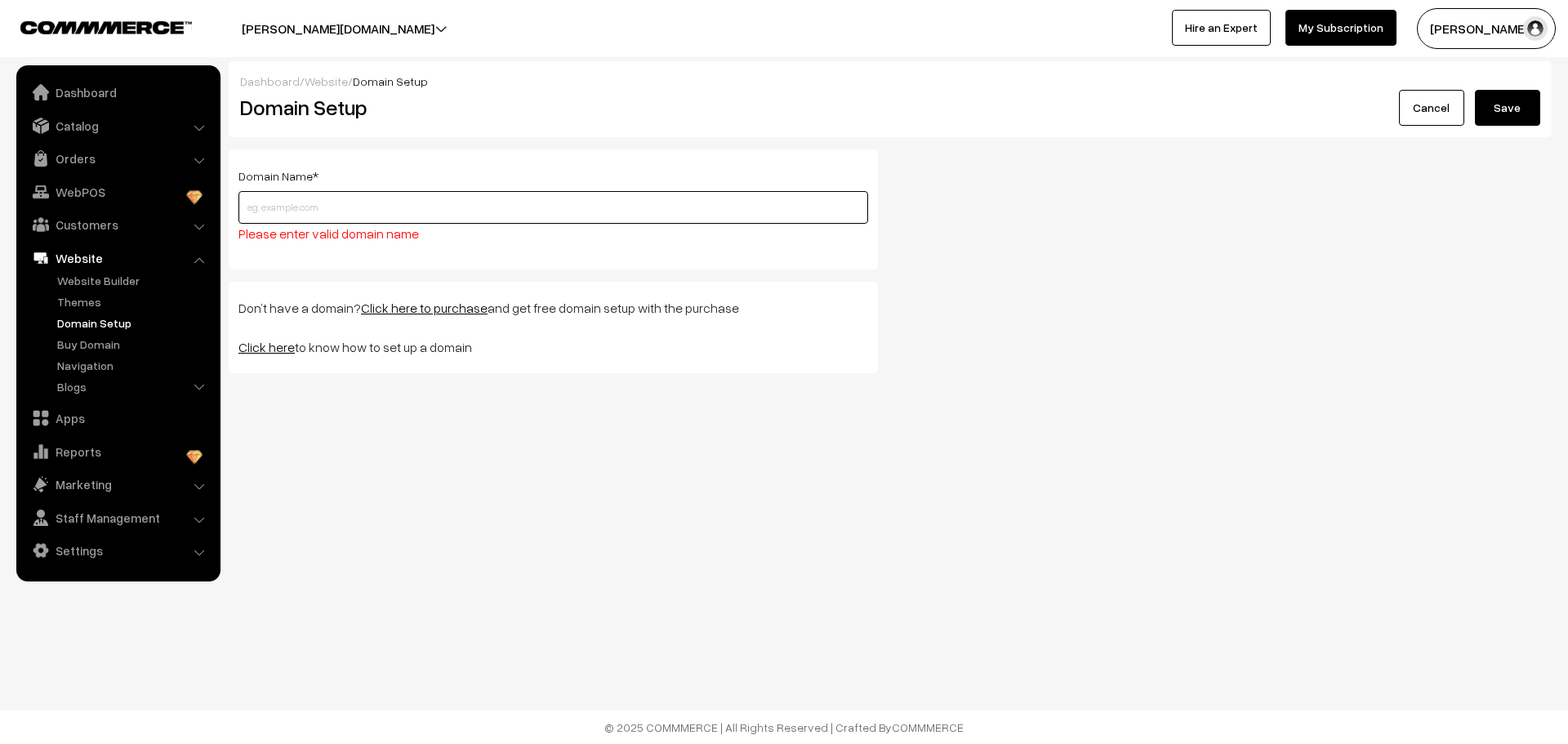
click at [335, 213] on input "text" at bounding box center [553, 207] width 630 height 32
type input "tiedandtagged.com"
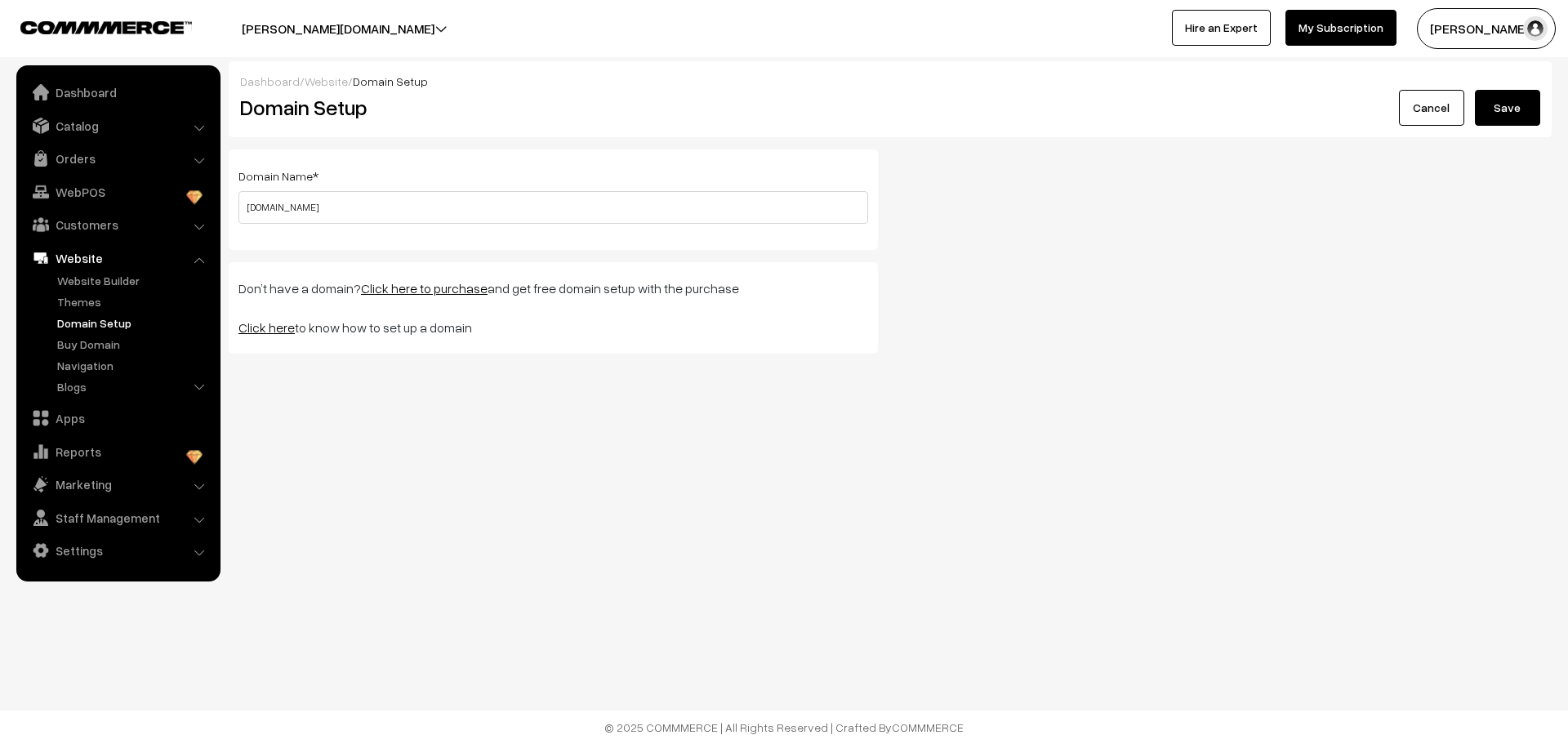
click at [1515, 122] on button "Save" at bounding box center [1508, 108] width 66 height 36
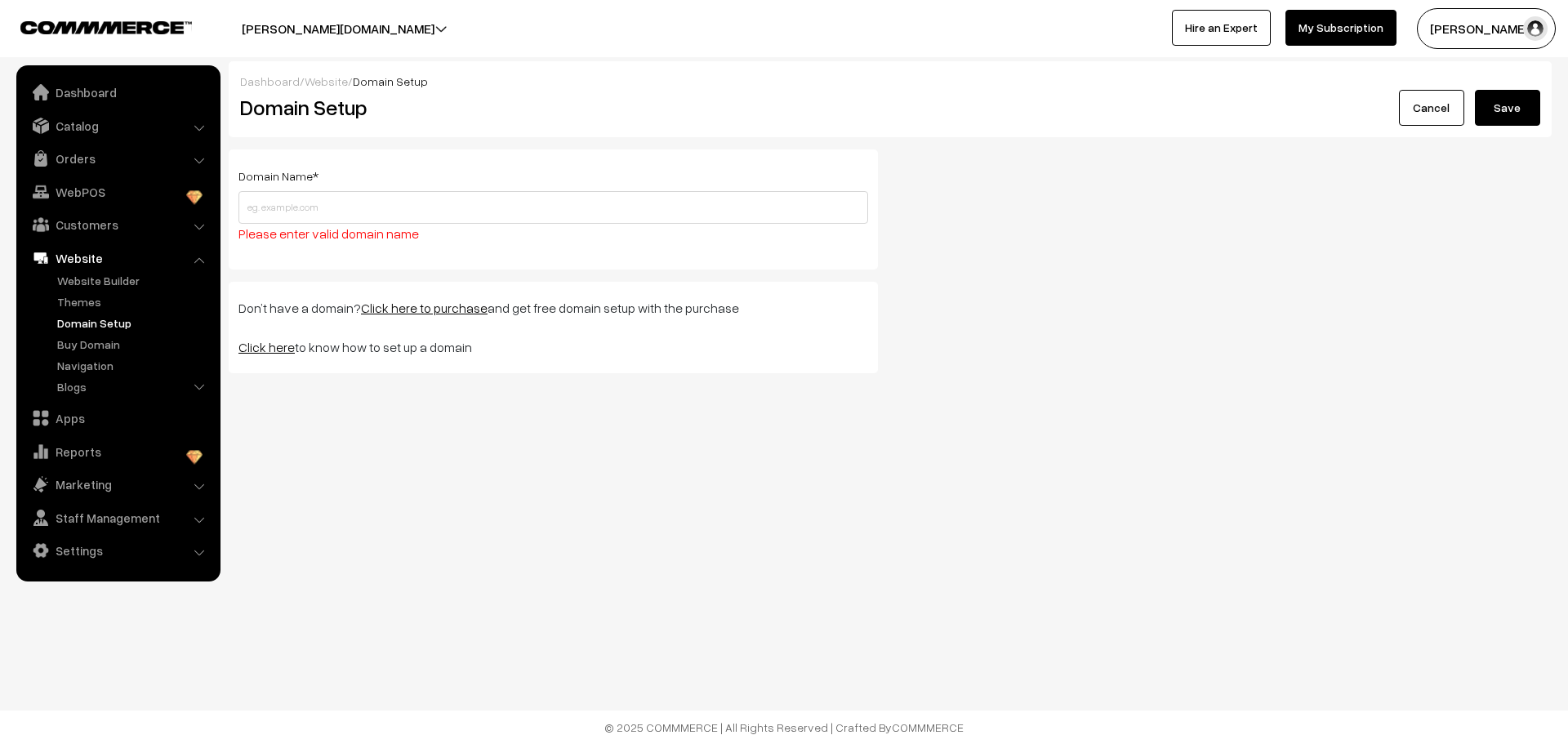
click at [1510, 114] on button "Save" at bounding box center [1508, 108] width 66 height 36
click at [269, 354] on link "Click here" at bounding box center [267, 347] width 57 height 16
click at [253, 218] on input "text" at bounding box center [553, 207] width 630 height 32
type input "tiedandtagged.com"
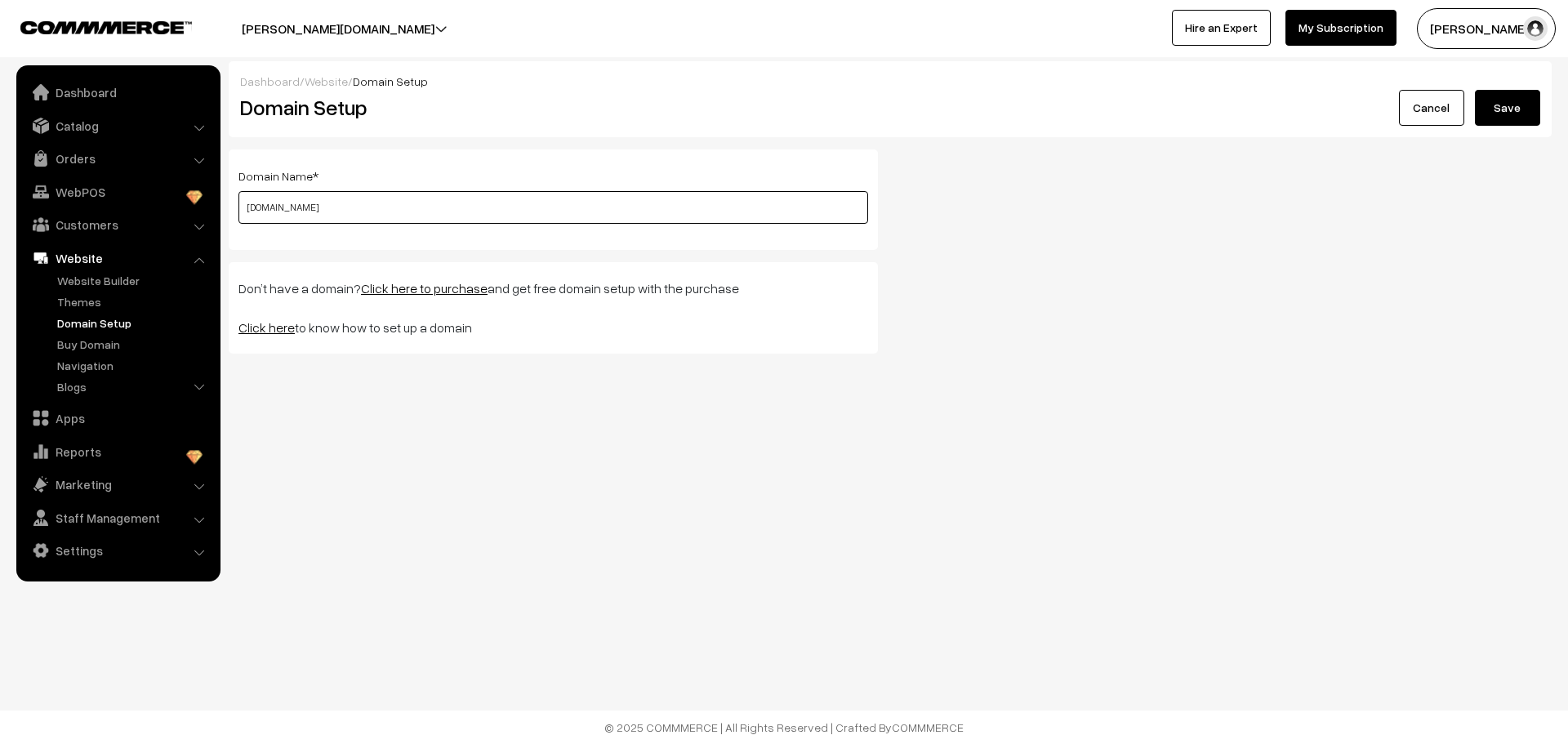
click at [1475, 90] on button "Save" at bounding box center [1508, 108] width 66 height 36
click at [91, 326] on link "Domain Setup" at bounding box center [133, 322] width 161 height 17
click at [273, 331] on link "Click here" at bounding box center [267, 327] width 57 height 16
click at [293, 206] on input "text" at bounding box center [553, 207] width 630 height 32
type input "[DOMAIN_NAME]"
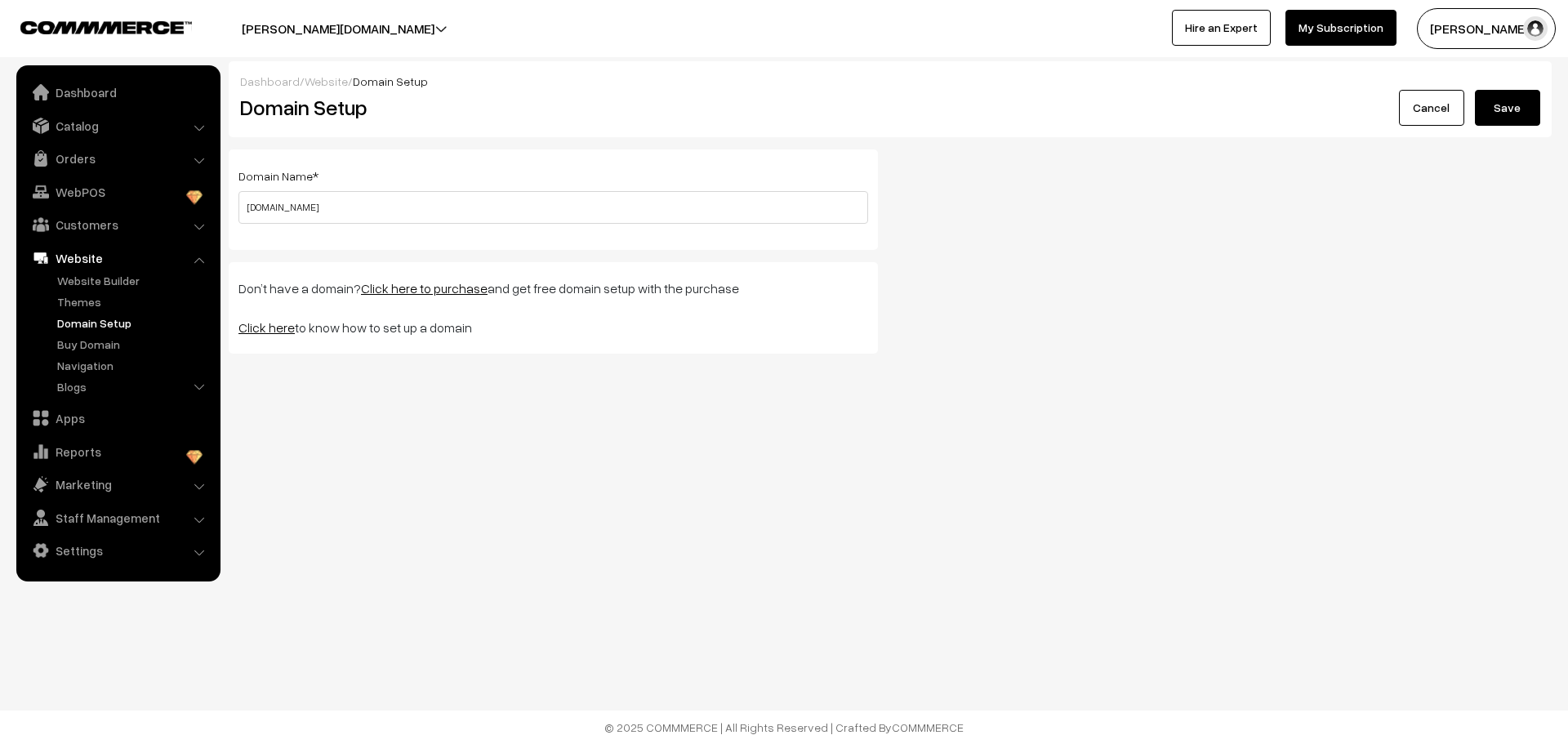
click at [1509, 104] on button "Save" at bounding box center [1508, 108] width 66 height 36
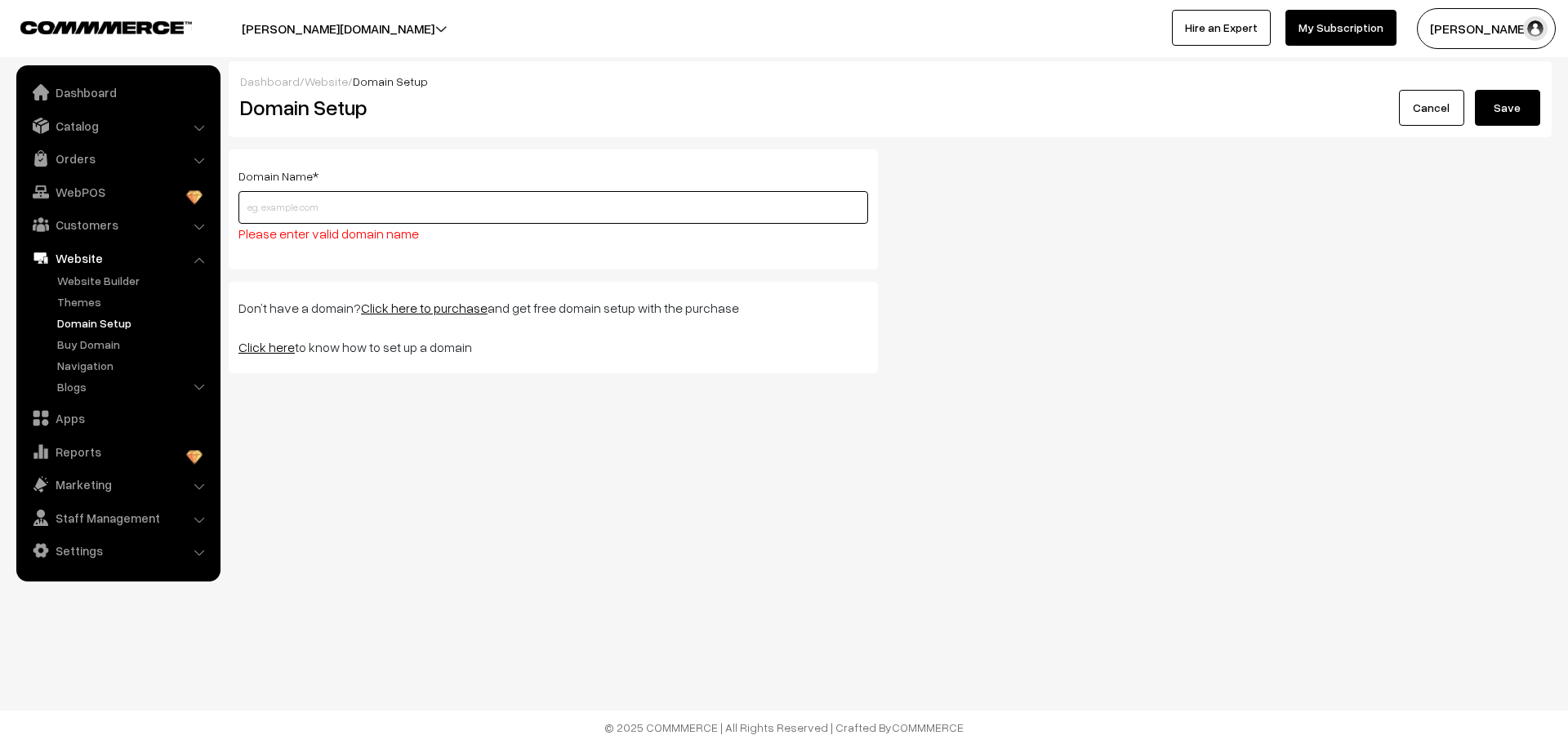
click at [366, 219] on input "text" at bounding box center [553, 207] width 630 height 32
type input "[DOMAIN_NAME]"
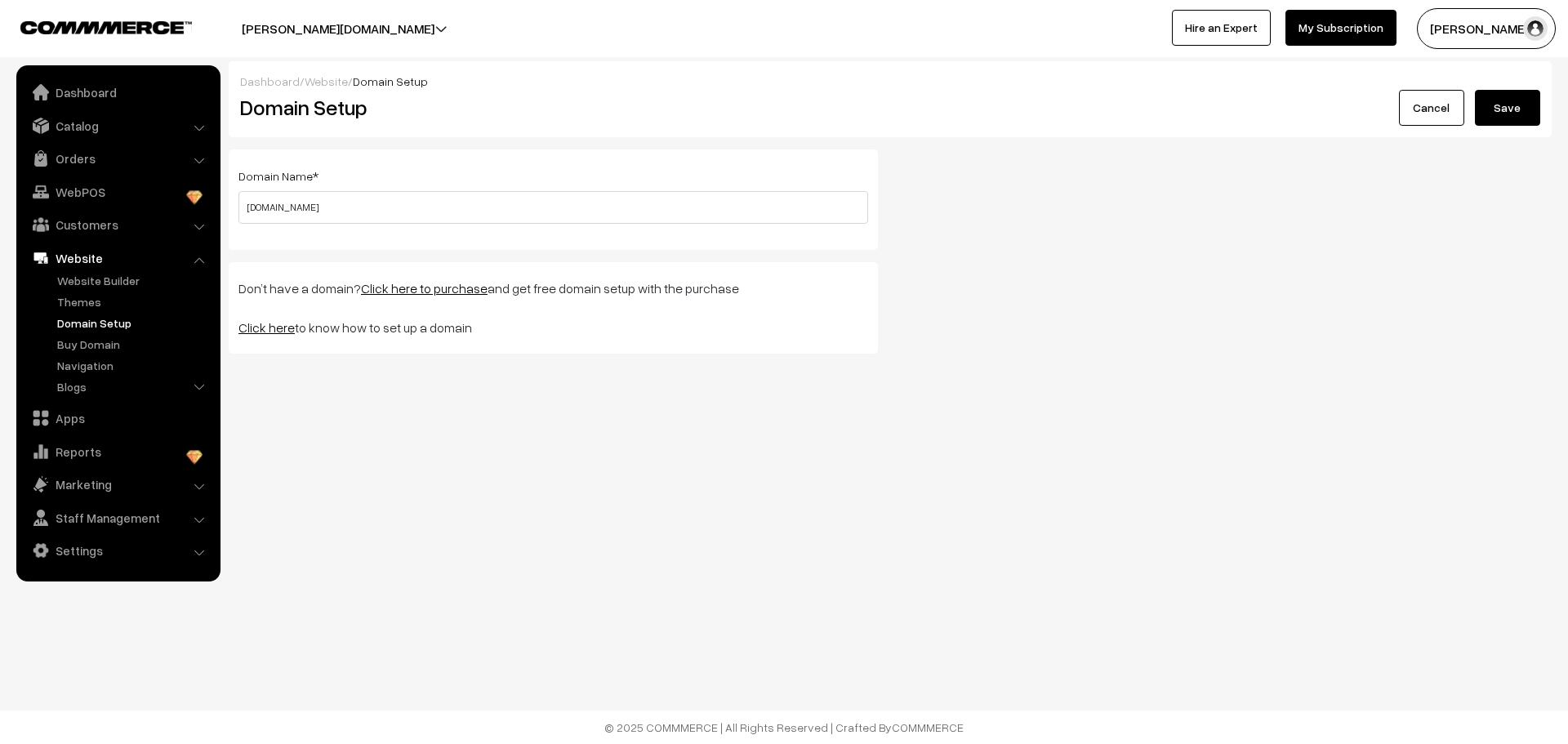
click at [1509, 103] on button "Save" at bounding box center [1508, 108] width 66 height 36
click at [281, 331] on link "Click here" at bounding box center [267, 327] width 57 height 16
drag, startPoint x: 570, startPoint y: 188, endPoint x: 561, endPoint y: 212, distance: 25.6
click at [561, 212] on div "Domain Name * Please enter a valid domain name !" at bounding box center [553, 195] width 630 height 58
click at [561, 212] on input "text" at bounding box center [553, 207] width 630 height 32
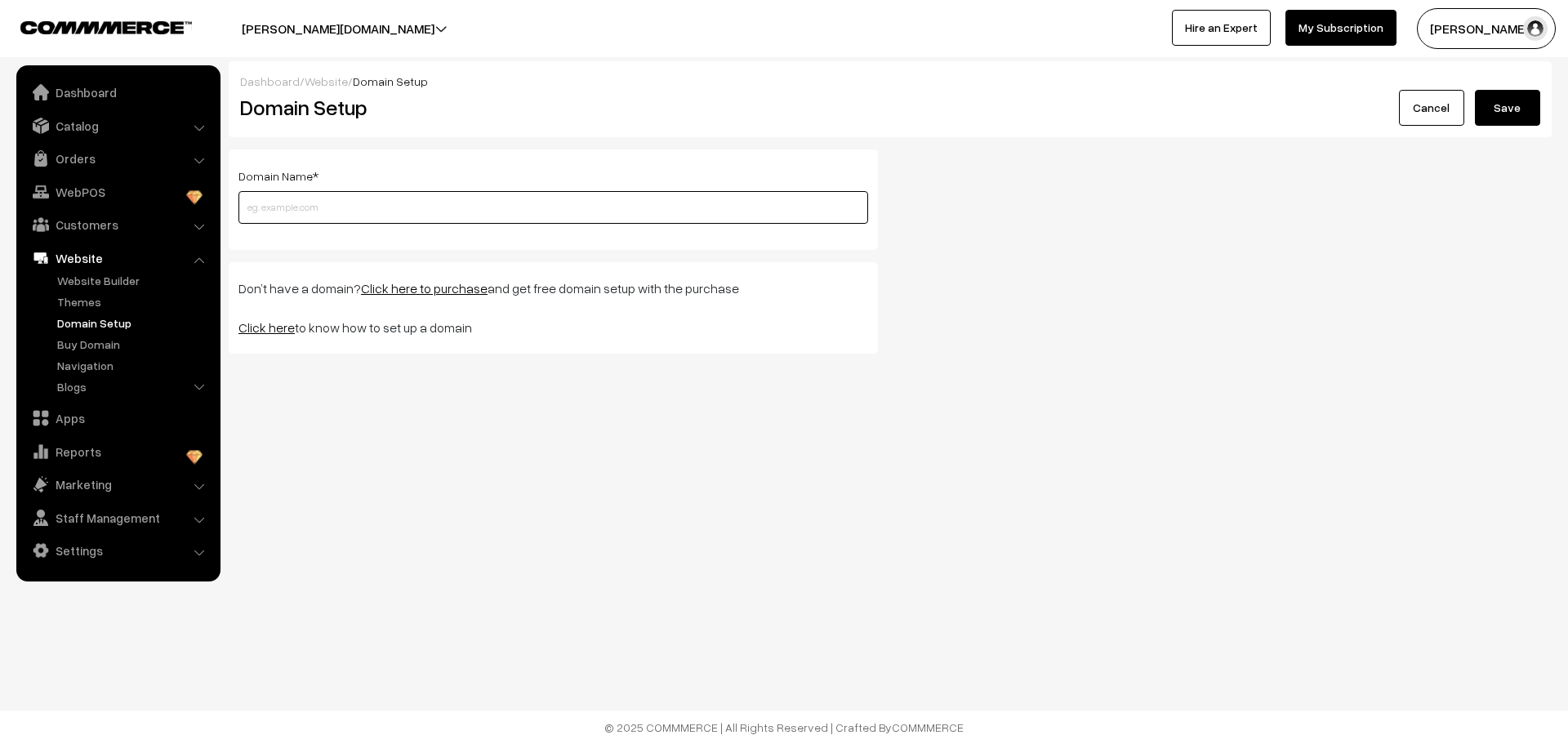
type input "[DOMAIN_NAME]"
click at [1518, 99] on button "Save" at bounding box center [1508, 108] width 66 height 36
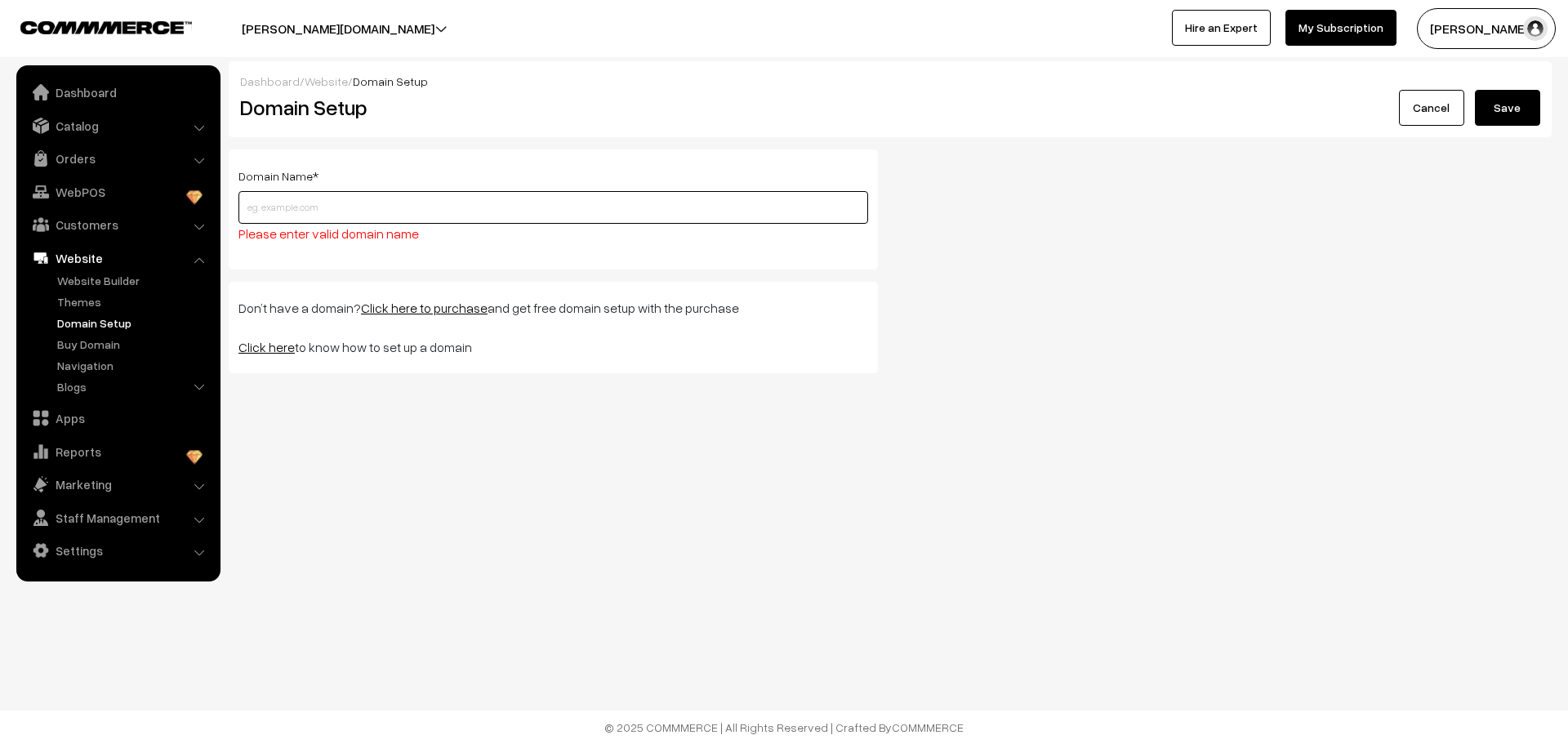
click at [624, 222] on input "text" at bounding box center [553, 207] width 630 height 32
type input "[DOMAIN_NAME]"
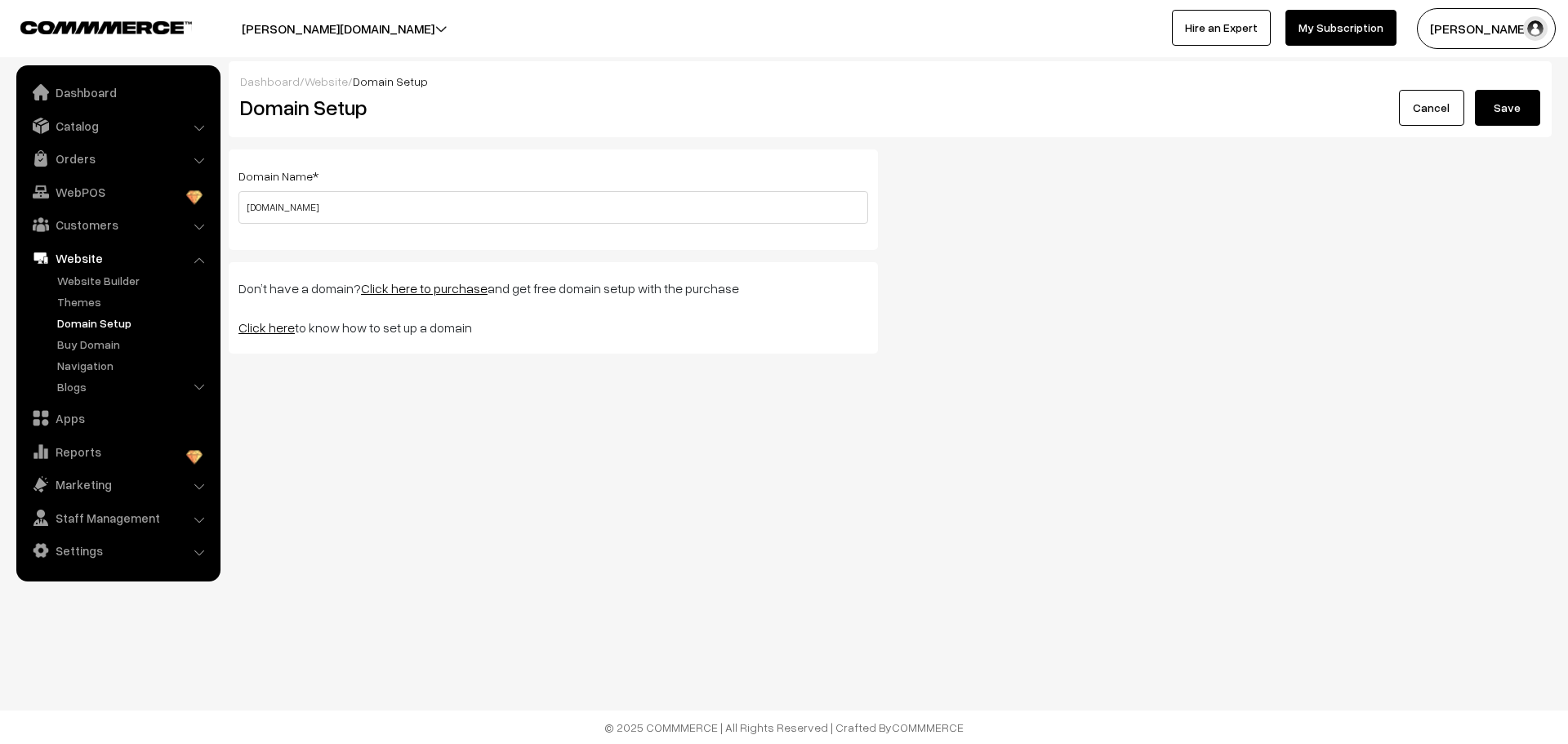
click at [1512, 113] on button "Save" at bounding box center [1508, 108] width 66 height 36
click at [424, 286] on link "Click here to purchase" at bounding box center [424, 288] width 127 height 16
click at [271, 331] on link "Click here" at bounding box center [267, 327] width 57 height 16
click at [361, 205] on input "text" at bounding box center [553, 207] width 630 height 32
type input "[DOMAIN_NAME]"
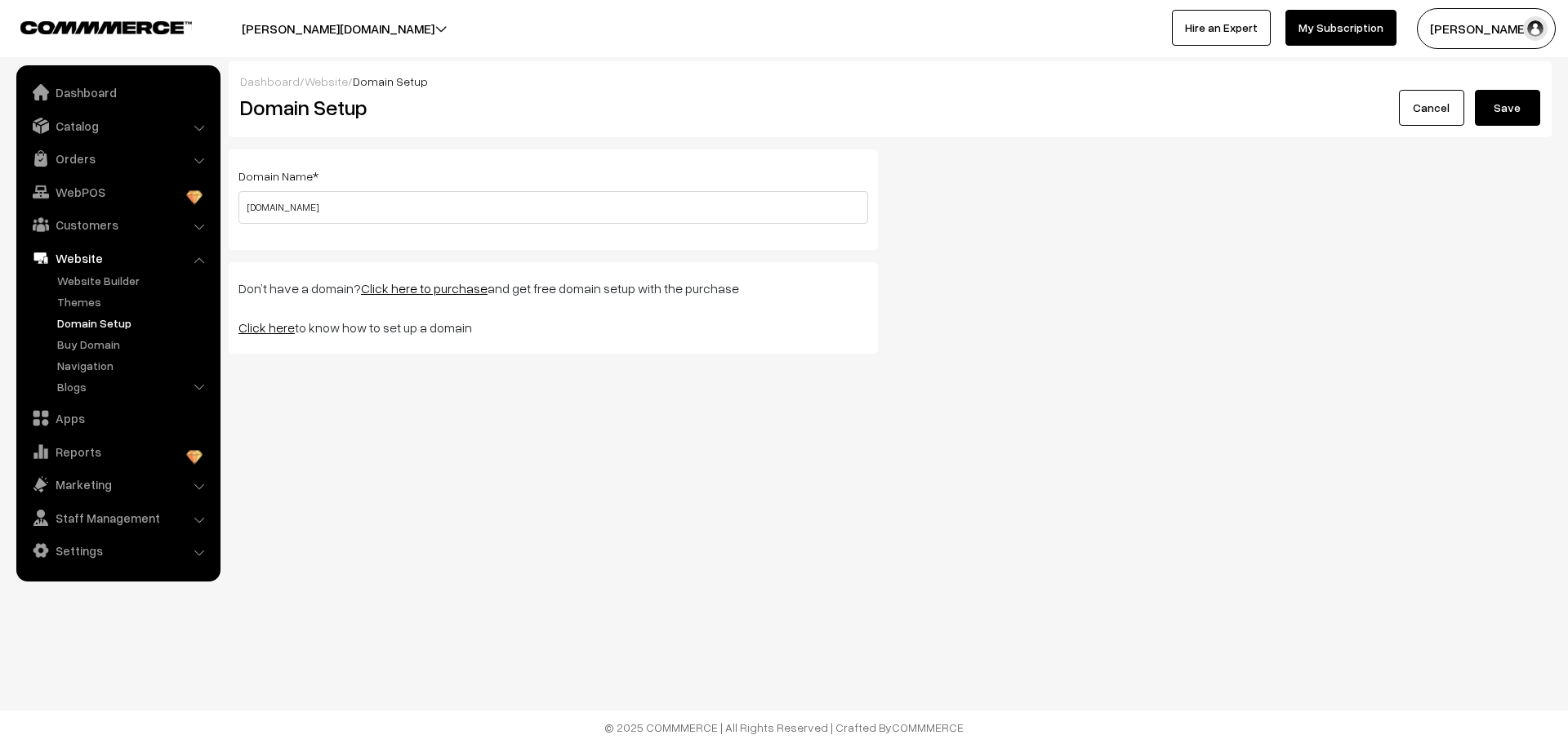
click at [1491, 105] on button "Save" at bounding box center [1508, 108] width 66 height 36
